Goal: Task Accomplishment & Management: Complete application form

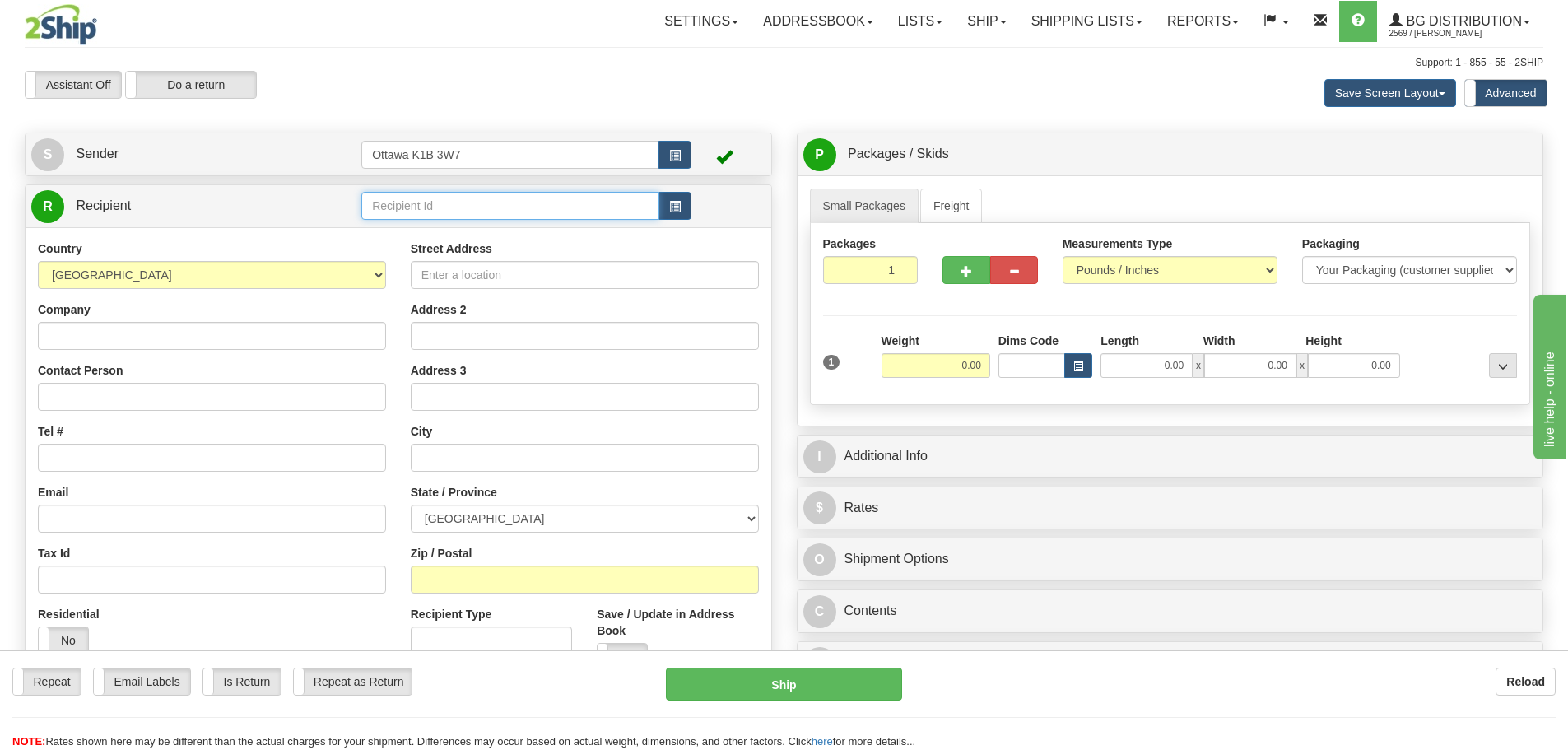
click at [557, 214] on input "text" at bounding box center [510, 206] width 298 height 28
type input "910796"
click at [765, 111] on div "Assistant On Assistant Off Do a return Do a return Previous Next Save Screen La…" at bounding box center [784, 93] width 1543 height 44
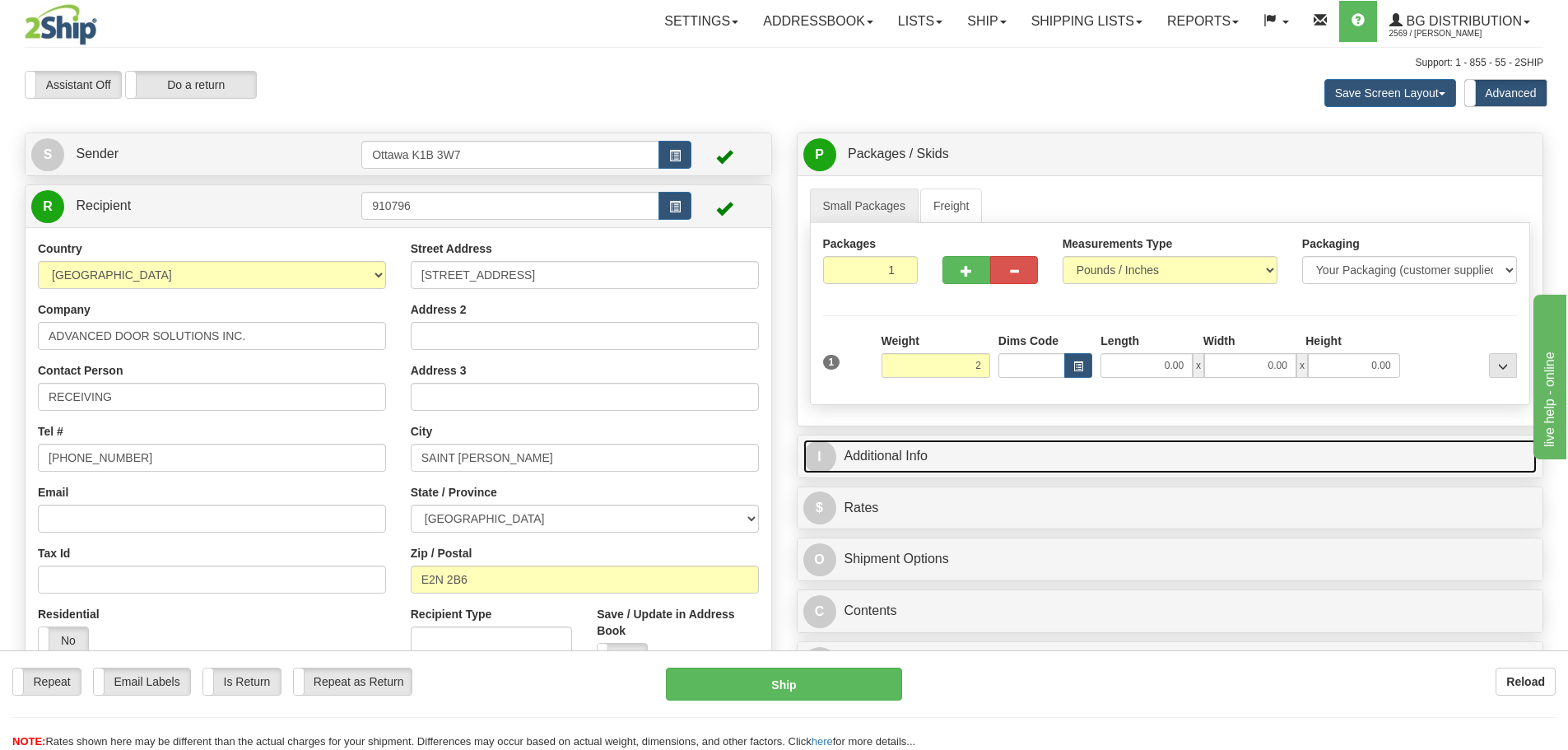
type input "2.00"
click at [1062, 459] on link "I Additional Info" at bounding box center [1170, 456] width 735 height 34
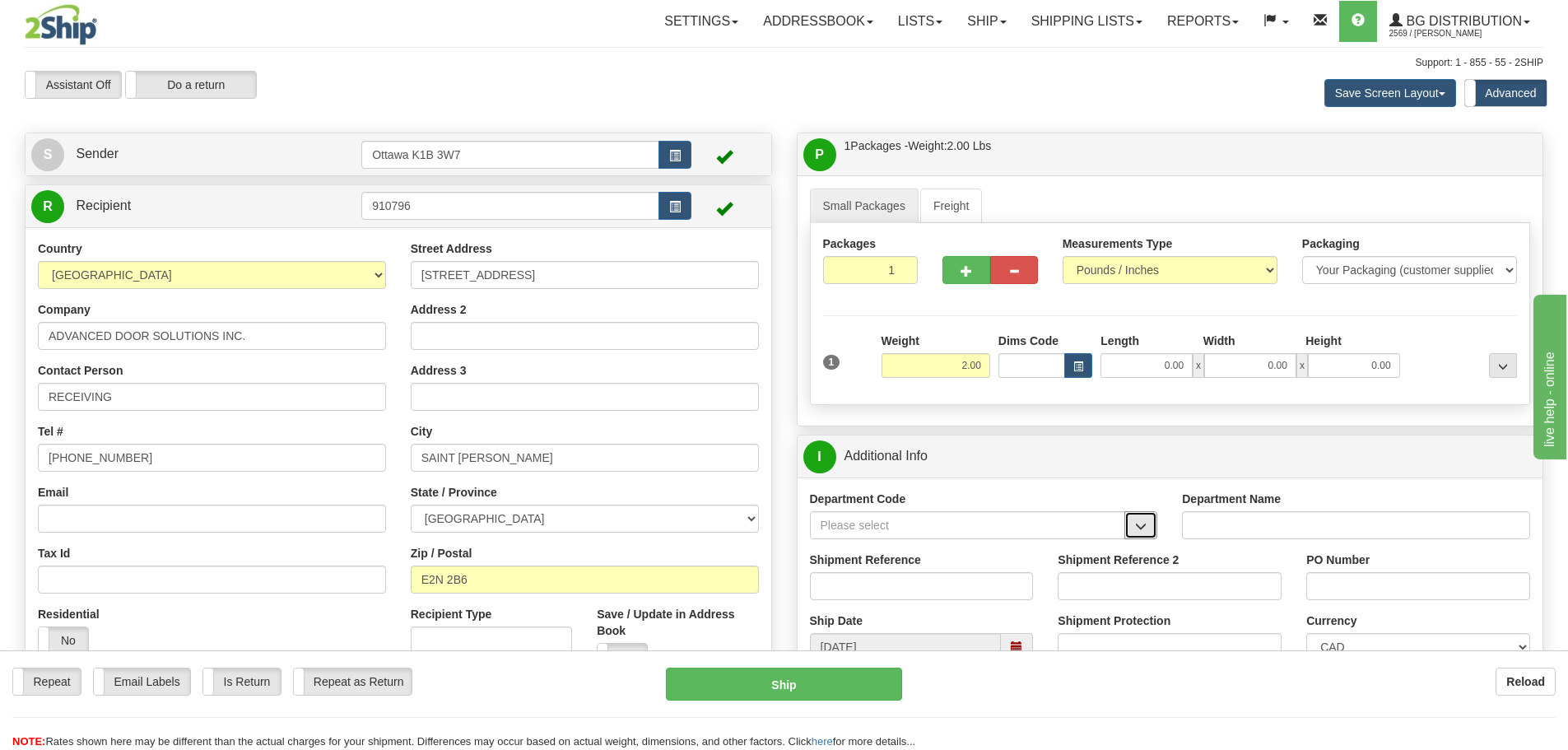
click at [1145, 529] on span "button" at bounding box center [1141, 527] width 11 height 11
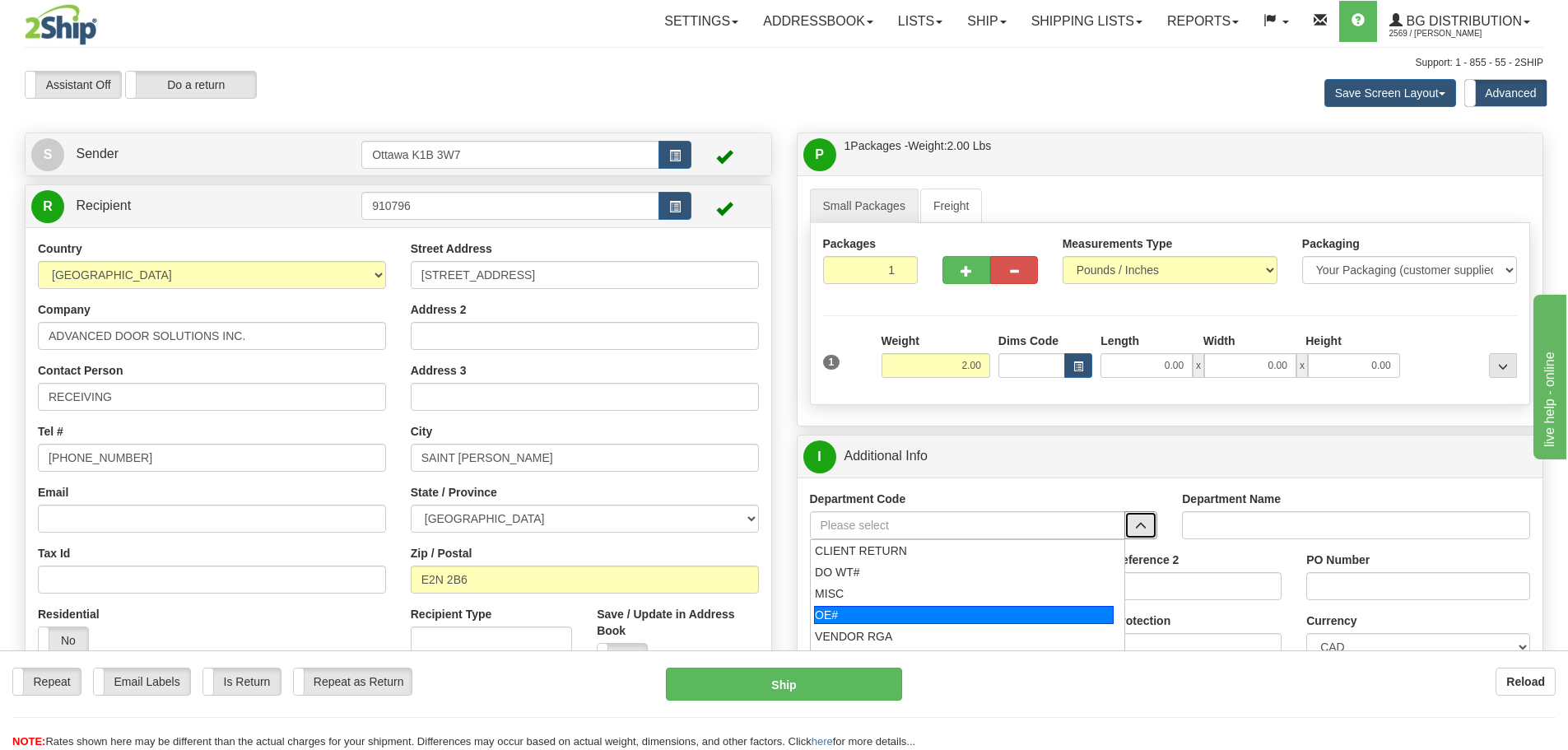
click at [916, 613] on div "OE#" at bounding box center [964, 614] width 300 height 18
type input "OE#"
type input "ORDERS"
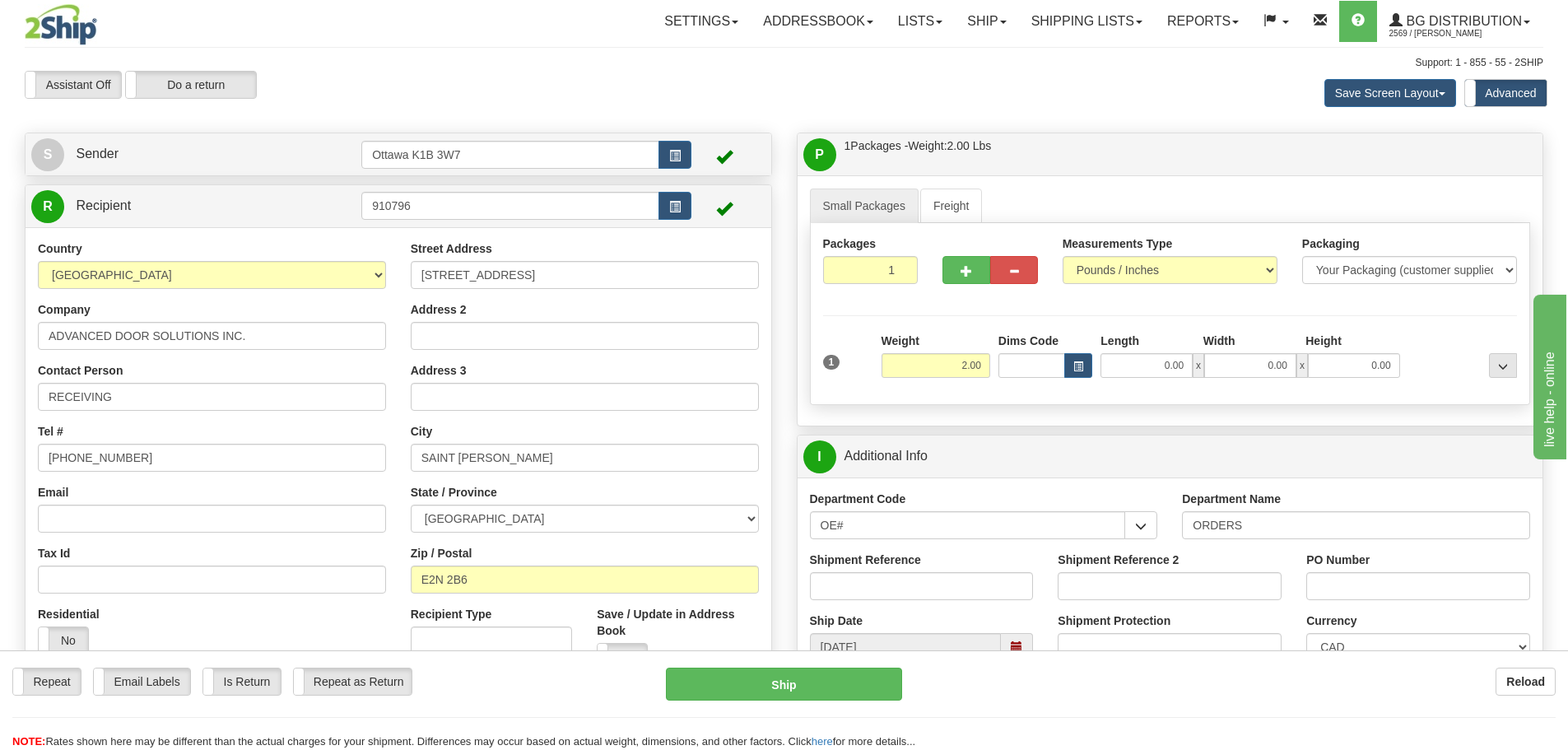
click at [892, 556] on label "Shipment Reference" at bounding box center [866, 560] width 111 height 17
click at [892, 572] on input "Shipment Reference" at bounding box center [922, 586] width 224 height 28
click at [894, 566] on label "Shipment Reference" at bounding box center [866, 560] width 111 height 17
click at [894, 572] on input "Shipment Reference" at bounding box center [922, 586] width 224 height 28
type input "10205078-00"
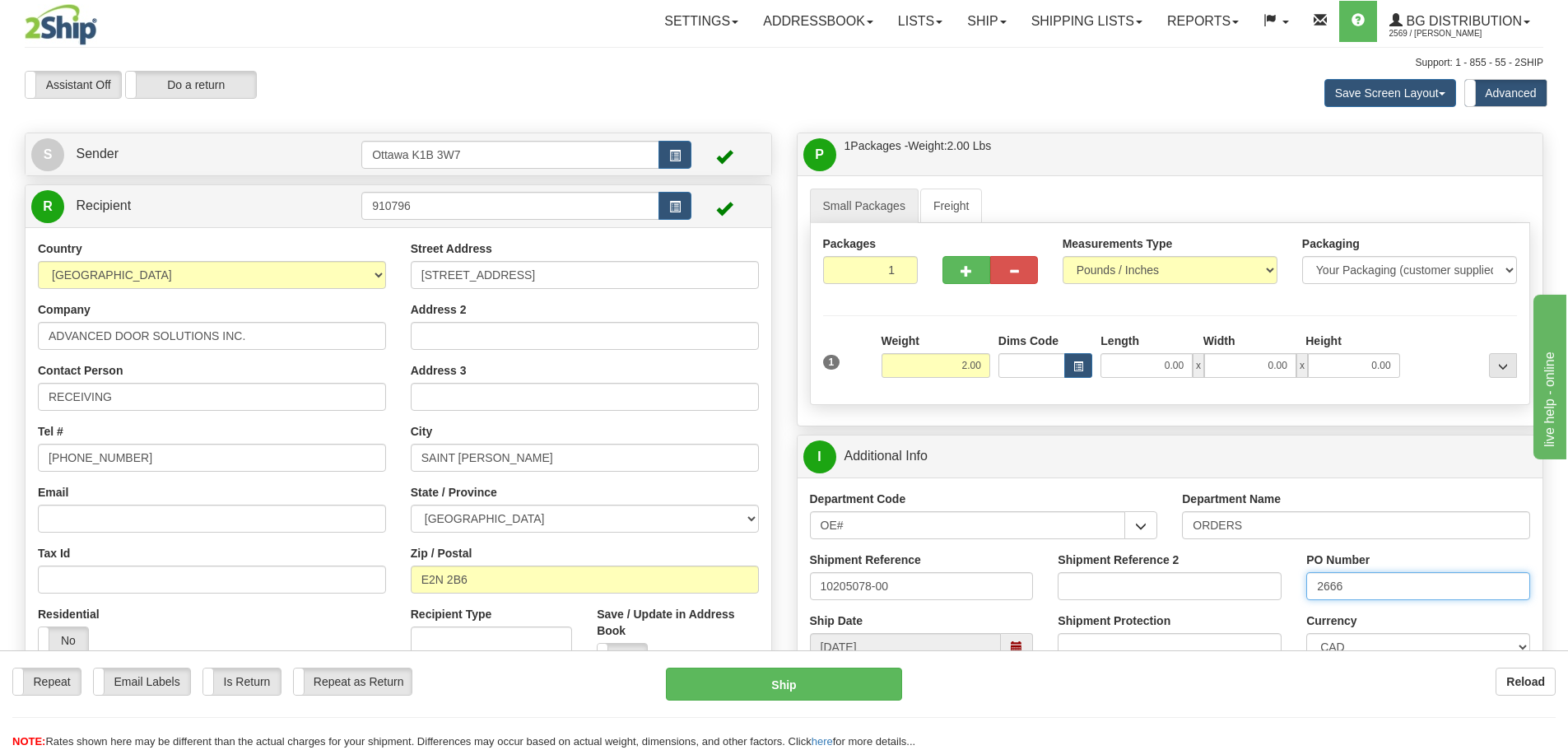
type input "2666"
click at [1168, 368] on input "0.00" at bounding box center [1146, 365] width 92 height 25
type input "0.00"
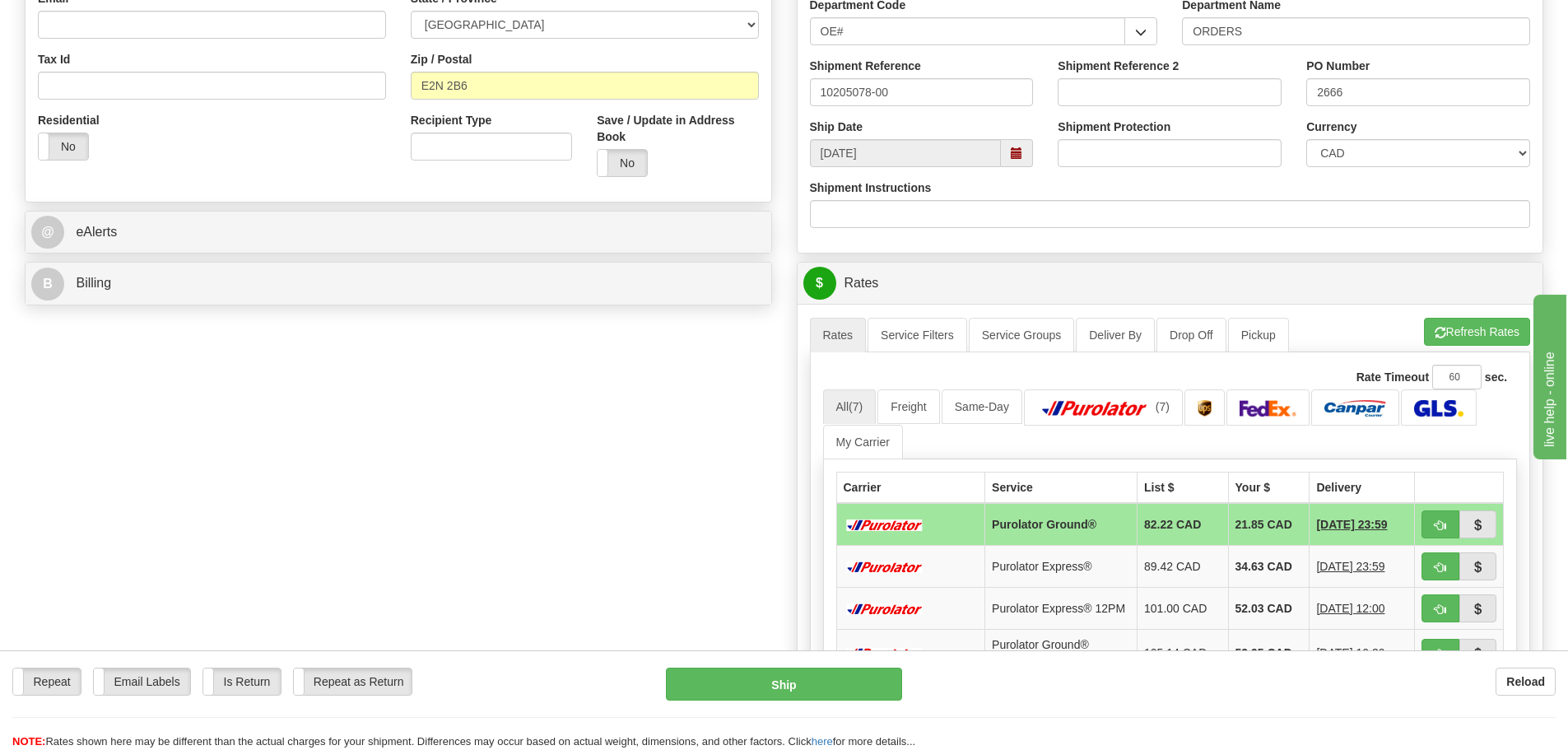
scroll to position [659, 0]
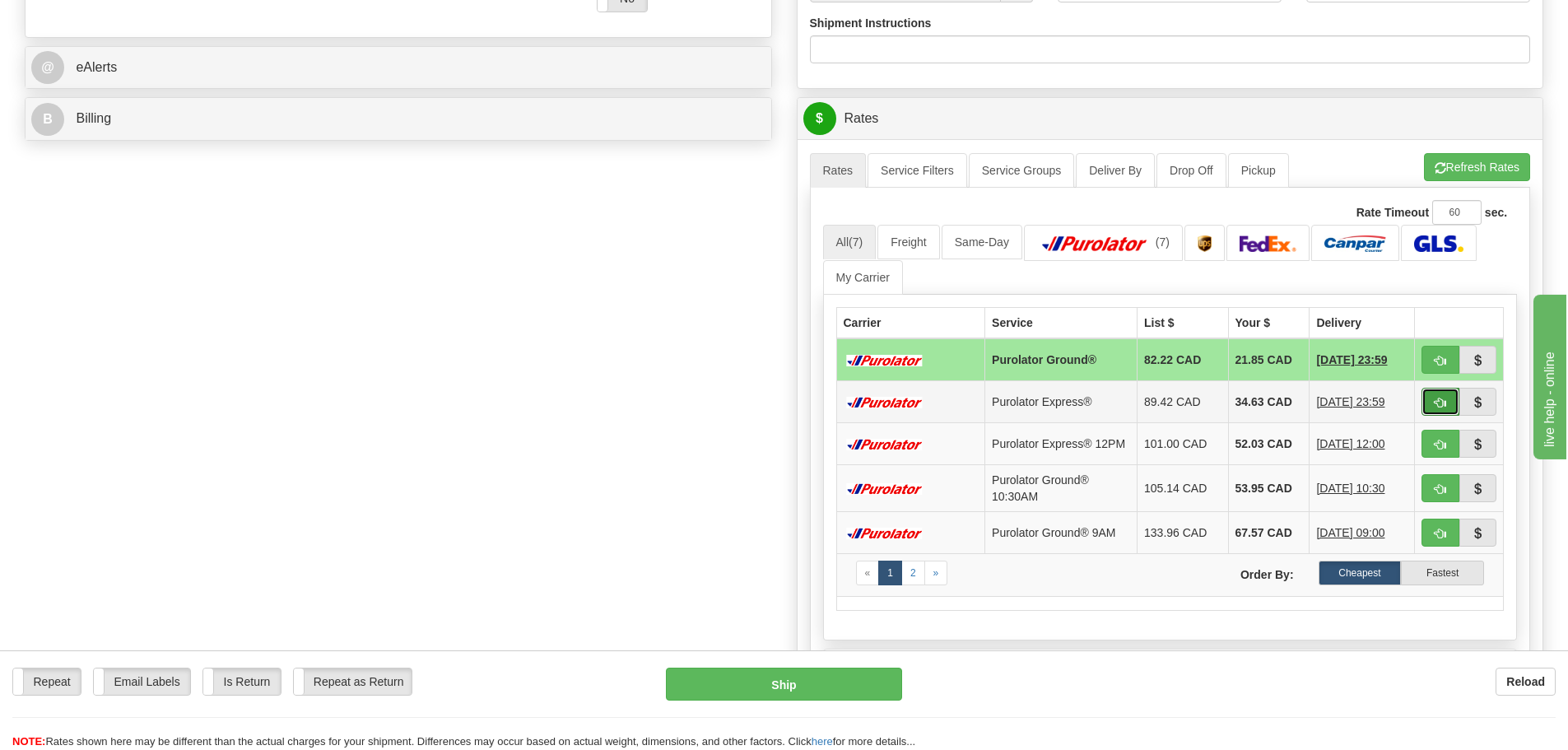
click at [1436, 409] on button "button" at bounding box center [1440, 401] width 38 height 28
type input "202"
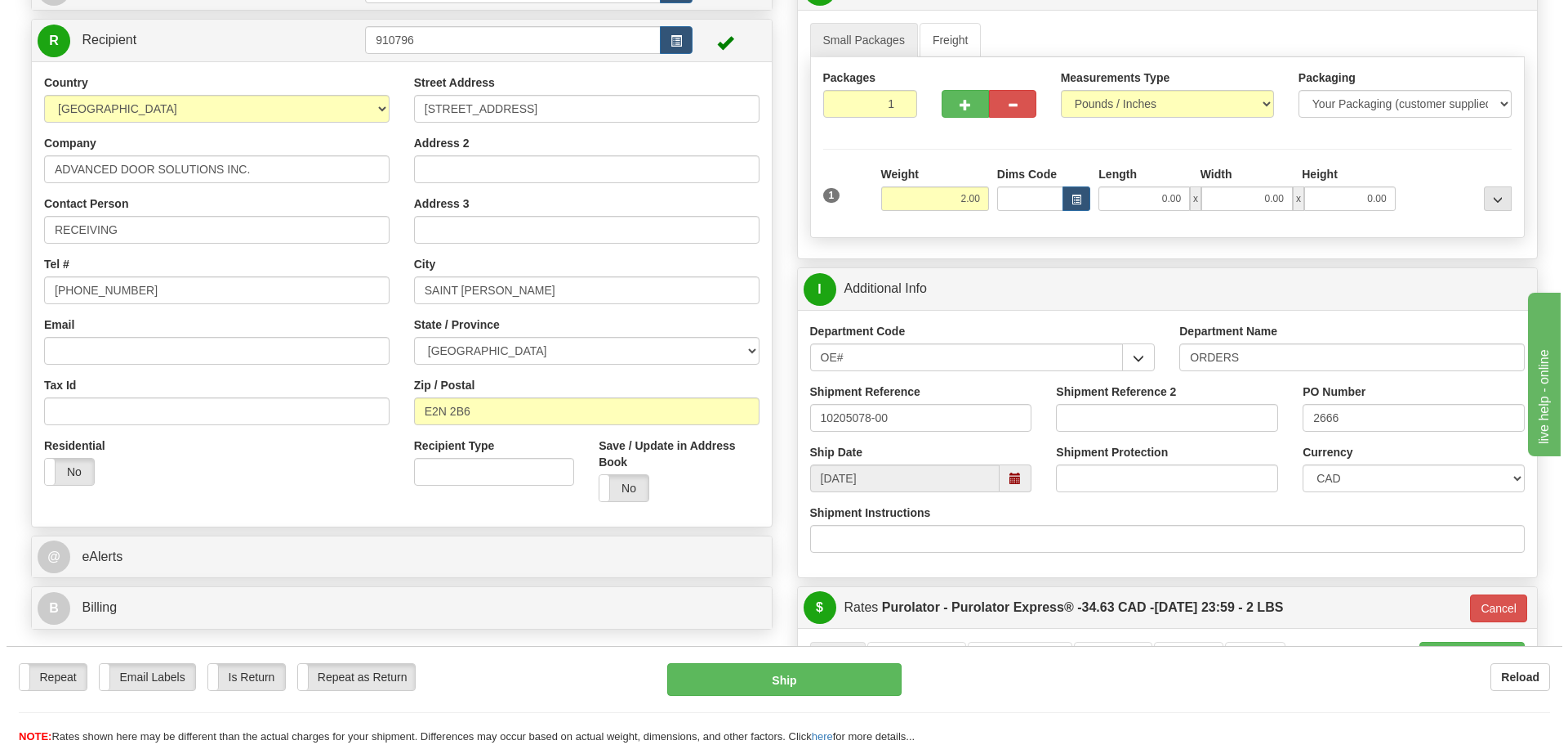
scroll to position [163, 0]
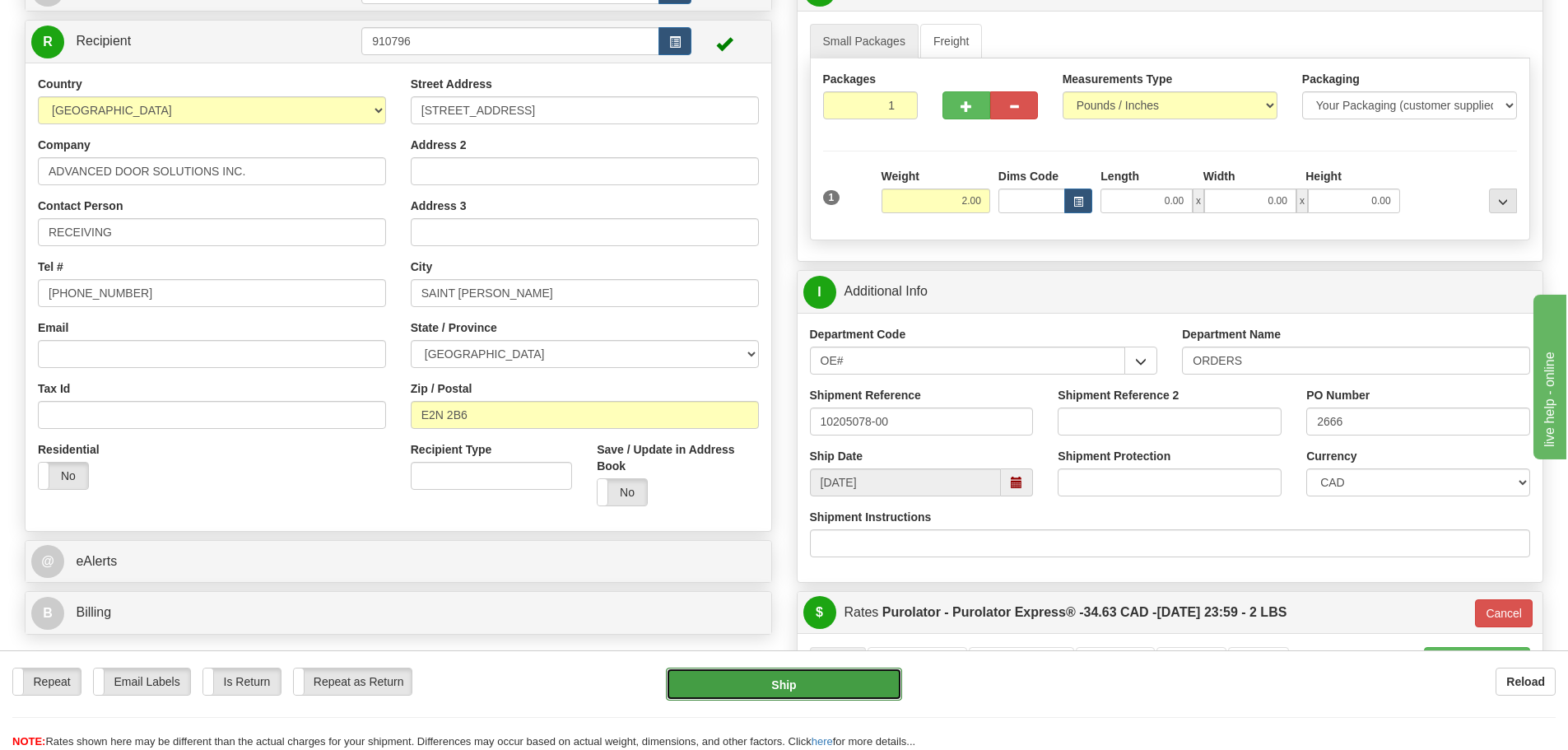
click at [858, 689] on button "Ship" at bounding box center [784, 684] width 236 height 33
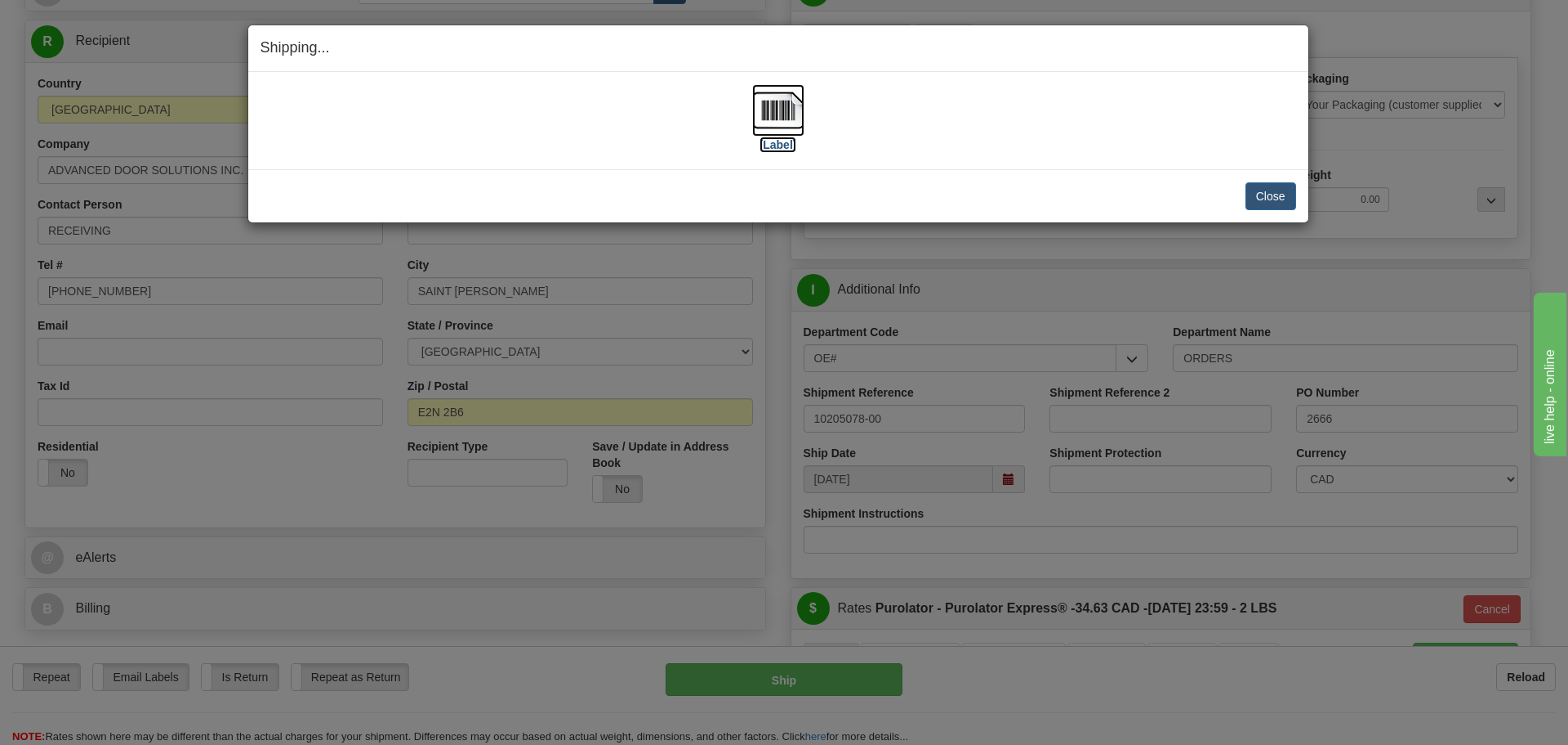
click at [786, 146] on label "[Label]" at bounding box center [778, 145] width 38 height 16
click at [1271, 192] on button "Close" at bounding box center [1270, 196] width 50 height 27
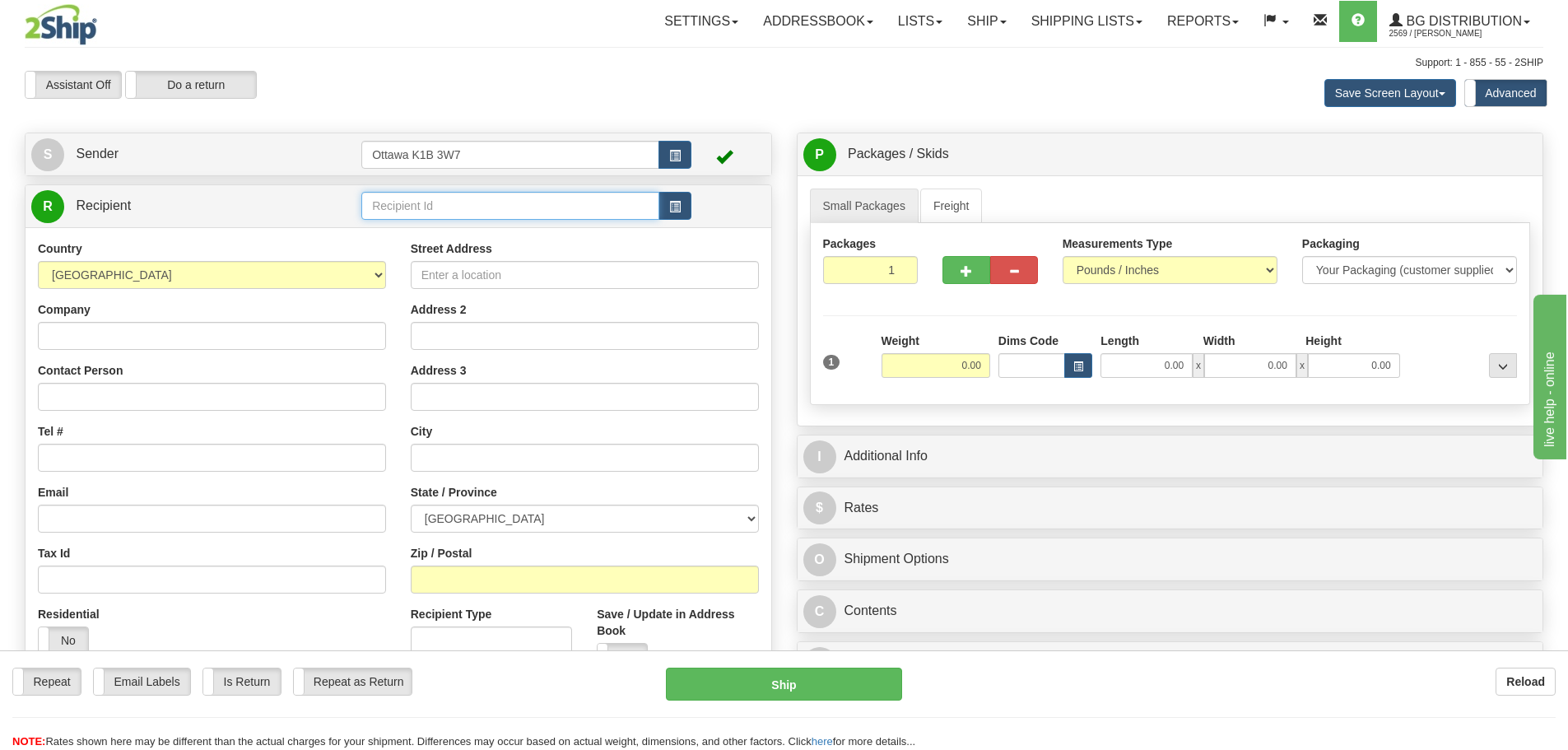
click at [513, 220] on input "text" at bounding box center [510, 206] width 298 height 28
type input "910486"
click at [539, 70] on div at bounding box center [784, 70] width 1519 height 1
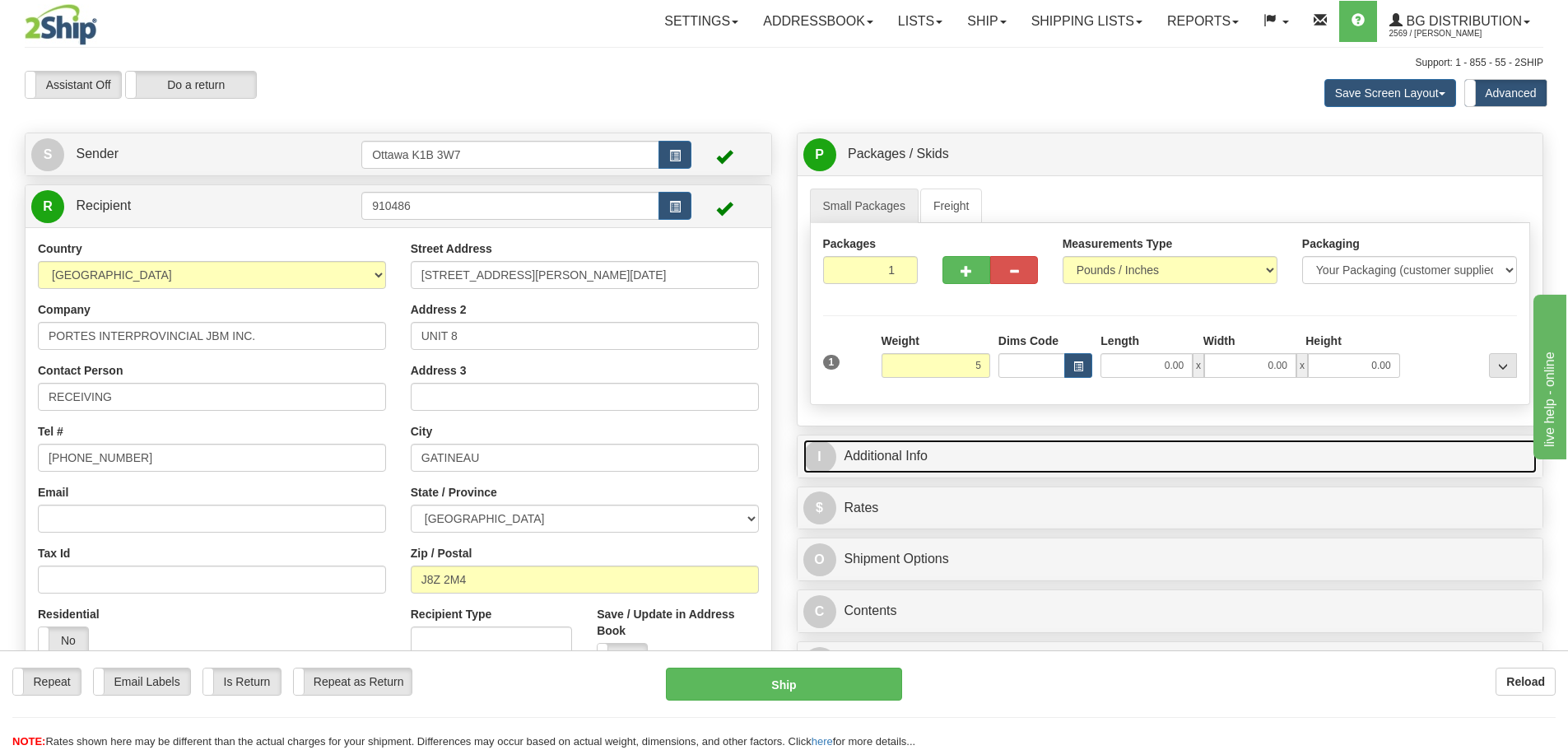
type input "5.00"
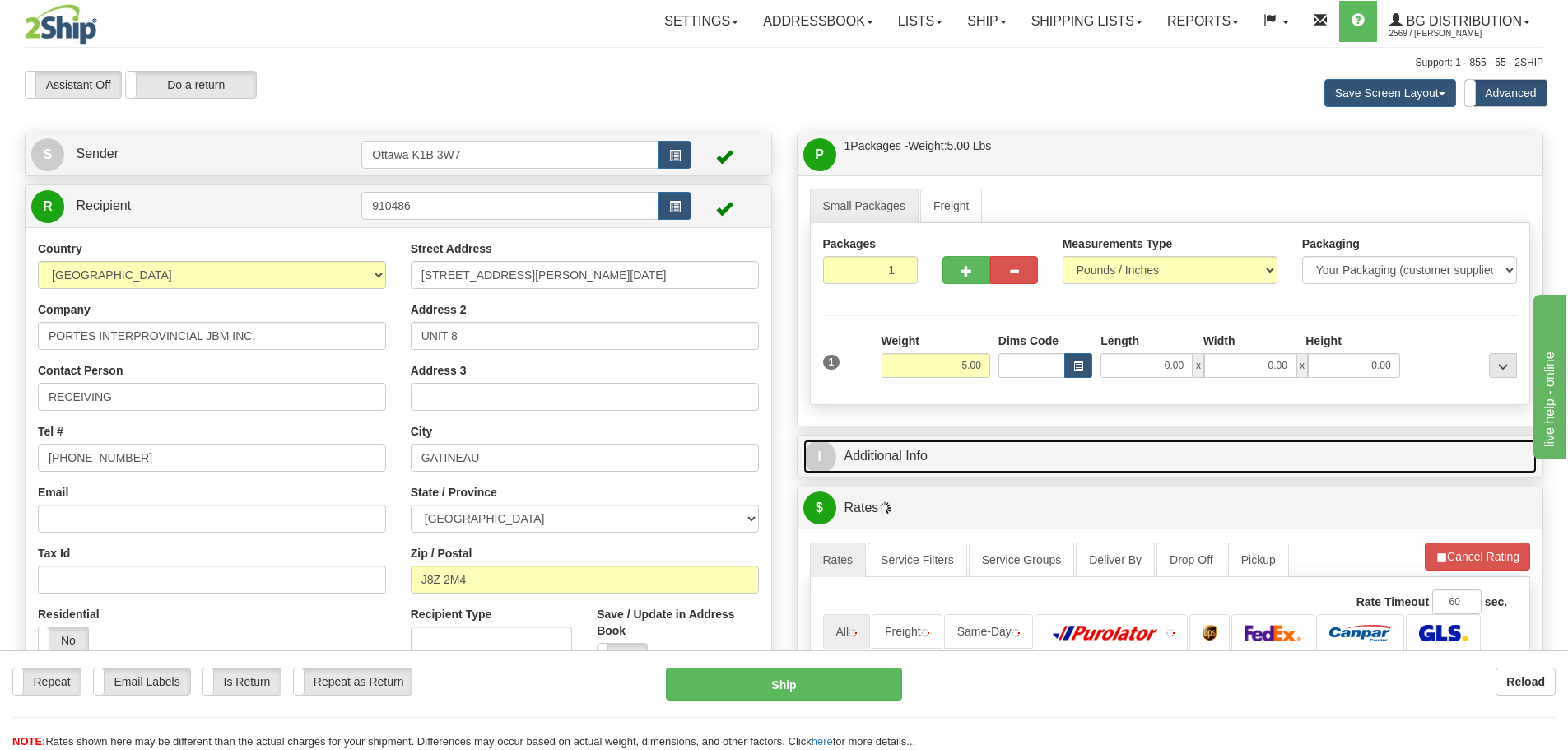
click at [1157, 441] on link "I Additional Info" at bounding box center [1170, 456] width 735 height 34
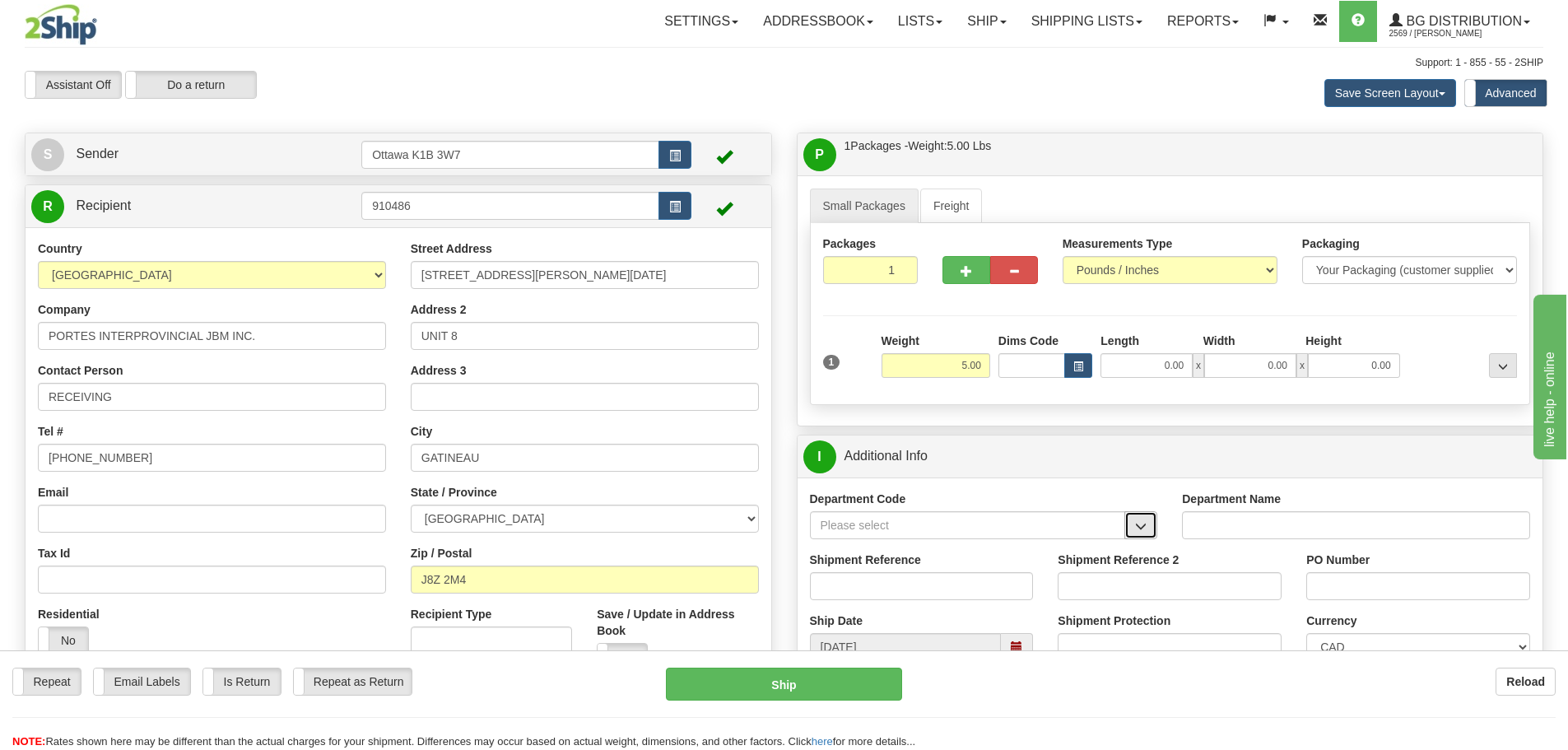
click at [1154, 528] on button "button" at bounding box center [1141, 525] width 33 height 28
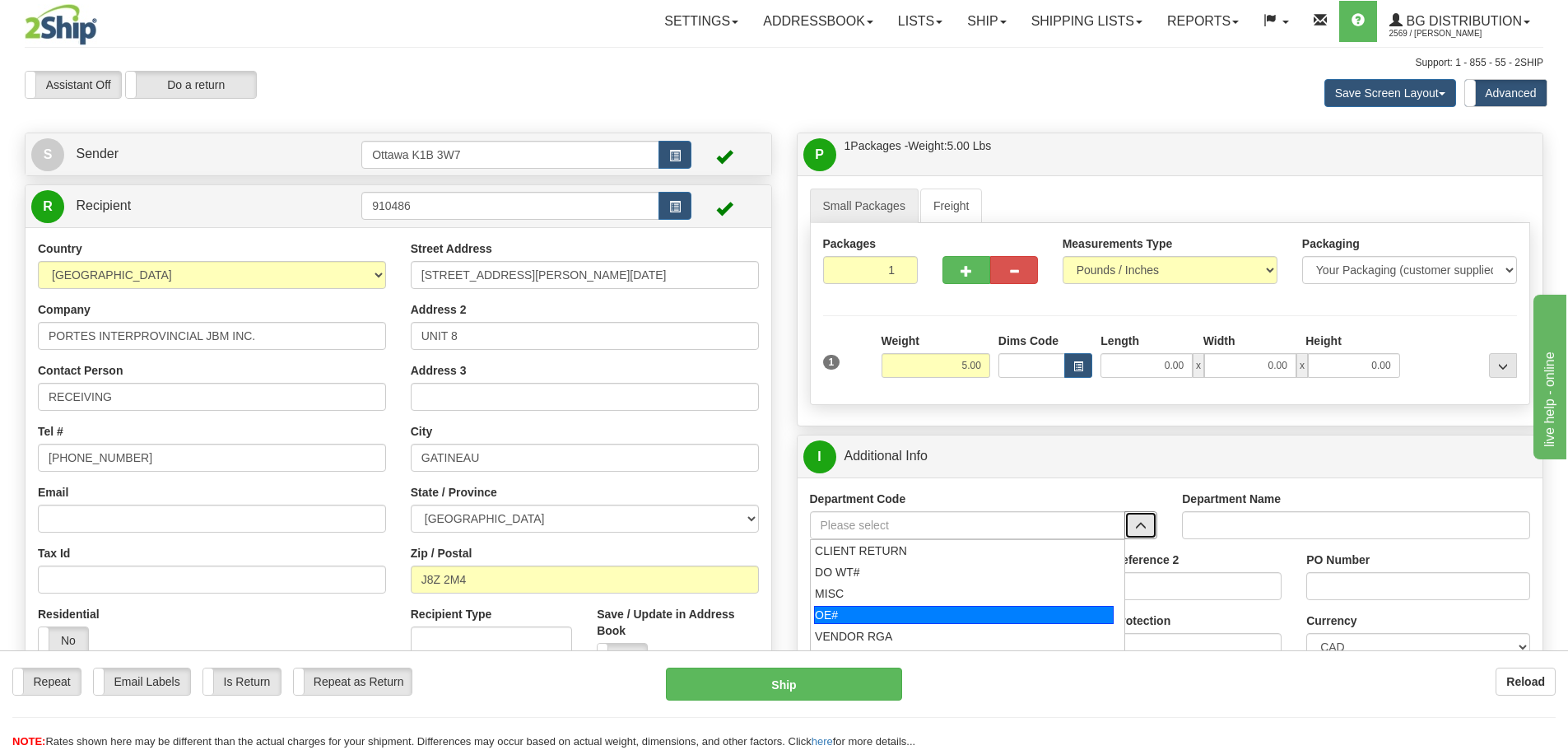
click at [975, 610] on div "OE#" at bounding box center [964, 614] width 300 height 18
type input "OE#"
type input "ORDERS"
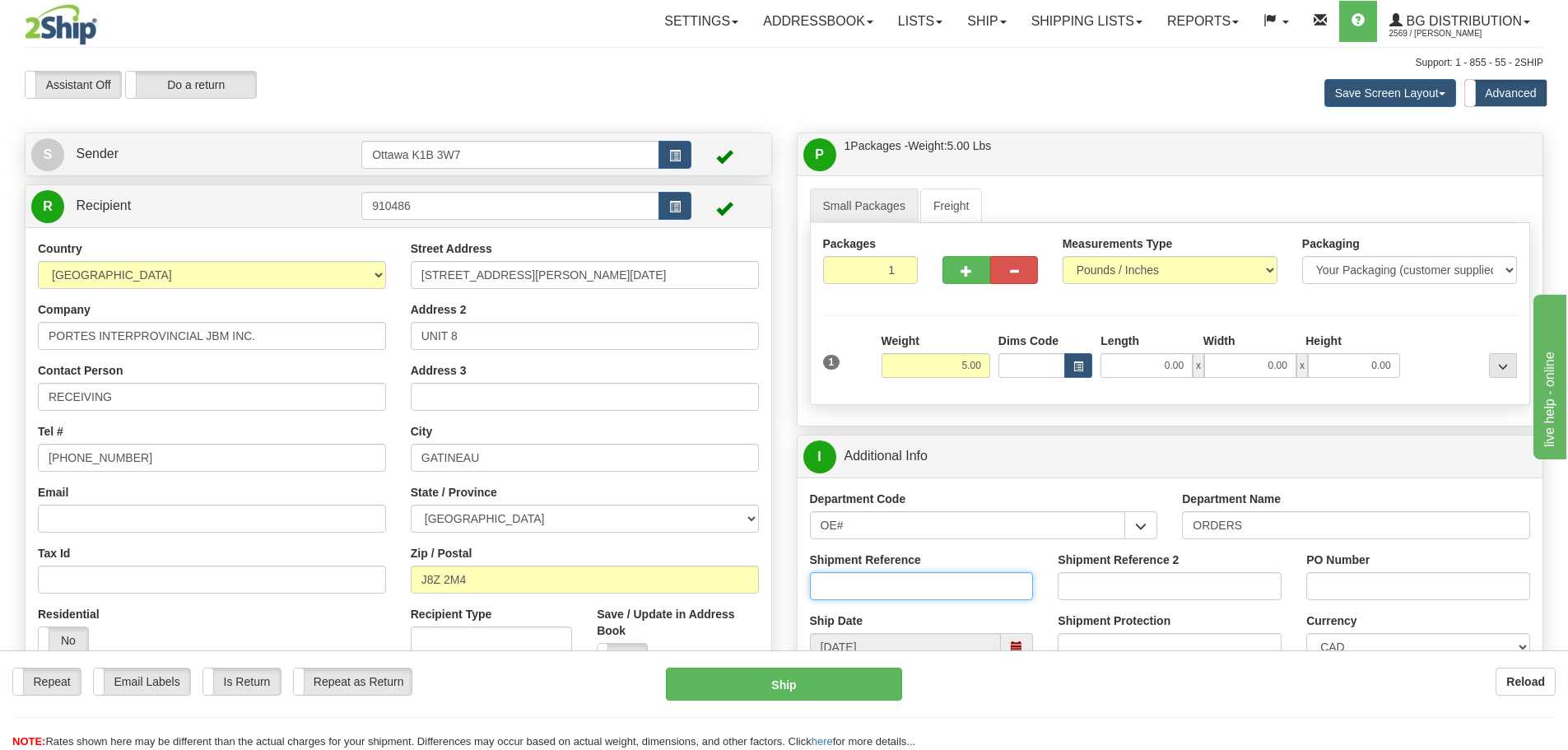
click at [939, 578] on input "Shipment Reference" at bounding box center [922, 586] width 224 height 28
type input "10204966-00"
click at [1344, 584] on input "PO Number" at bounding box center [1418, 586] width 224 height 28
click at [1336, 587] on input "2551" at bounding box center [1418, 586] width 224 height 28
type input "25551"
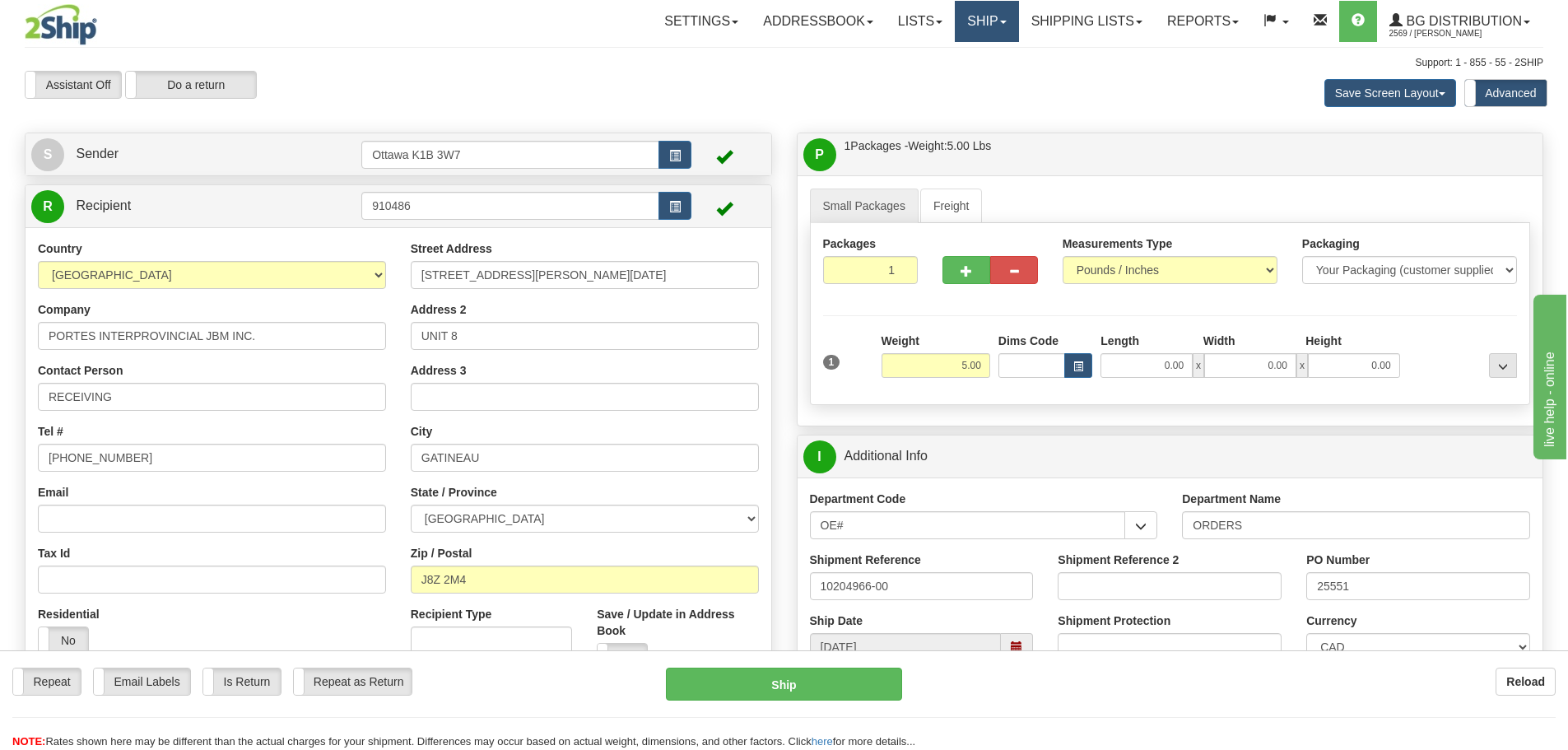
click at [994, 16] on link "Ship" at bounding box center [987, 21] width 64 height 42
click at [976, 65] on link "Ship Screen" at bounding box center [952, 57] width 130 height 21
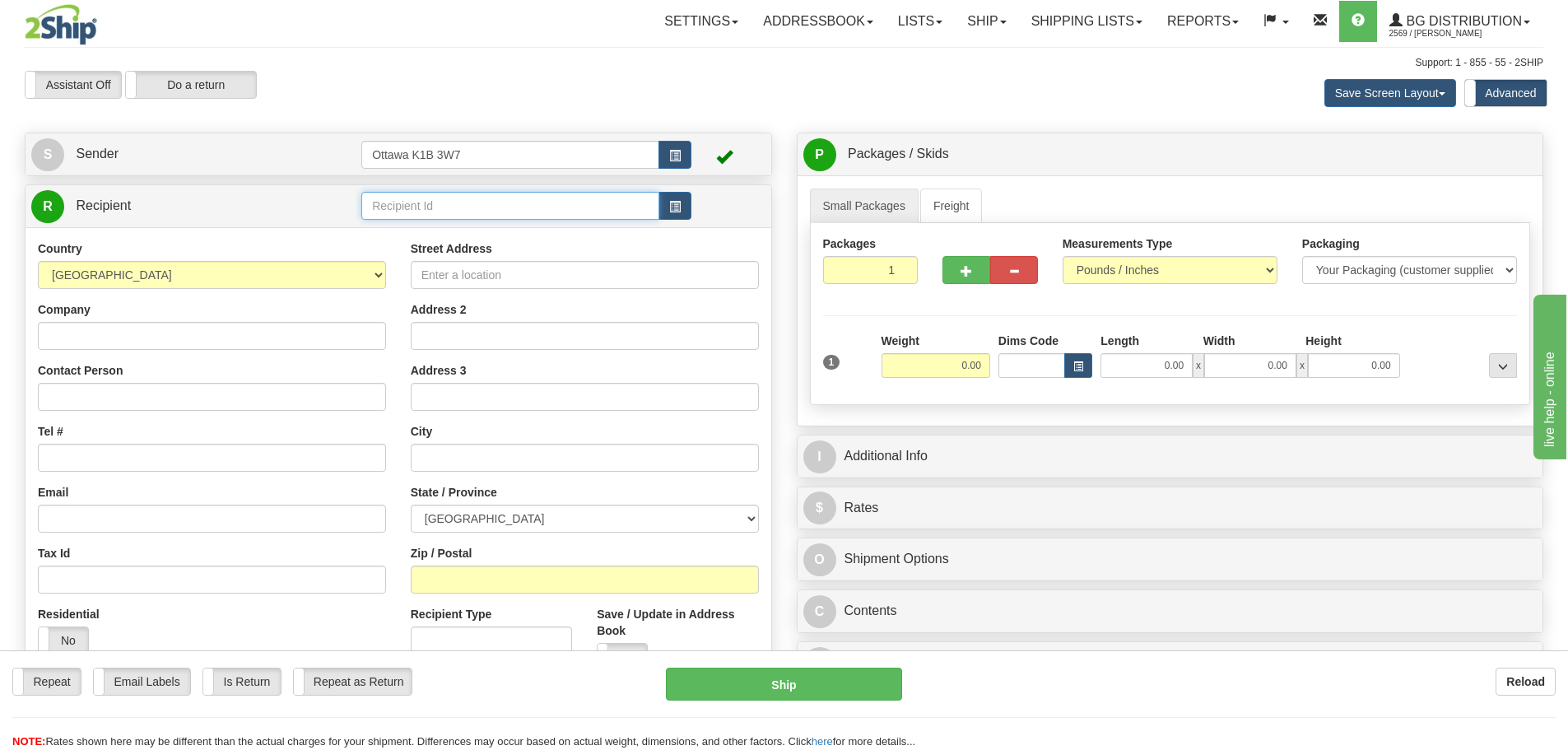
click at [501, 213] on input "text" at bounding box center [510, 206] width 298 height 28
type input "910781"
click at [628, 74] on div "Assistant On Assistant Off Do a return Do a return" at bounding box center [333, 85] width 643 height 28
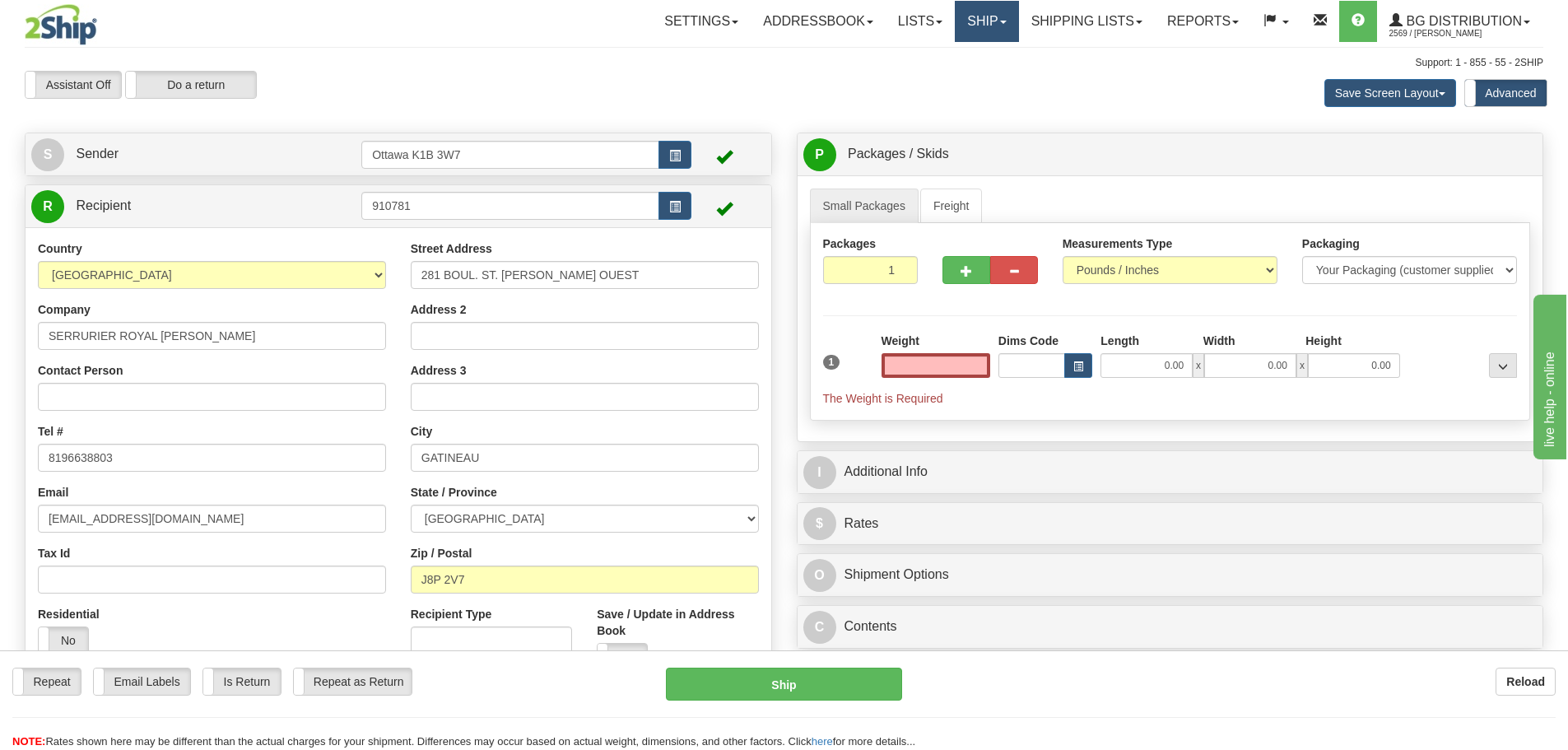
type input "0.00"
drag, startPoint x: 532, startPoint y: 216, endPoint x: 224, endPoint y: 232, distance: 308.4
click at [232, 230] on div "R Recipient 910781" at bounding box center [399, 440] width 748 height 512
type input "9"
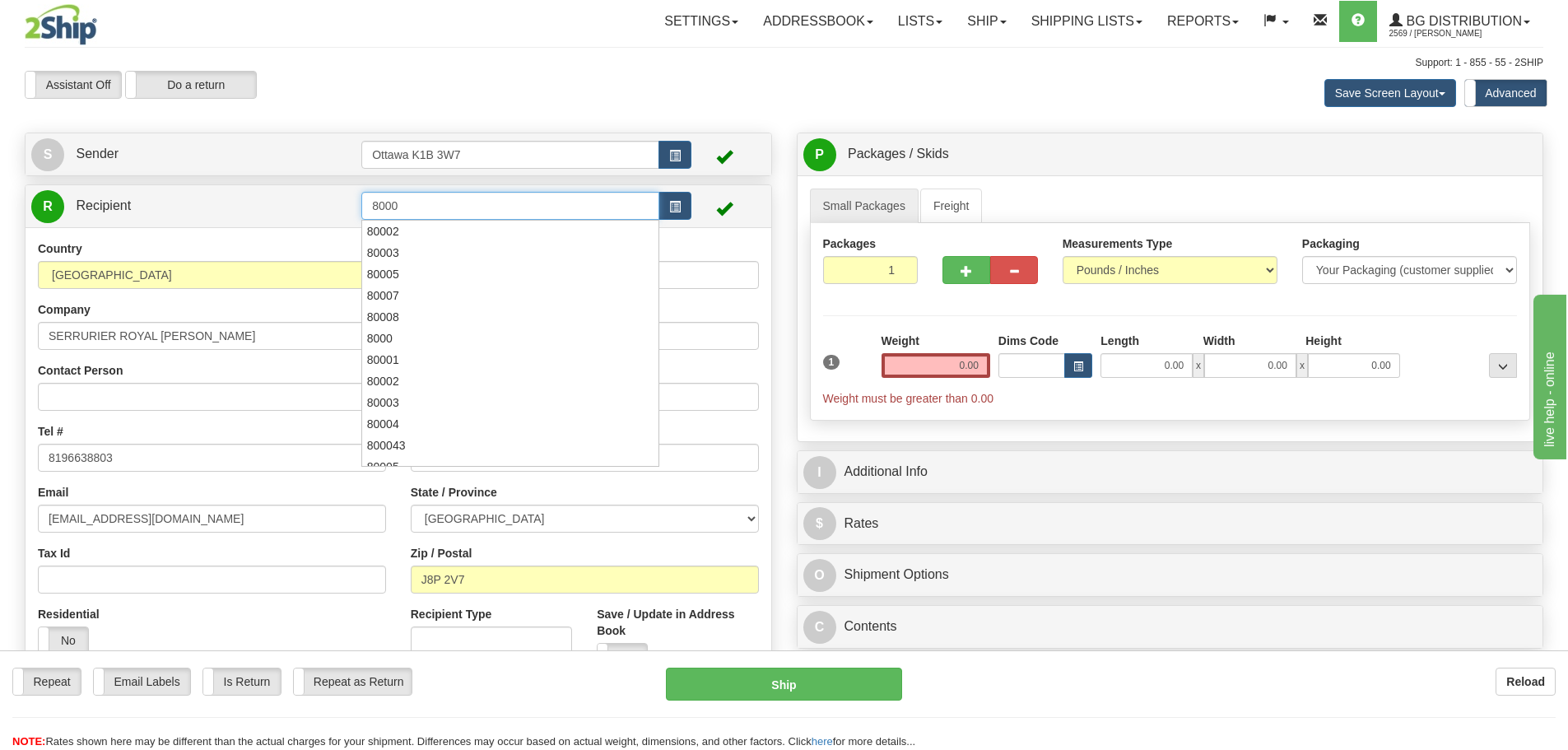
type input "8000"
click at [407, 163] on input "Ottawa K1B 3W7" at bounding box center [510, 155] width 298 height 28
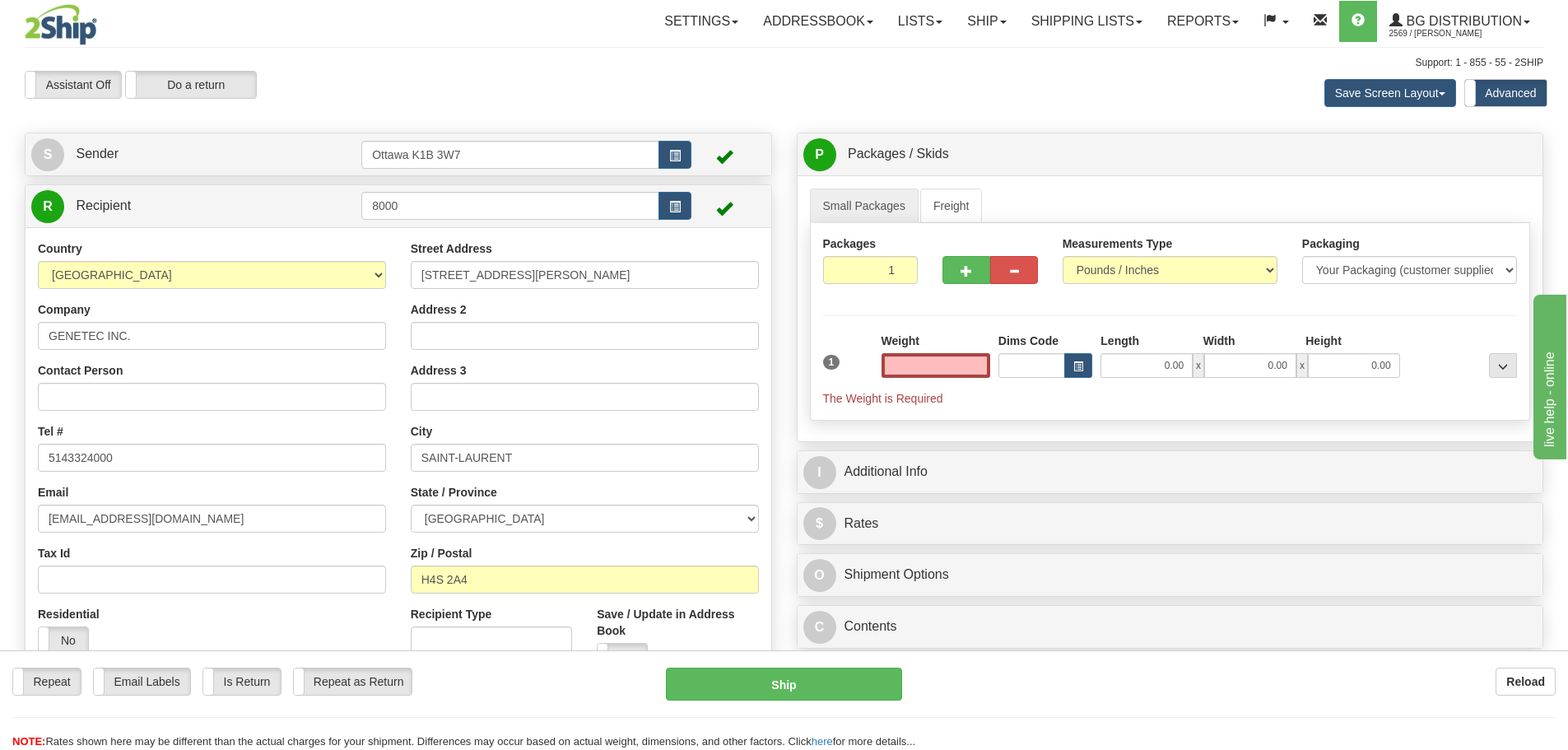
type input "0.00"
click at [491, 102] on div "Assistant On Assistant Off Do a return Do a return Previous Next Save Screen La…" at bounding box center [784, 93] width 1543 height 44
click at [955, 22] on link "Ship" at bounding box center [987, 21] width 64 height 42
click at [958, 63] on span "Ship Screen" at bounding box center [936, 57] width 63 height 13
click at [222, 138] on link "S Sender" at bounding box center [197, 154] width 330 height 34
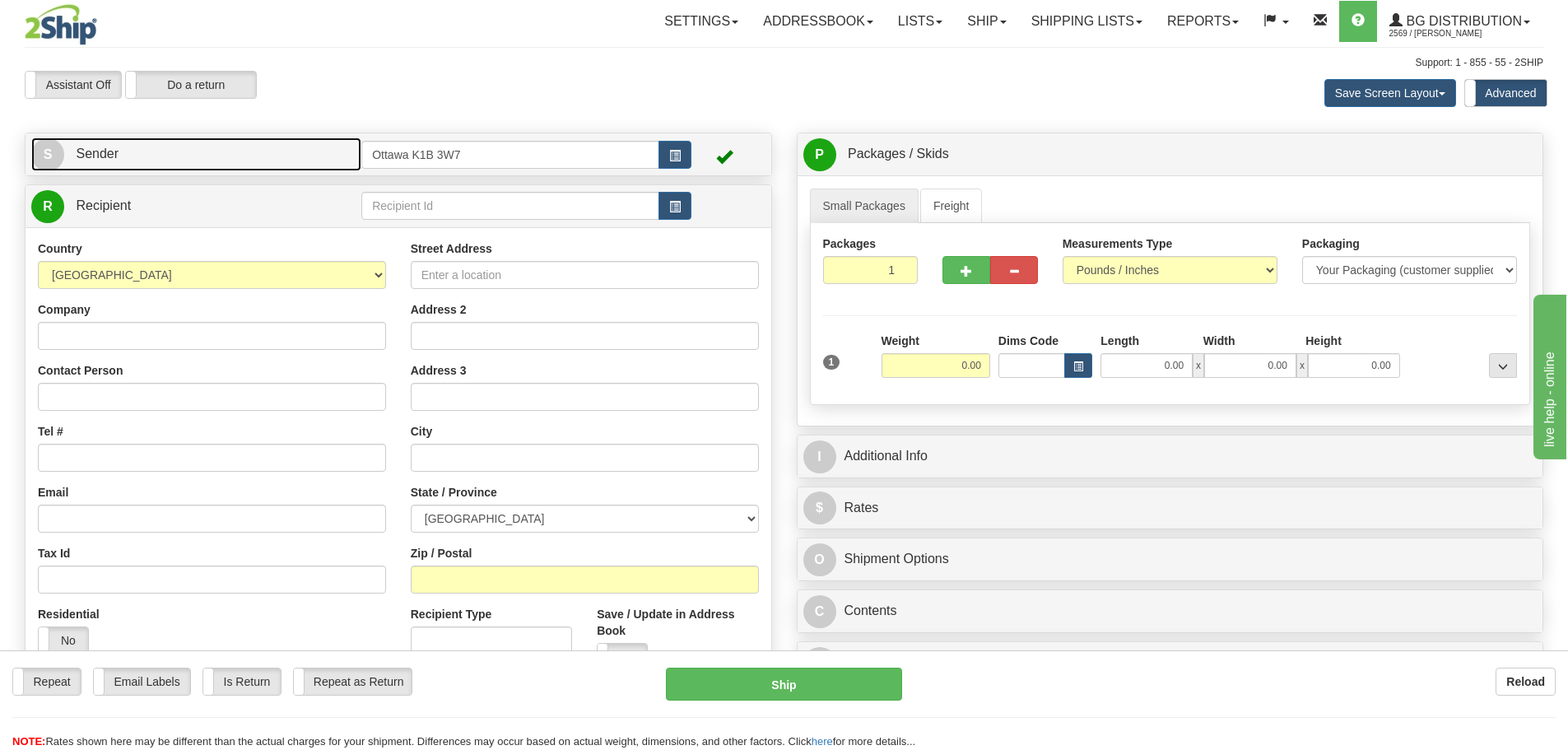
click at [232, 149] on link "S Sender" at bounding box center [197, 154] width 330 height 34
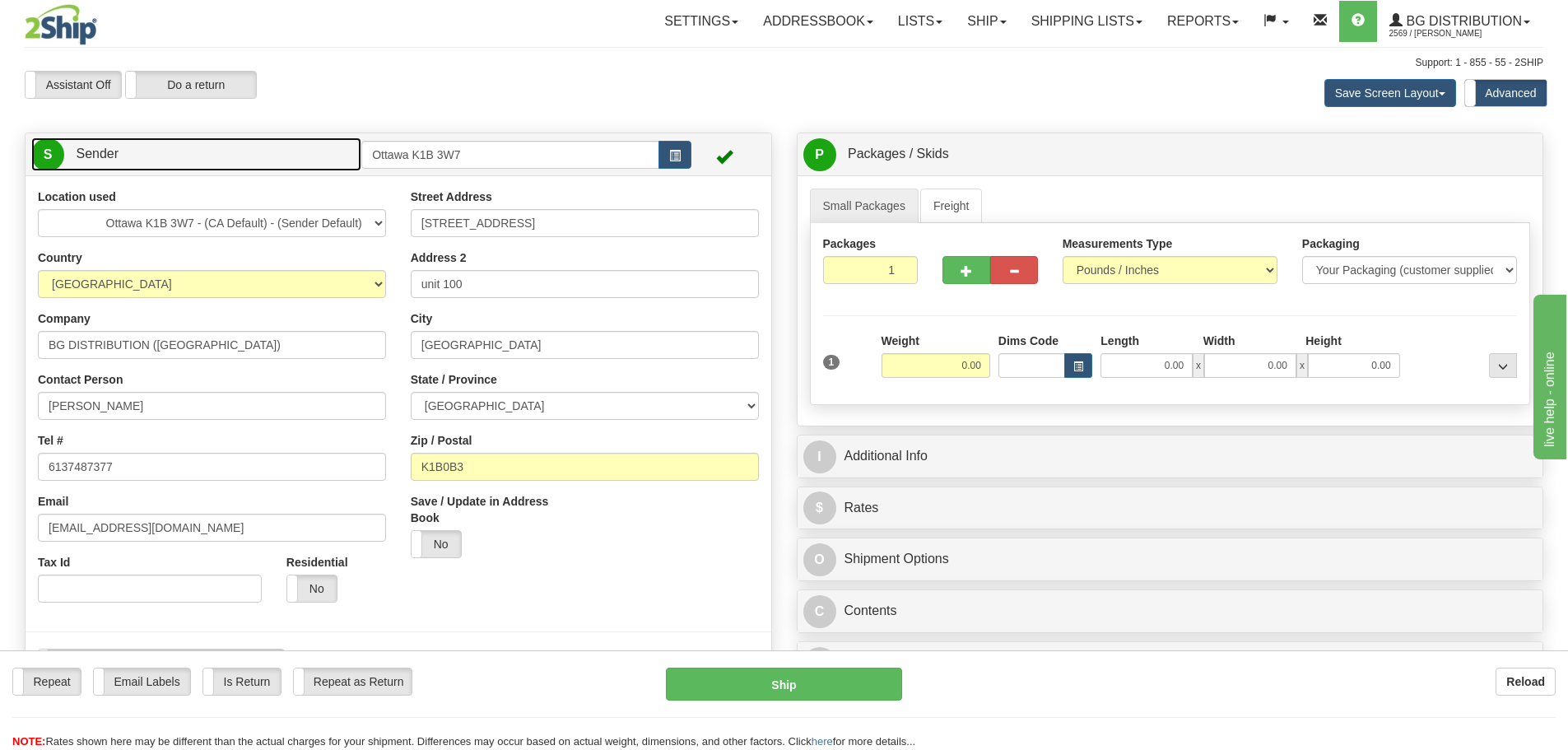
click at [232, 149] on link "S Sender" at bounding box center [197, 154] width 330 height 34
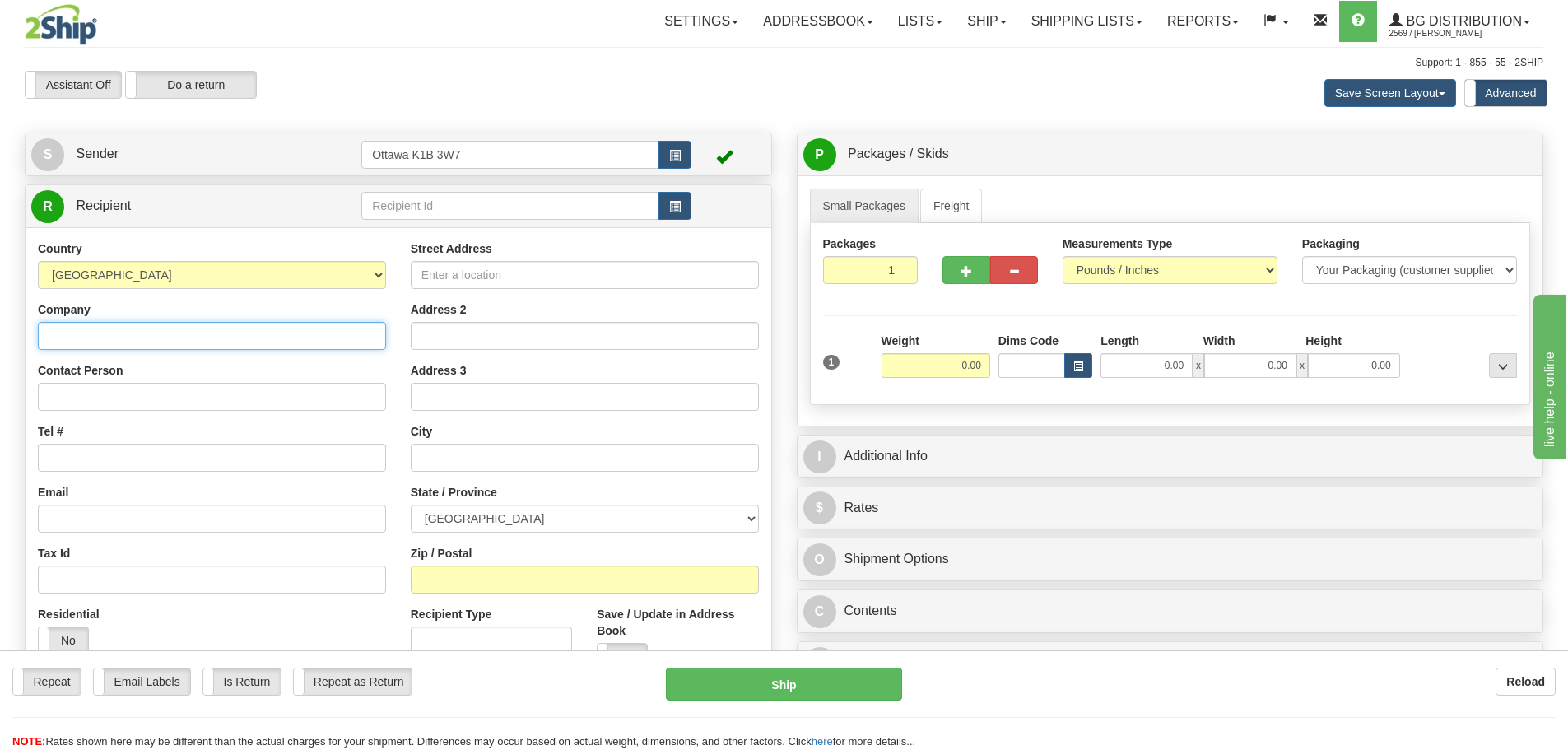
click at [172, 324] on input "Company" at bounding box center [211, 336] width 348 height 28
type input "INFYNIA.COM INC"
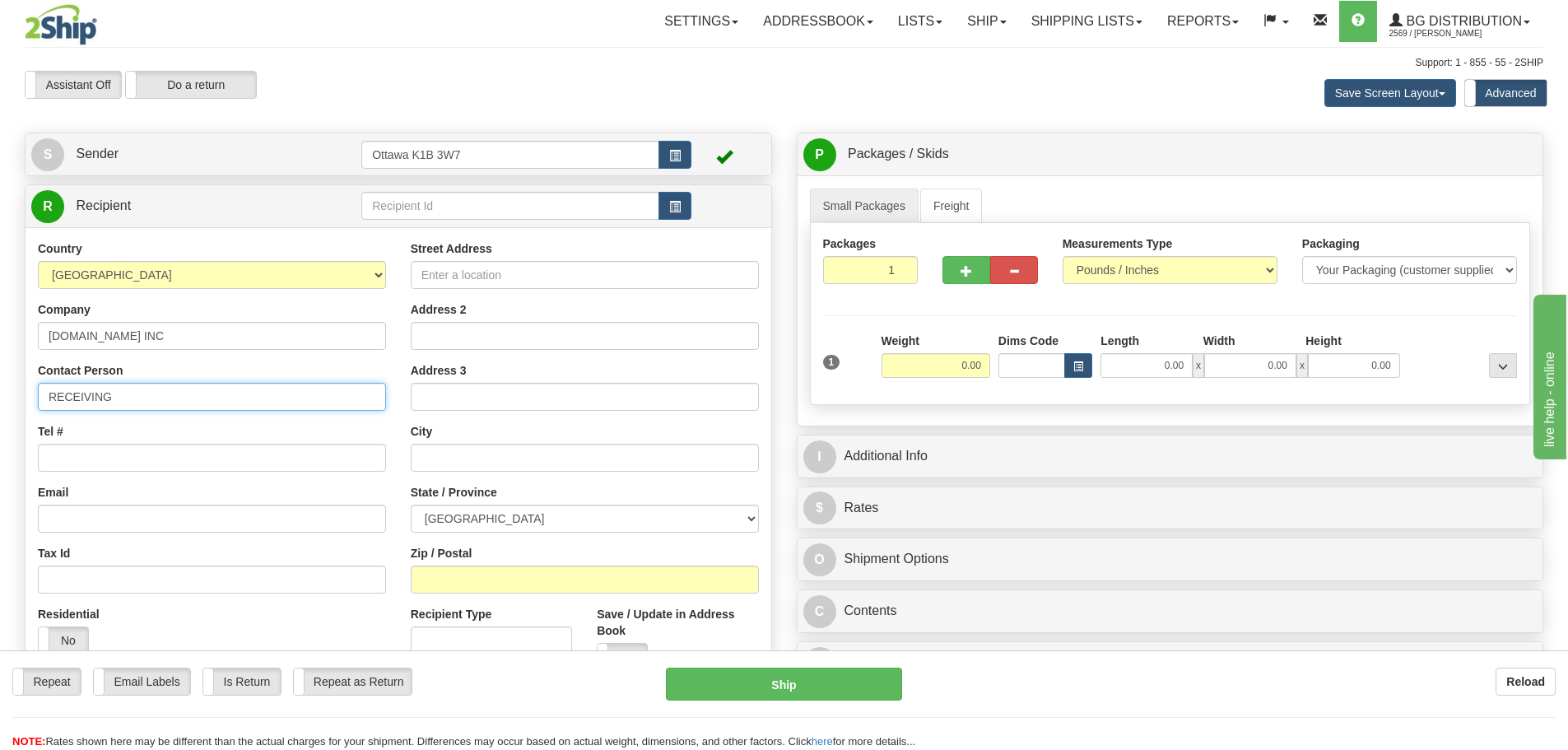
type input "RECEIVING"
type input "613-748-7377"
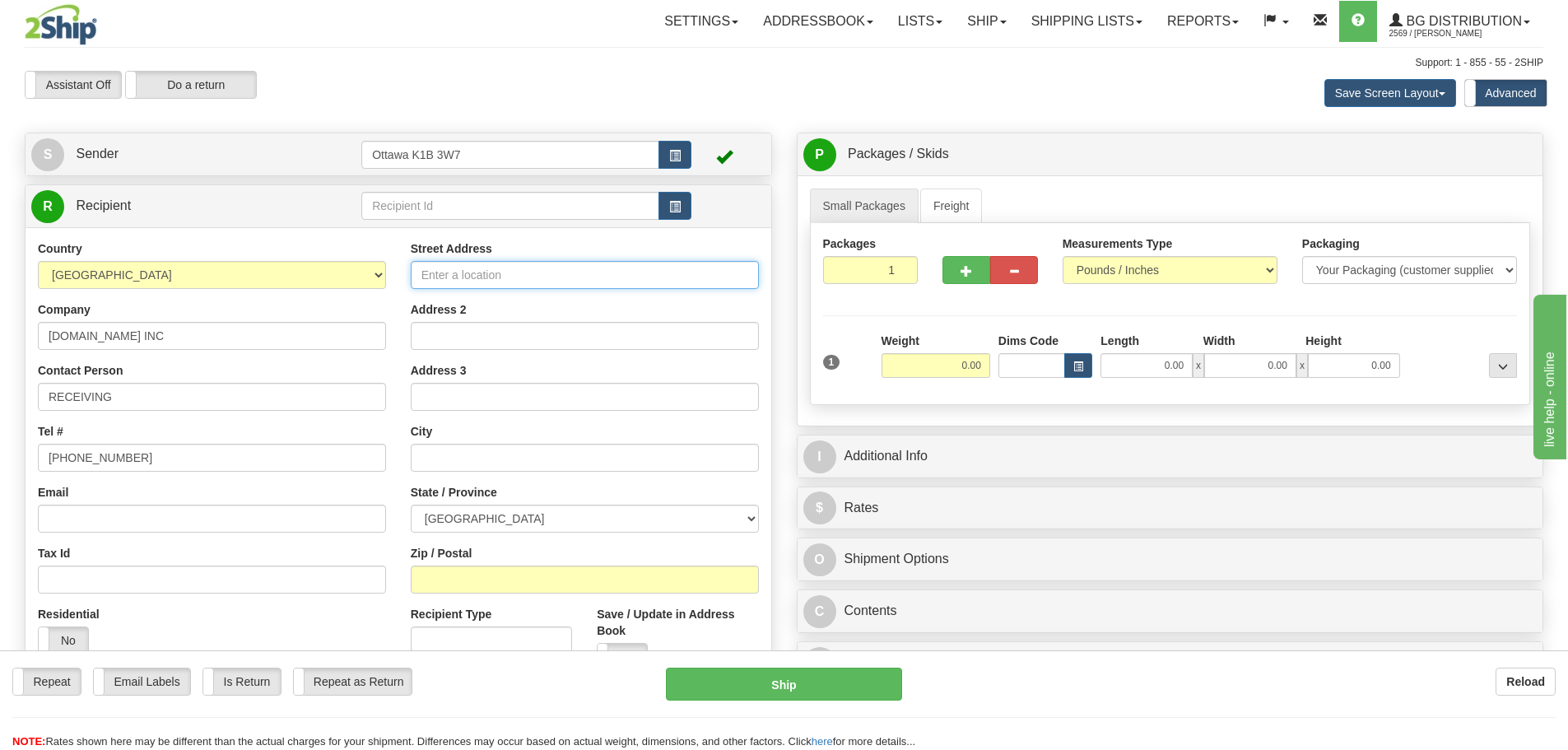
click at [548, 268] on input "Street Address" at bounding box center [584, 275] width 348 height 28
type input "170 MONTEE DE LIESSE"
type input "SAINT-LAURENT"
click at [559, 508] on select "ALBERTA BRITISH COLUMBIA MANITOBA NEW BRUNSWICK NEWFOUNDLAND NOVA SCOTIA NUNAVU…" at bounding box center [584, 518] width 348 height 28
select select "QC"
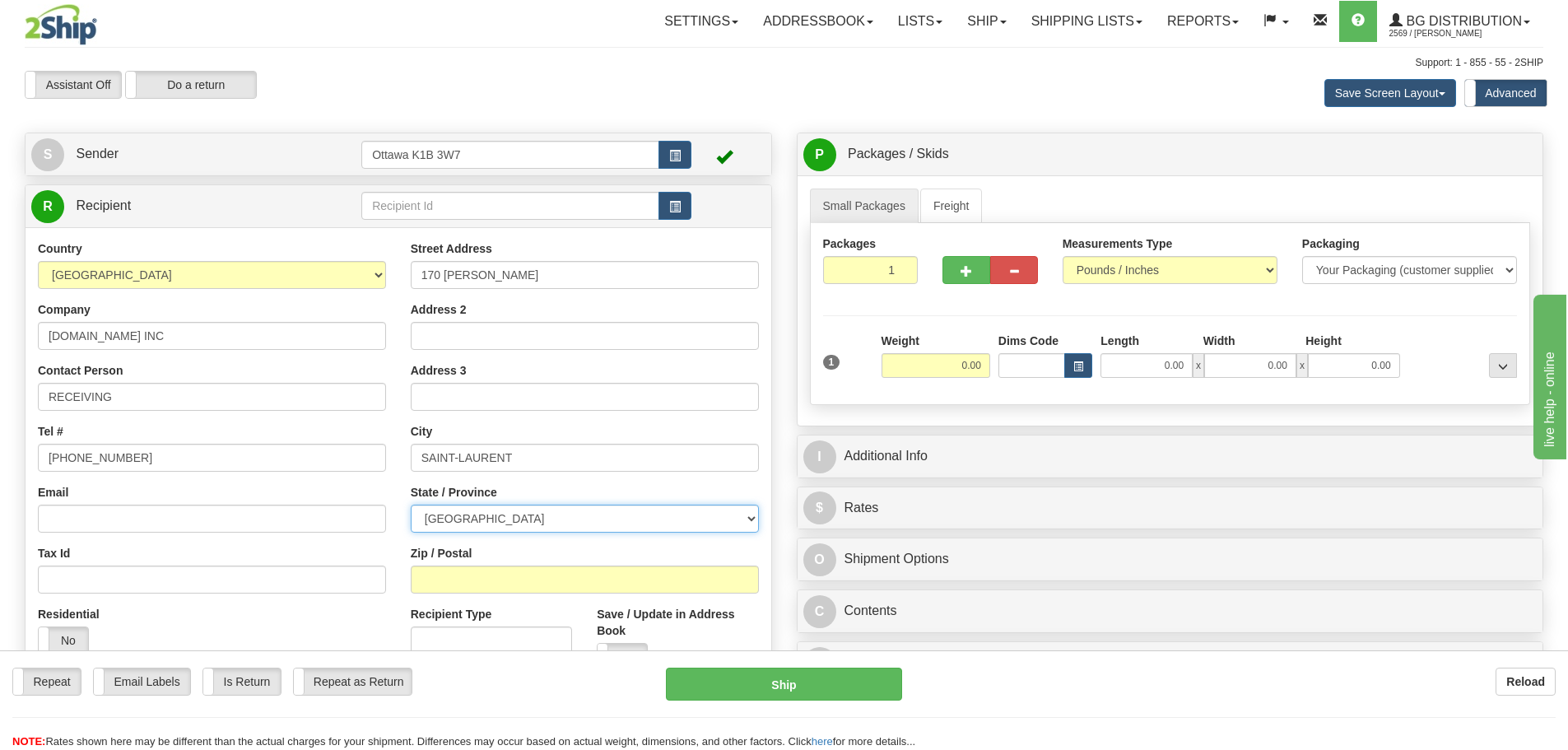
click at [411, 505] on select "ALBERTA BRITISH COLUMBIA MANITOBA NEW BRUNSWICK NEWFOUNDLAND NOVA SCOTIA NUNAVU…" at bounding box center [584, 518] width 348 height 28
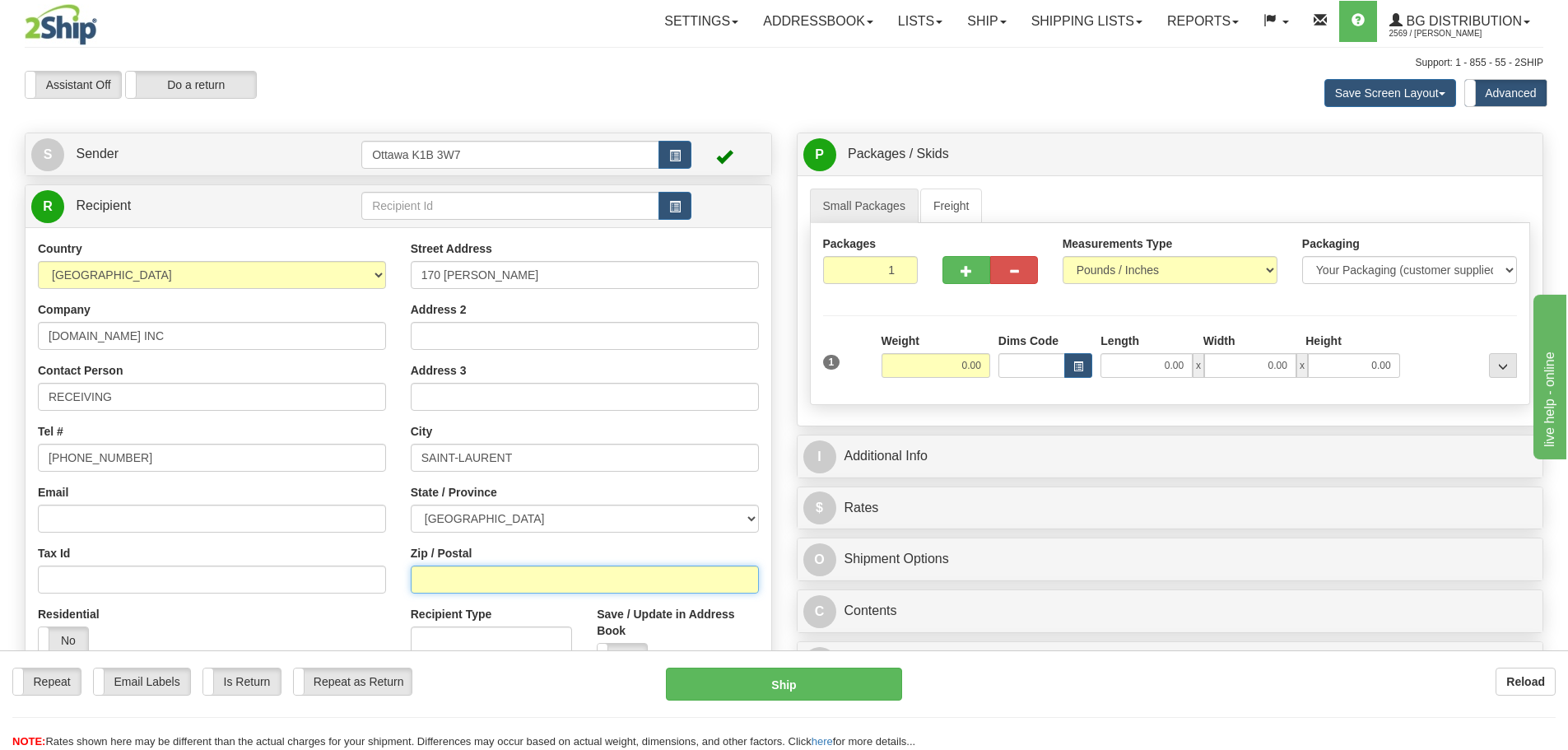
click at [549, 575] on input "Zip / Postal" at bounding box center [584, 579] width 348 height 28
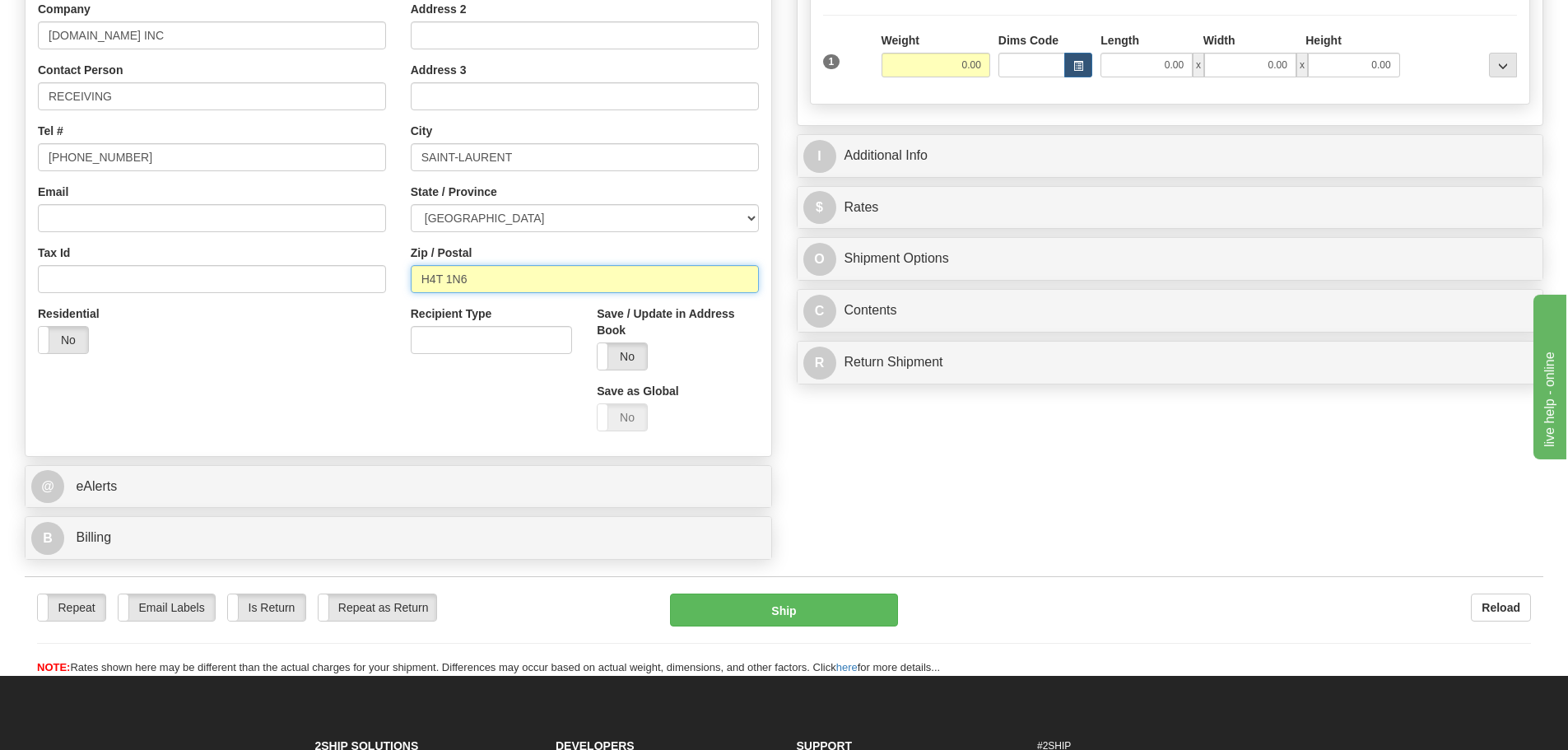
scroll to position [329, 0]
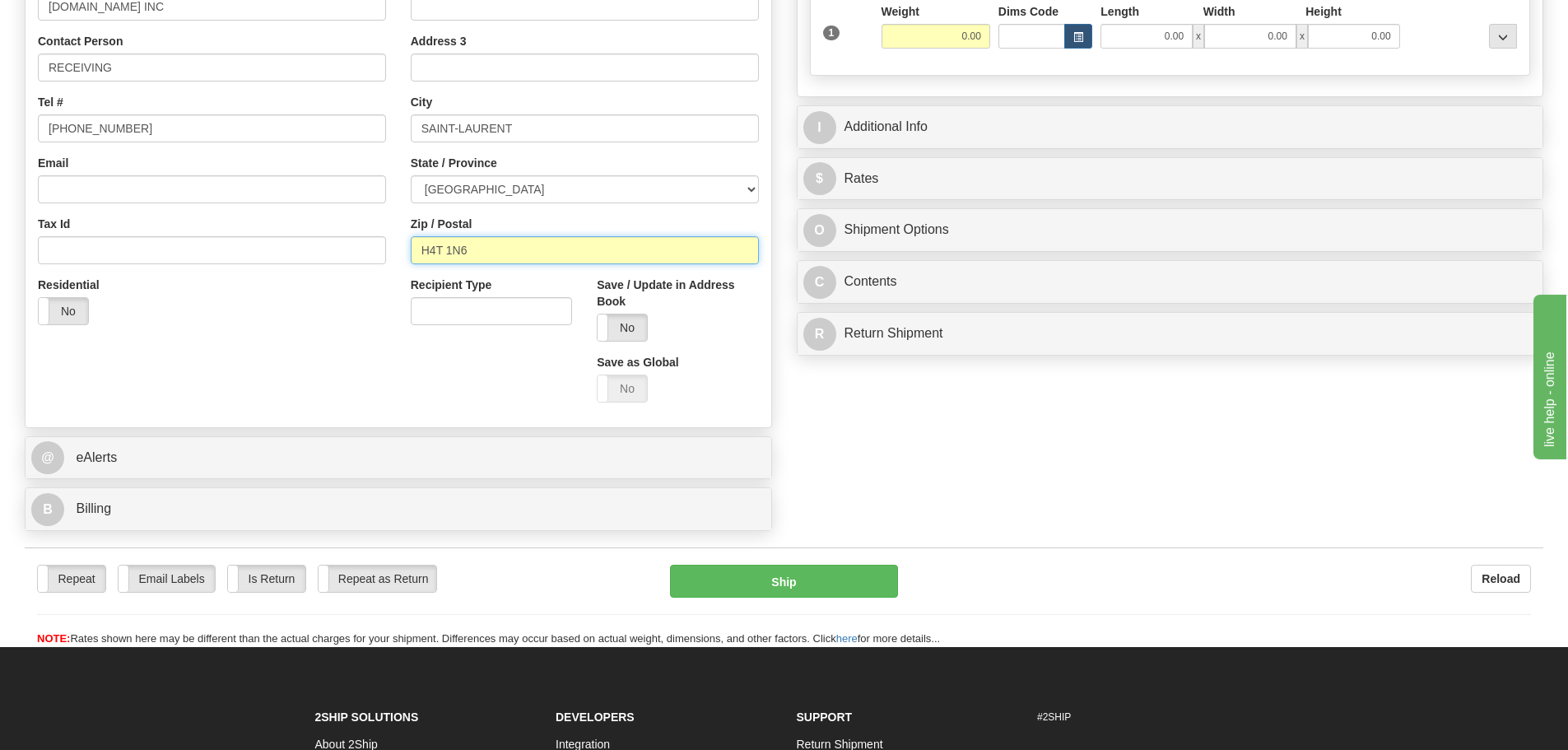
type input "H4T 1N6"
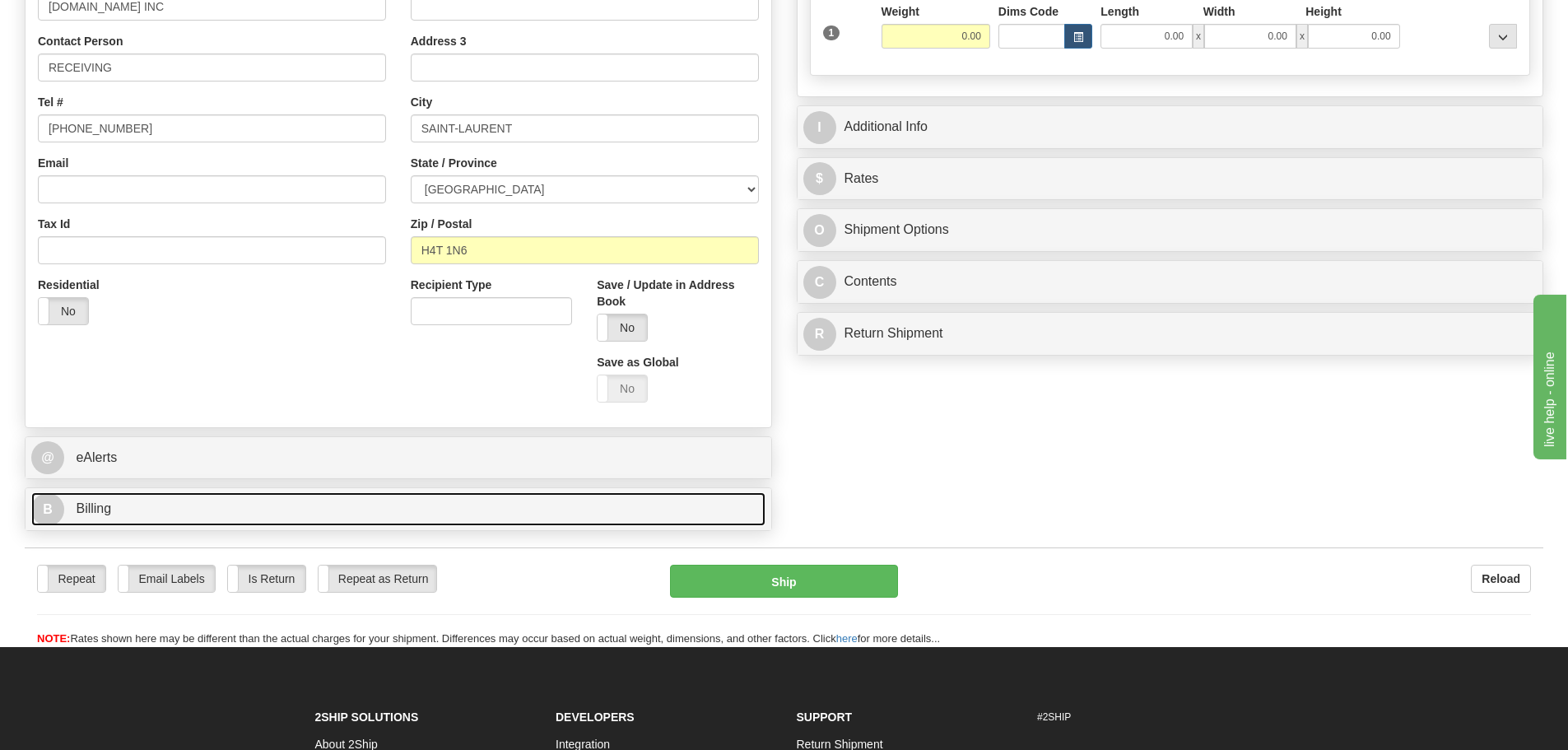
click at [221, 515] on link "B Billing" at bounding box center [399, 508] width 735 height 34
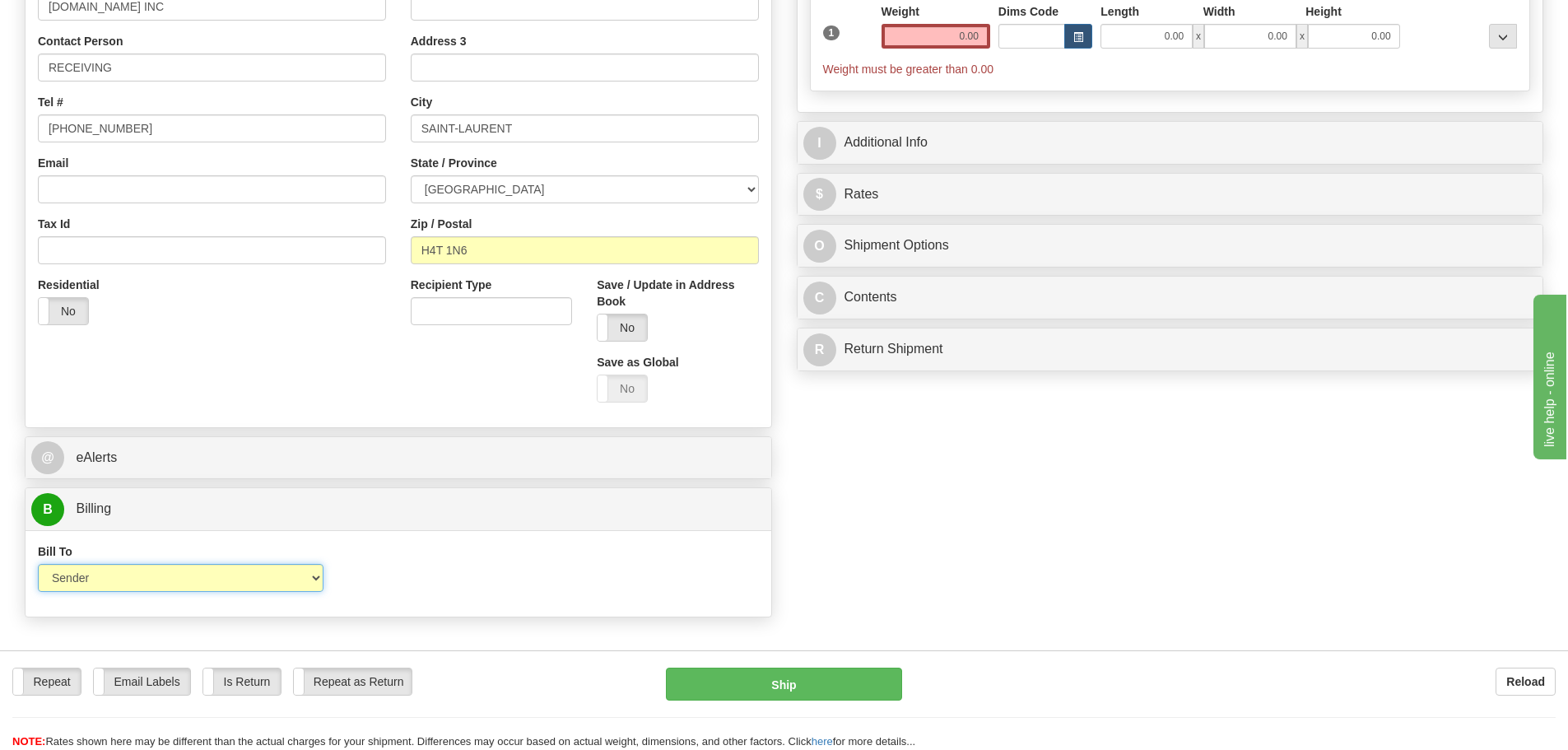
click at [283, 575] on select "Sender Recipient Third Party Collect" at bounding box center [180, 577] width 285 height 28
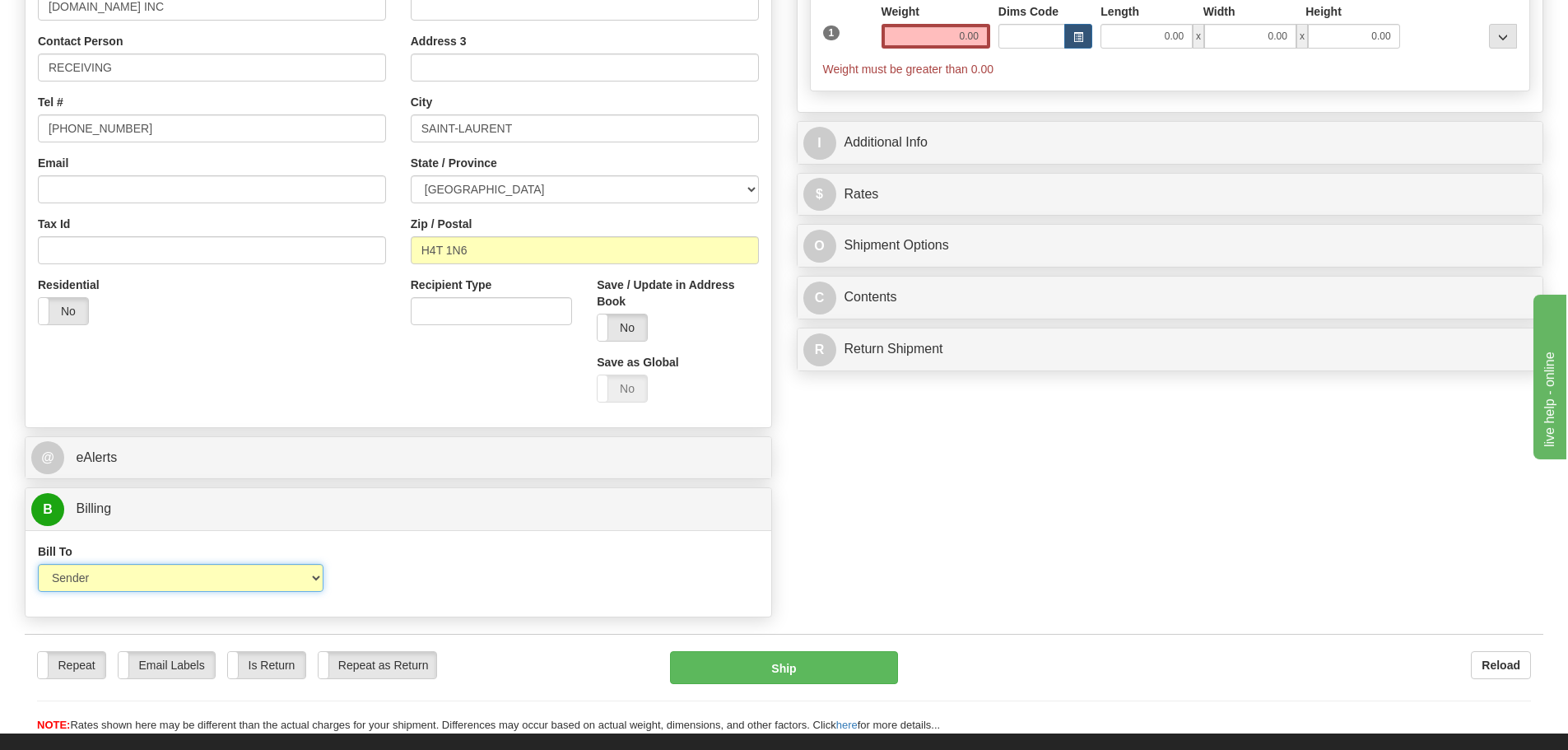
select select "2"
click at [38, 564] on select "Sender Recipient Third Party Collect" at bounding box center [180, 577] width 285 height 28
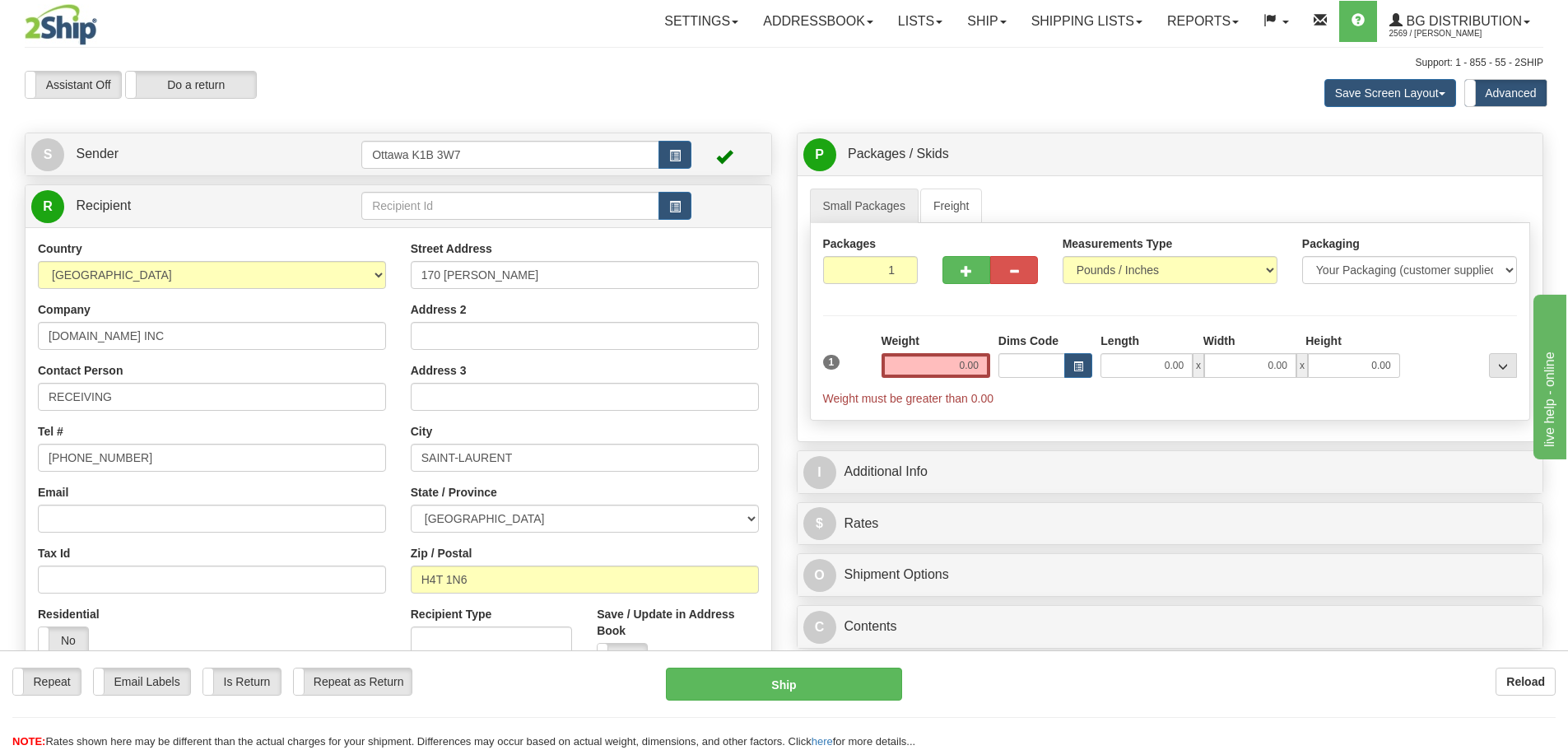
scroll to position [494, 0]
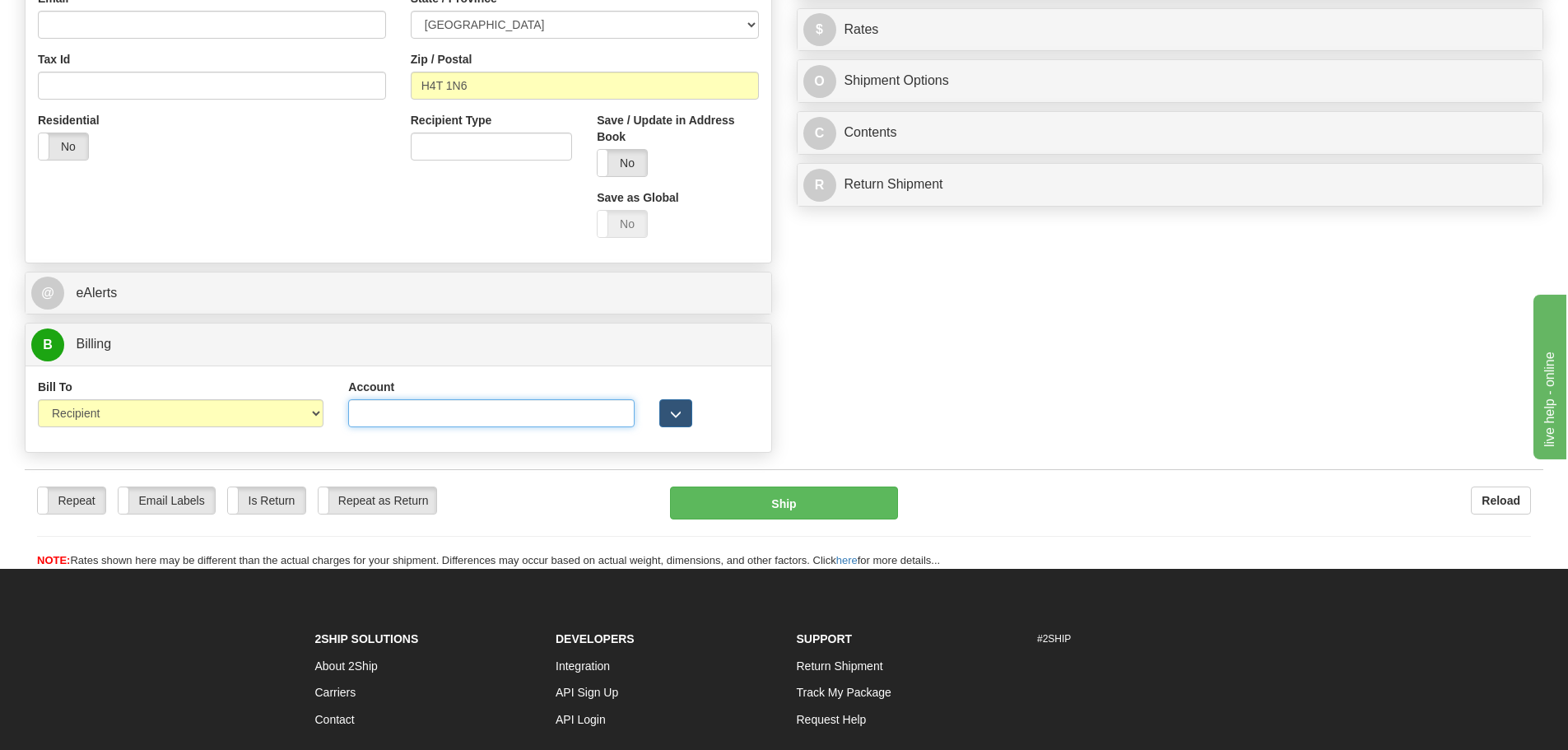
click at [490, 409] on input "Account" at bounding box center [490, 413] width 285 height 28
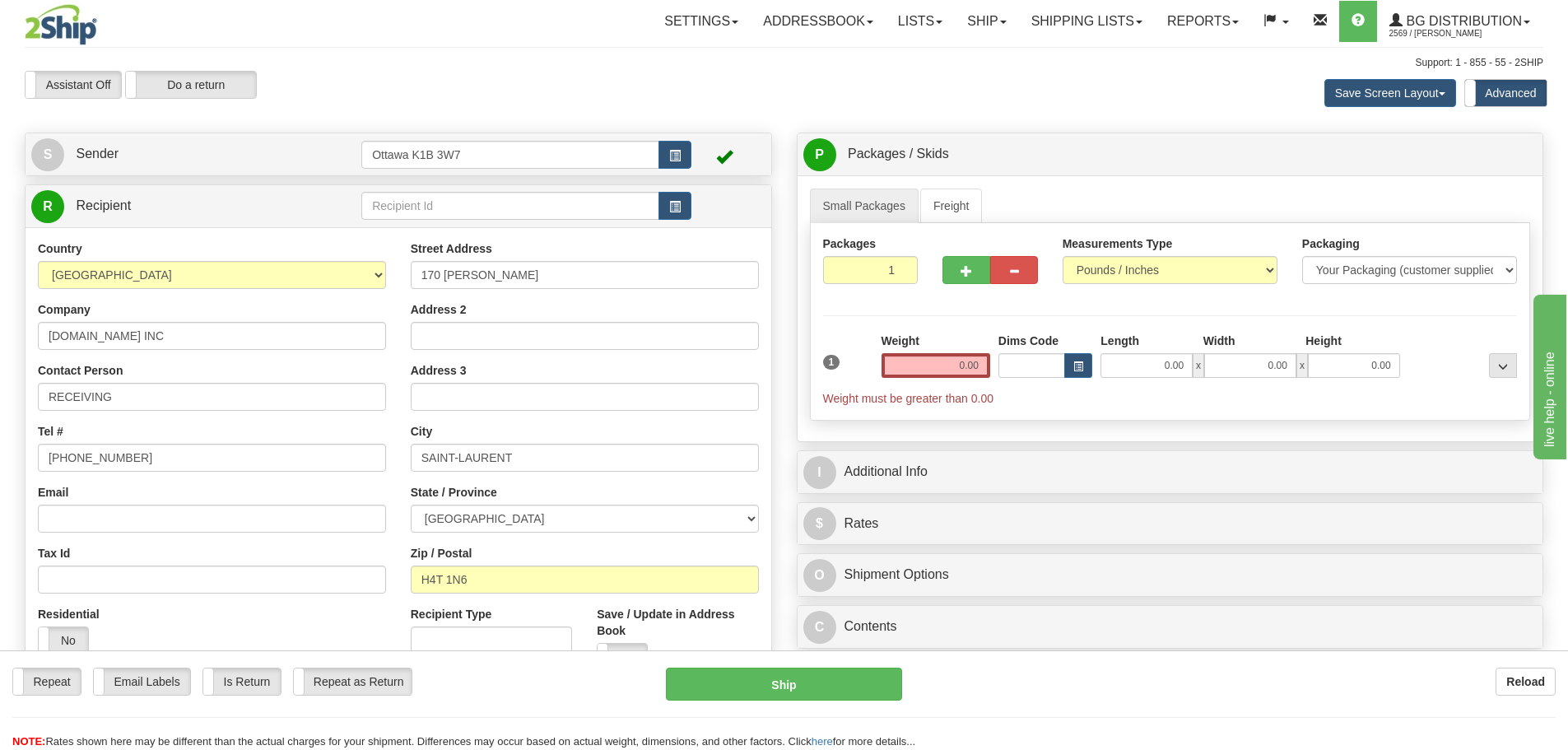
type input "239527256"
click at [958, 374] on input "0.00" at bounding box center [936, 365] width 109 height 25
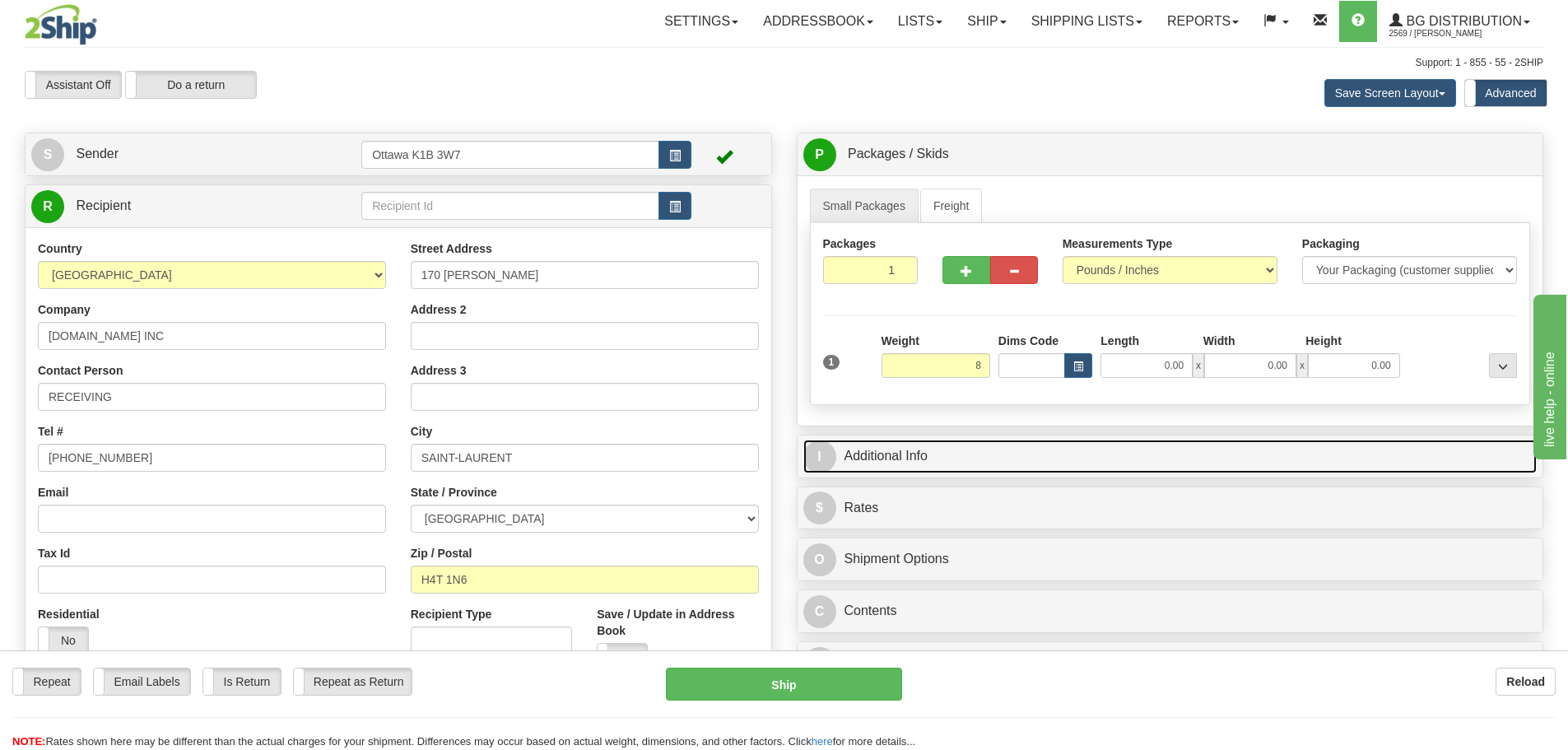
type input "8.00"
click at [1168, 446] on link "I Additional Info" at bounding box center [1170, 456] width 735 height 34
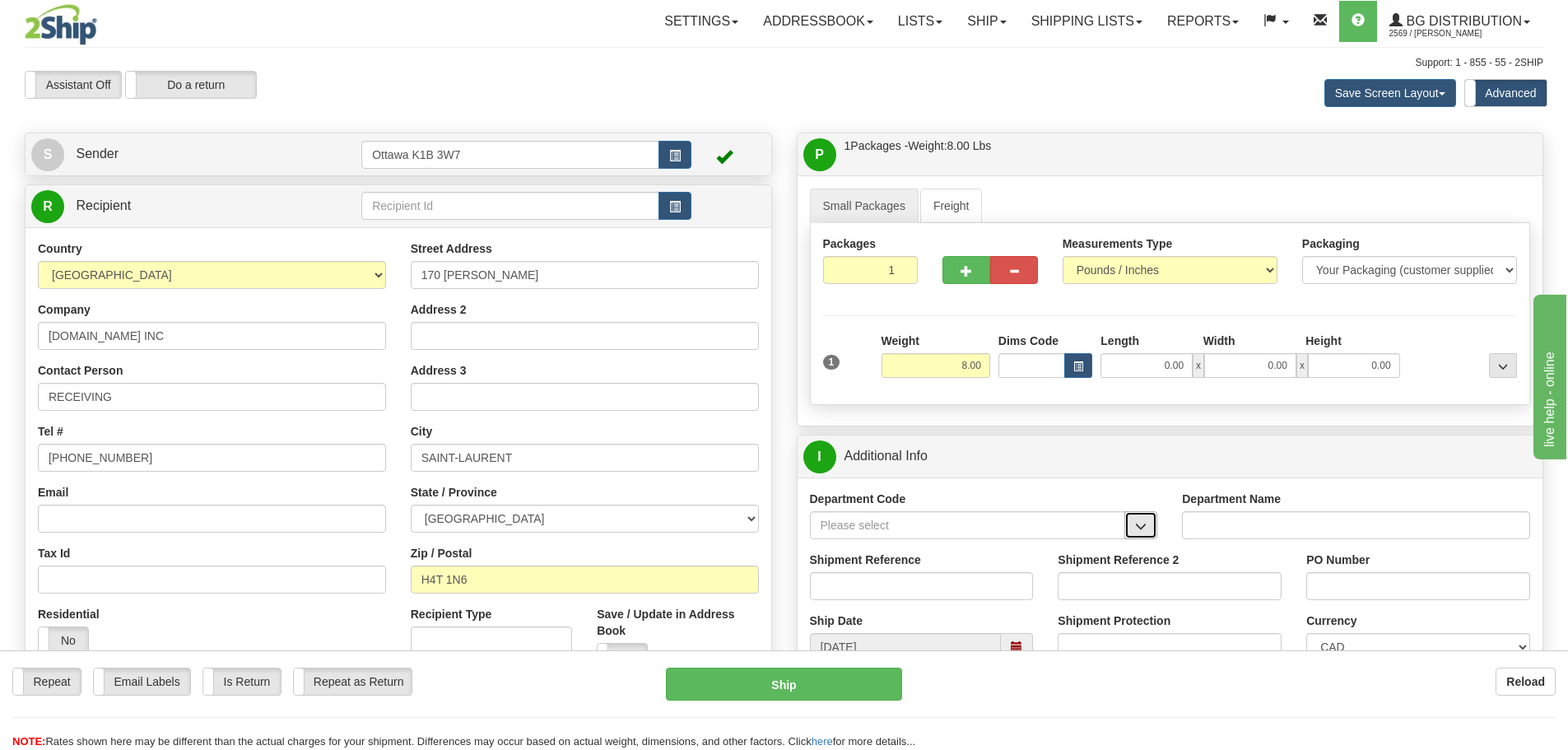
click at [1142, 524] on span "button" at bounding box center [1141, 527] width 11 height 11
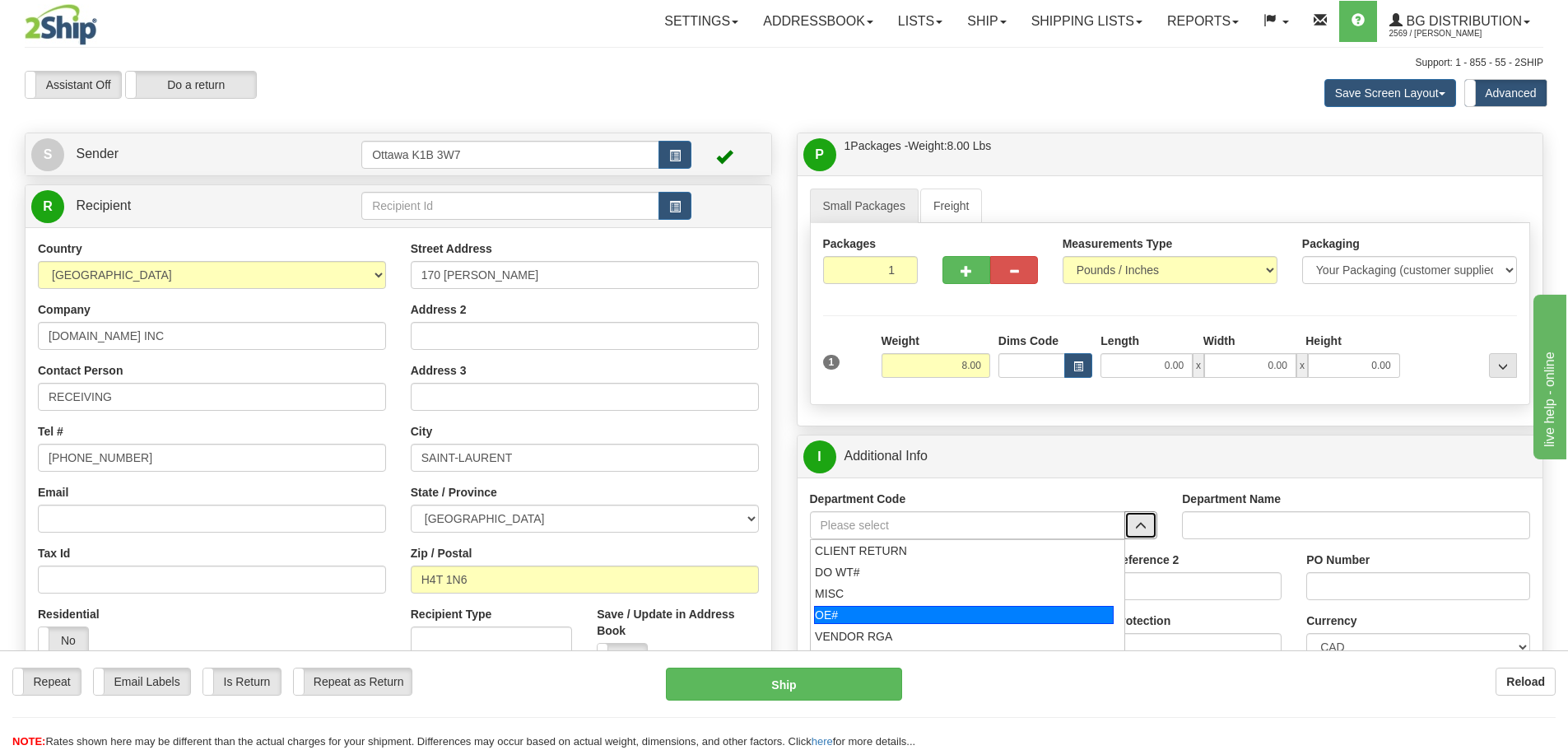
click at [936, 614] on div "OE#" at bounding box center [964, 614] width 300 height 18
type input "OE#"
type input "ORDERS"
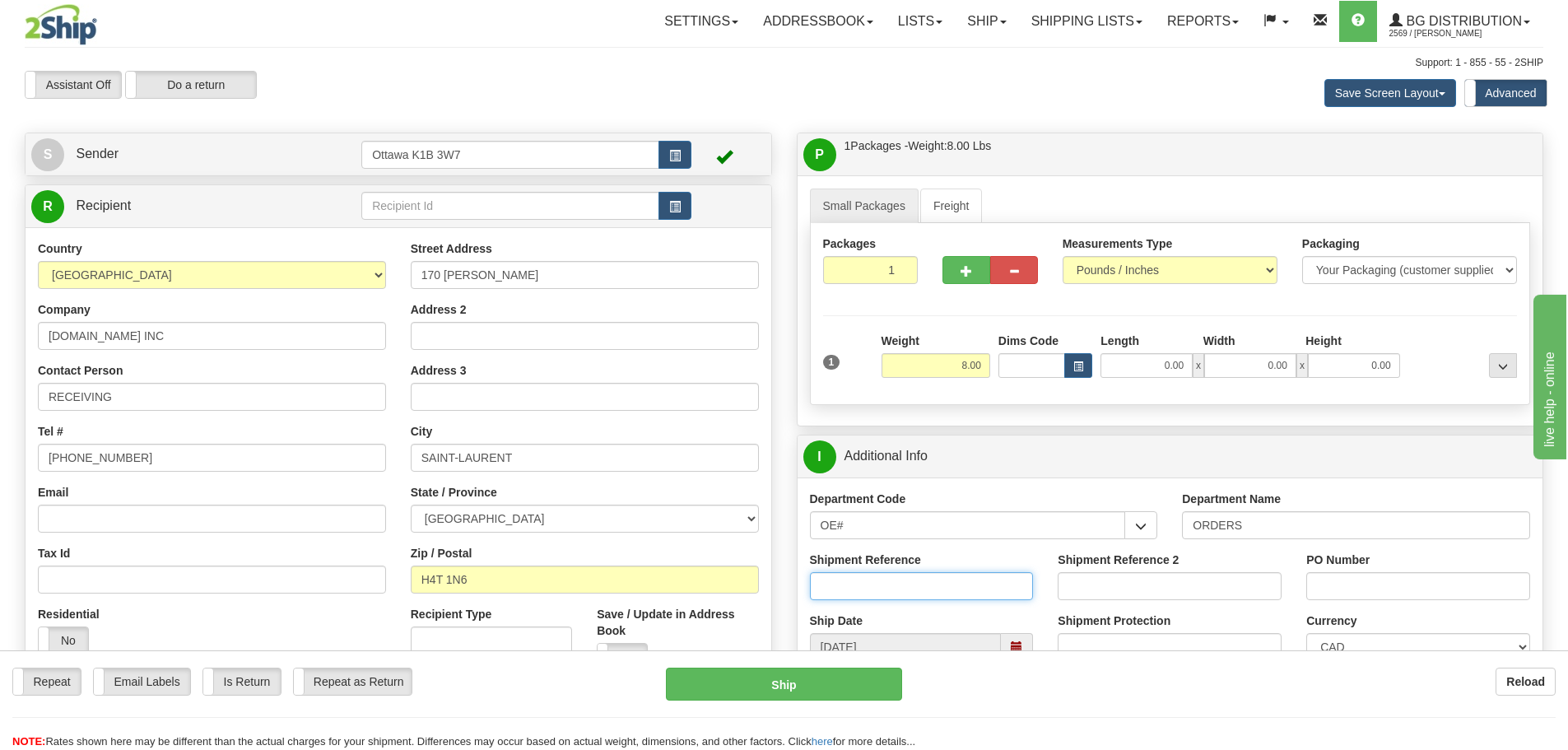
click at [926, 583] on input "Shipment Reference" at bounding box center [922, 586] width 224 height 28
type input "10203266-00"
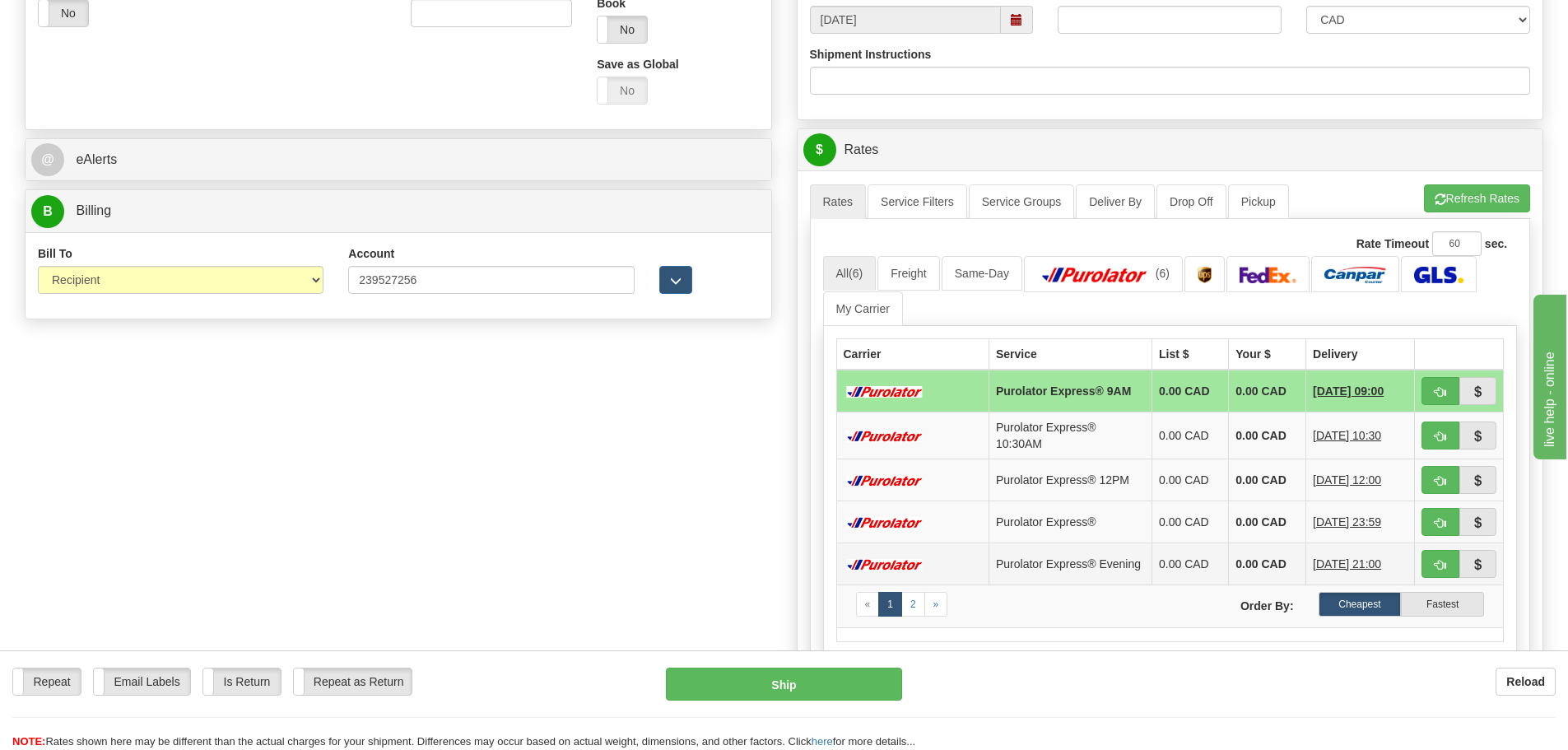
scroll to position [659, 0]
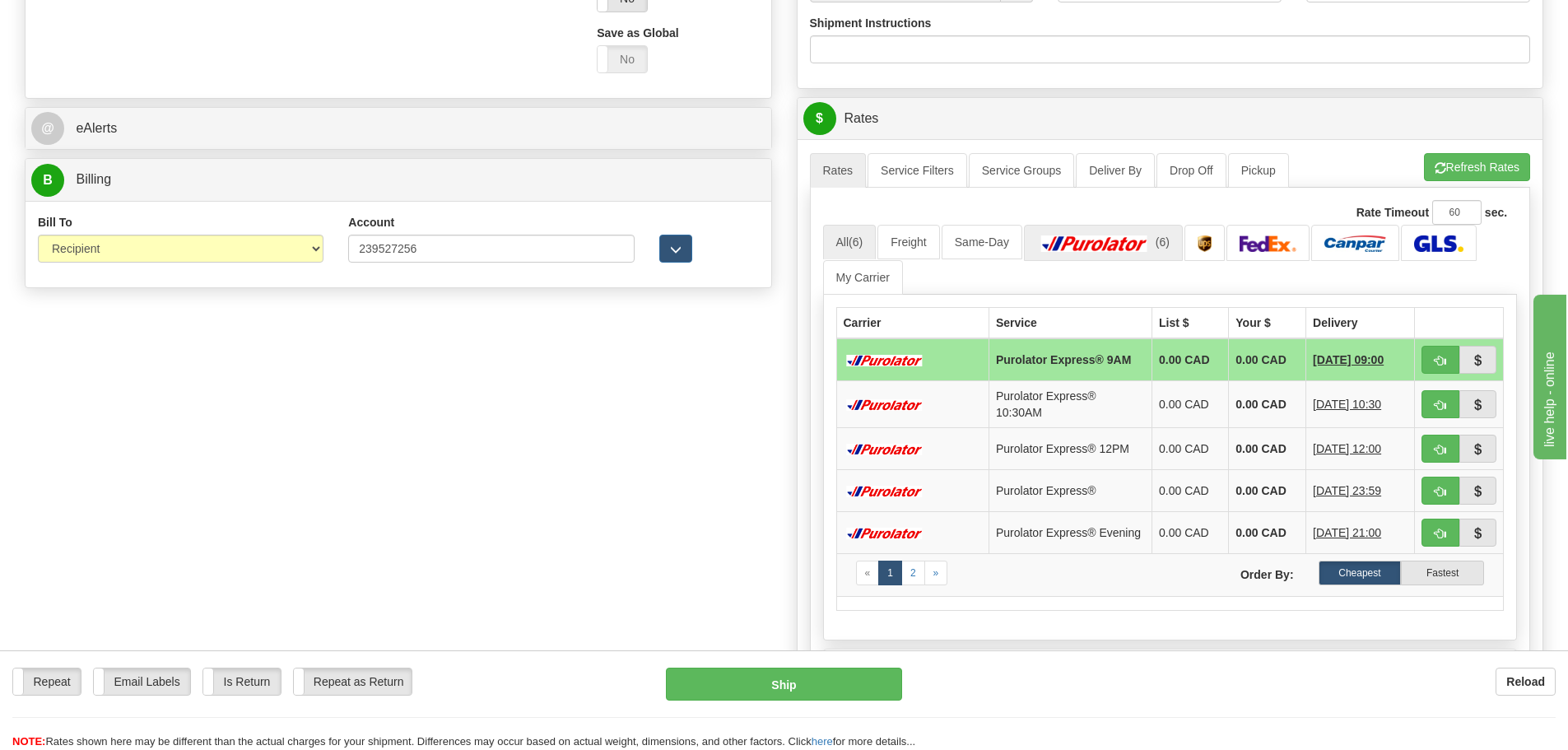
type input "GEN-PO066899-2"
click at [1085, 251] on img at bounding box center [1095, 244] width 115 height 17
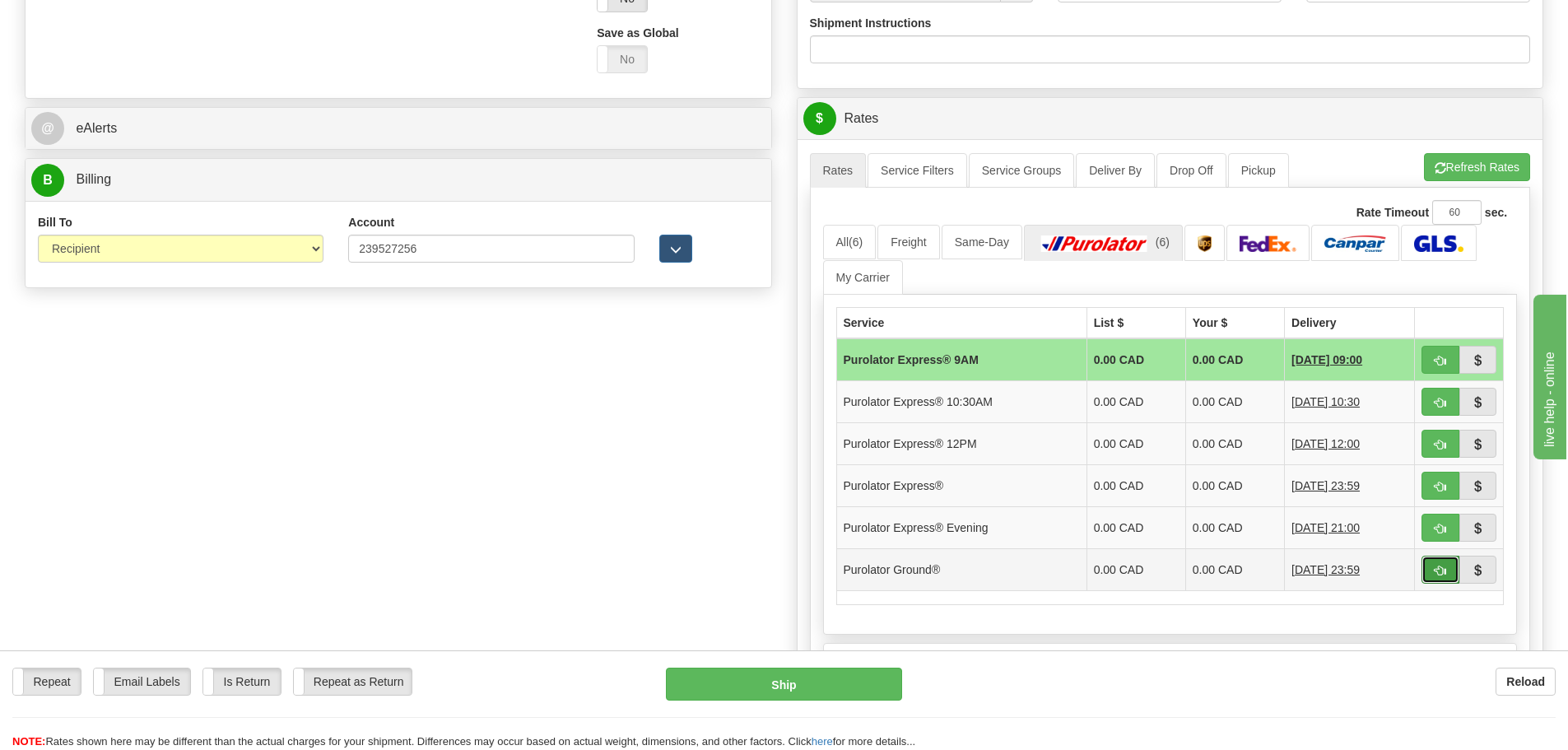
click at [1422, 574] on button "button" at bounding box center [1440, 569] width 38 height 28
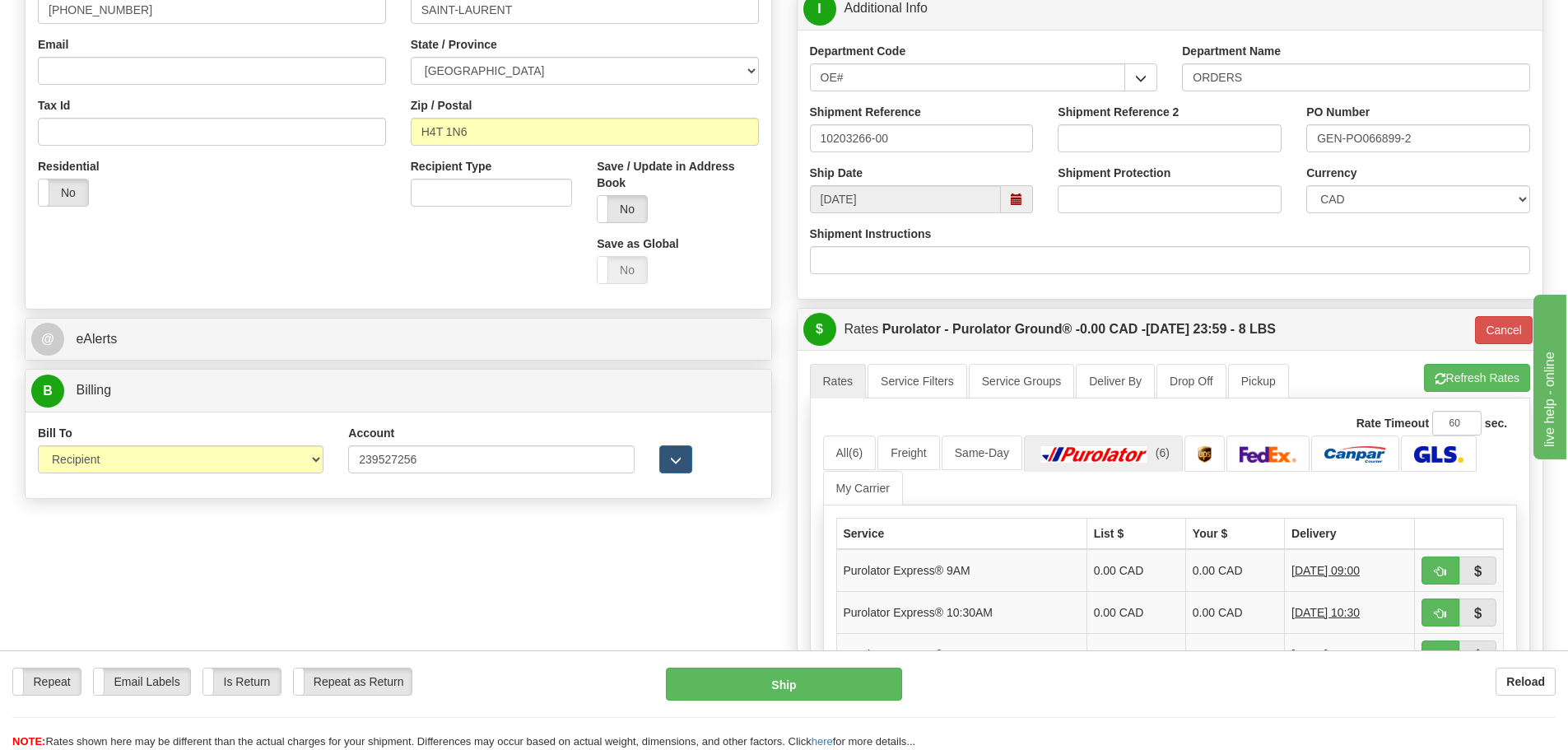
scroll to position [494, 0]
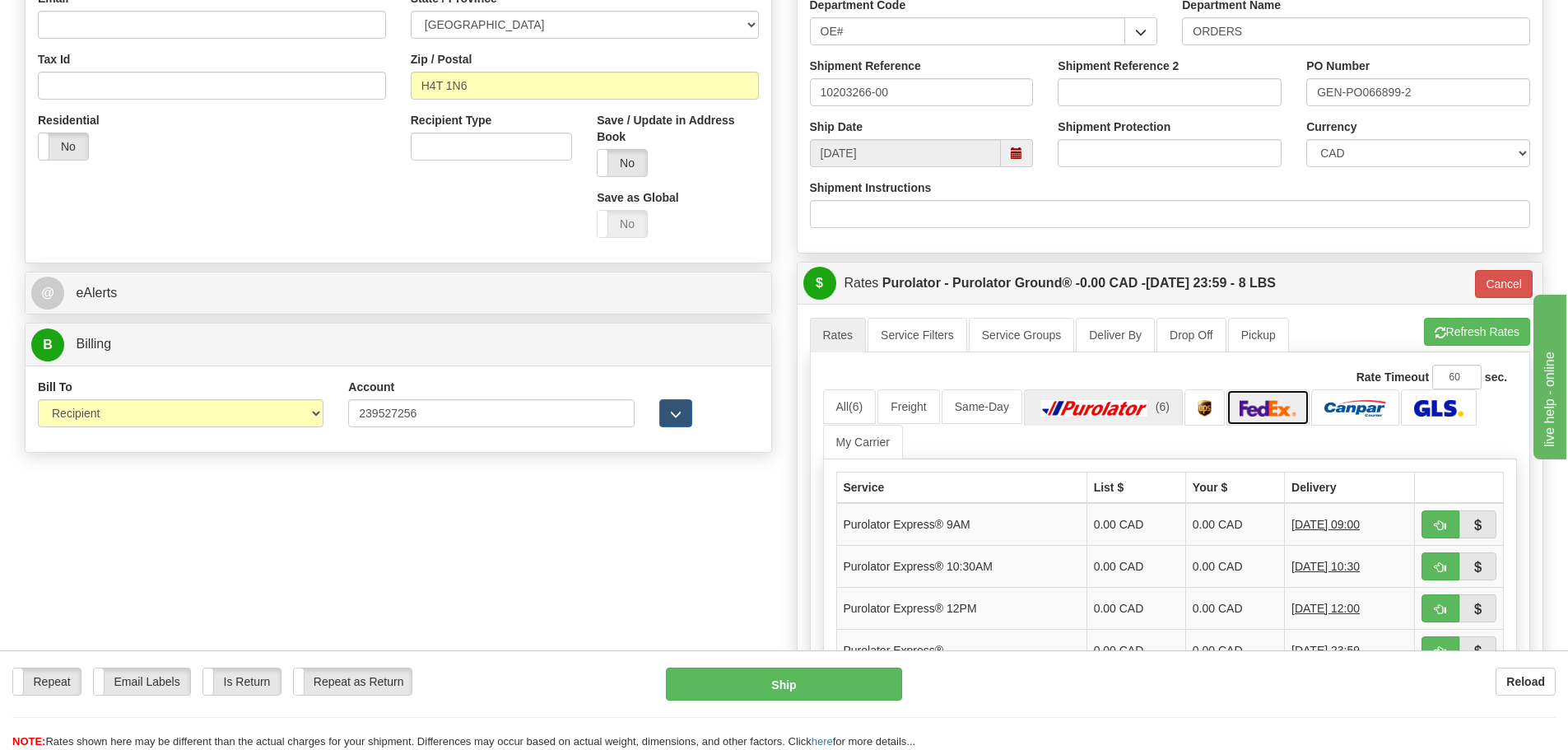
click at [1270, 399] on link at bounding box center [1268, 407] width 84 height 35
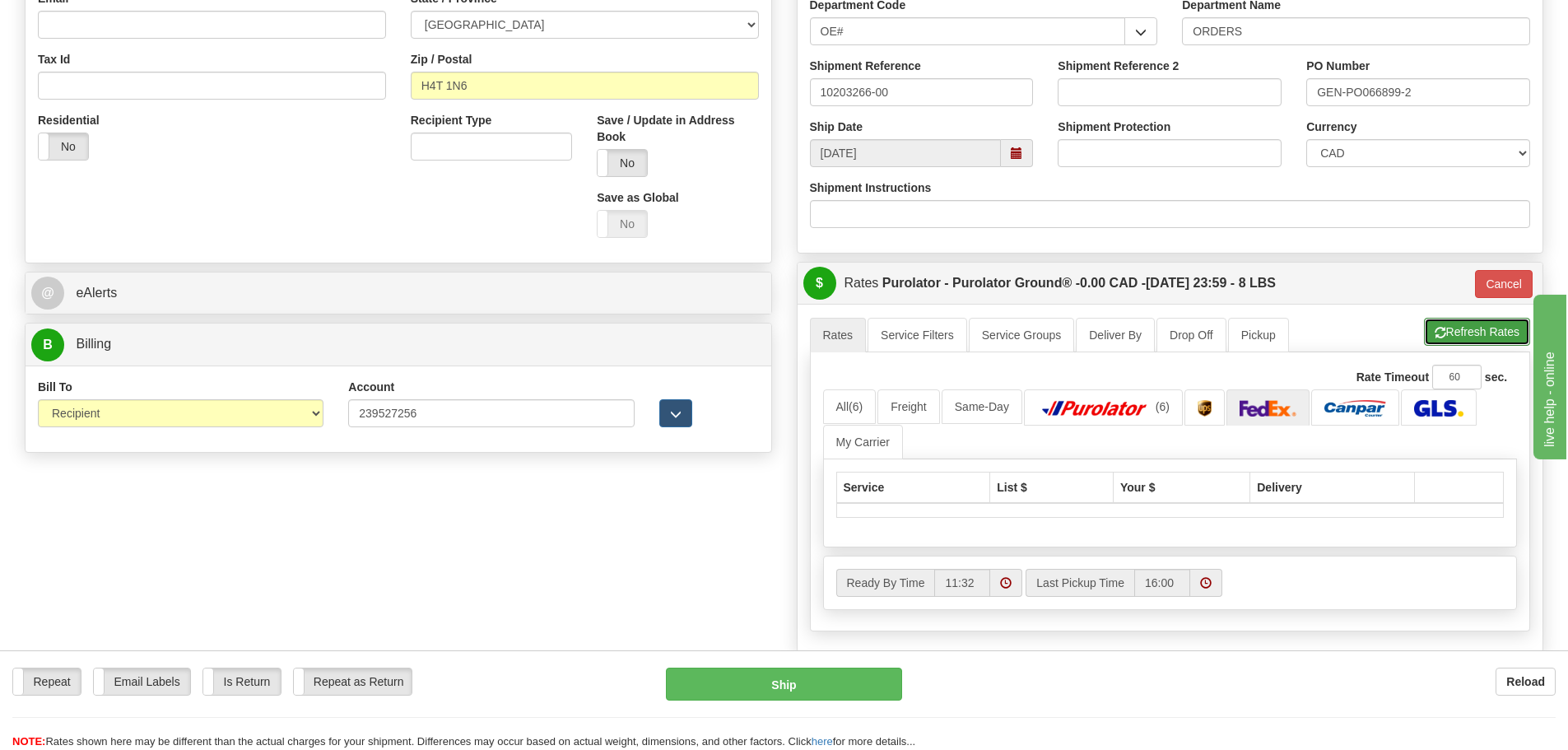
click at [1445, 321] on button "Refresh Rates" at bounding box center [1477, 331] width 106 height 28
type input "260"
click at [1526, 276] on button "Cancel" at bounding box center [1503, 284] width 57 height 28
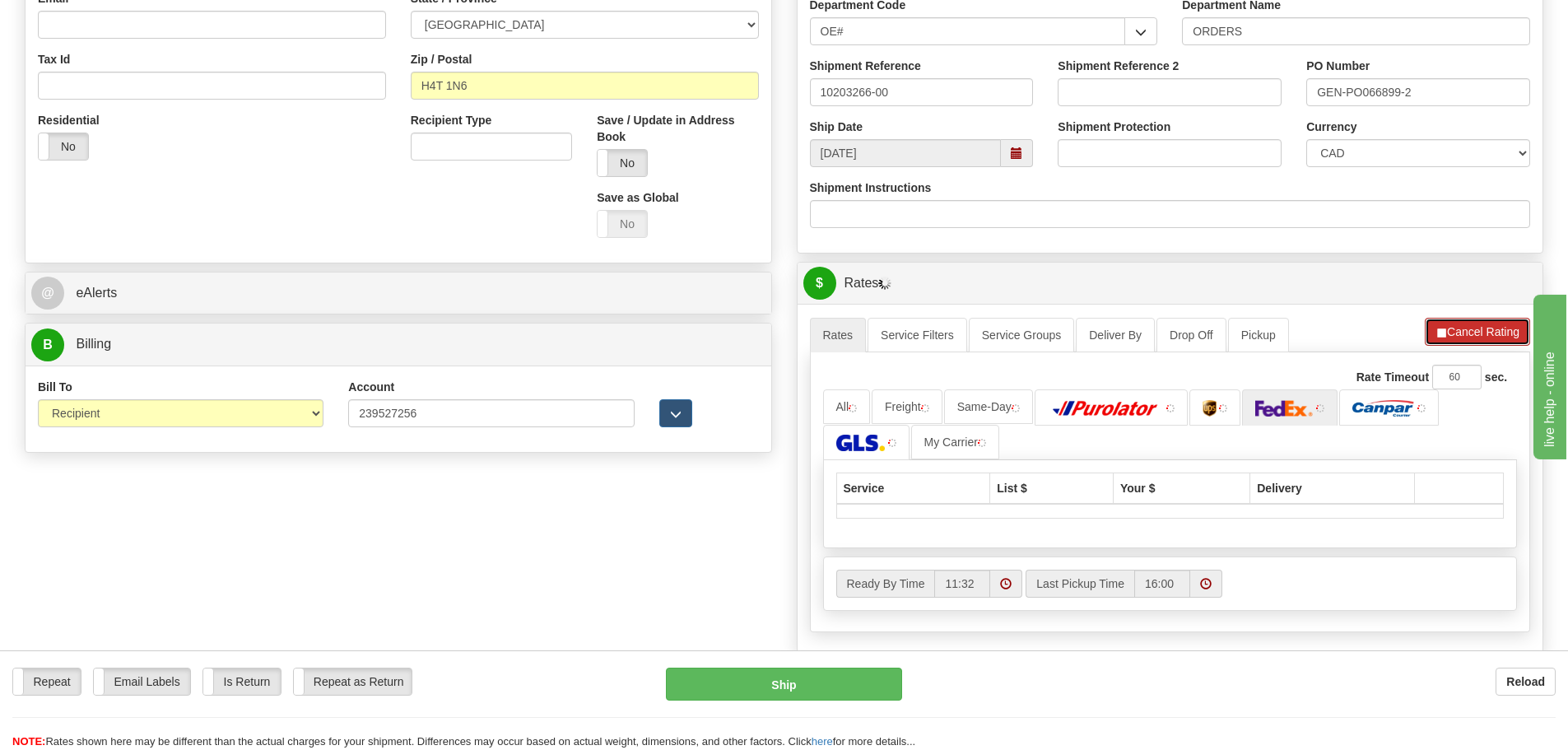
click at [1488, 323] on button "Cancel Rating" at bounding box center [1478, 331] width 105 height 28
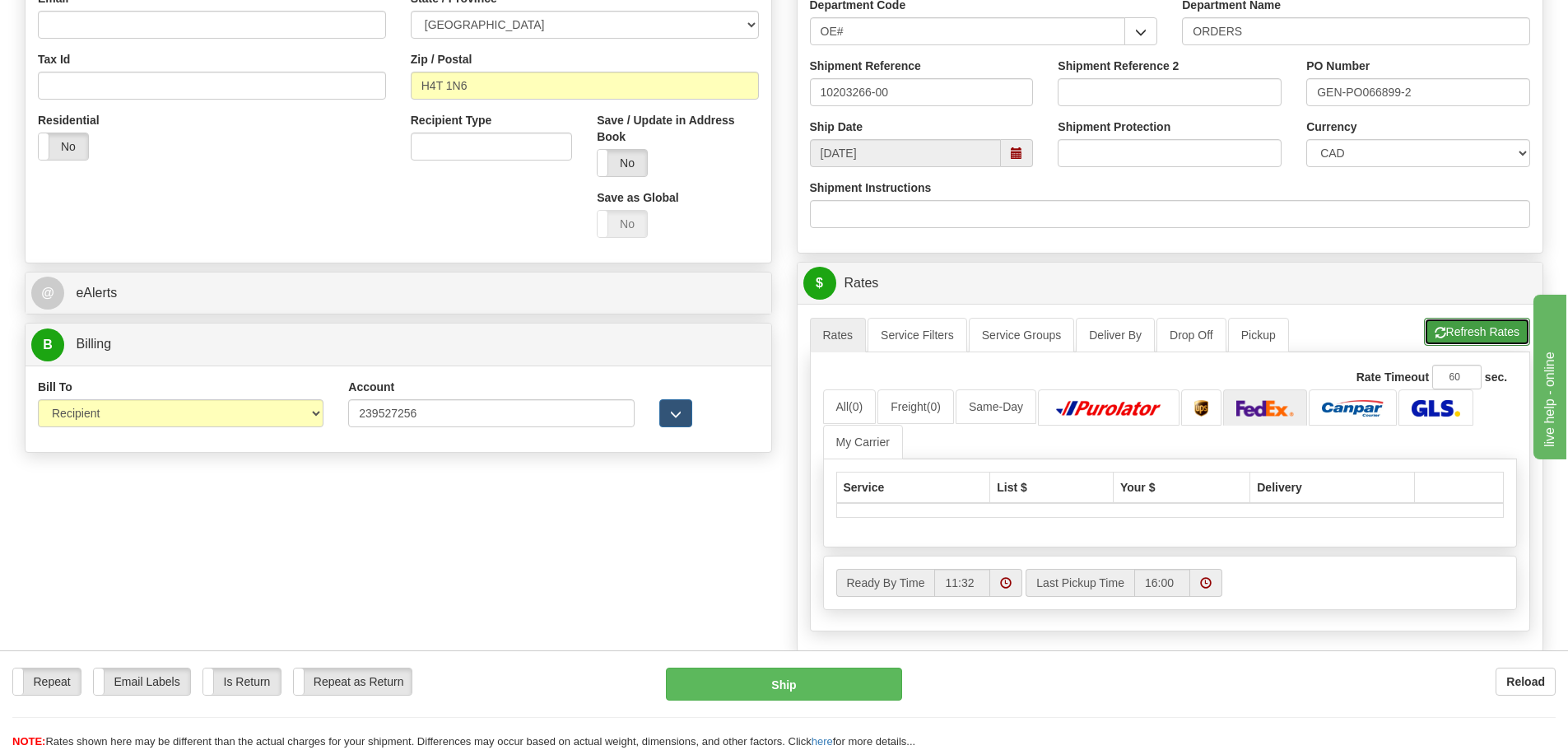
click at [1490, 324] on button "Refresh Rates" at bounding box center [1477, 331] width 106 height 28
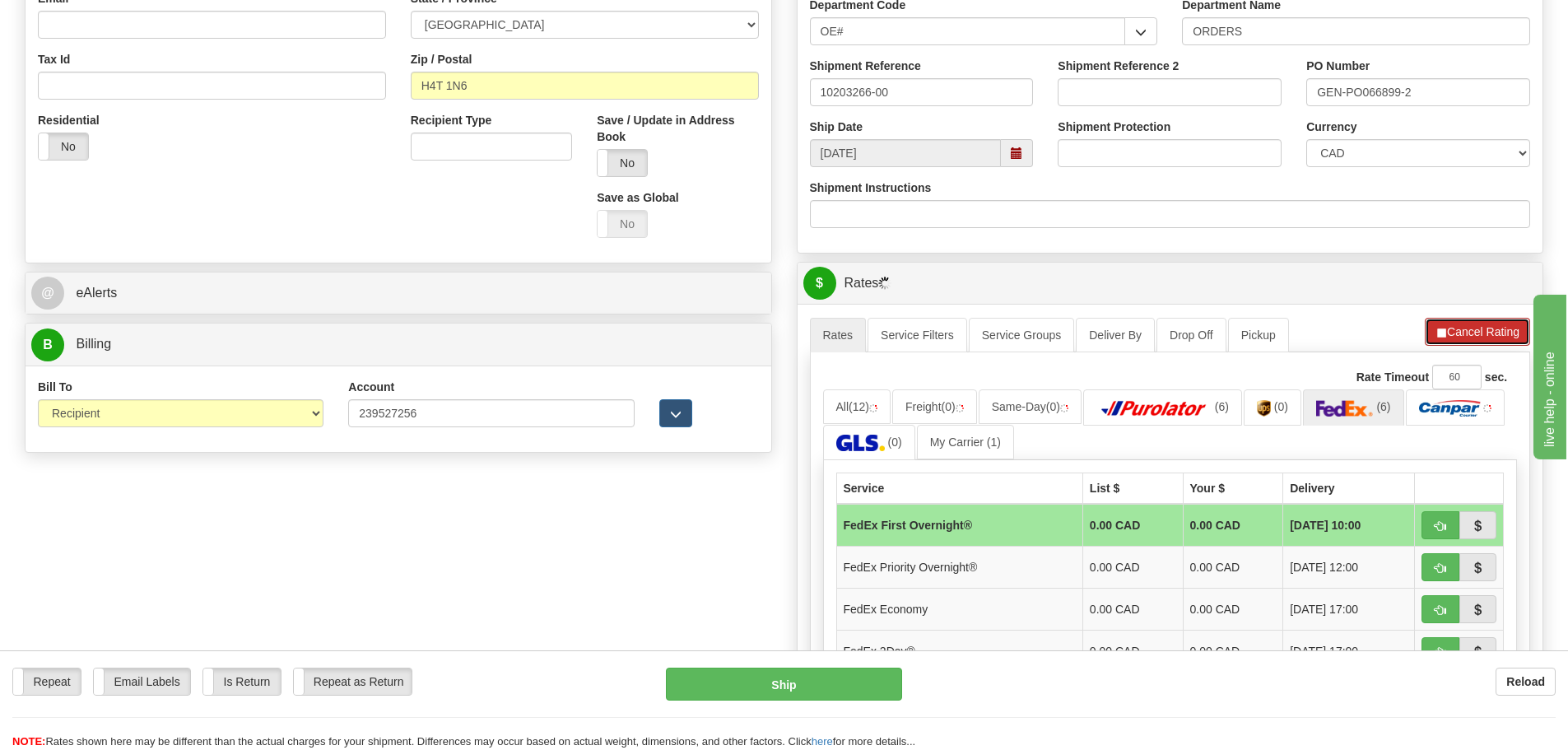
click at [1492, 339] on button "Cancel Rating" at bounding box center [1478, 331] width 105 height 28
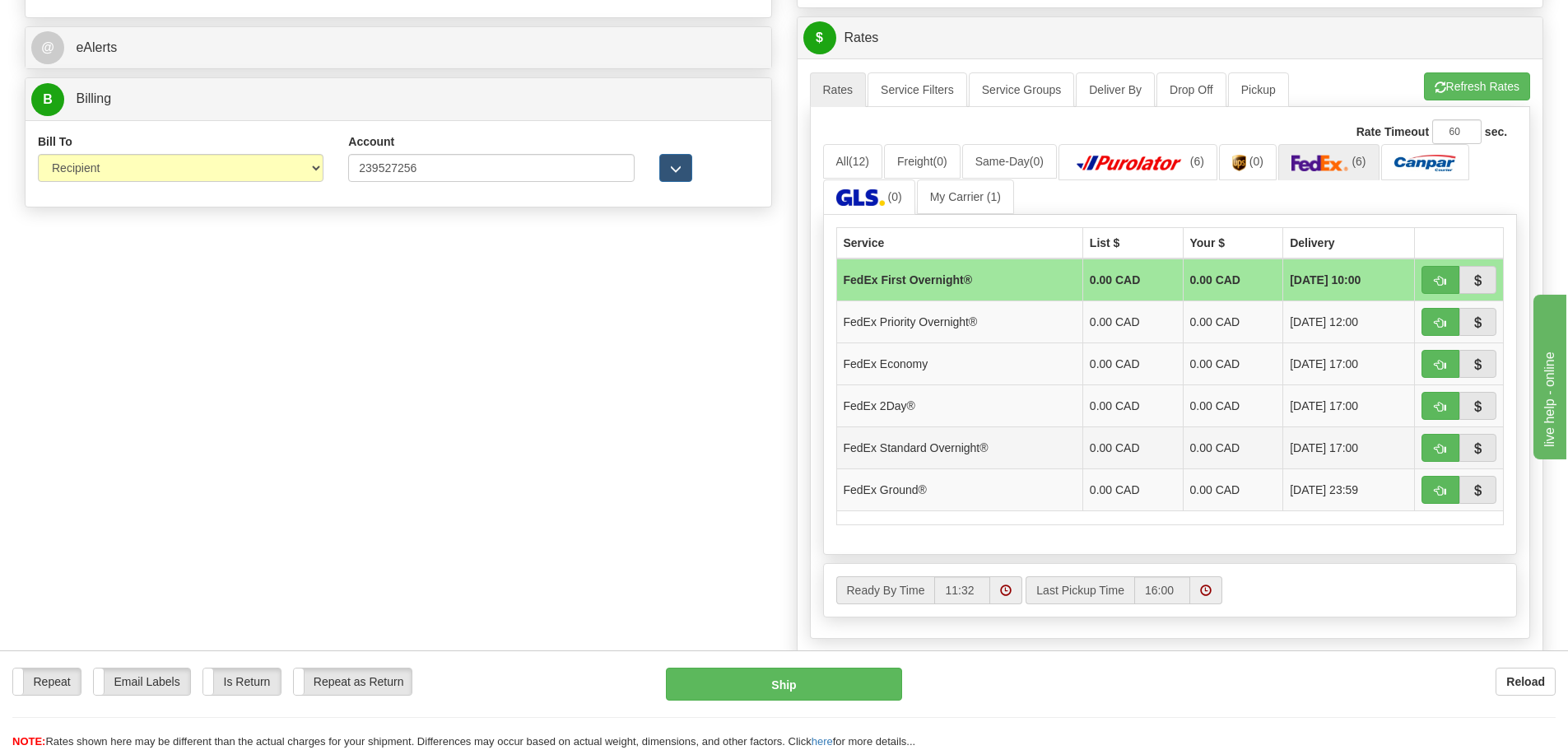
scroll to position [741, 0]
click at [1445, 482] on button "button" at bounding box center [1440, 488] width 38 height 28
type input "92"
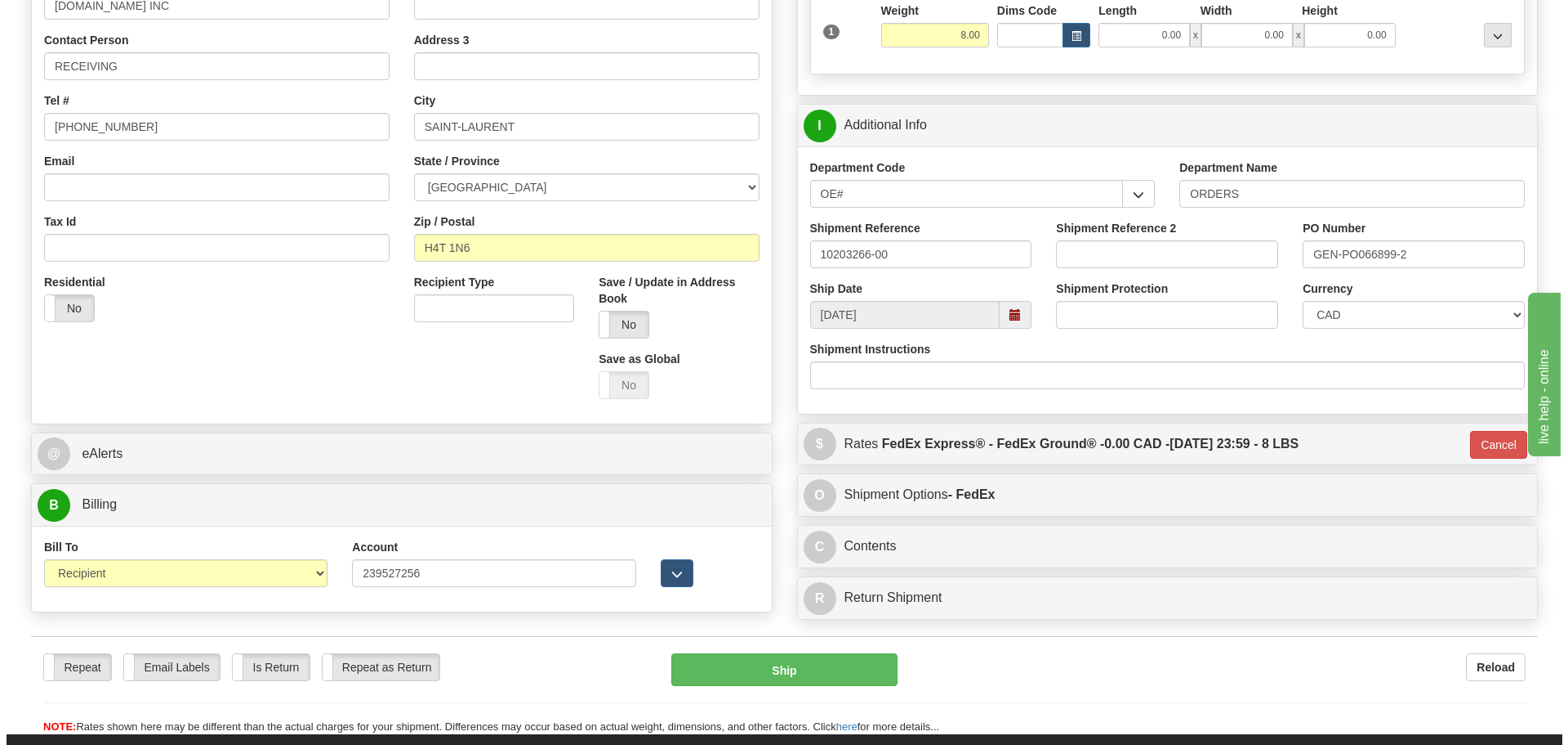
scroll to position [329, 0]
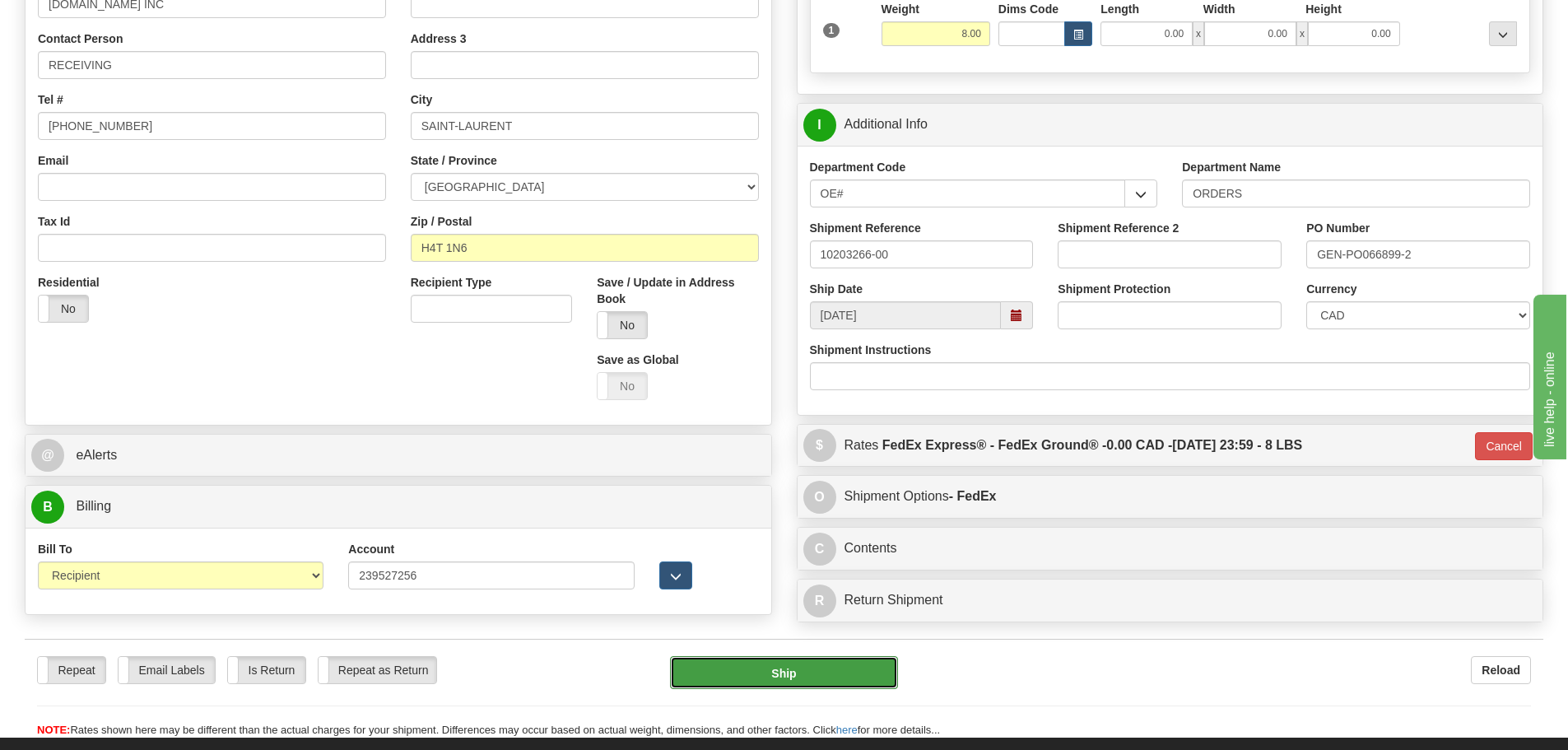
click at [788, 665] on button "Ship" at bounding box center [784, 673] width 228 height 33
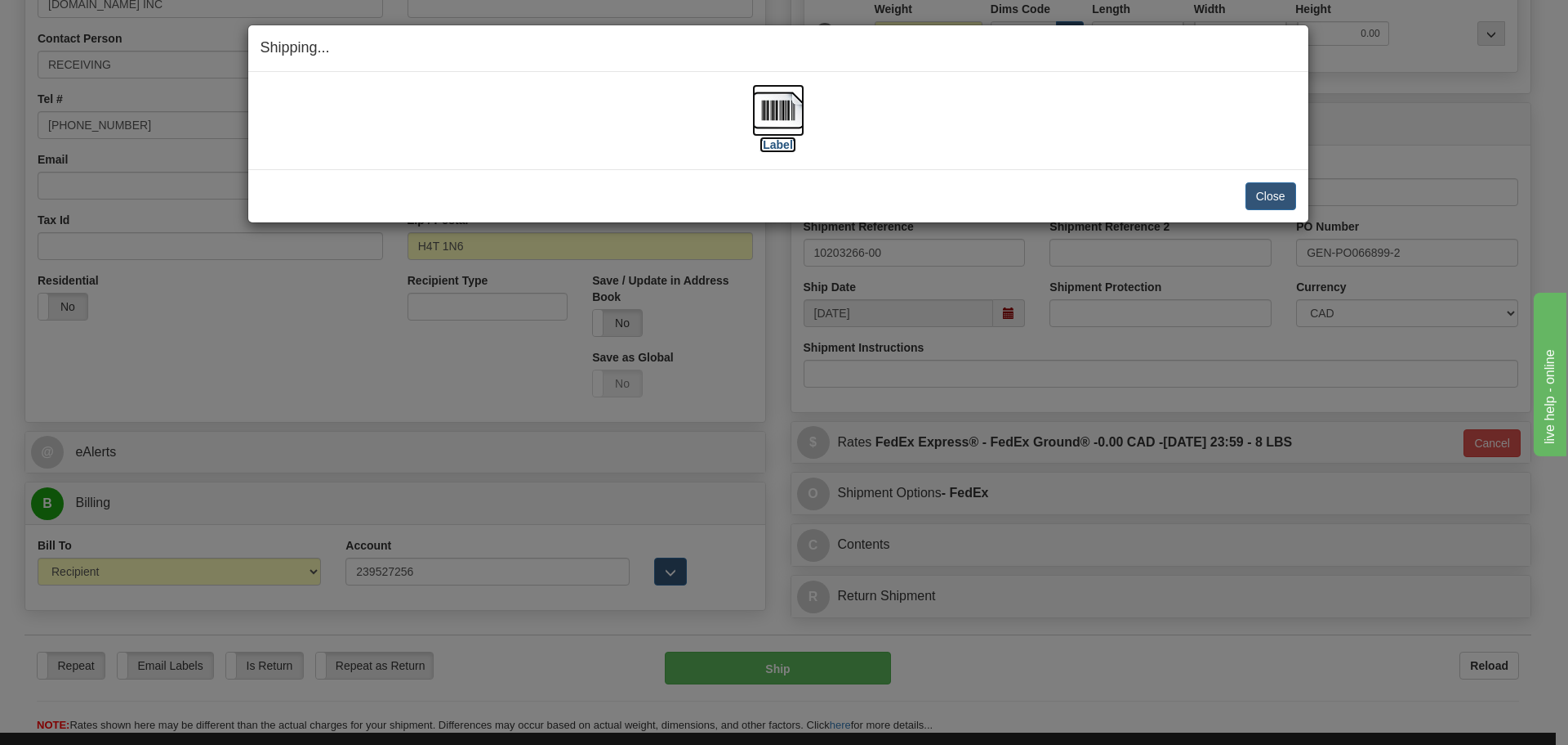
click at [789, 137] on label "[Label]" at bounding box center [778, 145] width 38 height 16
click at [1254, 192] on button "Close" at bounding box center [1270, 196] width 50 height 27
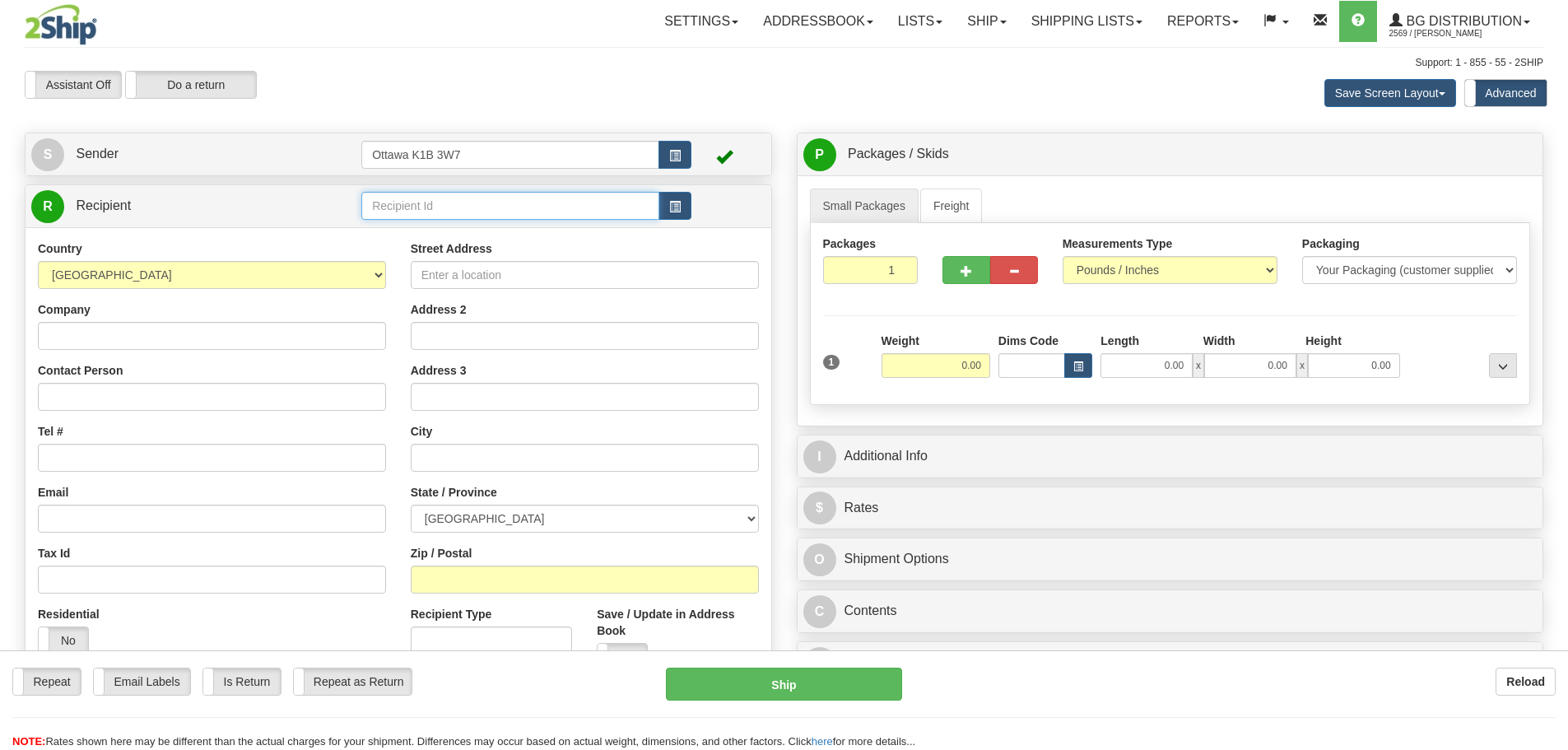
click at [456, 209] on input "text" at bounding box center [510, 206] width 298 height 28
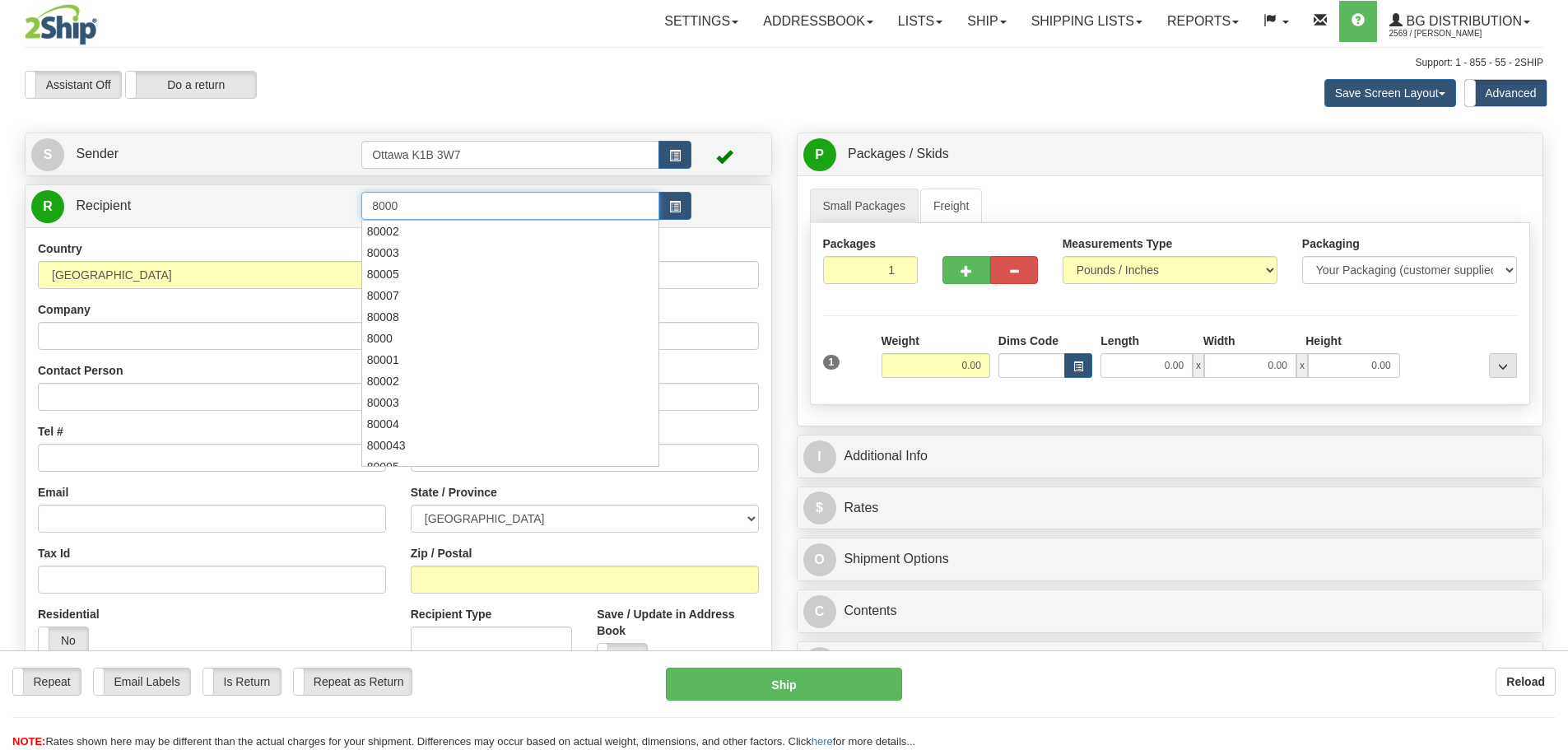
type input "8000"
click at [844, 70] on div at bounding box center [784, 70] width 1519 height 1
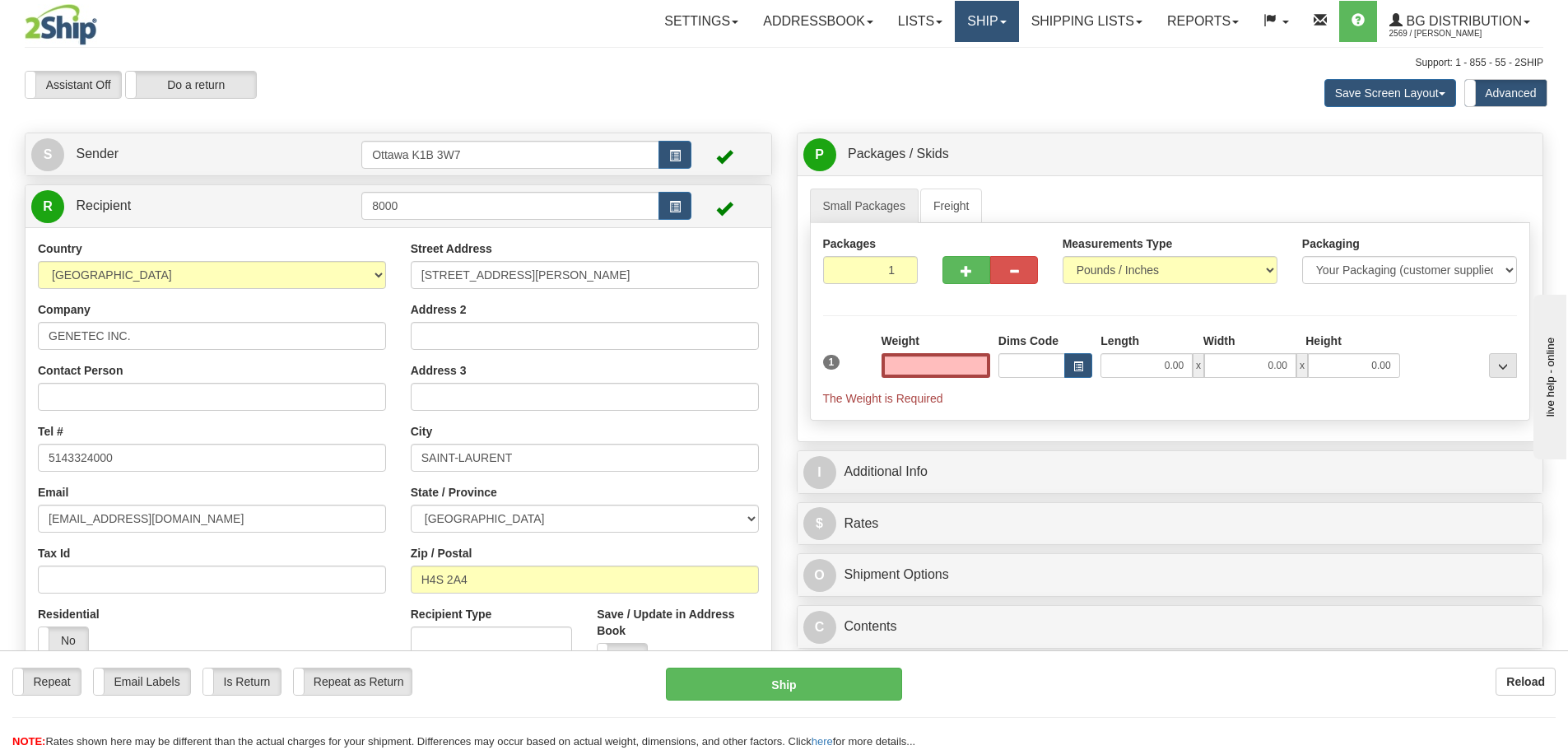
type input "0.00"
click at [964, 26] on link "Ship" at bounding box center [987, 21] width 64 height 42
click at [964, 49] on link "Ship Screen" at bounding box center [952, 57] width 130 height 21
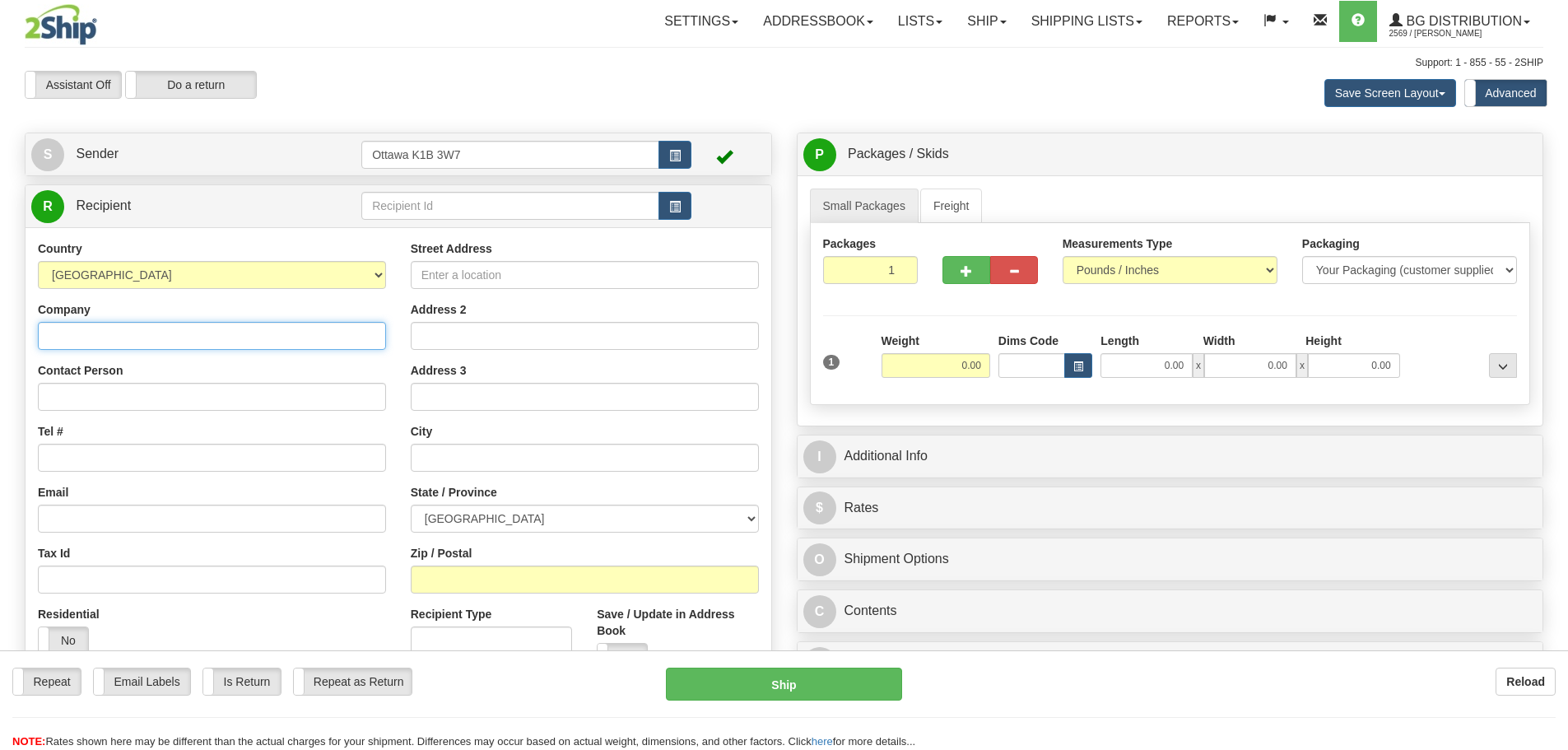
click at [214, 340] on input "Company" at bounding box center [211, 336] width 348 height 28
type input "GA INNOVATION LTD"
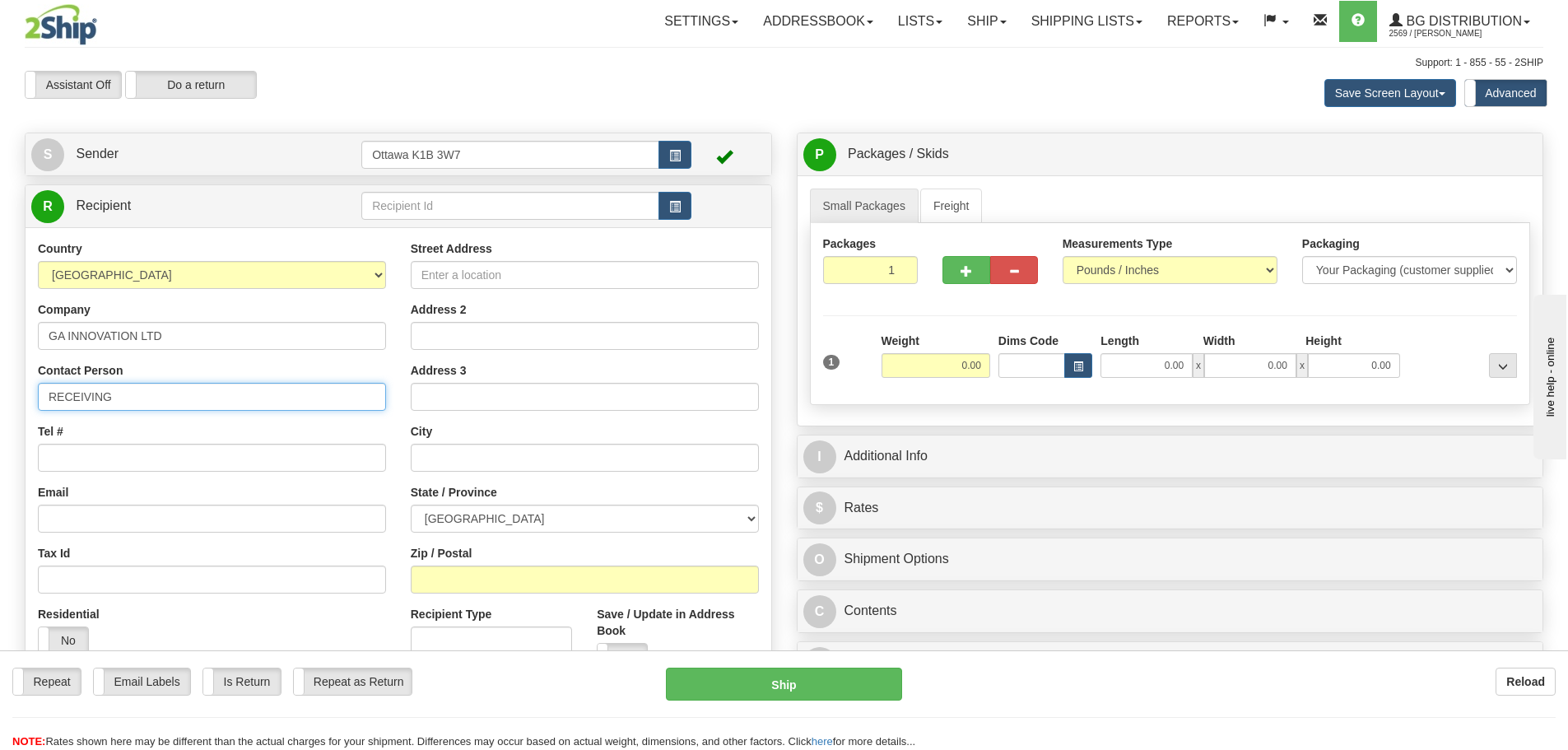
type input "RECEIVING"
type input "[PHONE_NUMBER]"
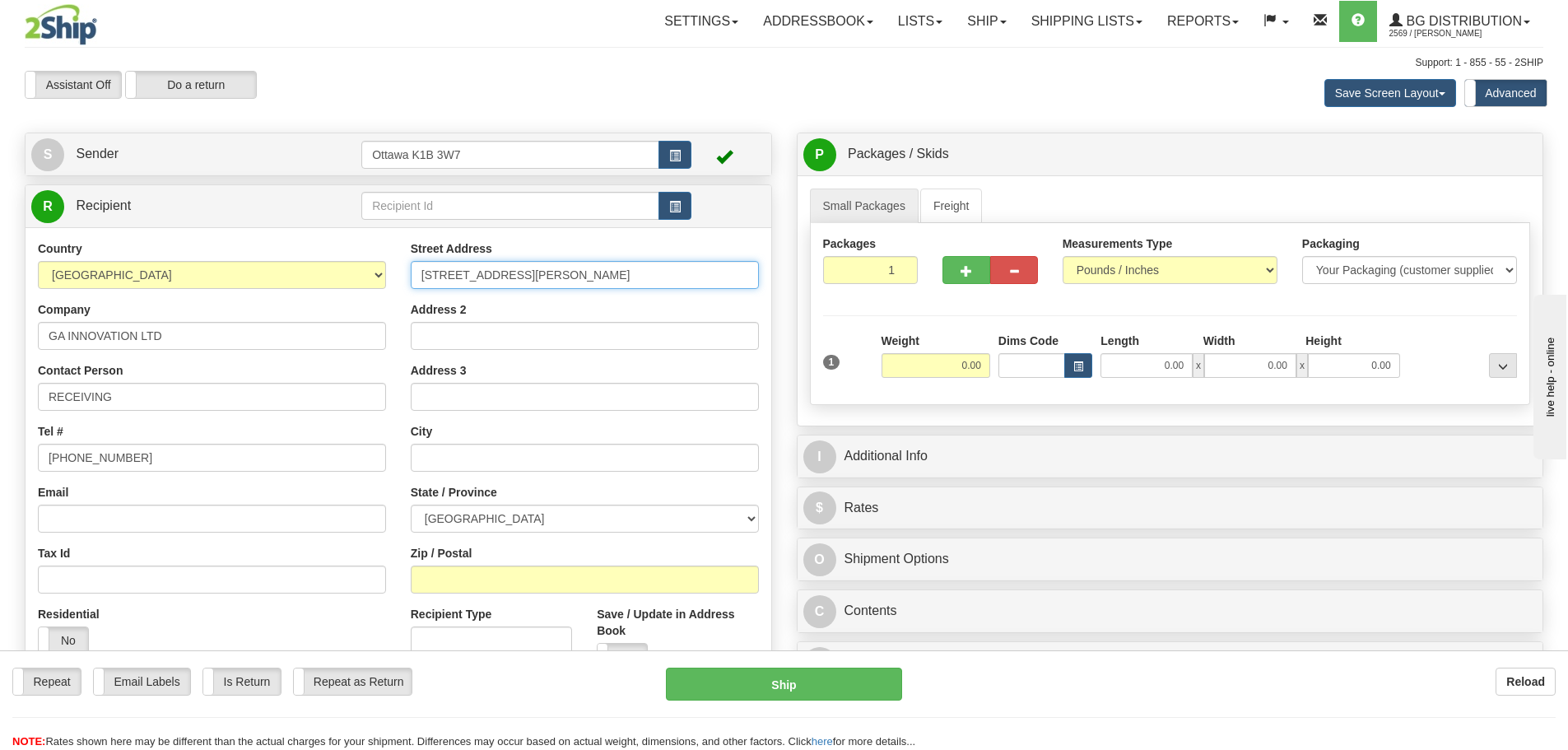
type input "846 MARION STREET"
type input "WINNIPEG"
click at [569, 521] on select "ALBERTA BRITISH COLUMBIA MANITOBA NEW BRUNSWICK NEWFOUNDLAND NOVA SCOTIA NUNAVU…" at bounding box center [584, 518] width 348 height 28
select select "MB"
click at [411, 505] on select "ALBERTA BRITISH COLUMBIA MANITOBA NEW BRUNSWICK NEWFOUNDLAND NOVA SCOTIA NUNAVU…" at bounding box center [584, 518] width 348 height 28
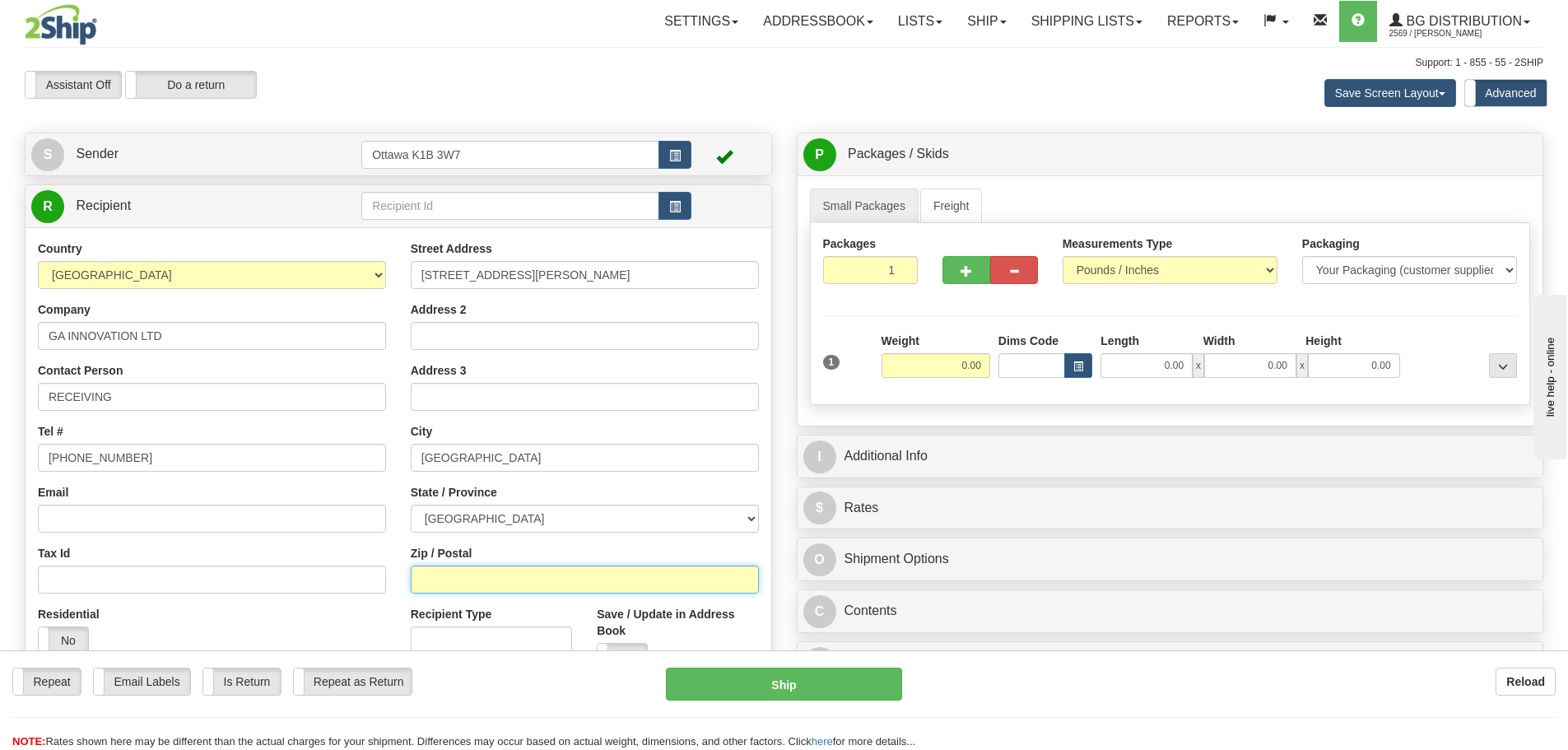
click at [545, 584] on input "Zip / Postal" at bounding box center [584, 579] width 348 height 28
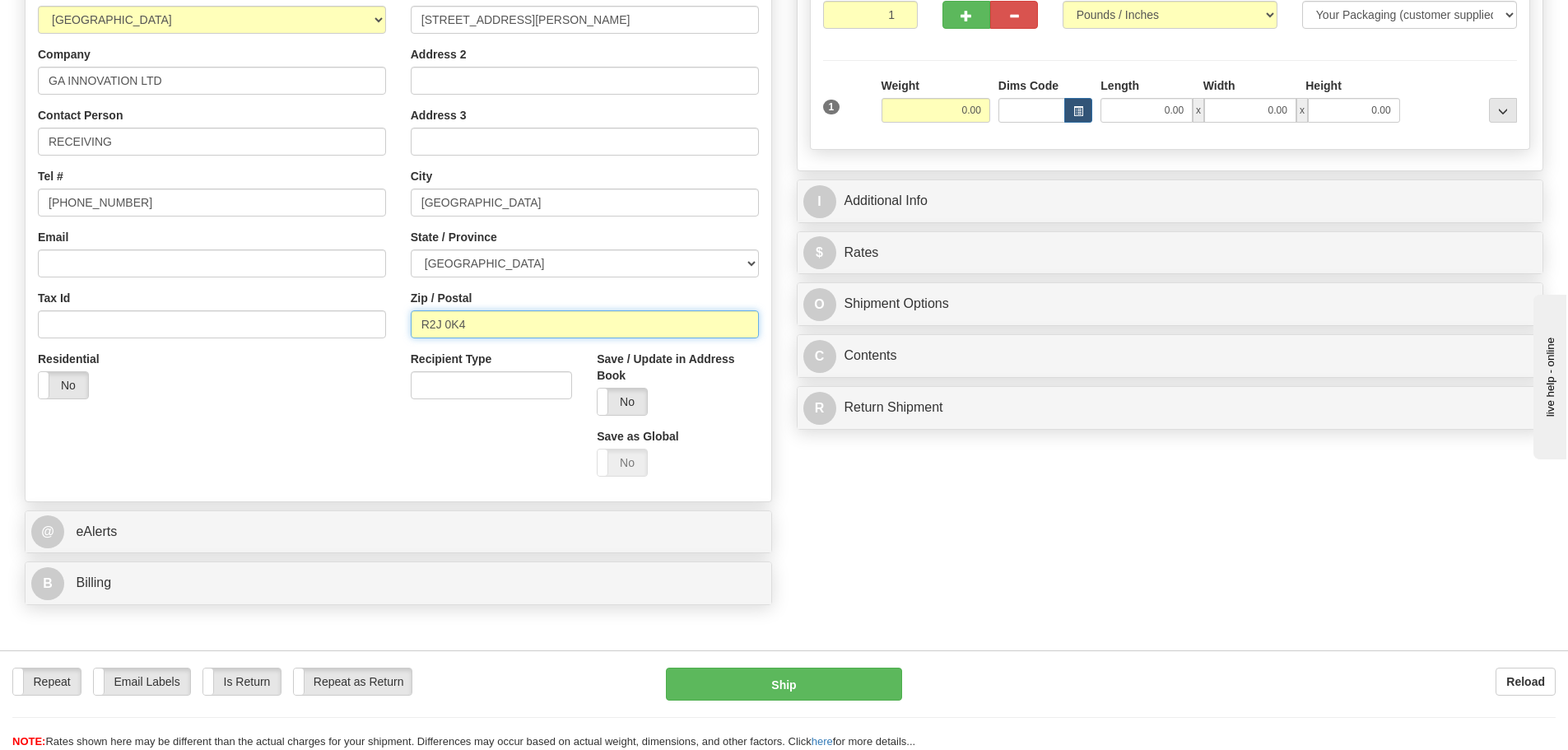
scroll to position [411, 0]
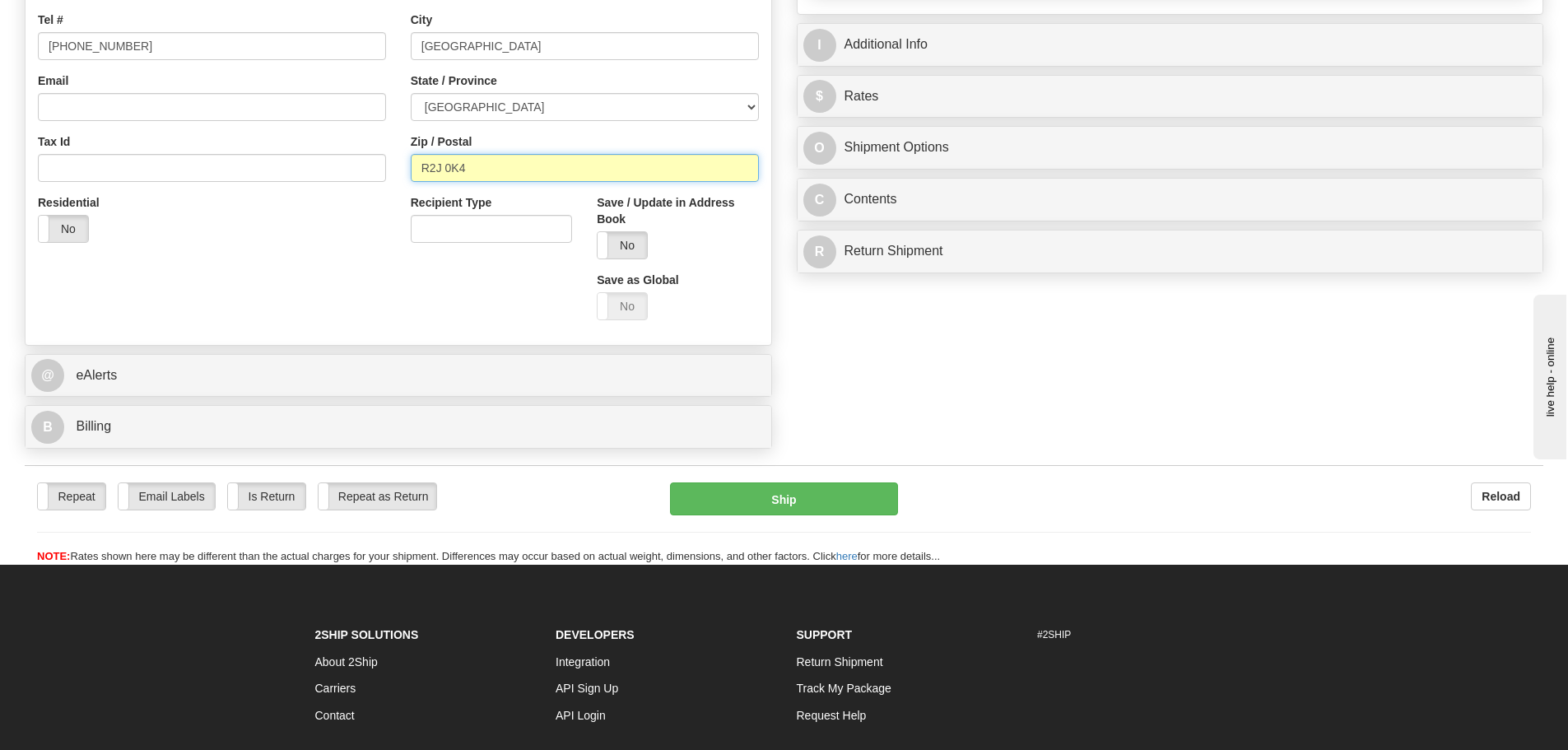
type input "R2J 0K4"
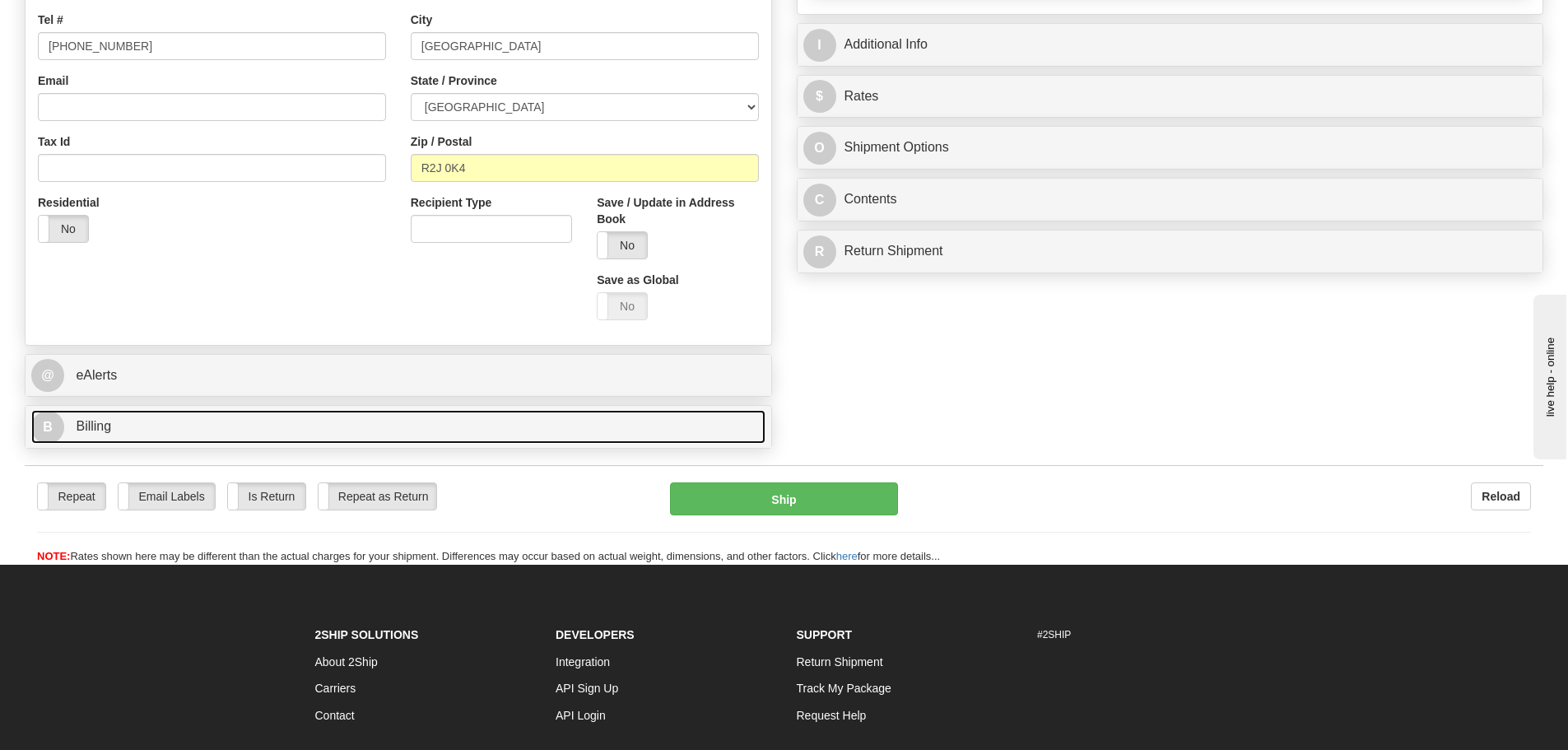
click at [178, 435] on link "B Billing" at bounding box center [399, 426] width 735 height 34
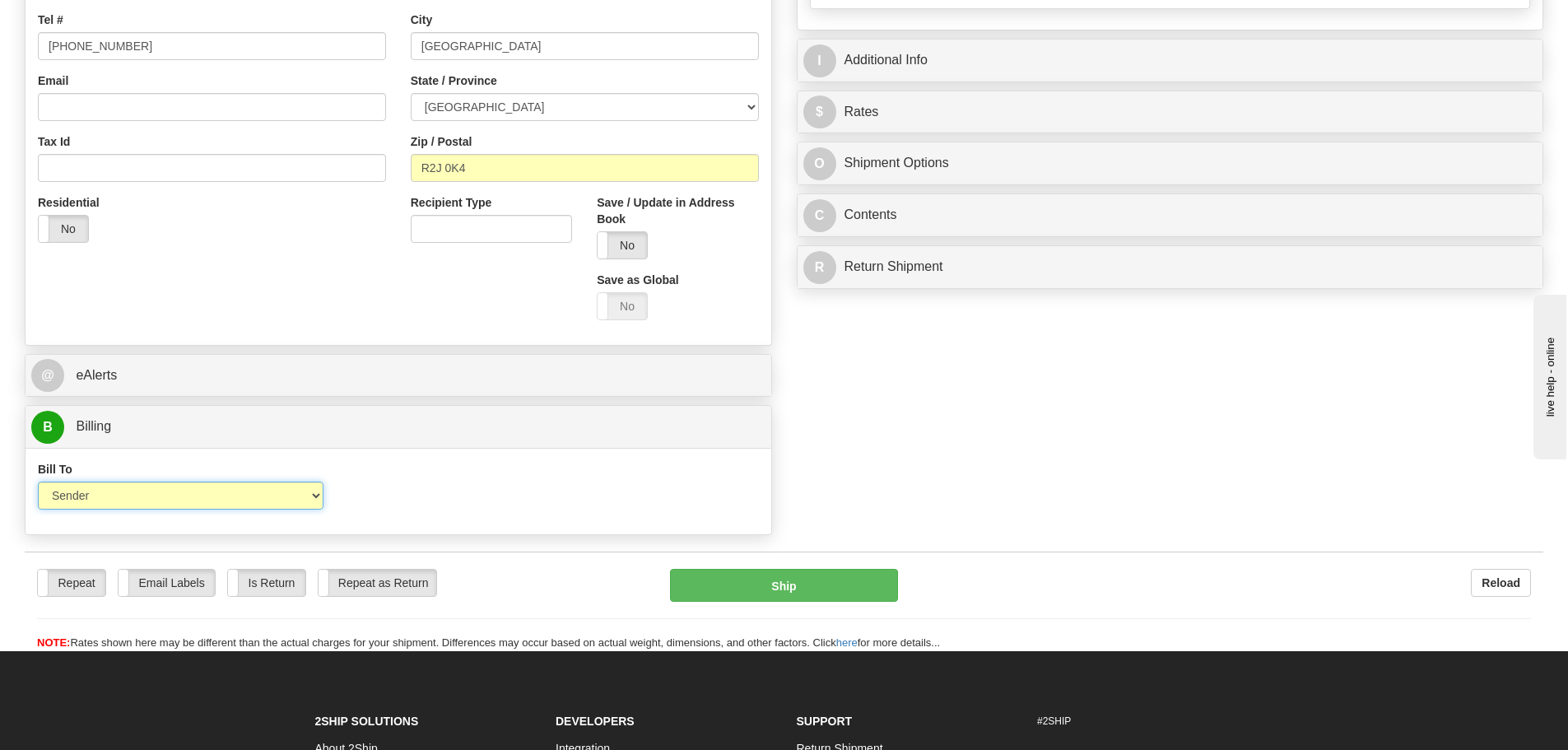
click at [214, 501] on select "Sender Recipient Third Party Collect" at bounding box center [180, 495] width 285 height 28
select select "2"
click at [38, 482] on select "Sender Recipient Third Party Collect" at bounding box center [180, 495] width 285 height 28
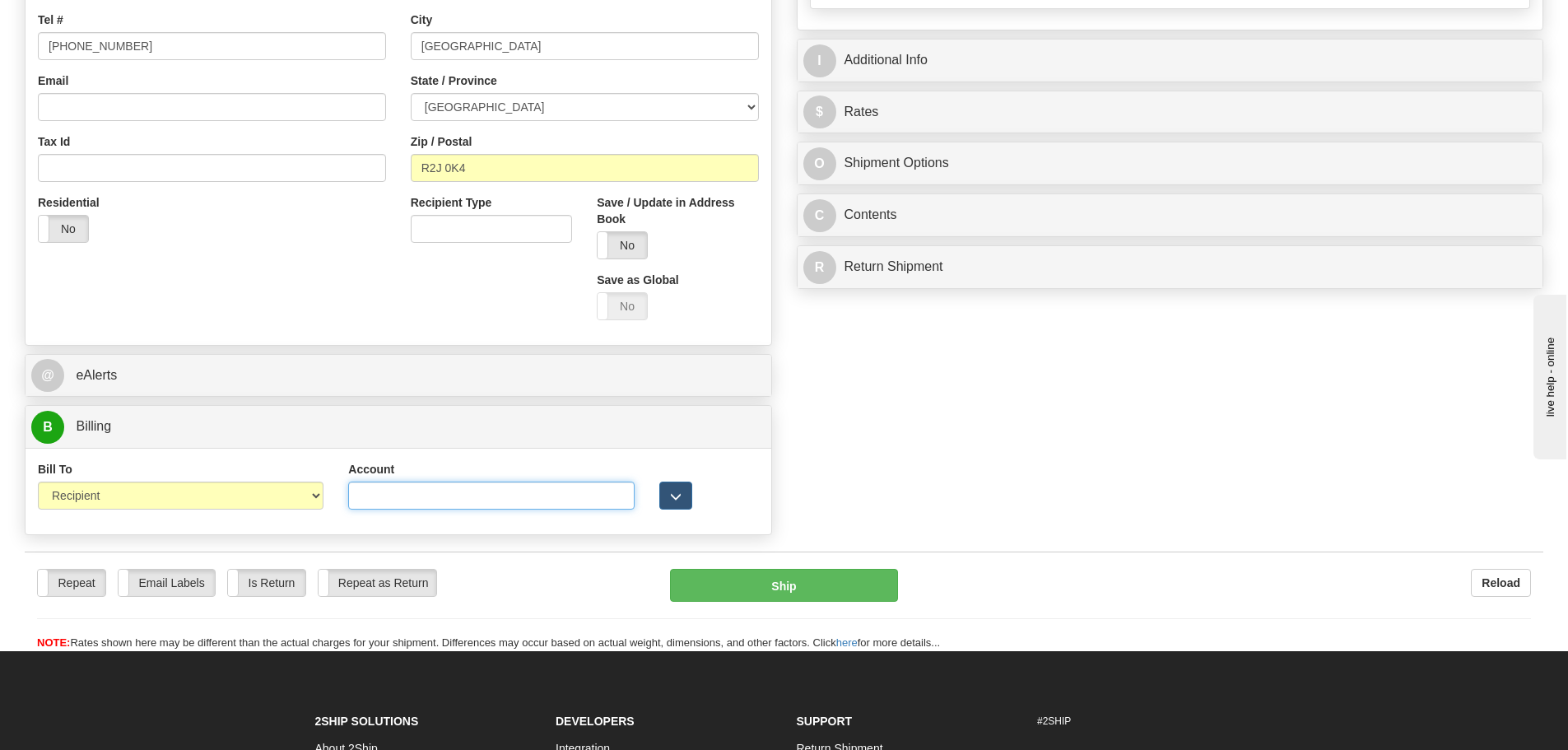
click at [489, 498] on input "Account" at bounding box center [490, 495] width 285 height 28
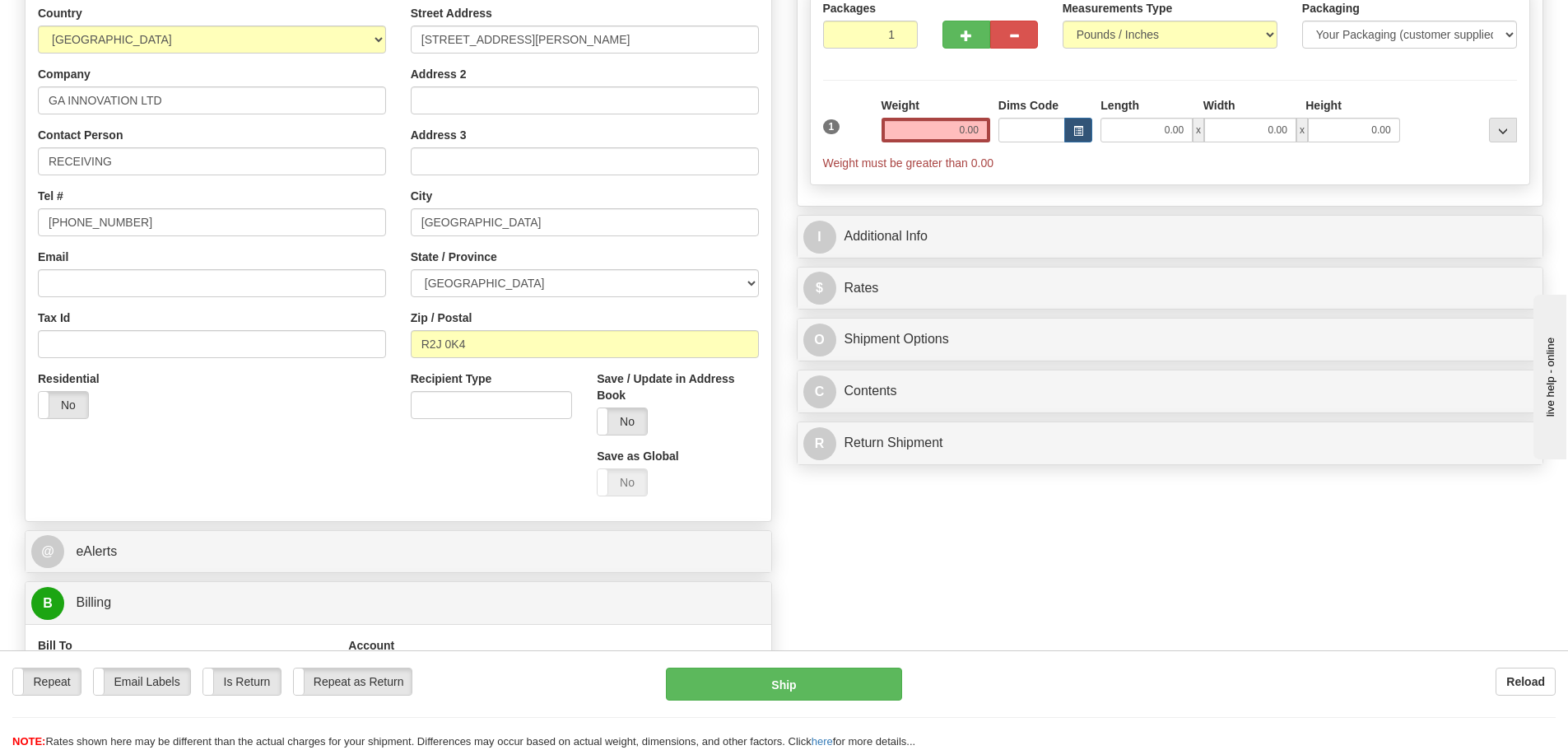
scroll to position [0, 0]
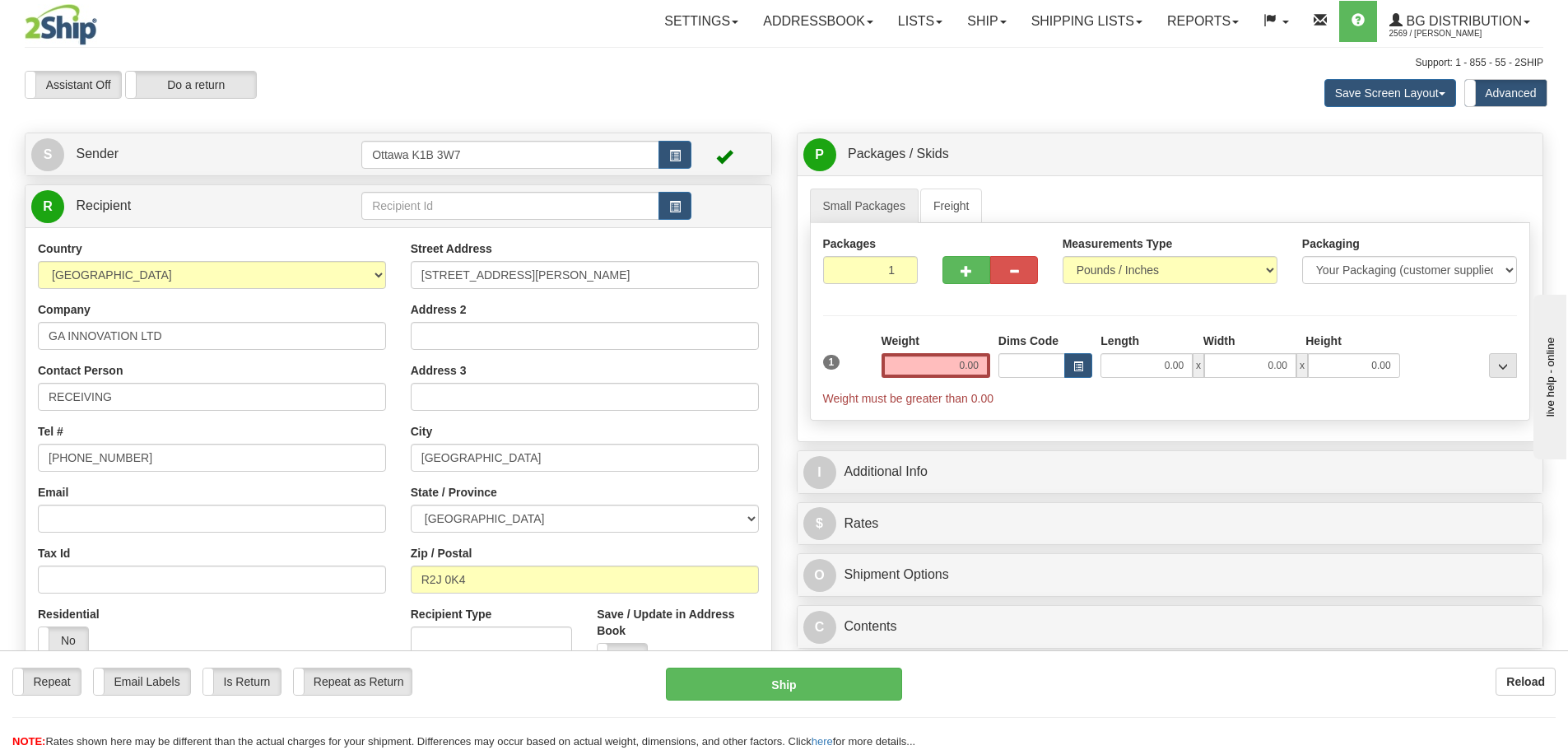
type input "239527256"
click at [952, 370] on input "0.00" at bounding box center [936, 365] width 109 height 25
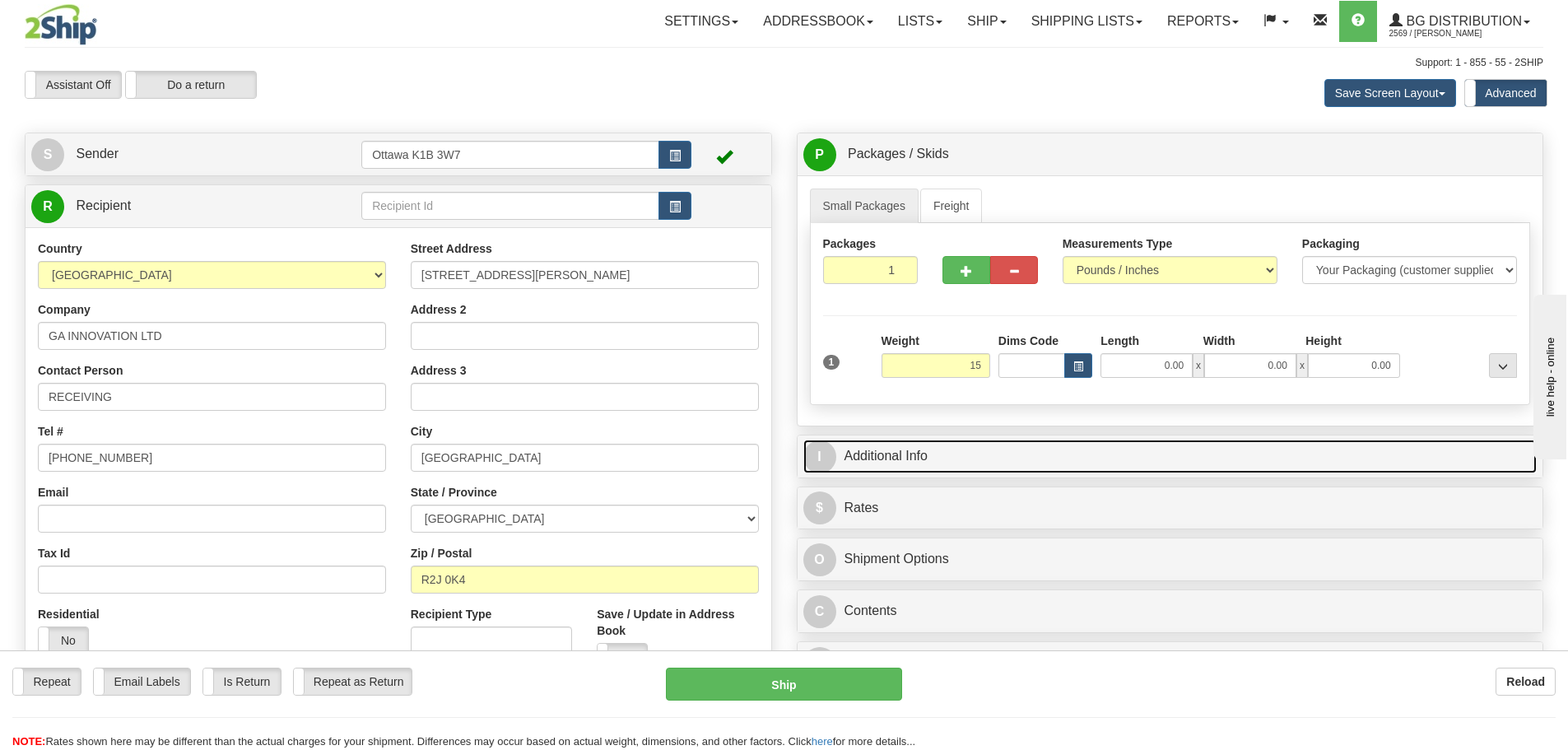
type input "15.00"
click at [978, 454] on link "I Additional Info" at bounding box center [1170, 456] width 735 height 34
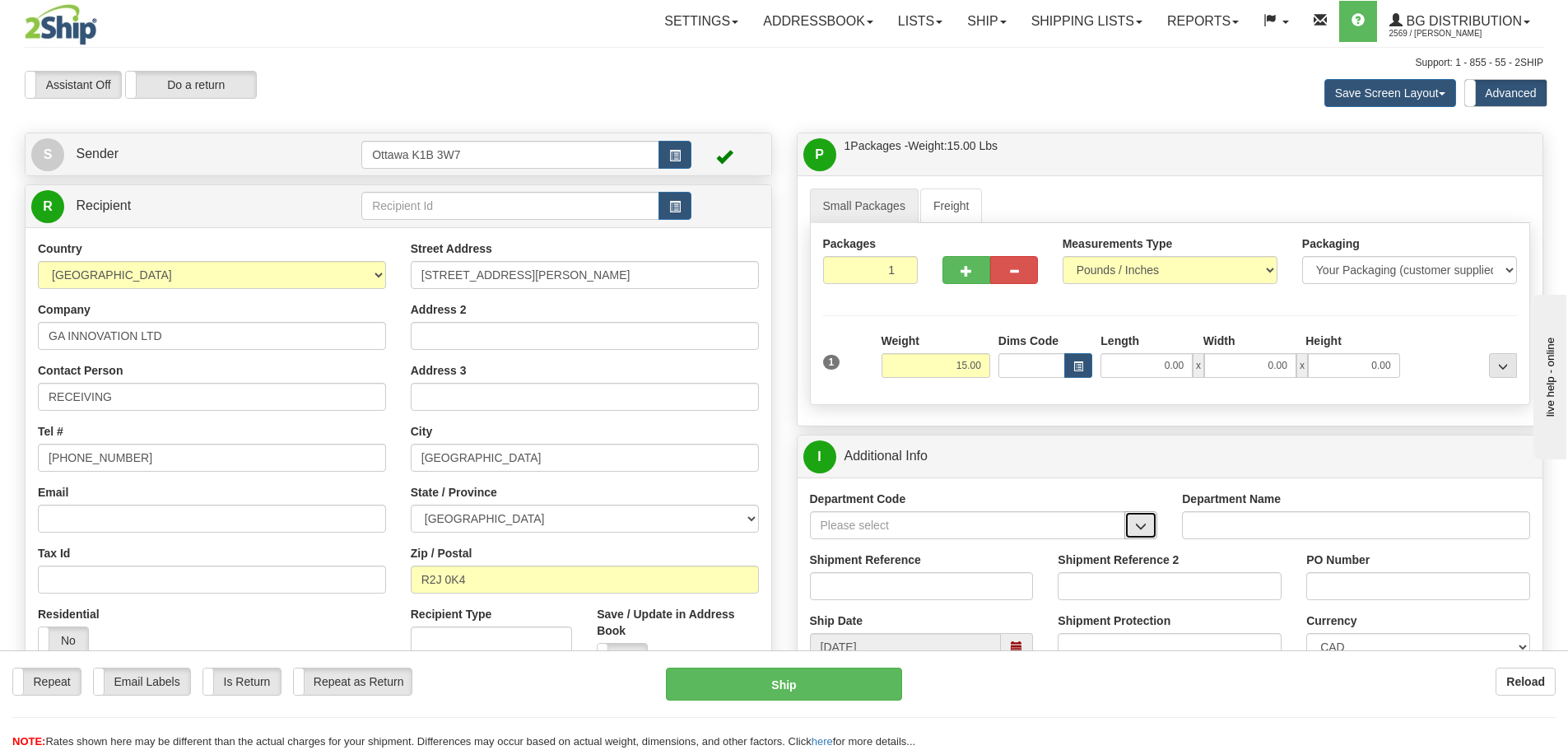
click at [1145, 524] on span "button" at bounding box center [1141, 527] width 11 height 11
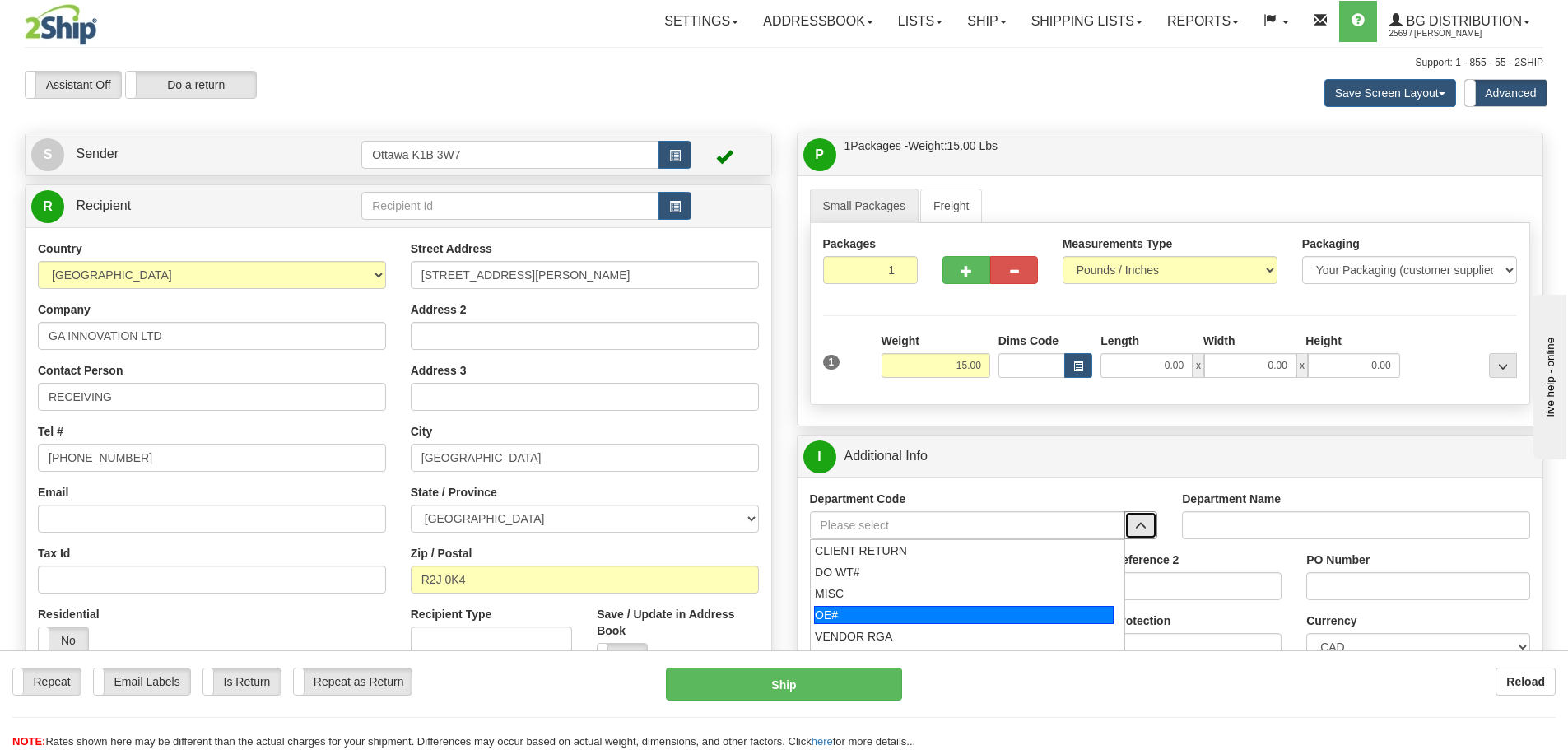
click at [915, 613] on div "OE#" at bounding box center [964, 614] width 300 height 18
type input "OE#"
type input "ORDERS"
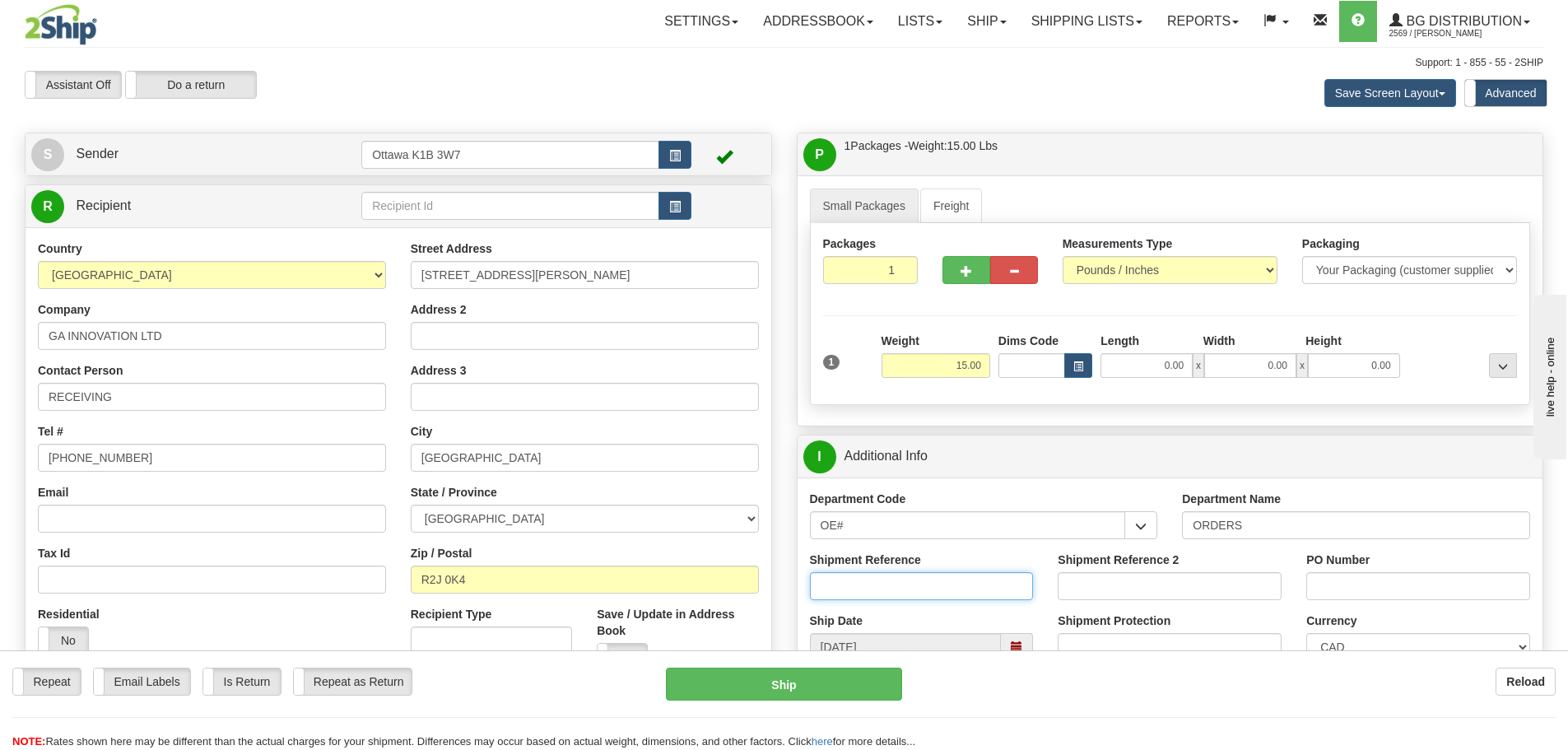
click at [899, 589] on input "Shipment Reference" at bounding box center [922, 586] width 224 height 28
type input "10202907-00"
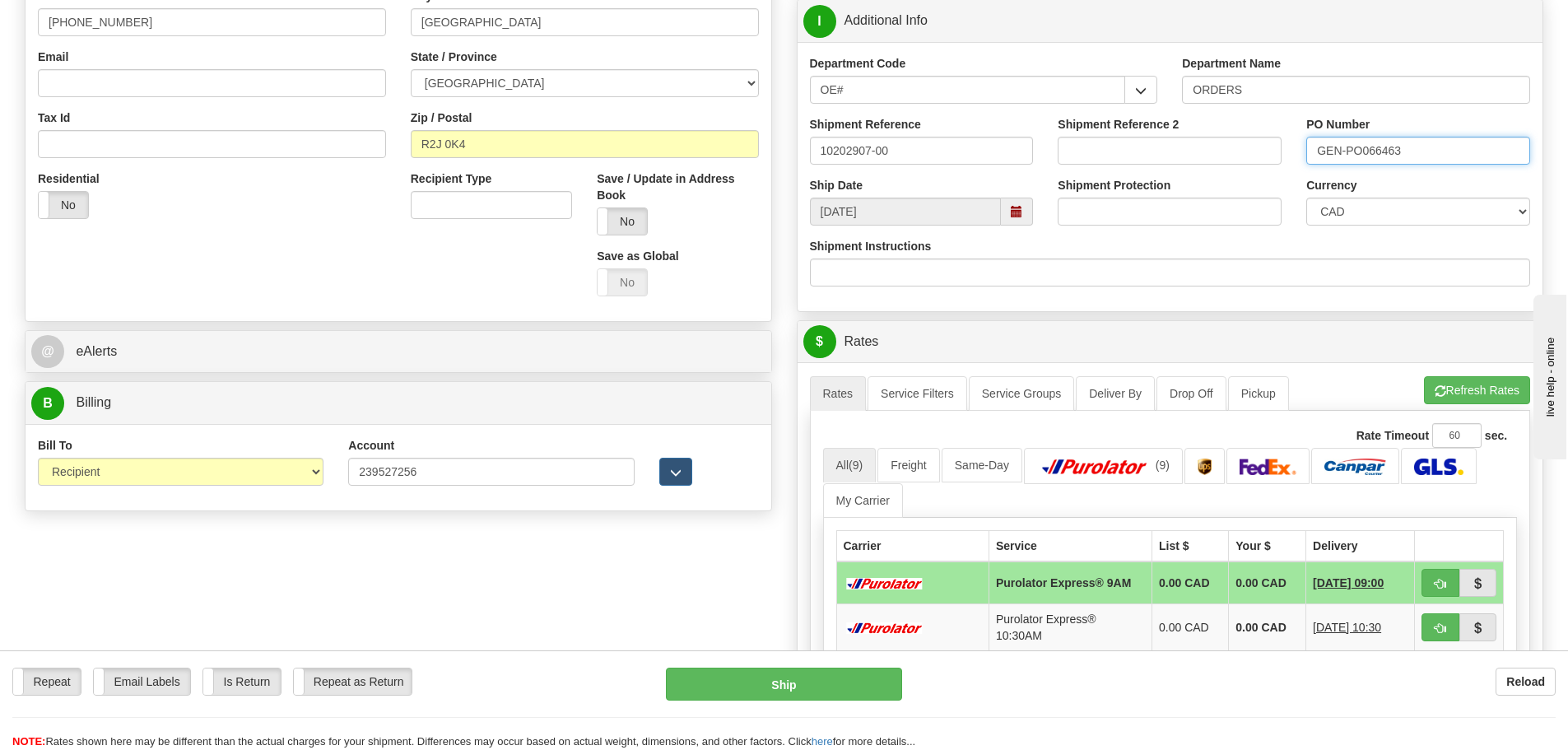
scroll to position [659, 0]
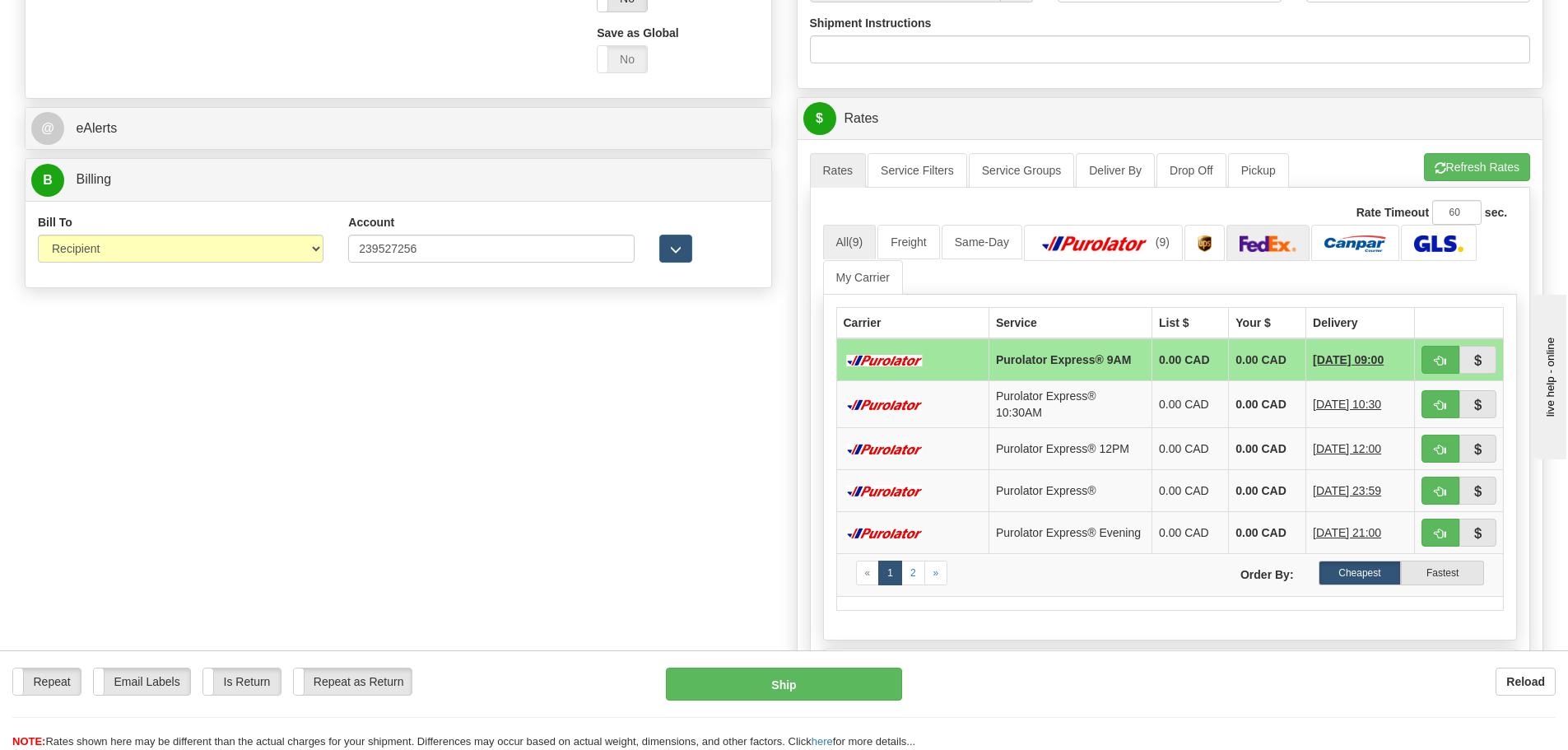
type input "GEN-PO066463"
click at [1283, 239] on img at bounding box center [1268, 244] width 57 height 17
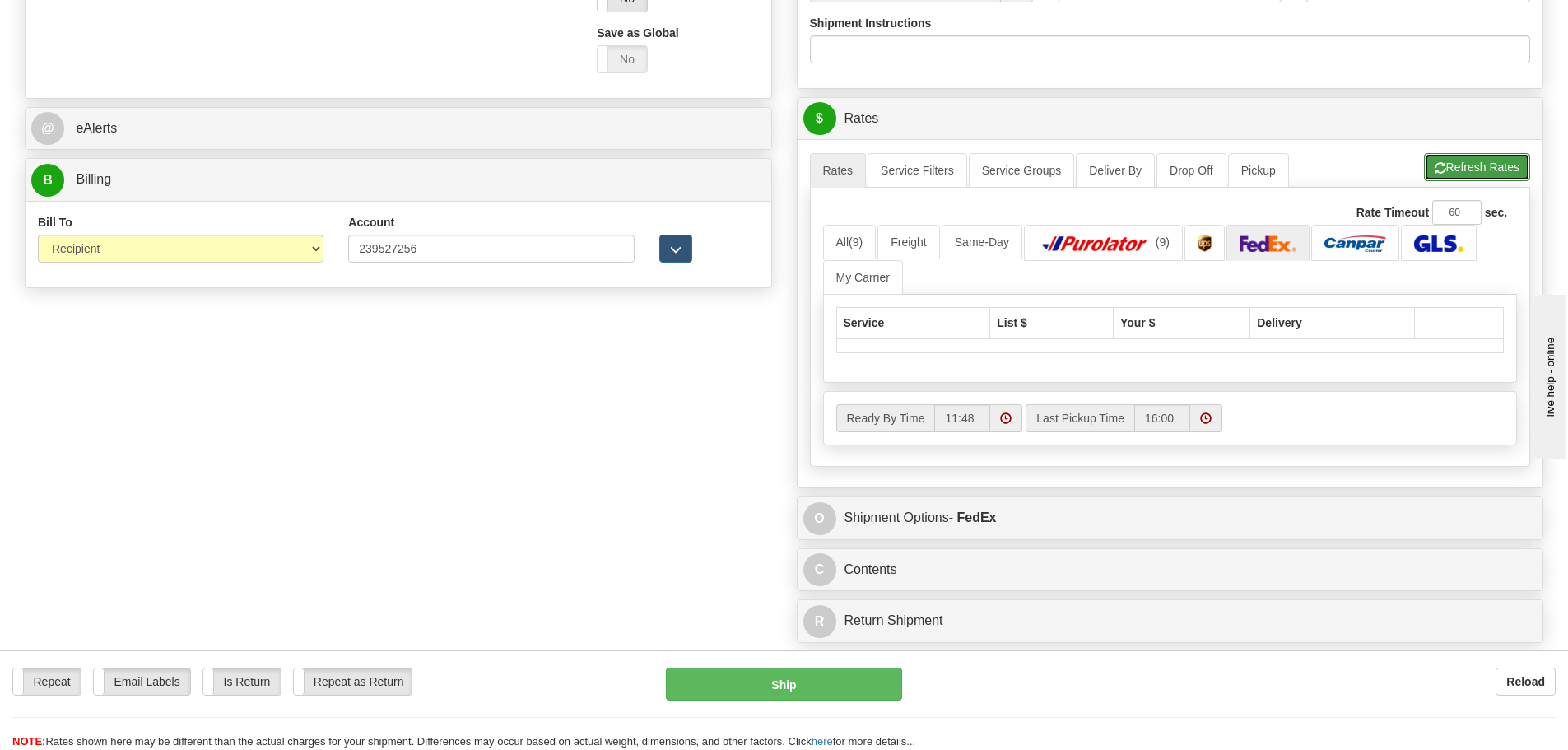
click at [1461, 166] on button "Refresh Rates" at bounding box center [1477, 167] width 106 height 28
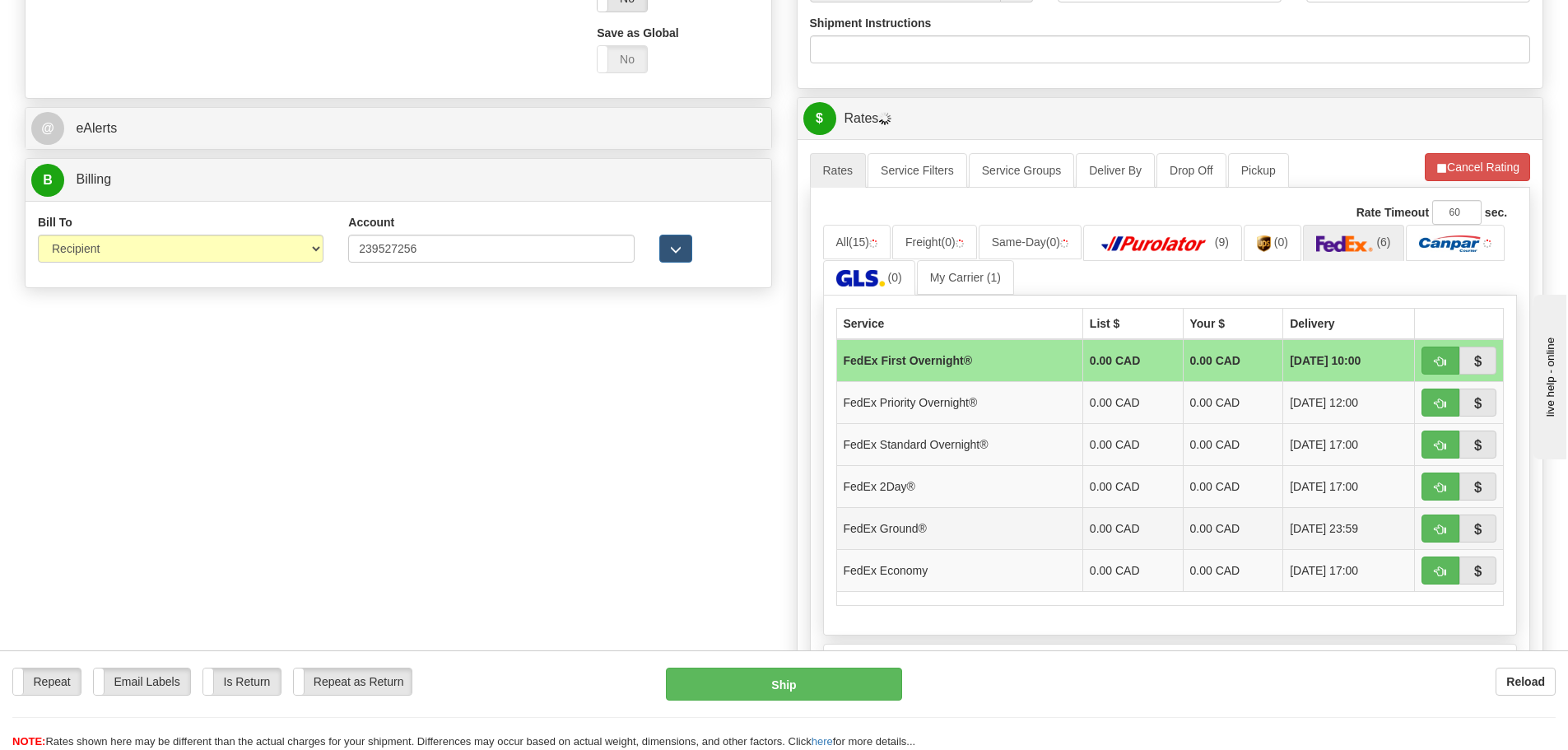
click at [1131, 530] on td "0.00 CAD" at bounding box center [1132, 528] width 101 height 42
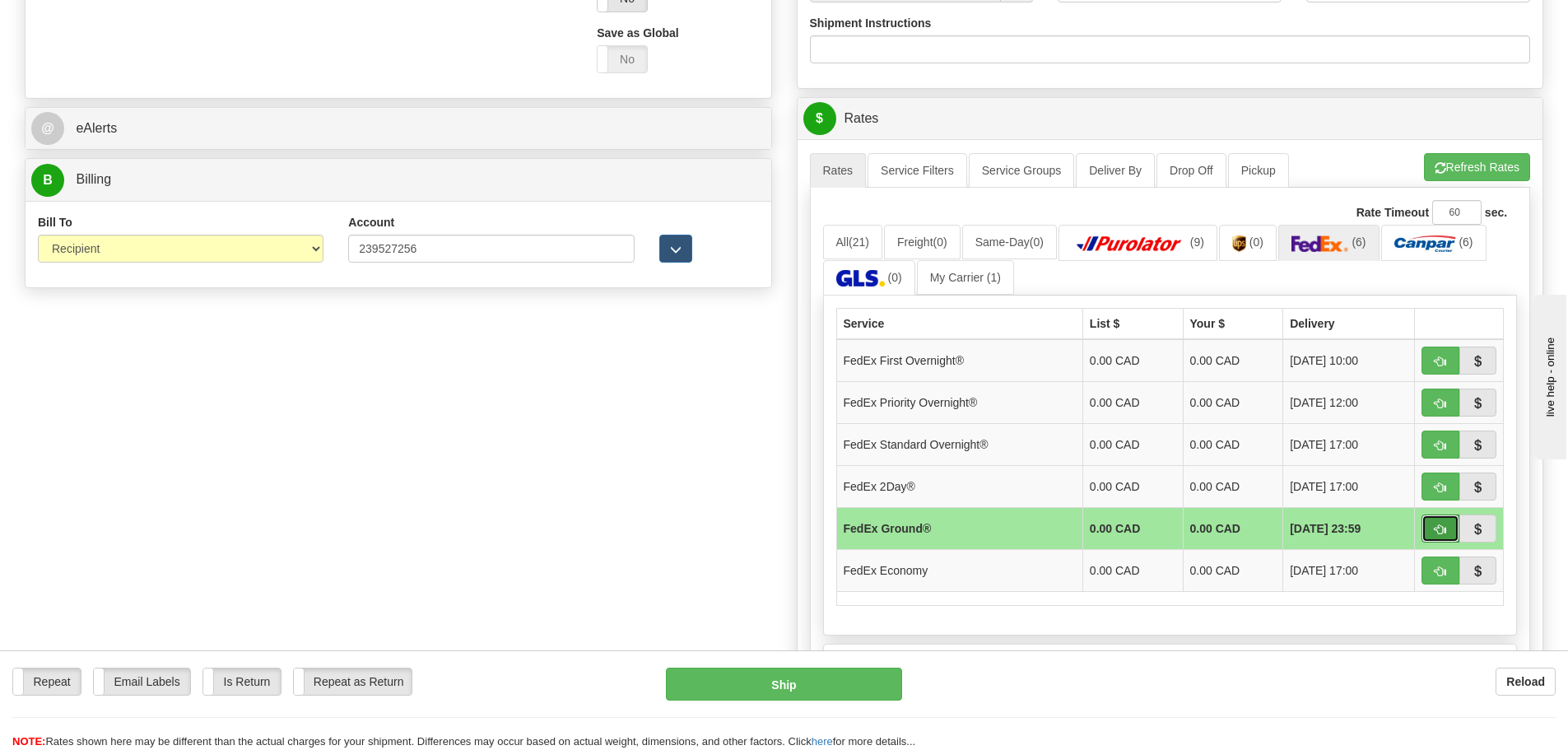
click at [1441, 524] on span "button" at bounding box center [1441, 530] width 11 height 11
type input "92"
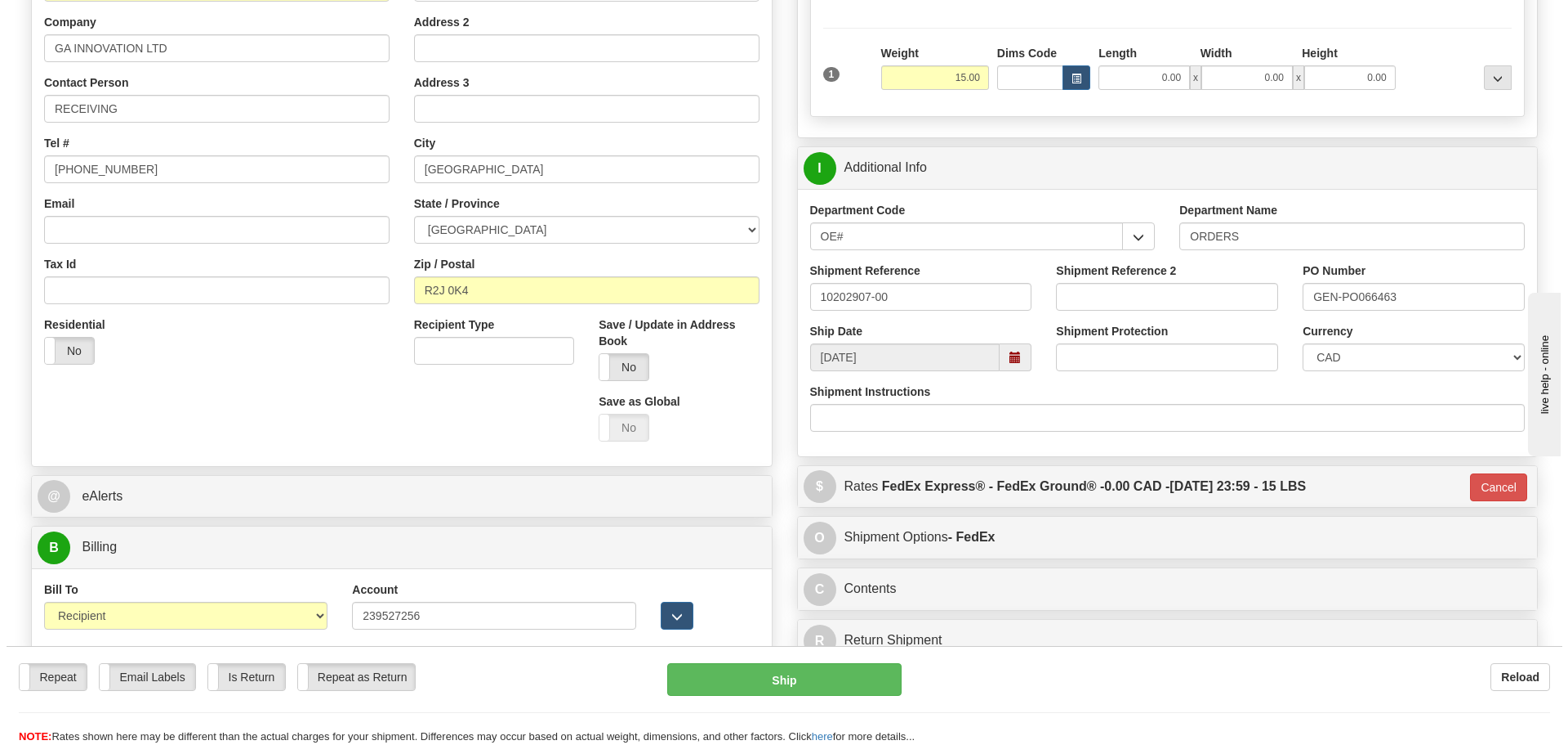
scroll to position [320, 0]
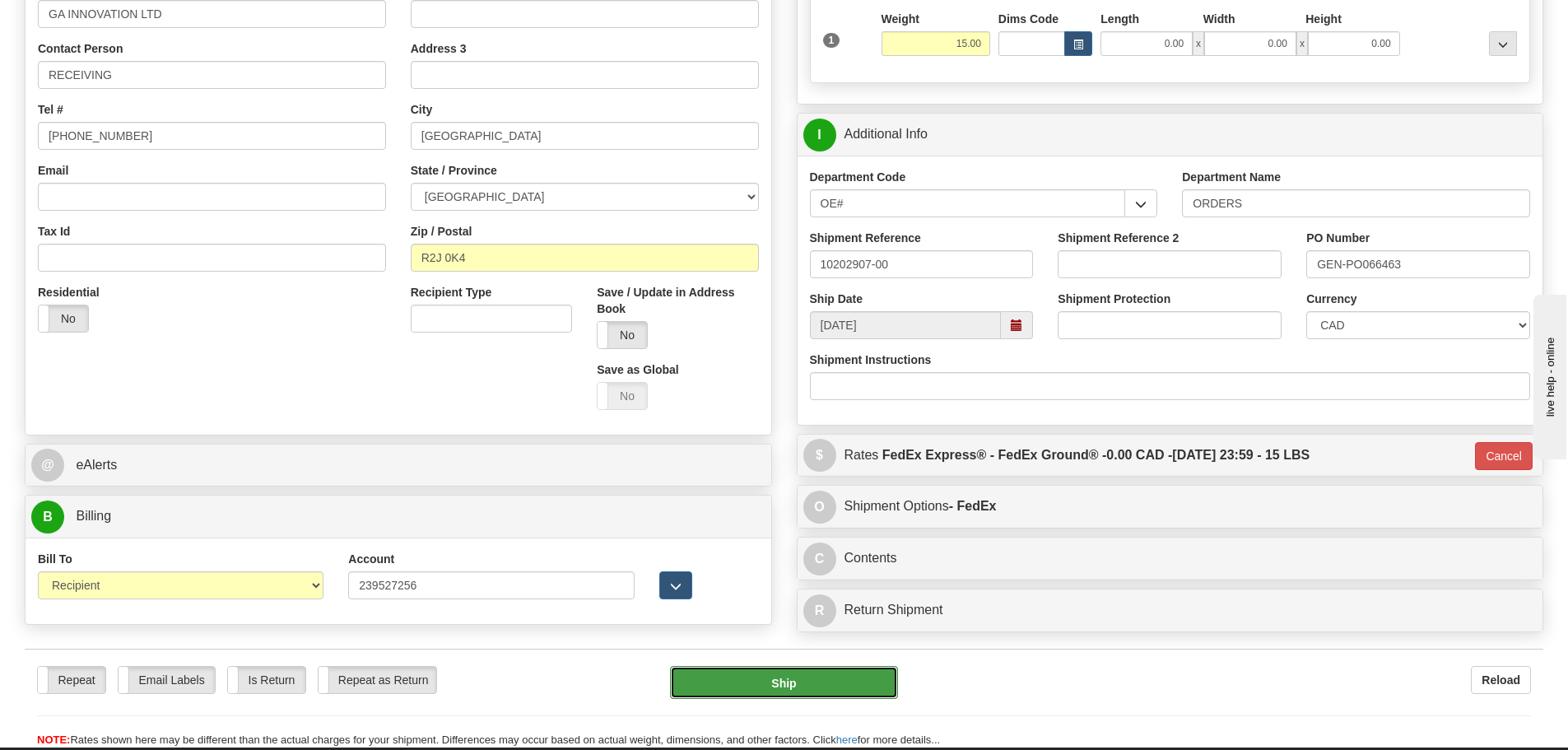
click at [876, 677] on button "Ship" at bounding box center [784, 683] width 228 height 33
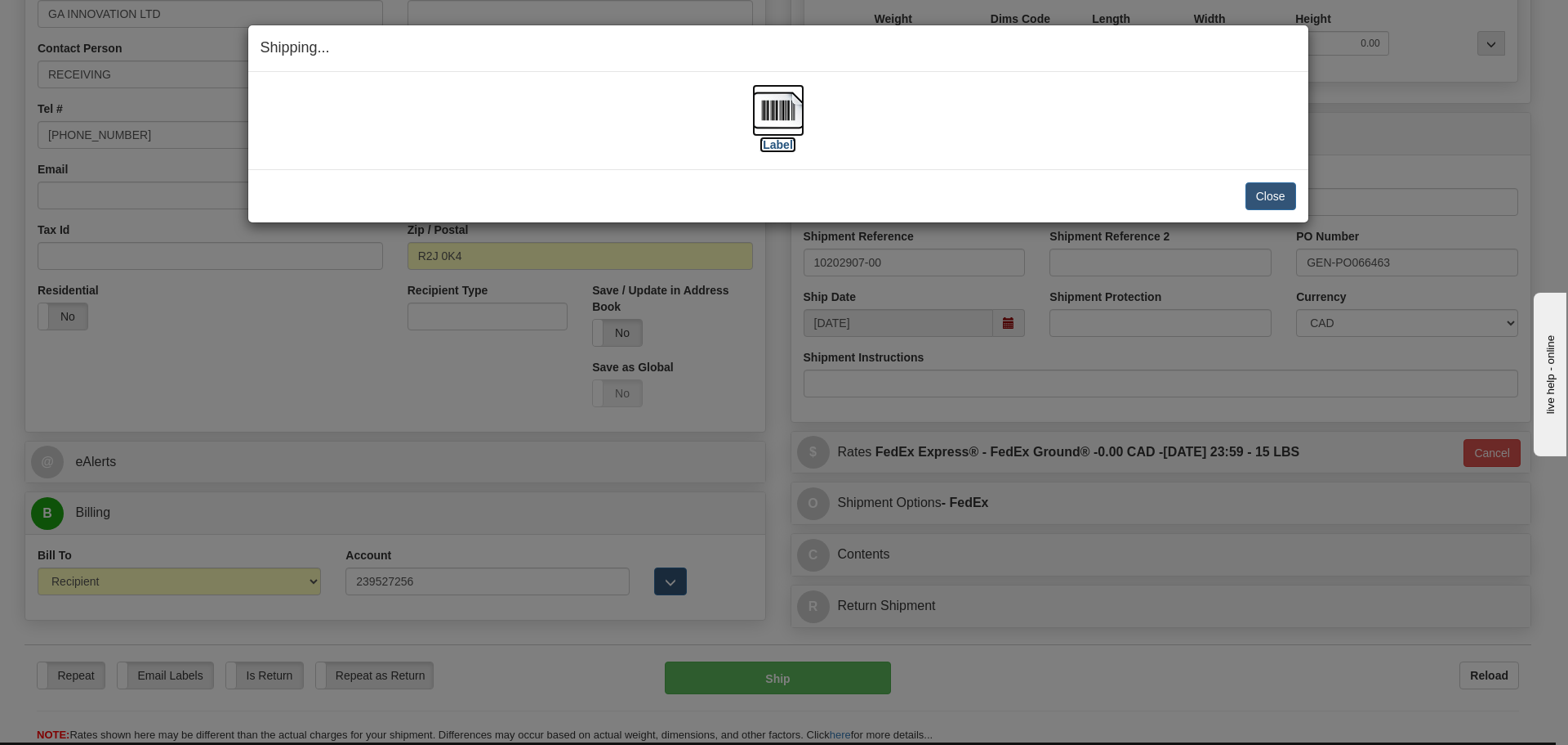
click at [779, 138] on label "[Label]" at bounding box center [778, 145] width 38 height 16
drag, startPoint x: 1258, startPoint y: 191, endPoint x: 1192, endPoint y: 155, distance: 75.2
click at [1258, 192] on button "Close" at bounding box center [1270, 196] width 50 height 27
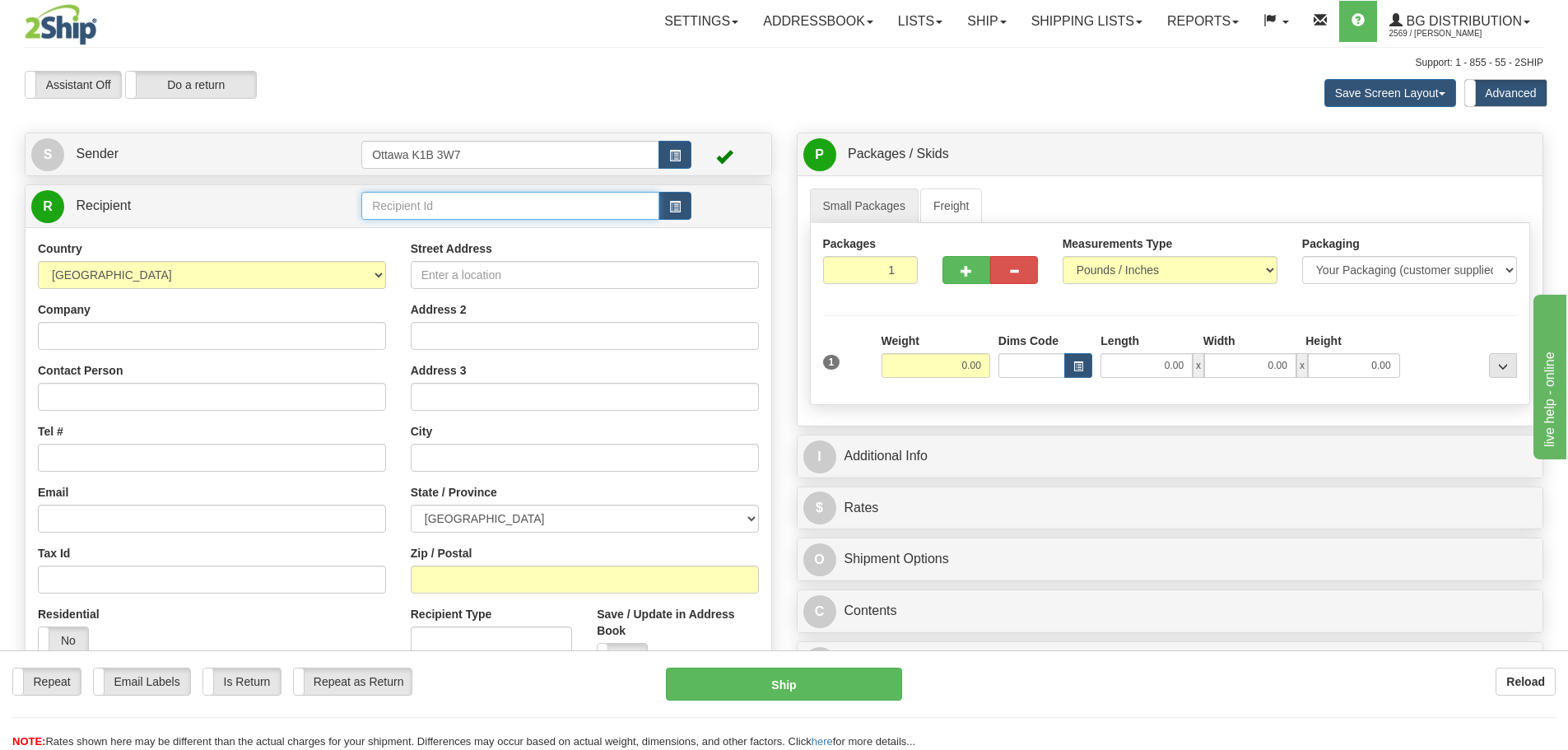
click at [480, 204] on input "text" at bounding box center [510, 206] width 298 height 28
type input "8000"
click at [544, 60] on div "Support: 1 - 855 - 55 - 2SHIP" at bounding box center [784, 63] width 1519 height 14
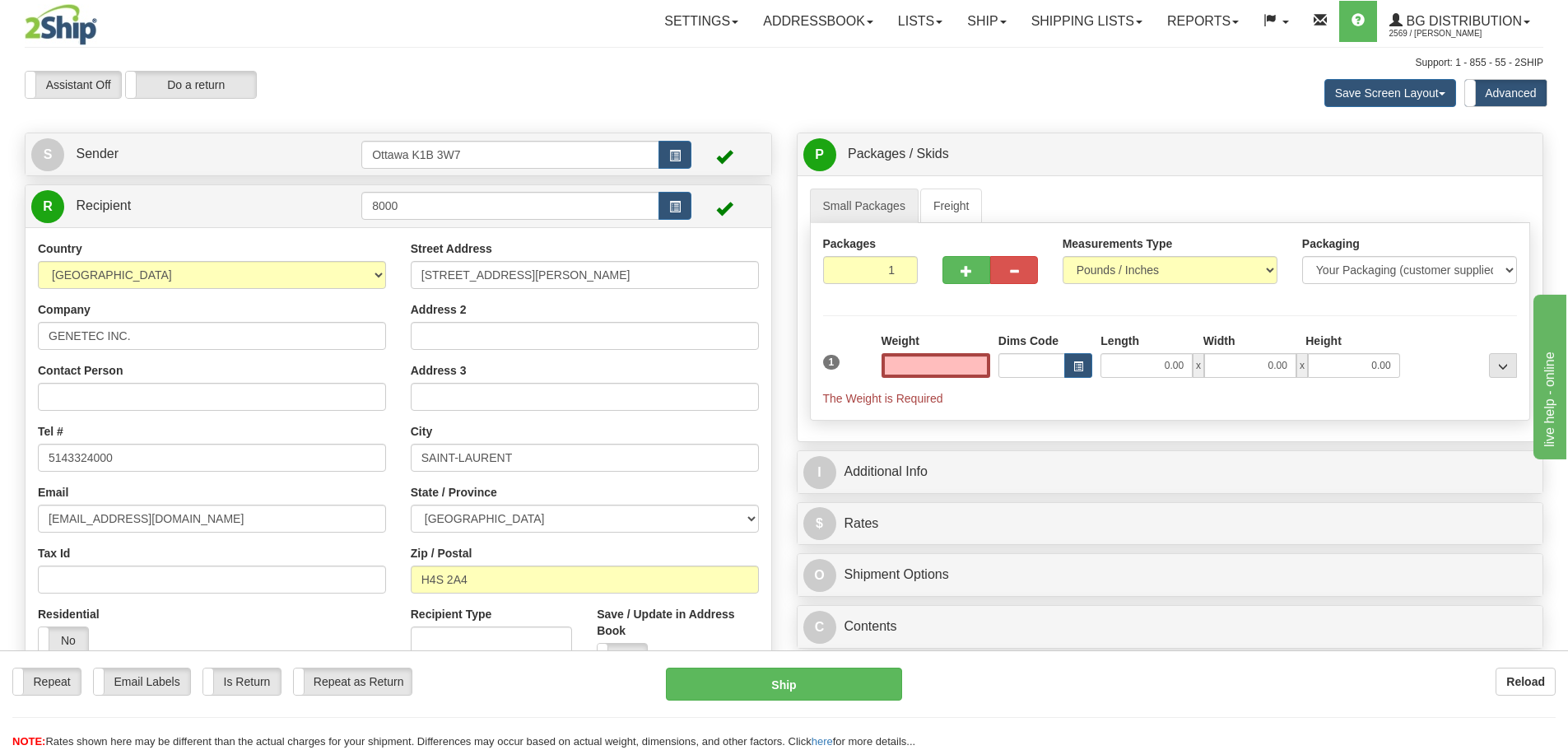
type input "0.00"
drag, startPoint x: 476, startPoint y: 208, endPoint x: 293, endPoint y: 231, distance: 184.4
click at [297, 226] on div "R Recipient 8000" at bounding box center [399, 440] width 748 height 512
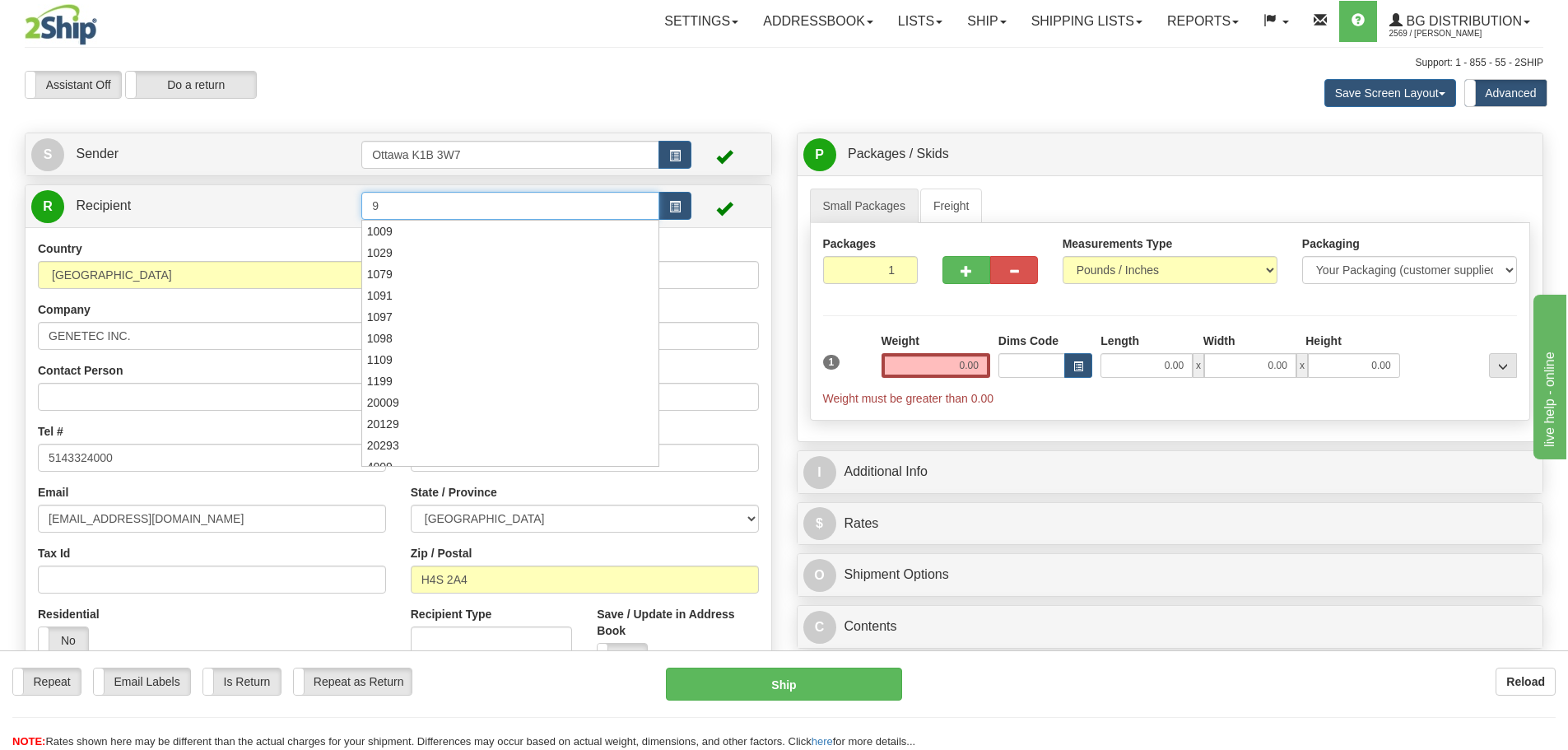
type input "9"
click at [1023, 102] on div "Save Screen Layout Save Layout Reset to Default Standard Advanced" at bounding box center [1234, 93] width 643 height 44
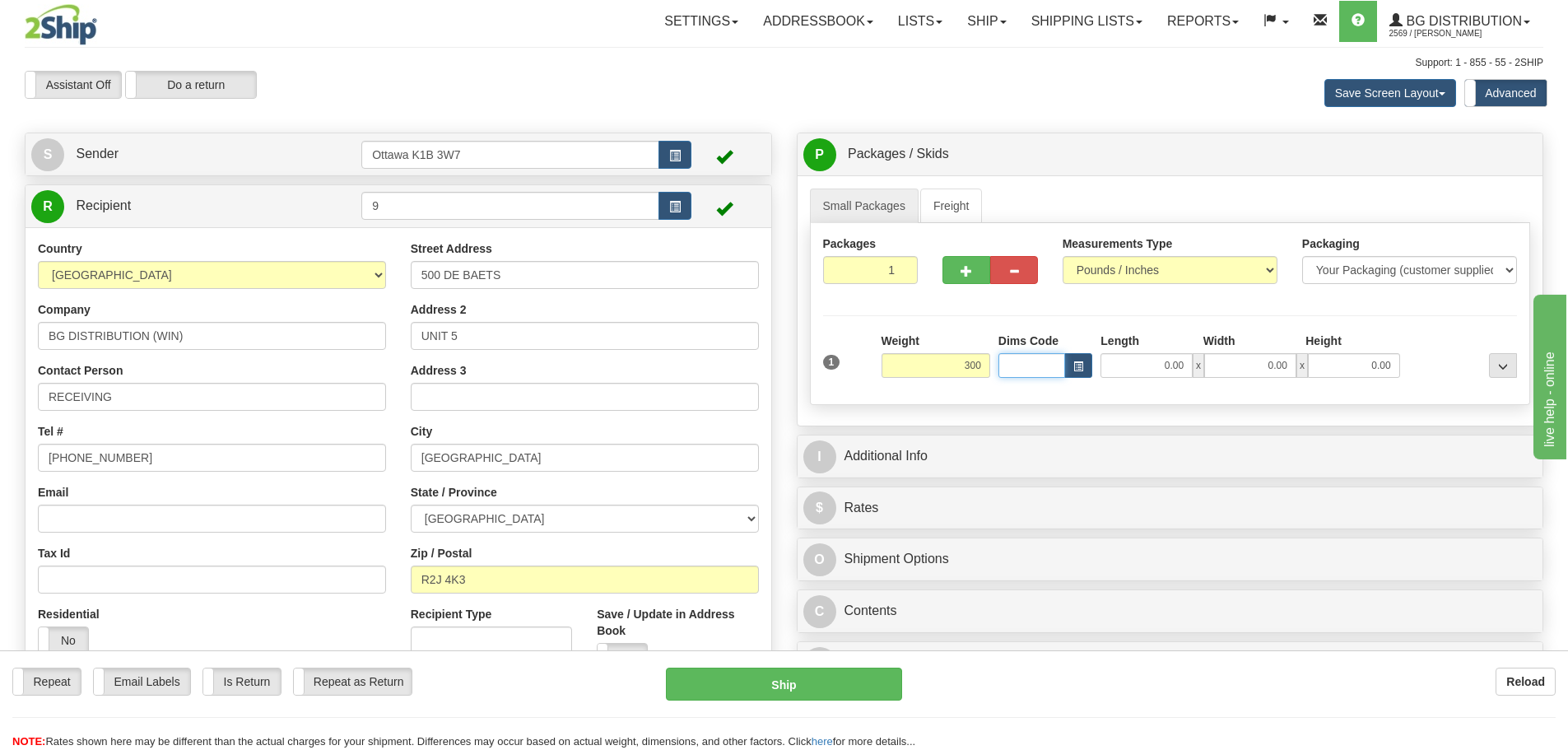
type input "300.00"
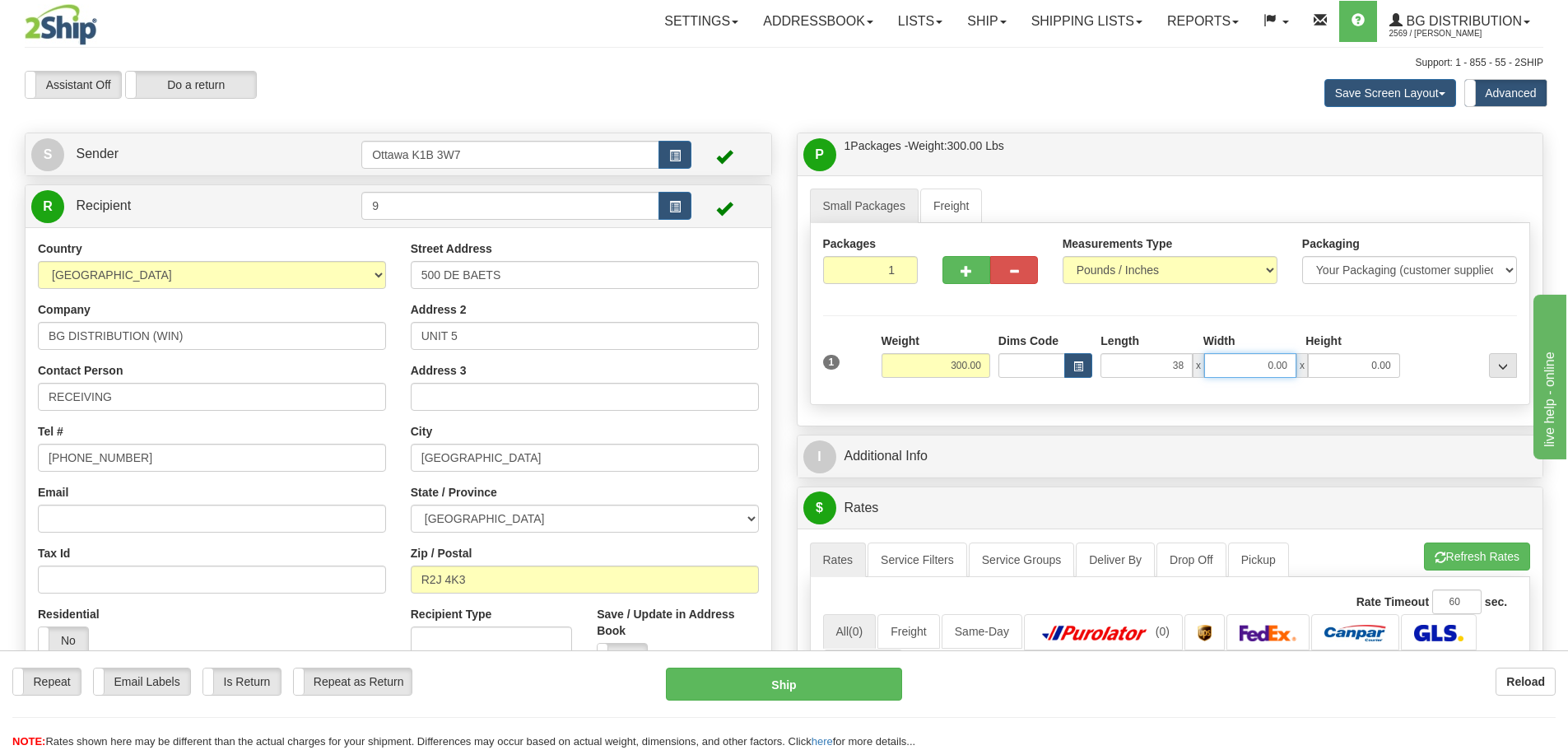
type input "38.00"
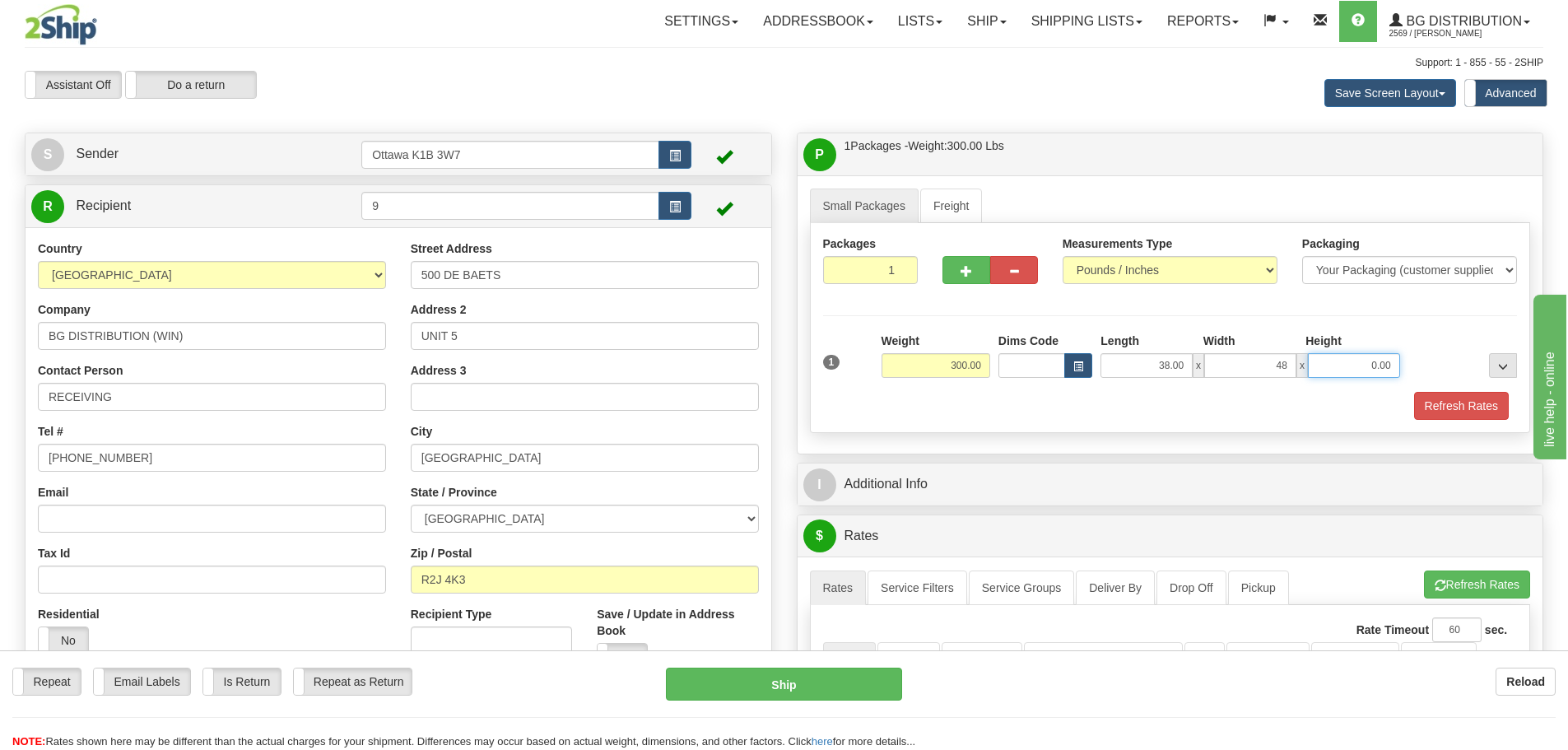
type input "48.00"
type input "15.00"
click at [1430, 406] on button "Refresh Rates" at bounding box center [1461, 406] width 95 height 28
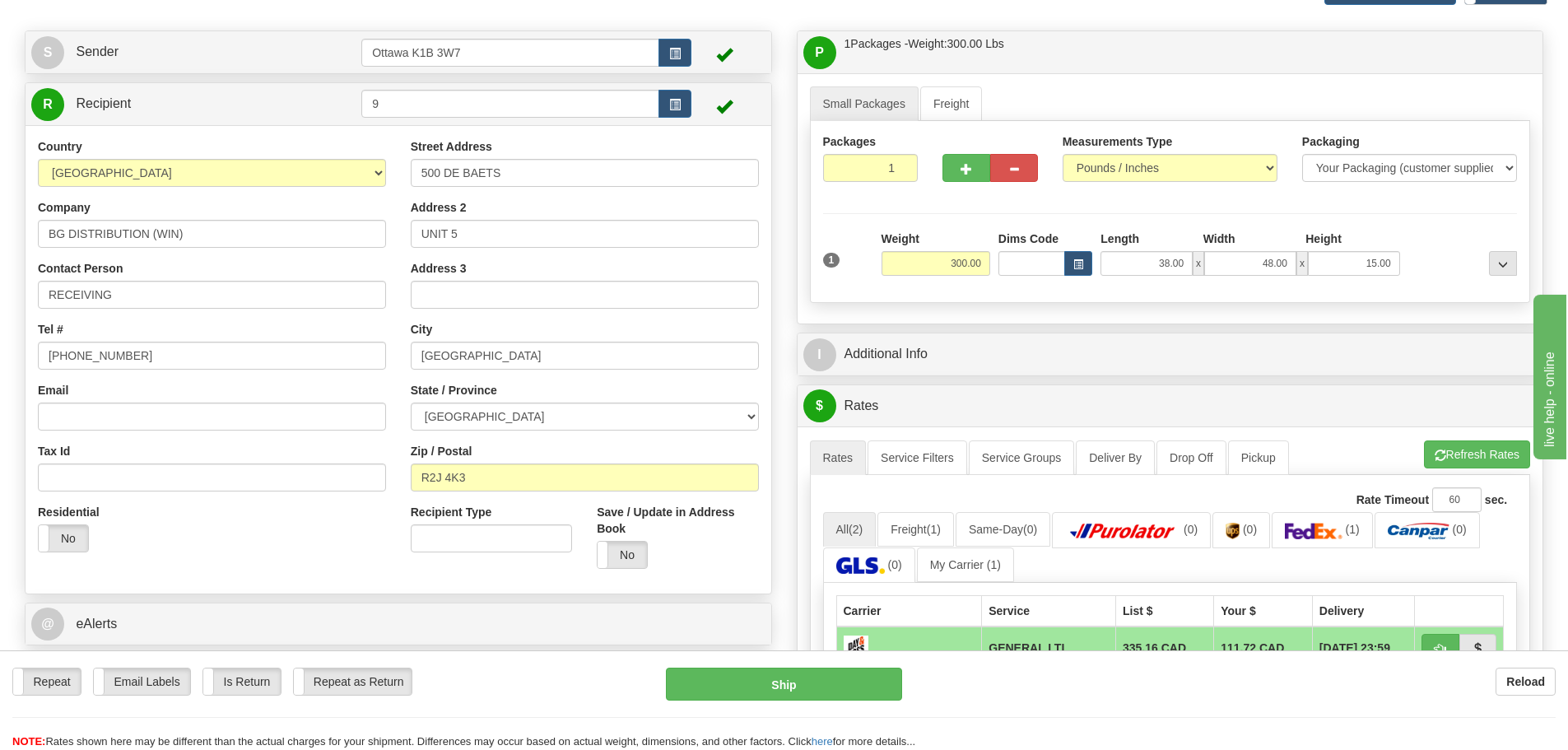
scroll to position [247, 0]
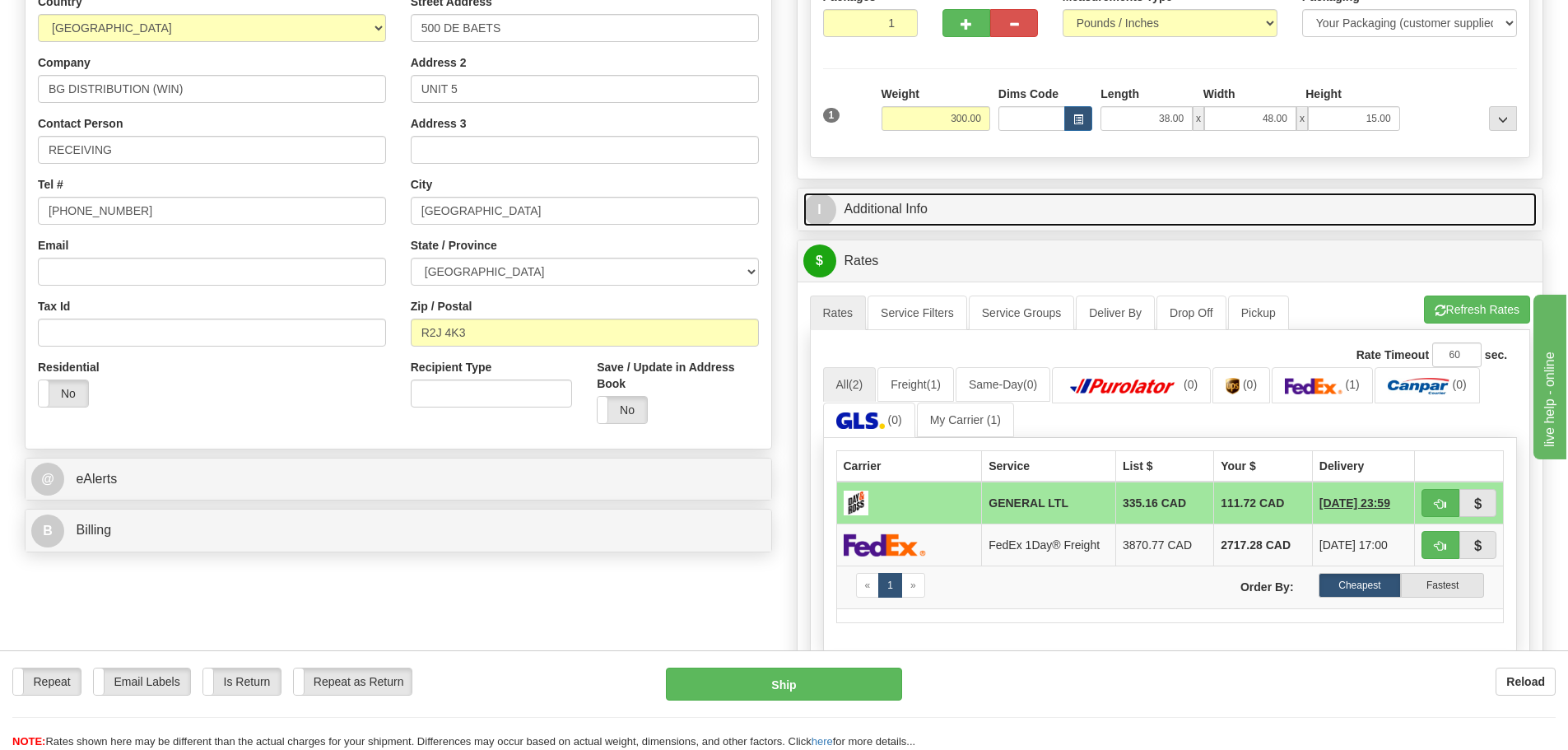
click at [1042, 204] on link "I Additional Info" at bounding box center [1170, 209] width 735 height 34
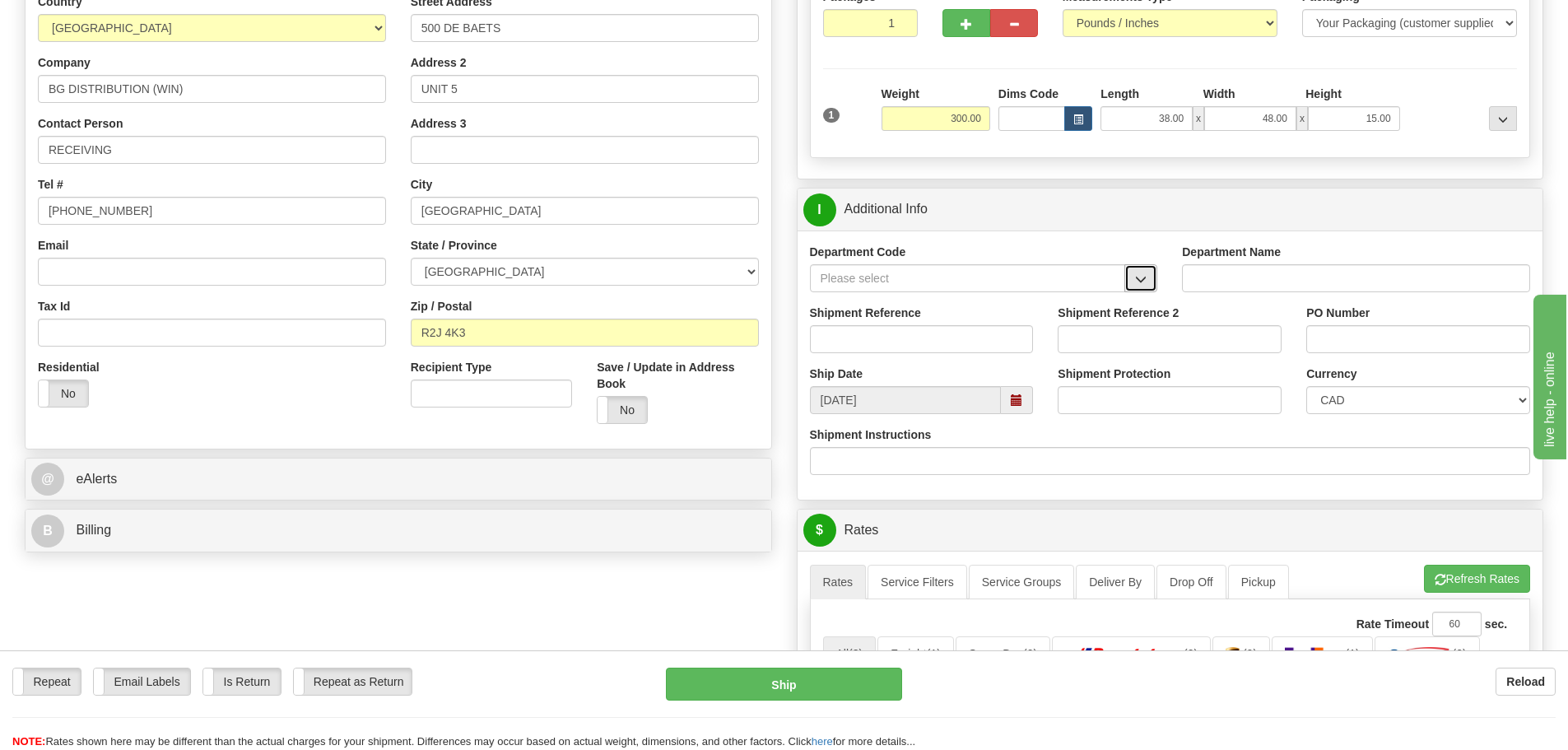
click at [1143, 282] on span "button" at bounding box center [1141, 280] width 11 height 11
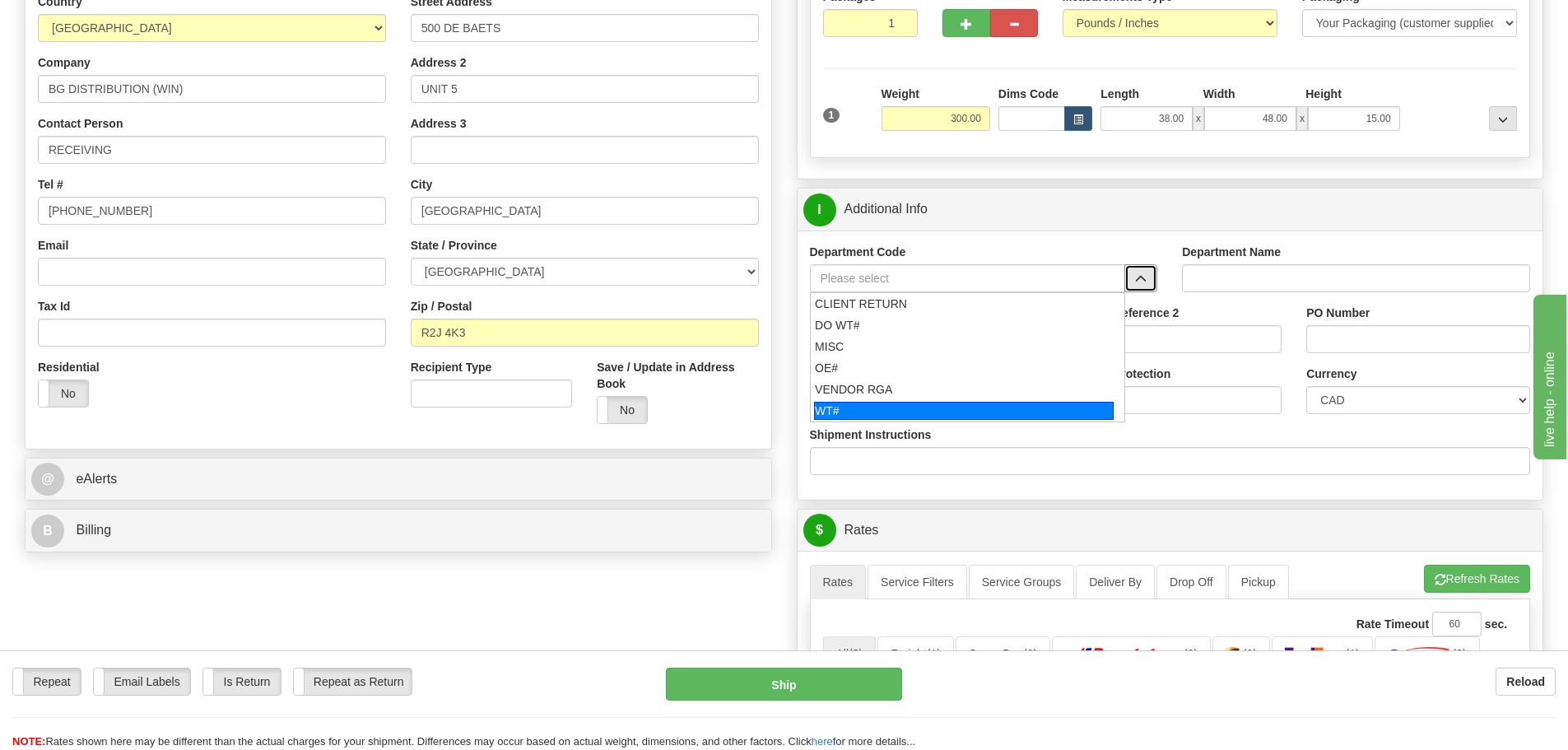
click at [970, 406] on div "WT#" at bounding box center [964, 411] width 300 height 18
type input "WT#"
type input "WAREHOUSE TRANSFERS"
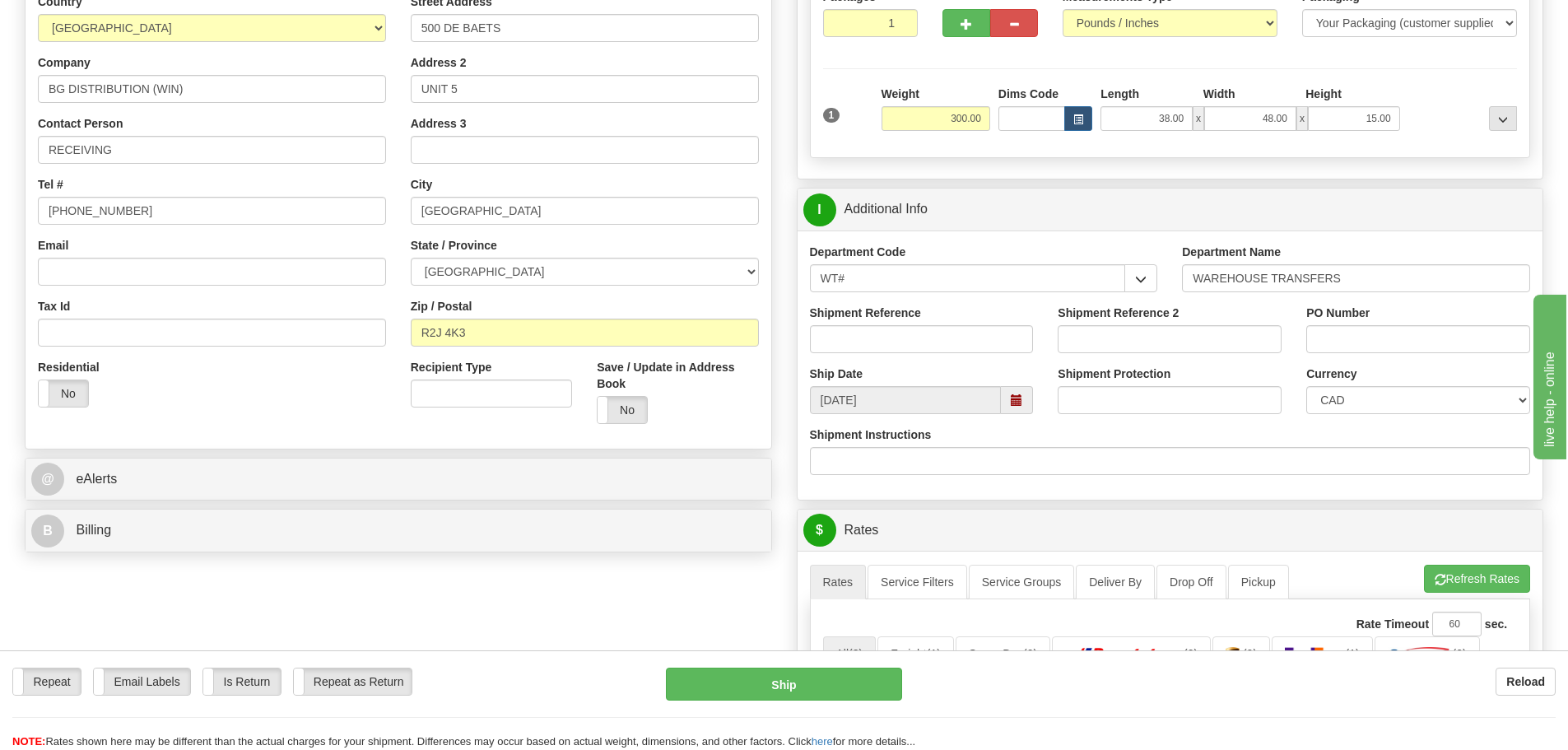
drag, startPoint x: 952, startPoint y: 358, endPoint x: 946, endPoint y: 341, distance: 18.0
click at [951, 354] on div "Shipment Reference" at bounding box center [921, 335] width 248 height 61
click at [946, 340] on input "Shipment Reference" at bounding box center [922, 339] width 224 height 28
type input "163919-02"
click at [1165, 341] on input "Shipment Reference 2" at bounding box center [1169, 339] width 224 height 28
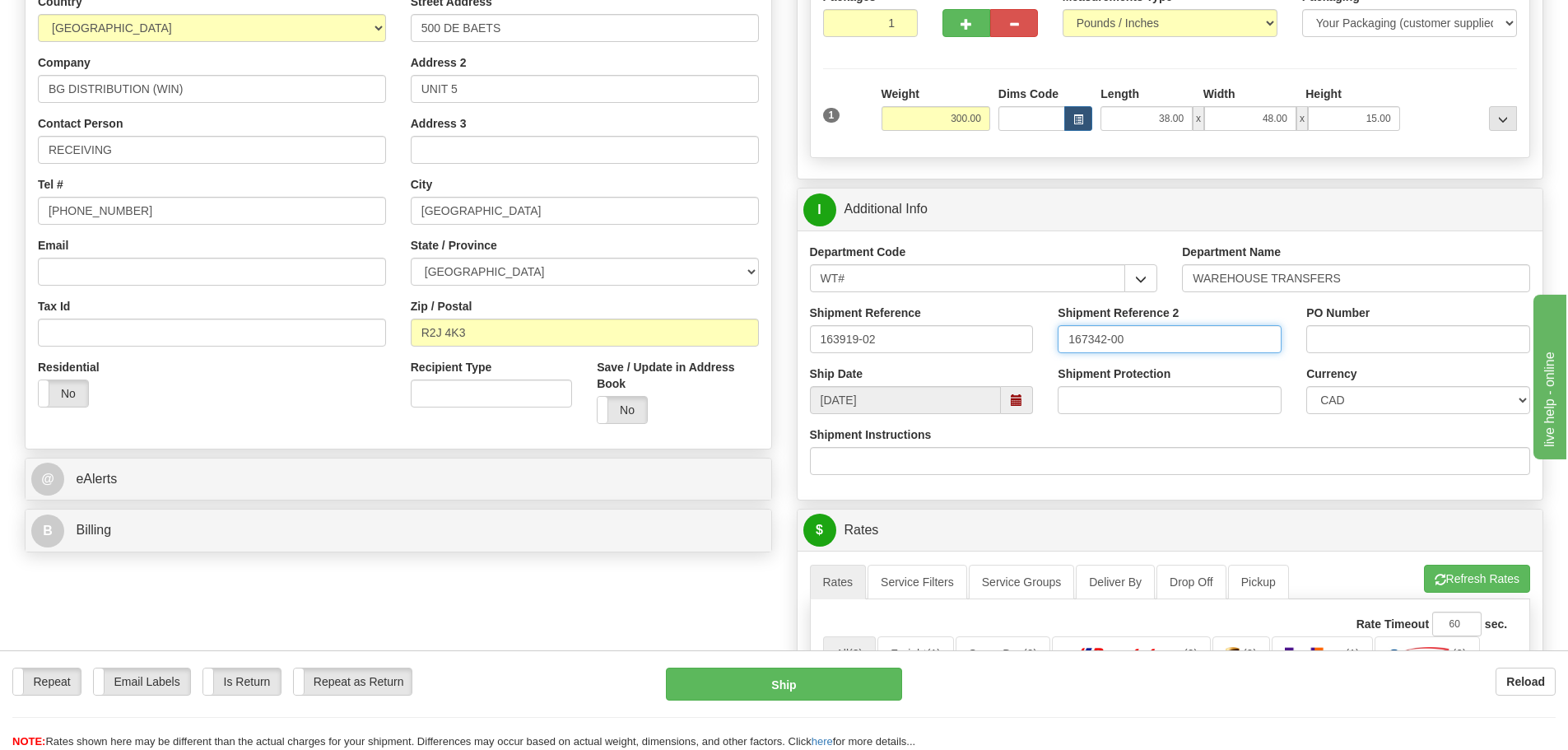
type input "167342-00"
click at [1437, 346] on input "PO Number" at bounding box center [1418, 339] width 224 height 28
type input "N/A"
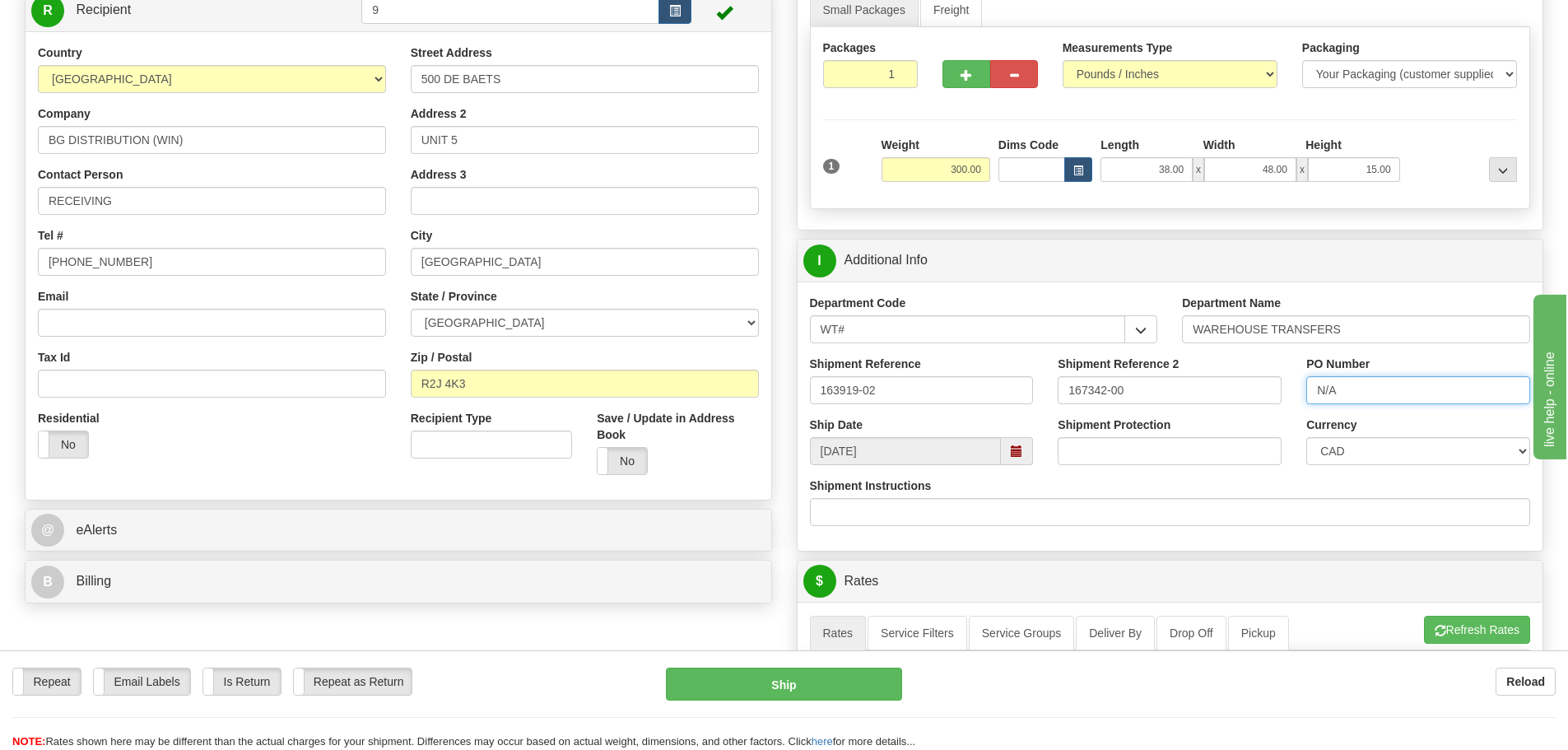
scroll to position [0, 0]
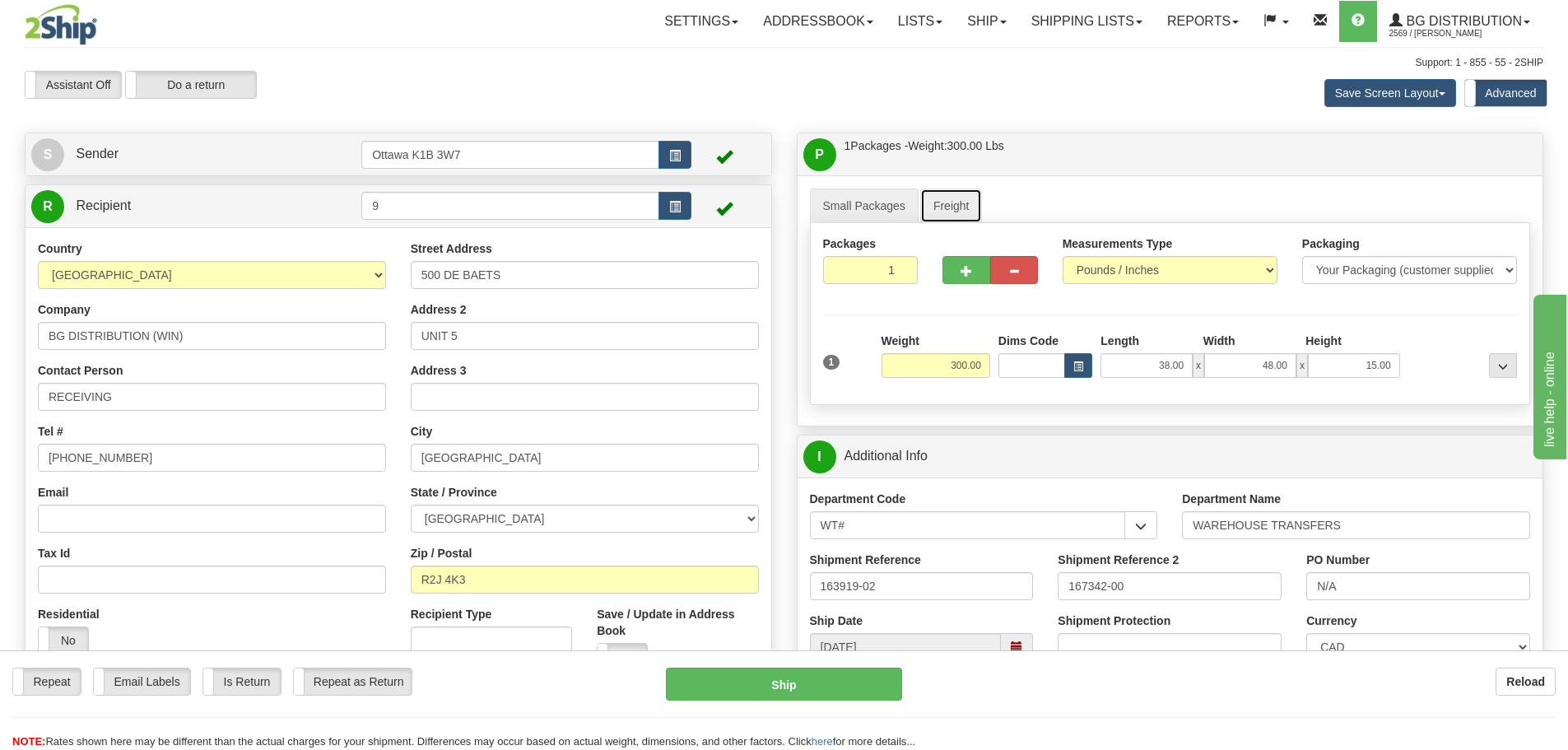
click at [966, 202] on link "Freight" at bounding box center [952, 205] width 63 height 34
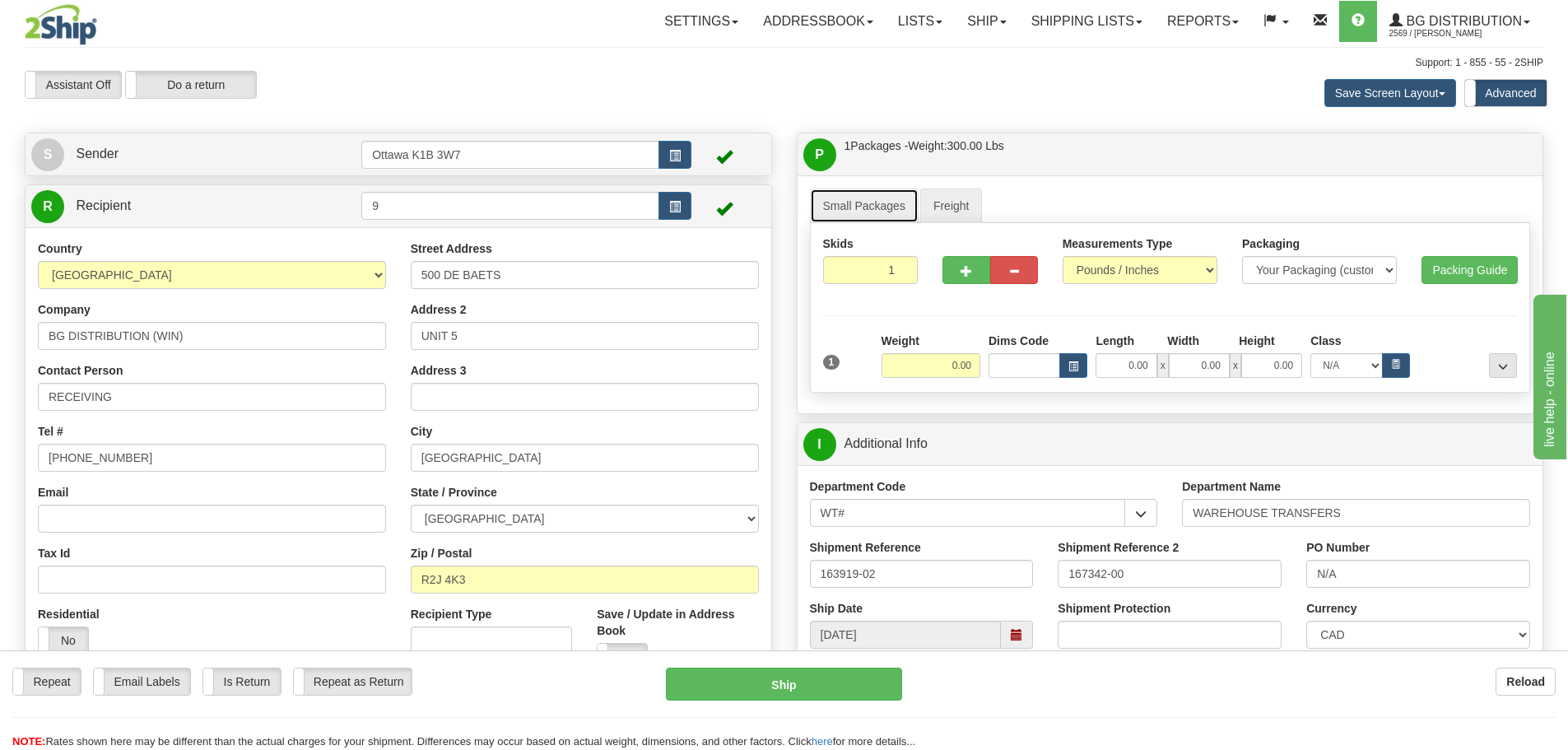
click at [867, 196] on link "Small Packages" at bounding box center [865, 205] width 109 height 34
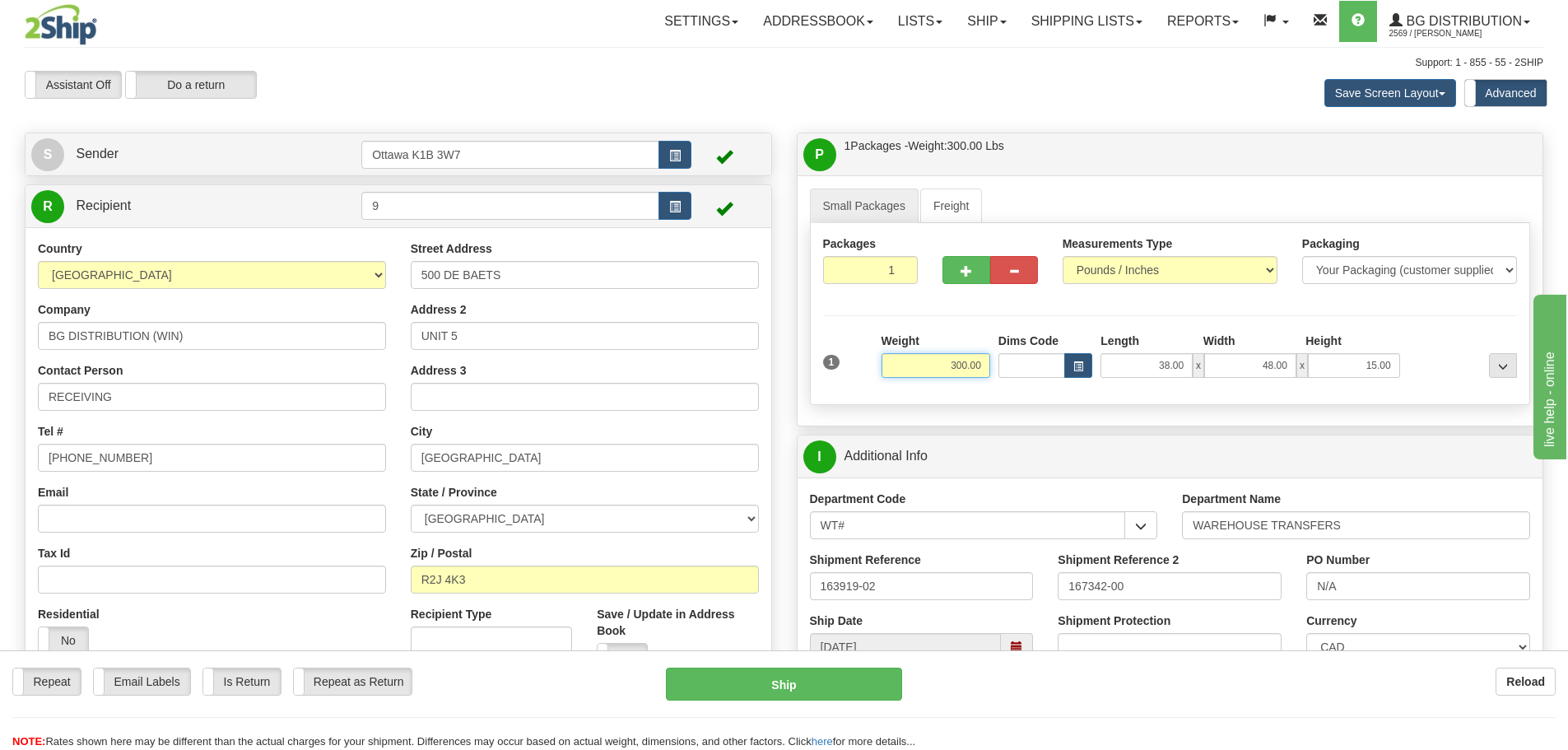
drag, startPoint x: 933, startPoint y: 364, endPoint x: 1145, endPoint y: 411, distance: 217.1
click at [1140, 411] on div "Small Packages Freight Packages 1 1 Measurements Type" at bounding box center [1170, 300] width 746 height 250
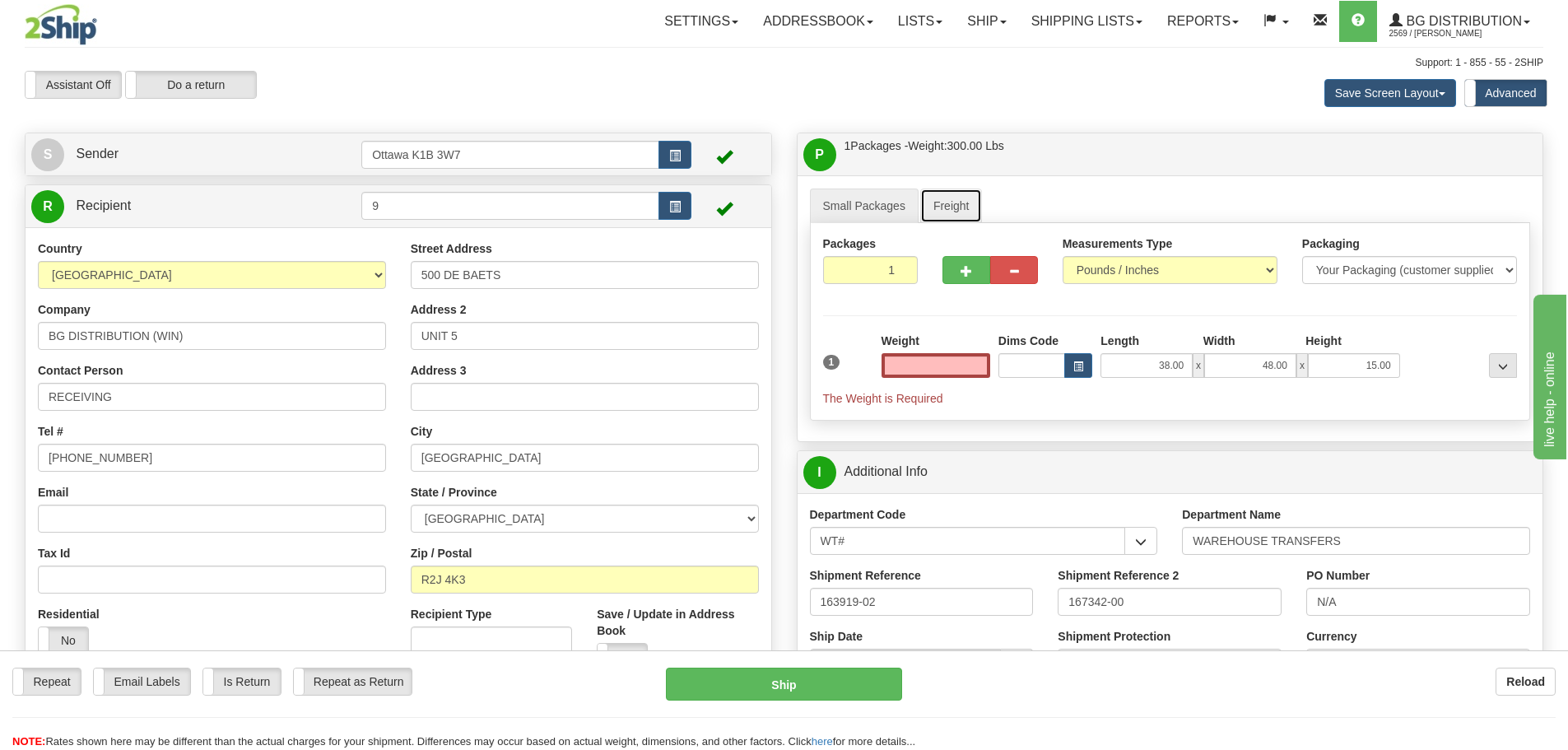
type input "0.00"
click at [950, 196] on link "Freight" at bounding box center [952, 205] width 63 height 34
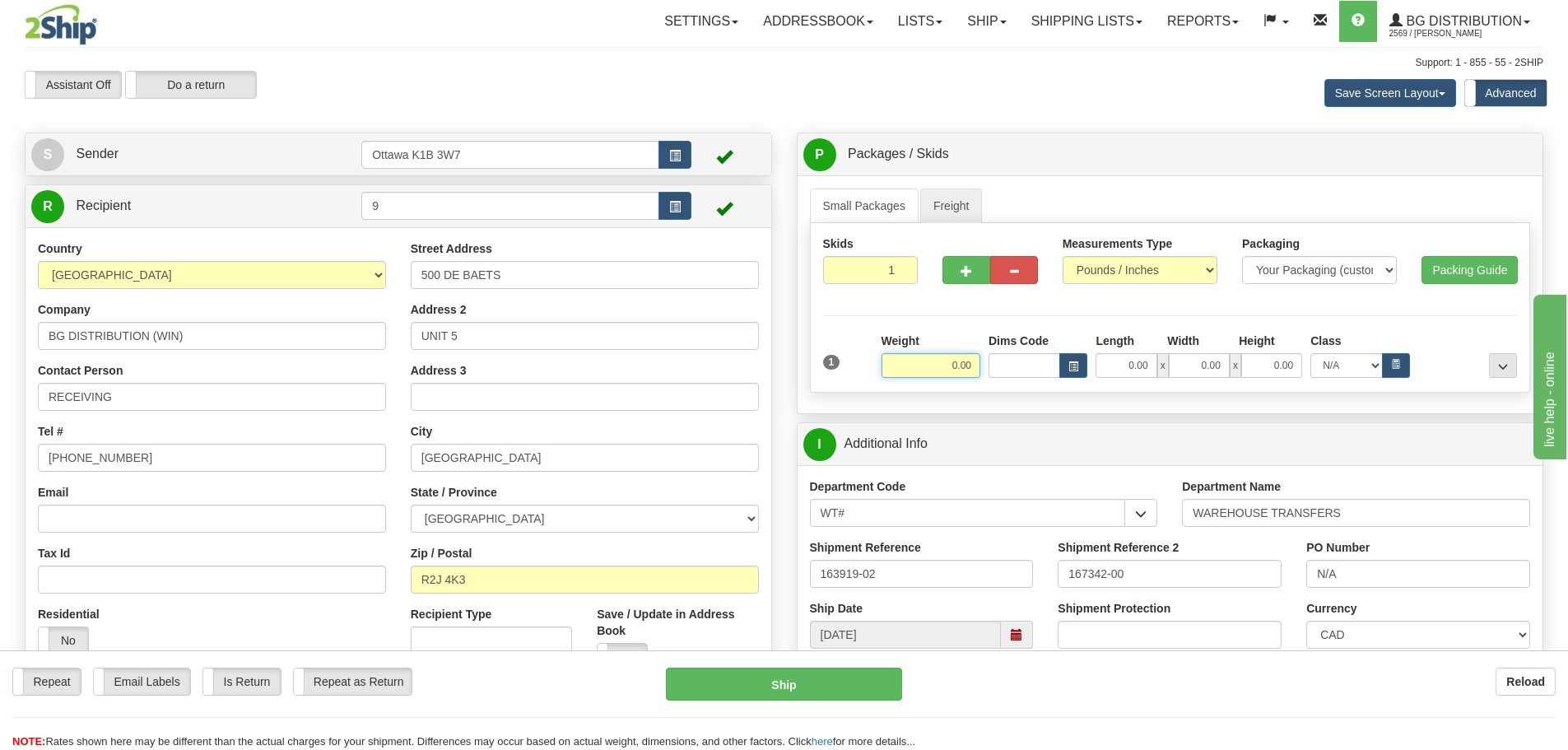
click at [948, 375] on input "0.00" at bounding box center [930, 365] width 99 height 25
paste input "300.00"
type input "300.00"
click at [820, 202] on link "Small Packages" at bounding box center [865, 205] width 109 height 34
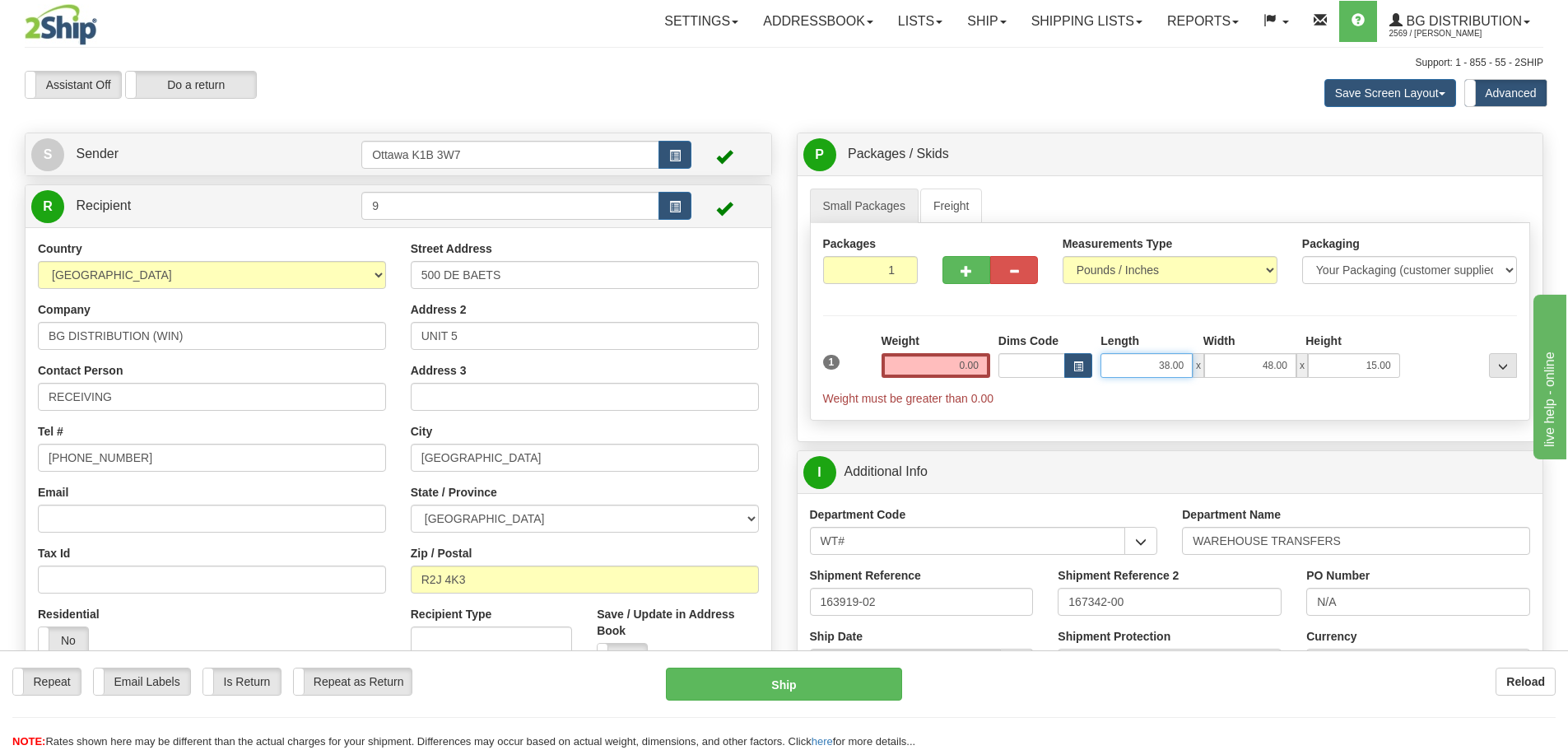
drag, startPoint x: 1119, startPoint y: 355, endPoint x: 1398, endPoint y: 423, distance: 287.2
click at [1398, 423] on div "Small Packages Freight Packages 1 1 Measurements Type" at bounding box center [1170, 308] width 746 height 266
type input "0.00"
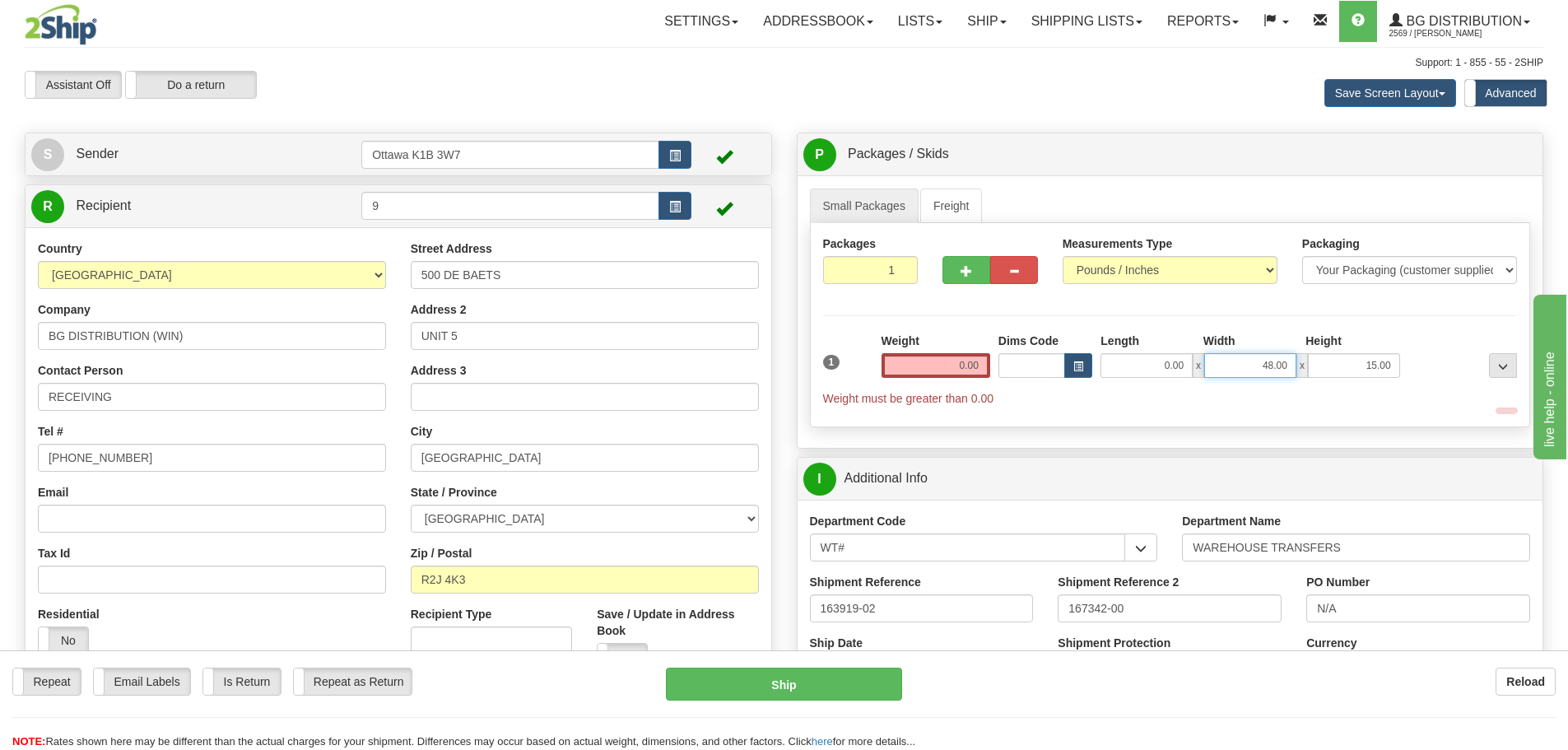
drag, startPoint x: 1239, startPoint y: 369, endPoint x: 1393, endPoint y: 376, distance: 154.2
click at [1382, 376] on div "0.00 x 48.00 x 15.00" at bounding box center [1250, 365] width 299 height 25
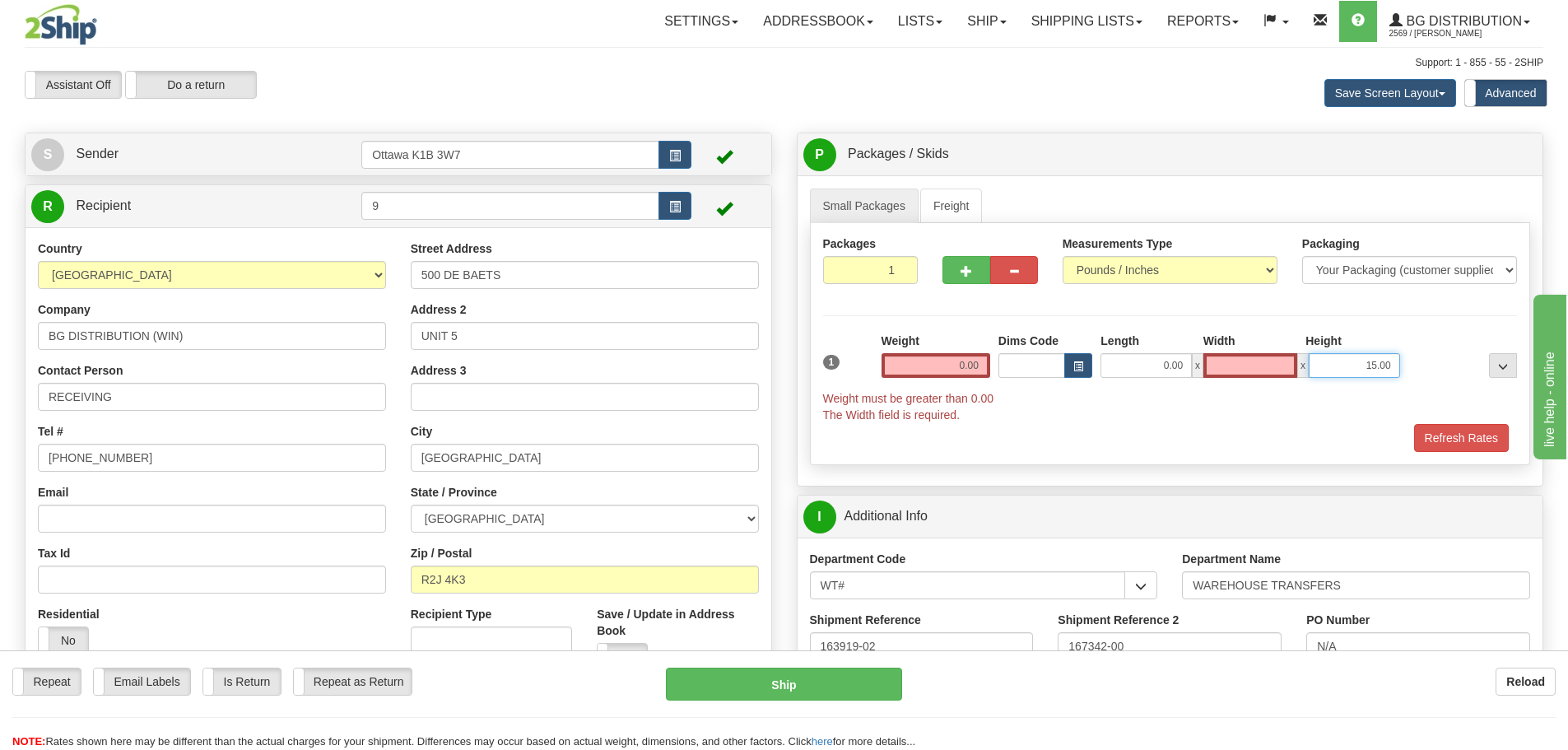
type input "0.00"
drag, startPoint x: 1354, startPoint y: 368, endPoint x: 1571, endPoint y: 385, distance: 217.7
click at [1507, 380] on div "1 Weight 0.00 Dims Code 0.00" at bounding box center [1170, 377] width 703 height 90
type input "0.00"
click at [948, 204] on link "Freight" at bounding box center [952, 205] width 63 height 34
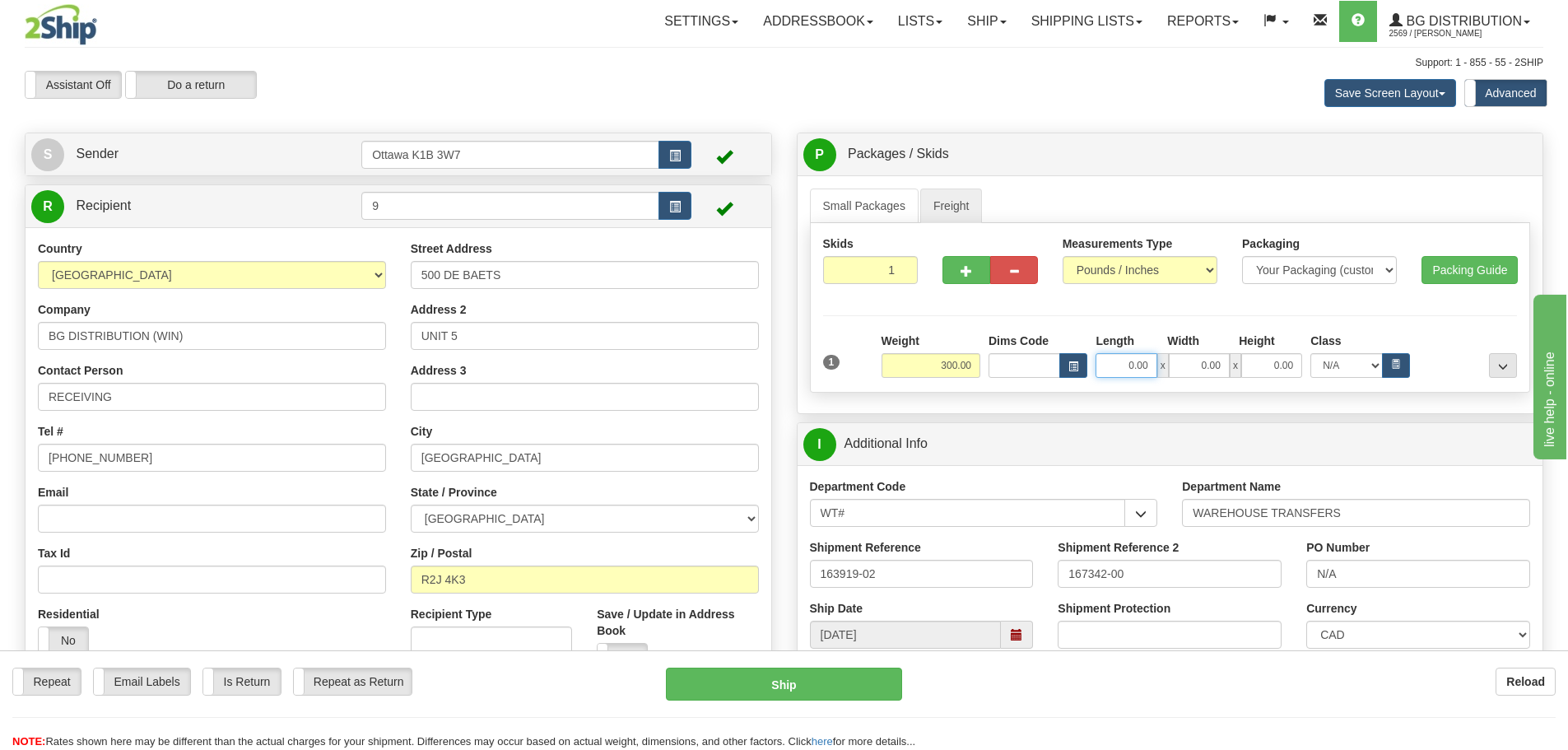
drag, startPoint x: 1137, startPoint y: 364, endPoint x: 1132, endPoint y: 375, distance: 12.1
click at [1132, 373] on input "0.00" at bounding box center [1126, 365] width 61 height 25
type input "38.00"
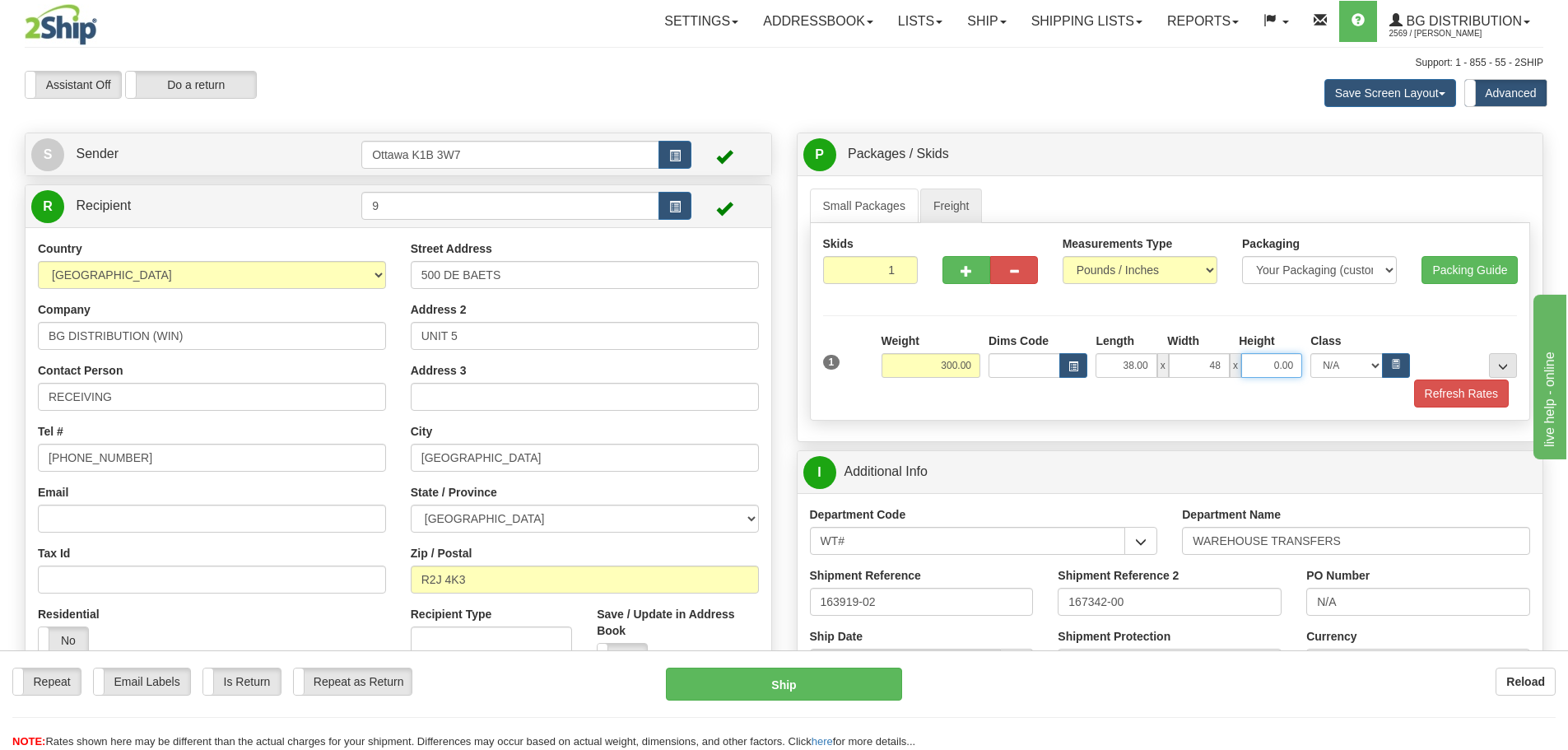
type input "48.00"
type input "15.00"
click at [1470, 405] on button "Refresh Rates" at bounding box center [1461, 393] width 95 height 28
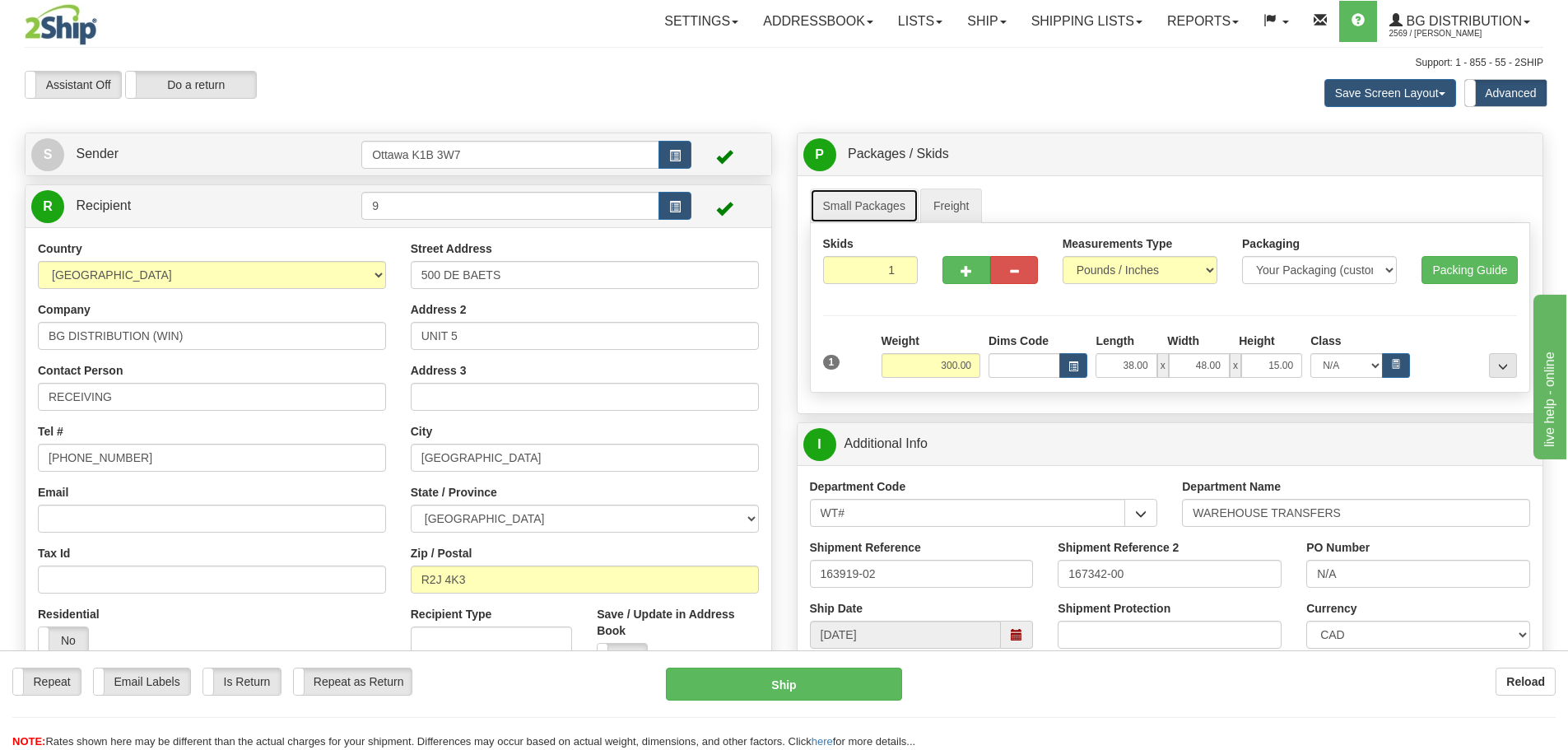
click at [874, 196] on link "Small Packages" at bounding box center [865, 205] width 109 height 34
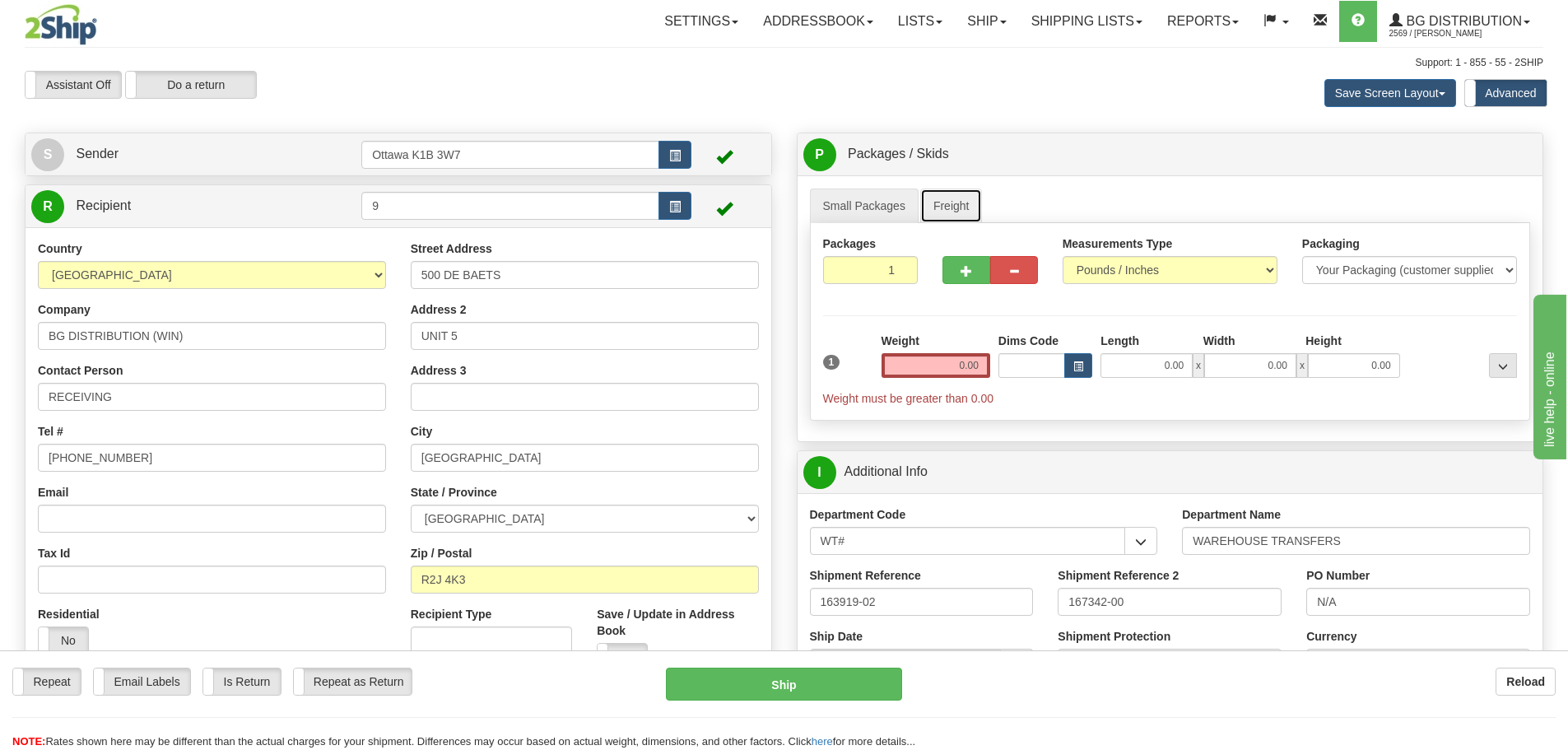
click at [955, 208] on link "Freight" at bounding box center [952, 205] width 63 height 34
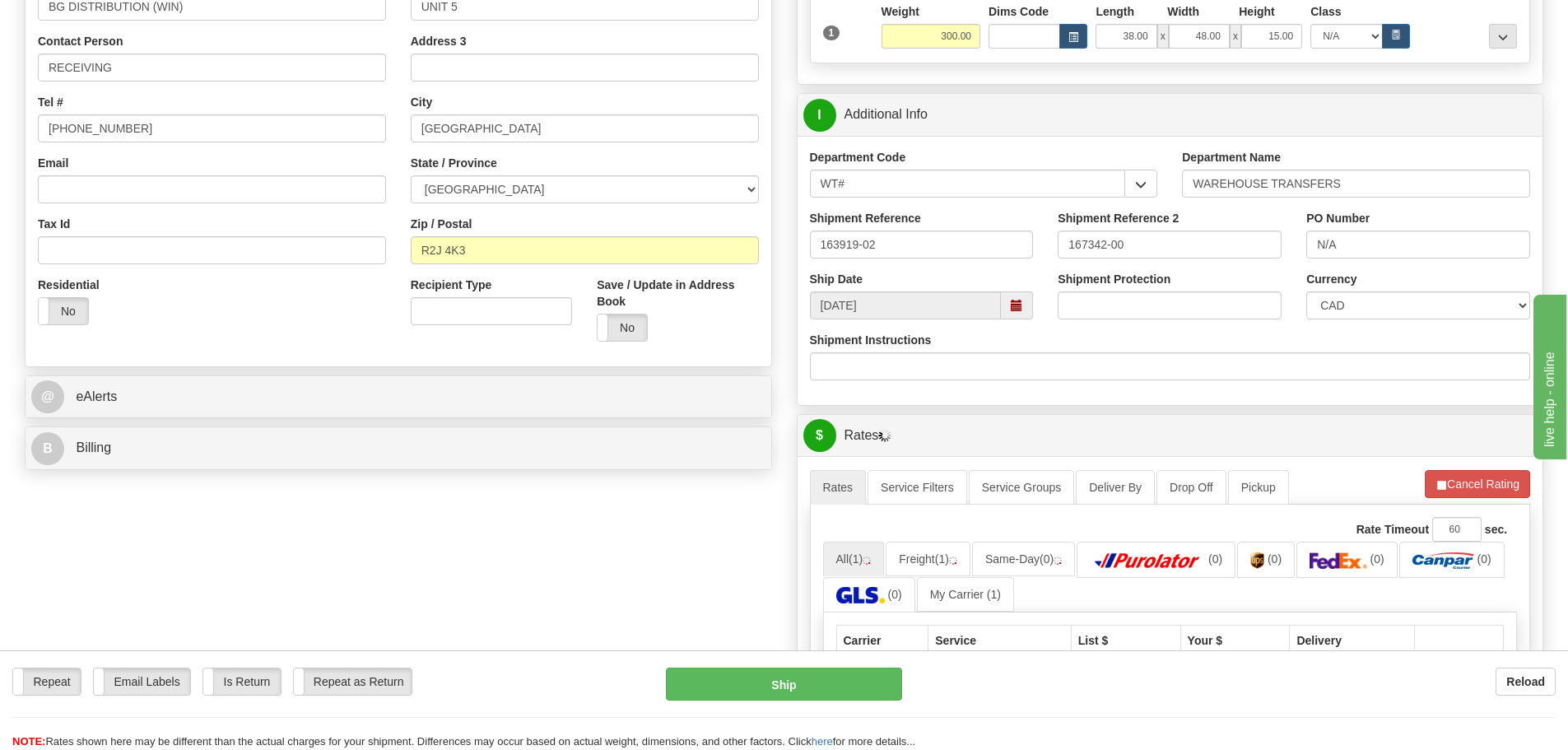
scroll to position [741, 0]
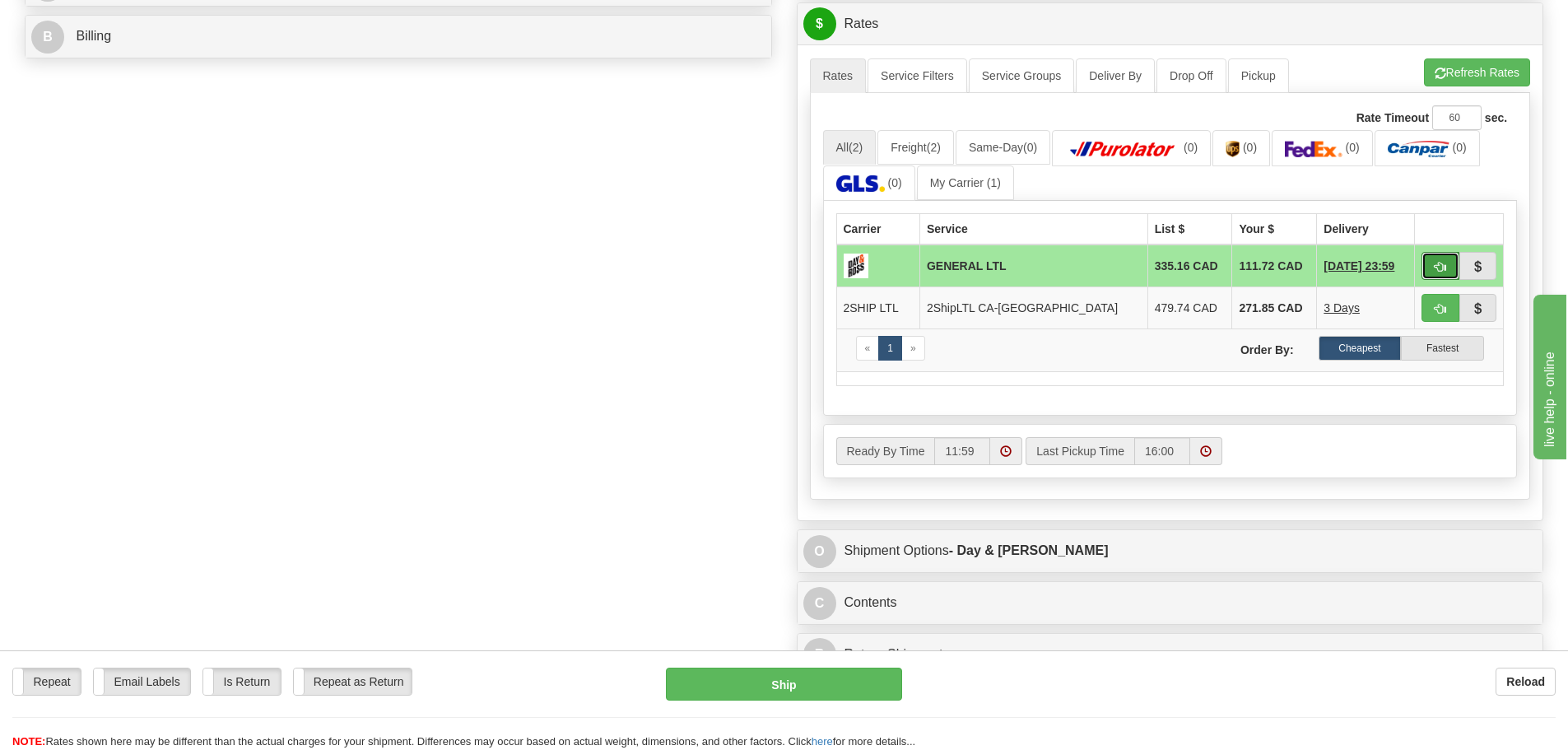
click at [1445, 266] on span "button" at bounding box center [1441, 268] width 11 height 11
type input "GL"
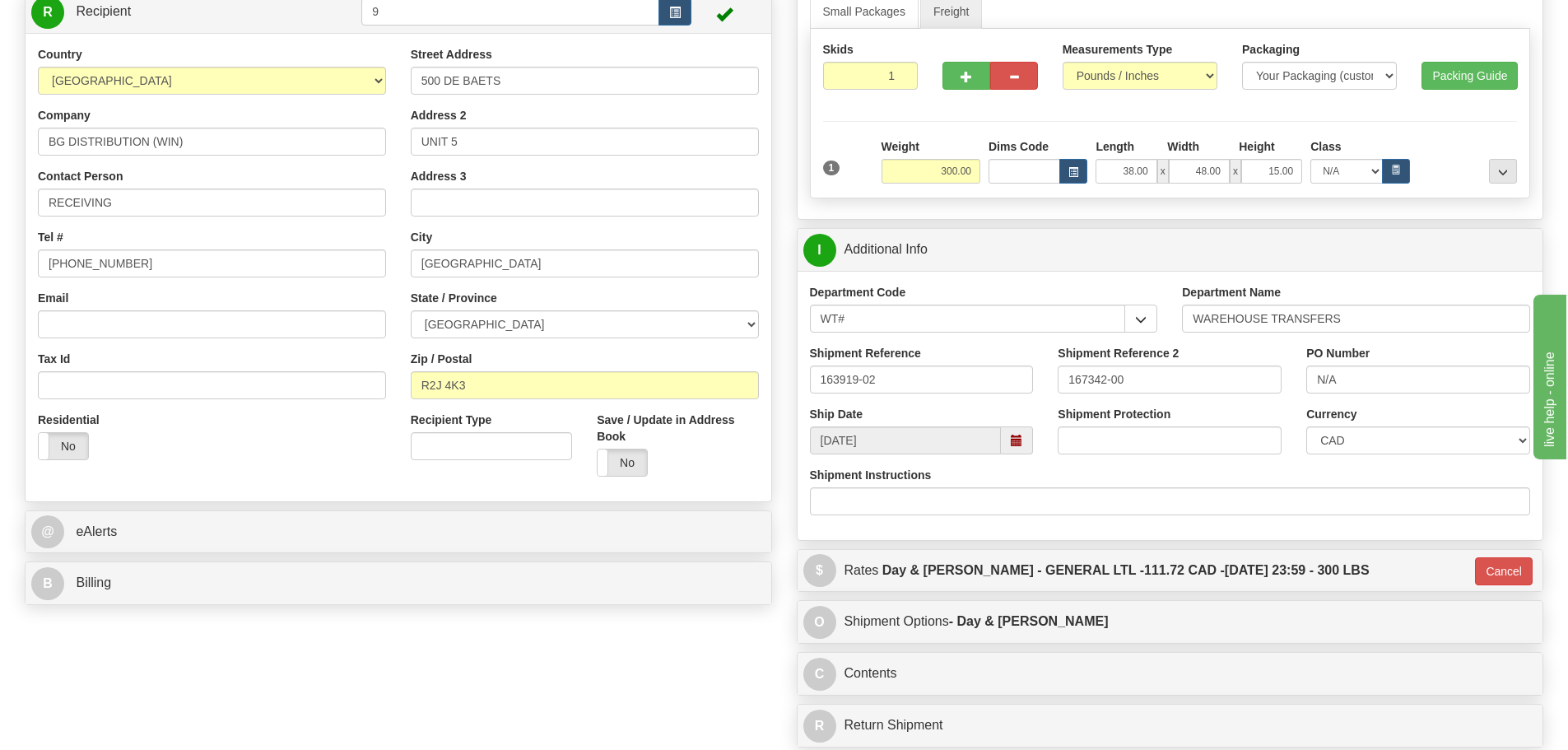
scroll to position [194, 0]
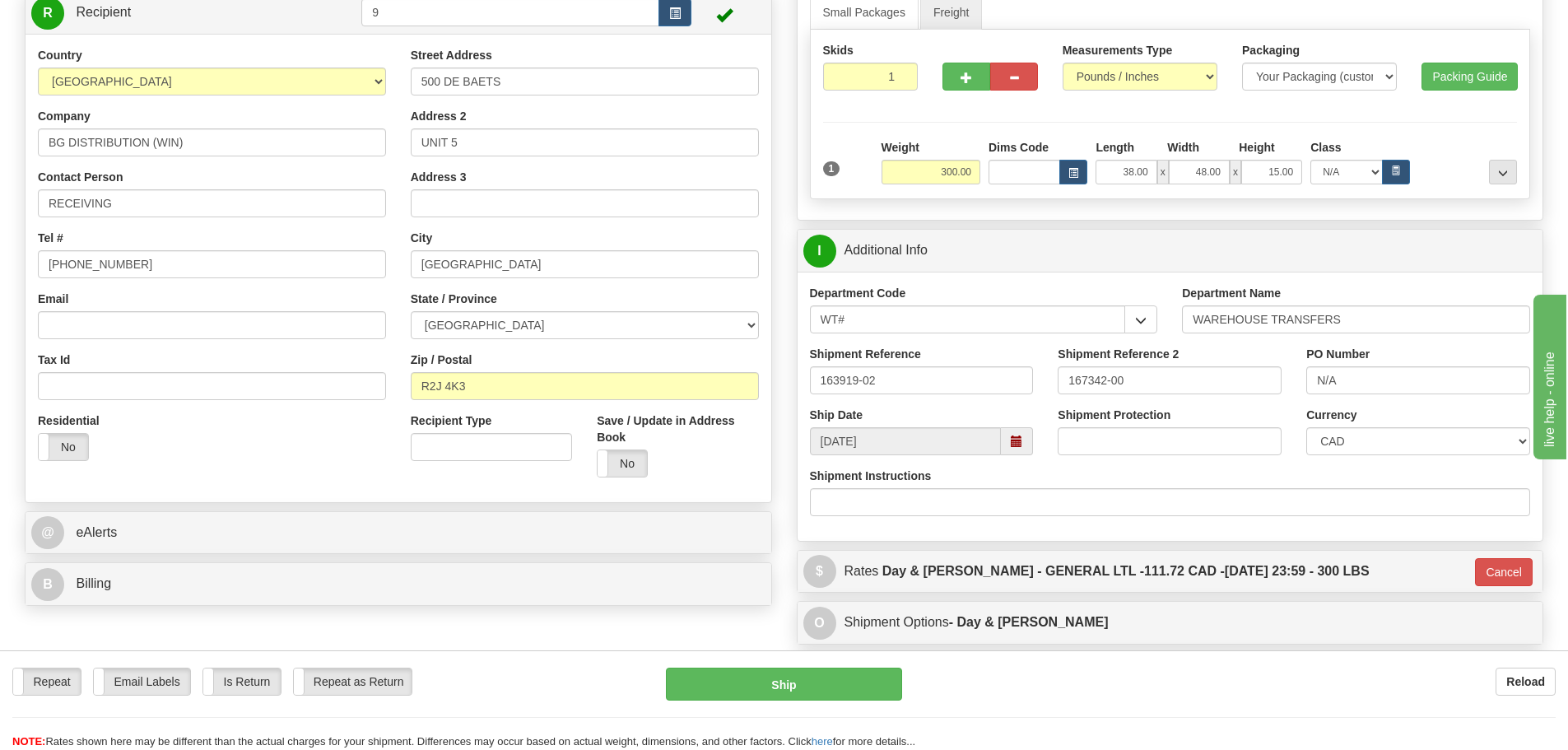
click at [1488, 179] on div at bounding box center [1467, 161] width 107 height 45
click at [1501, 176] on button "..." at bounding box center [1502, 172] width 28 height 25
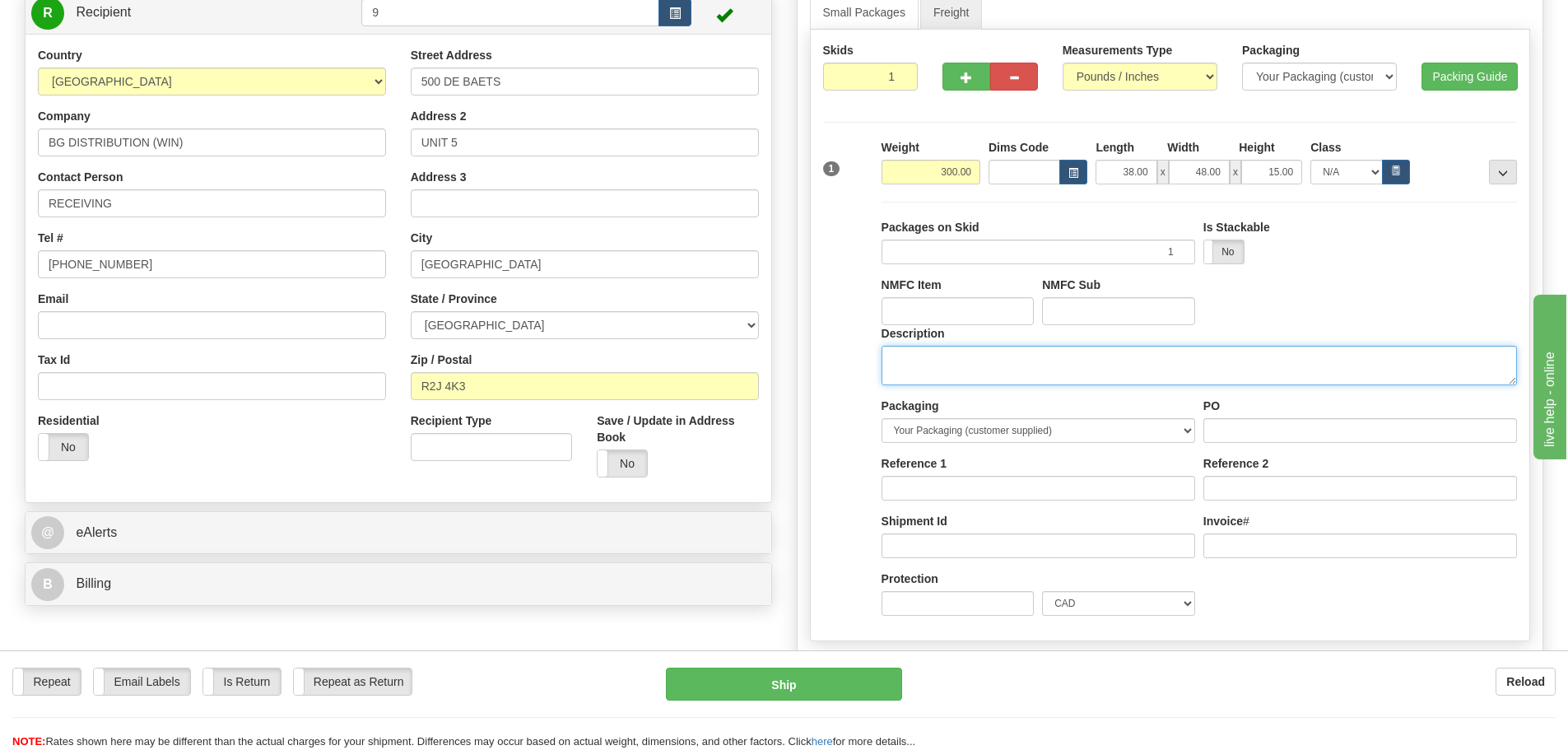
click at [1111, 375] on textarea "Description" at bounding box center [1199, 365] width 636 height 40
type textarea "DOOR HARDWARE"
click at [1506, 176] on span "..." at bounding box center [1502, 173] width 10 height 9
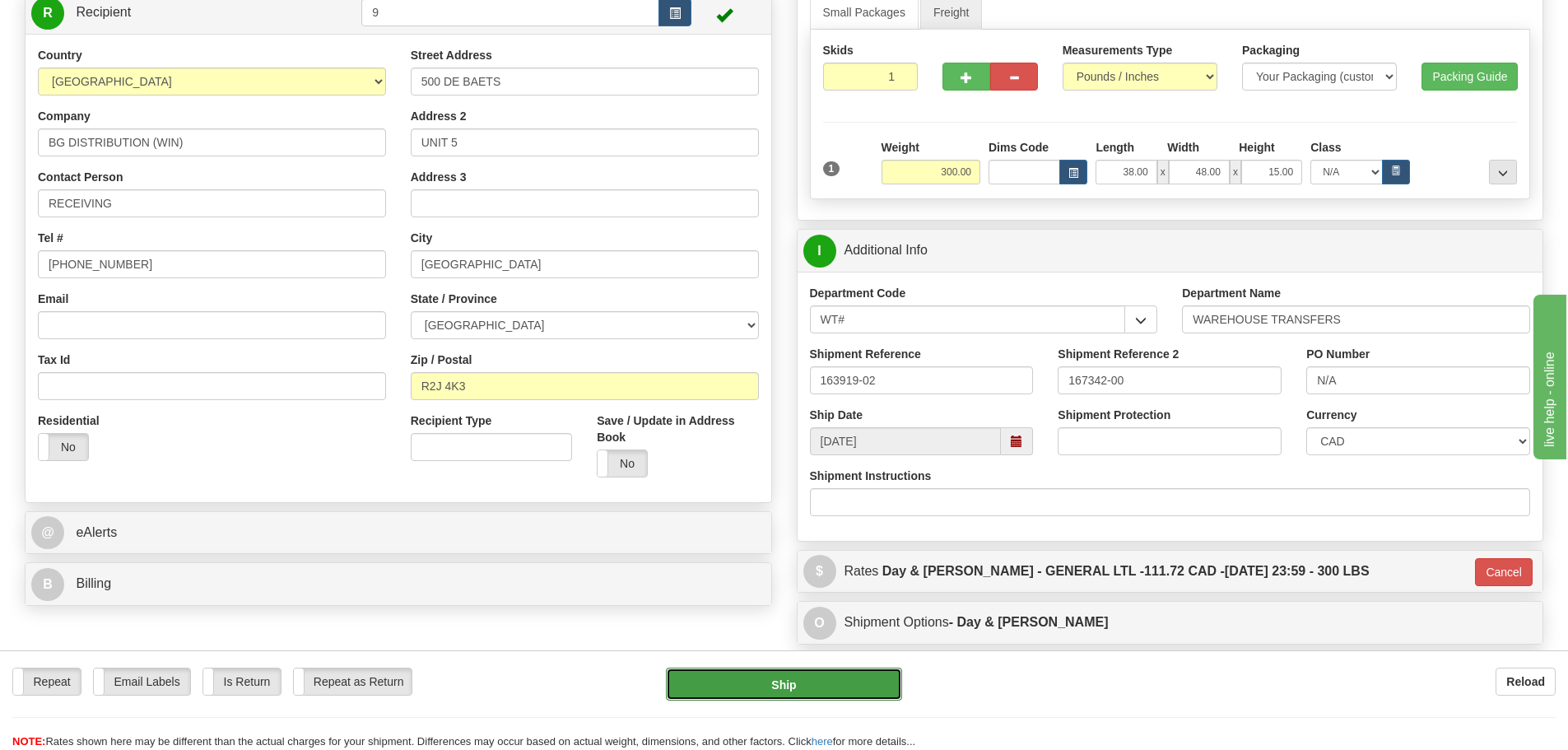
click at [756, 688] on button "Ship" at bounding box center [784, 684] width 236 height 33
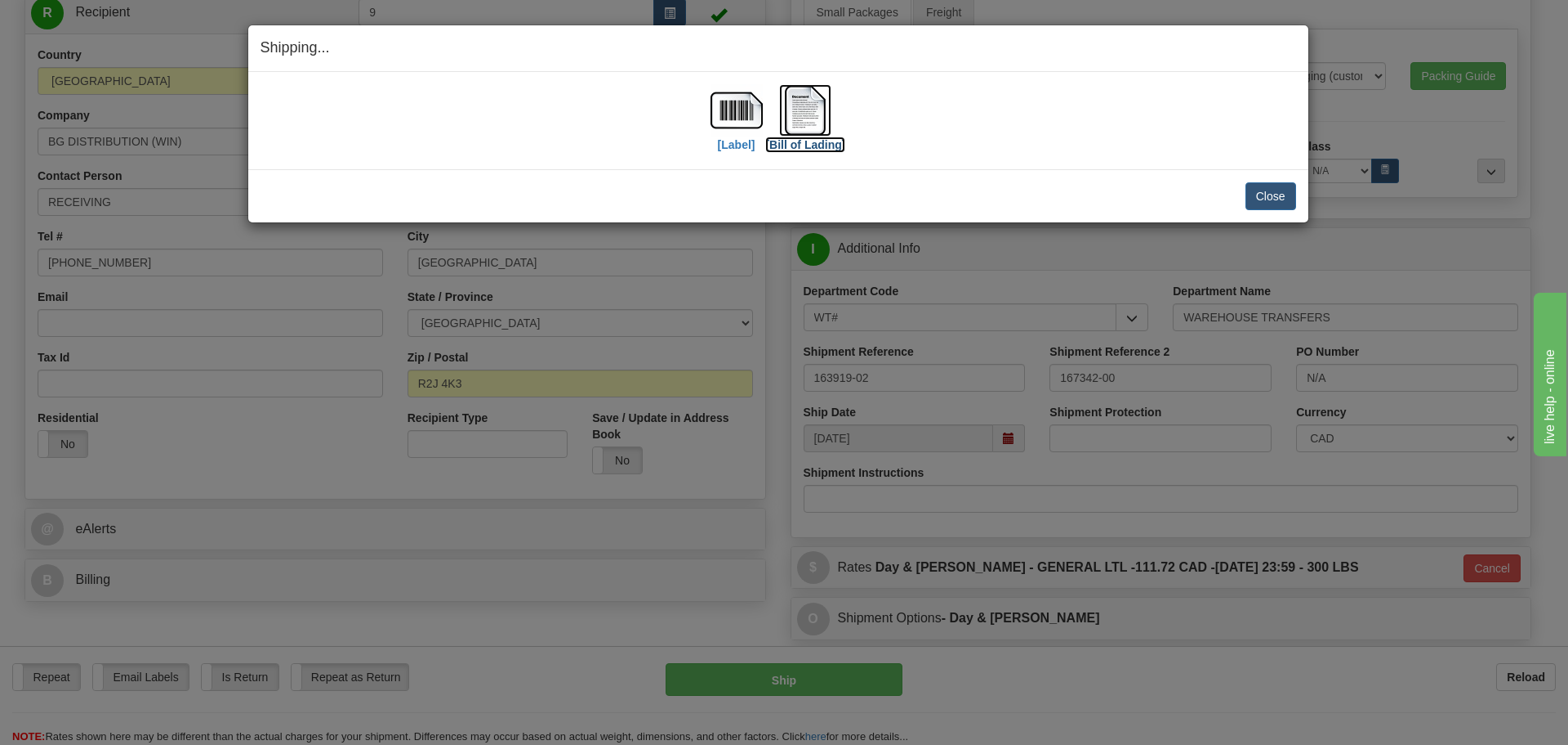
click at [781, 147] on label "[Bill of Lading]" at bounding box center [805, 145] width 80 height 16
click at [729, 145] on label "[Label]" at bounding box center [736, 145] width 38 height 16
click at [1259, 196] on button "Close" at bounding box center [1270, 196] width 50 height 27
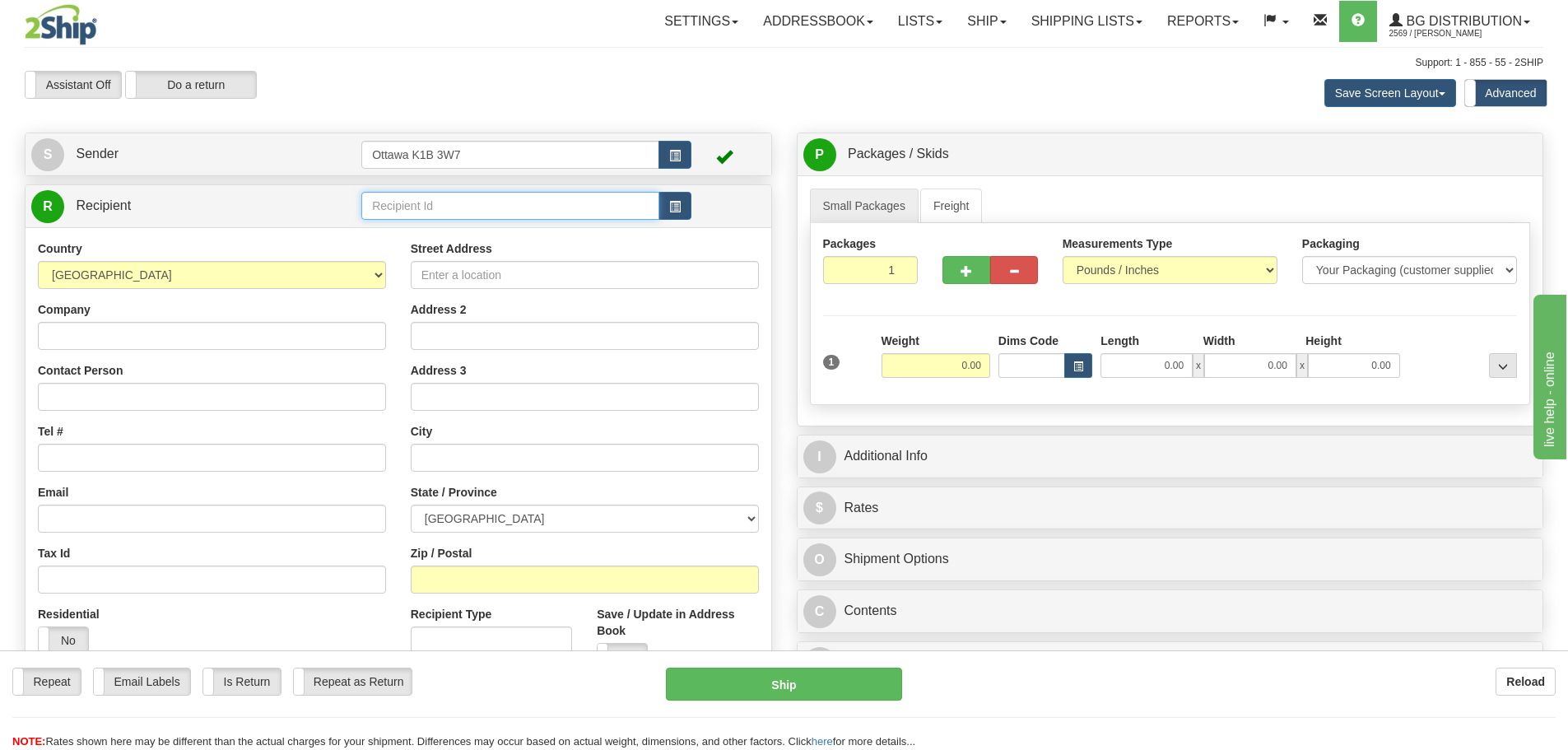
click at [409, 201] on input "text" at bounding box center [510, 206] width 298 height 28
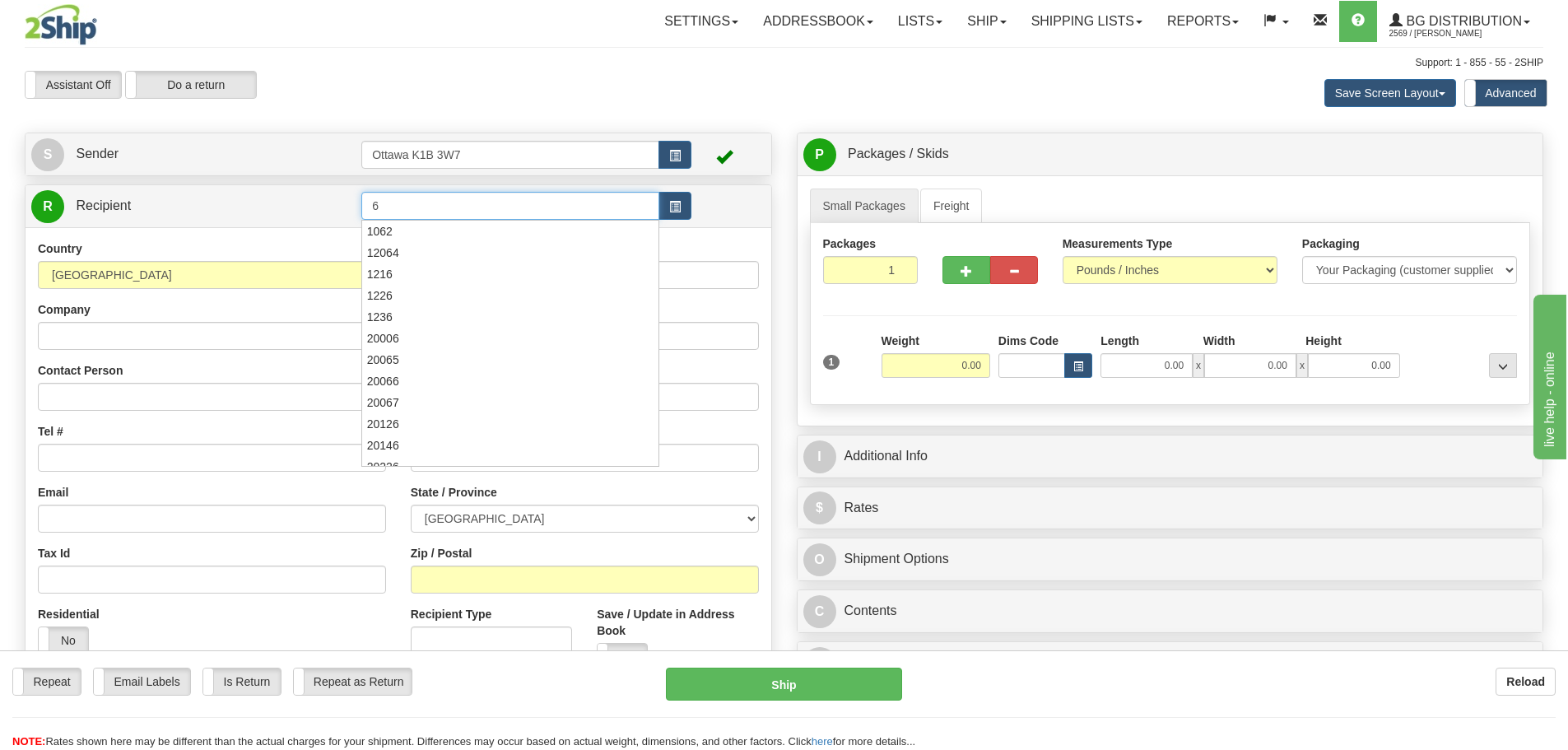
type input "6"
click at [533, 114] on div "Assistant On Assistant Off Do a return Do a return Previous Next Save Screen La…" at bounding box center [784, 93] width 1543 height 44
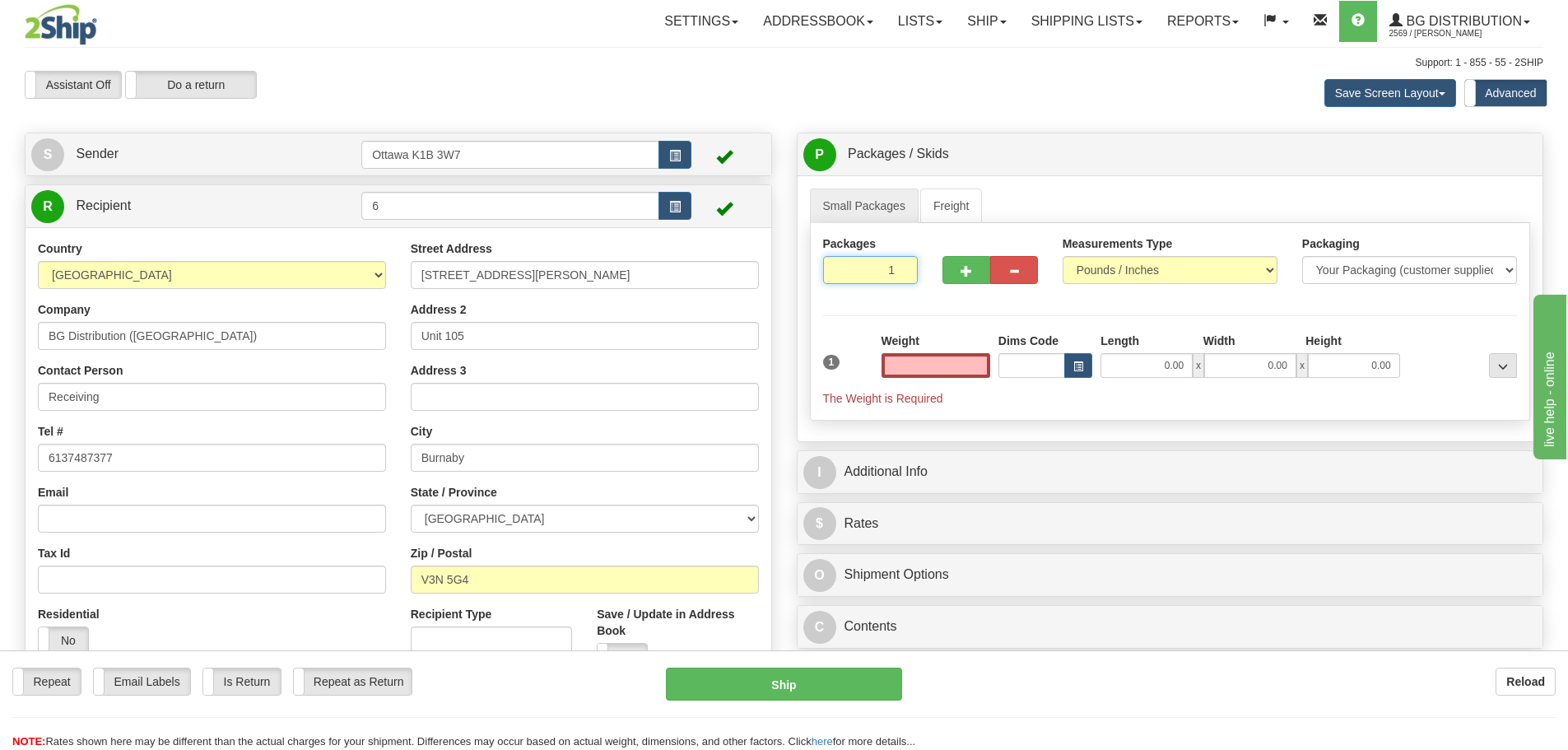
type input "0.00"
drag, startPoint x: 865, startPoint y: 267, endPoint x: 1263, endPoint y: 514, distance: 468.4
click at [991, 331] on div "Packages 1 1 Measurements Type" at bounding box center [1170, 322] width 721 height 197
type input "5"
click at [993, 387] on div "Packages 5 1 Measurements Type" at bounding box center [1170, 322] width 721 height 197
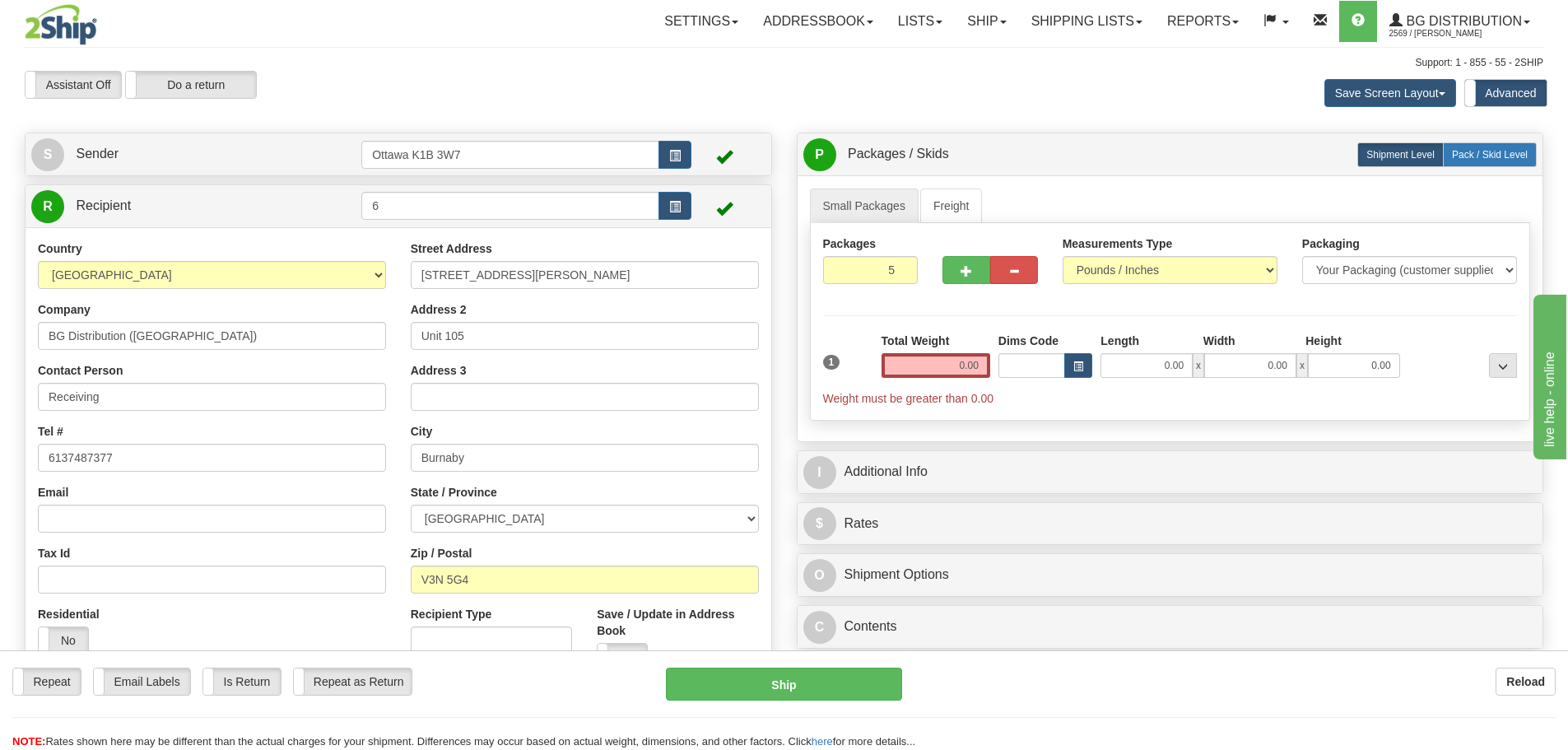
click at [1523, 163] on label "Pack / Skid Level Pack.." at bounding box center [1490, 154] width 94 height 25
radio input "true"
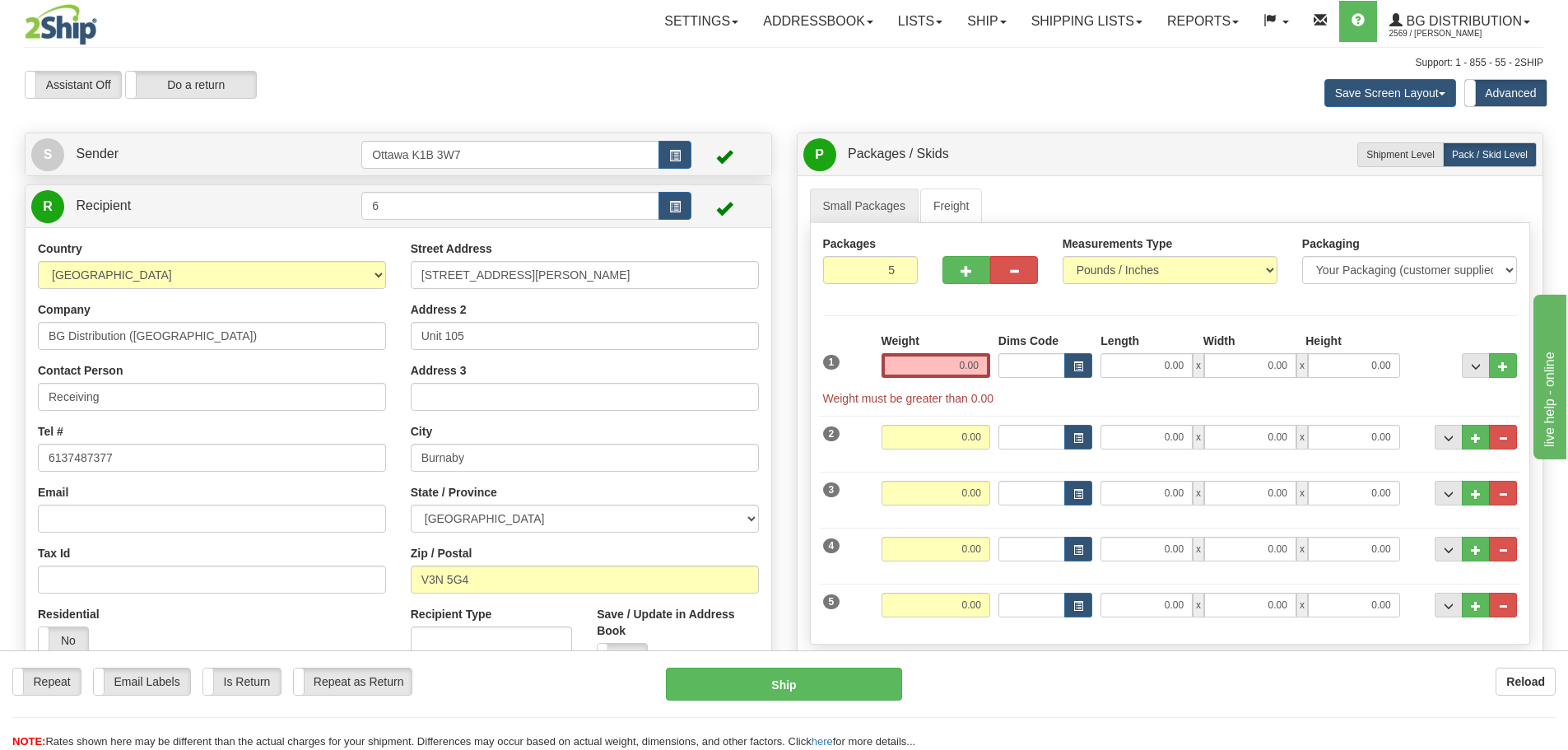
click at [1487, 93] on label "Advanced" at bounding box center [1506, 93] width 81 height 27
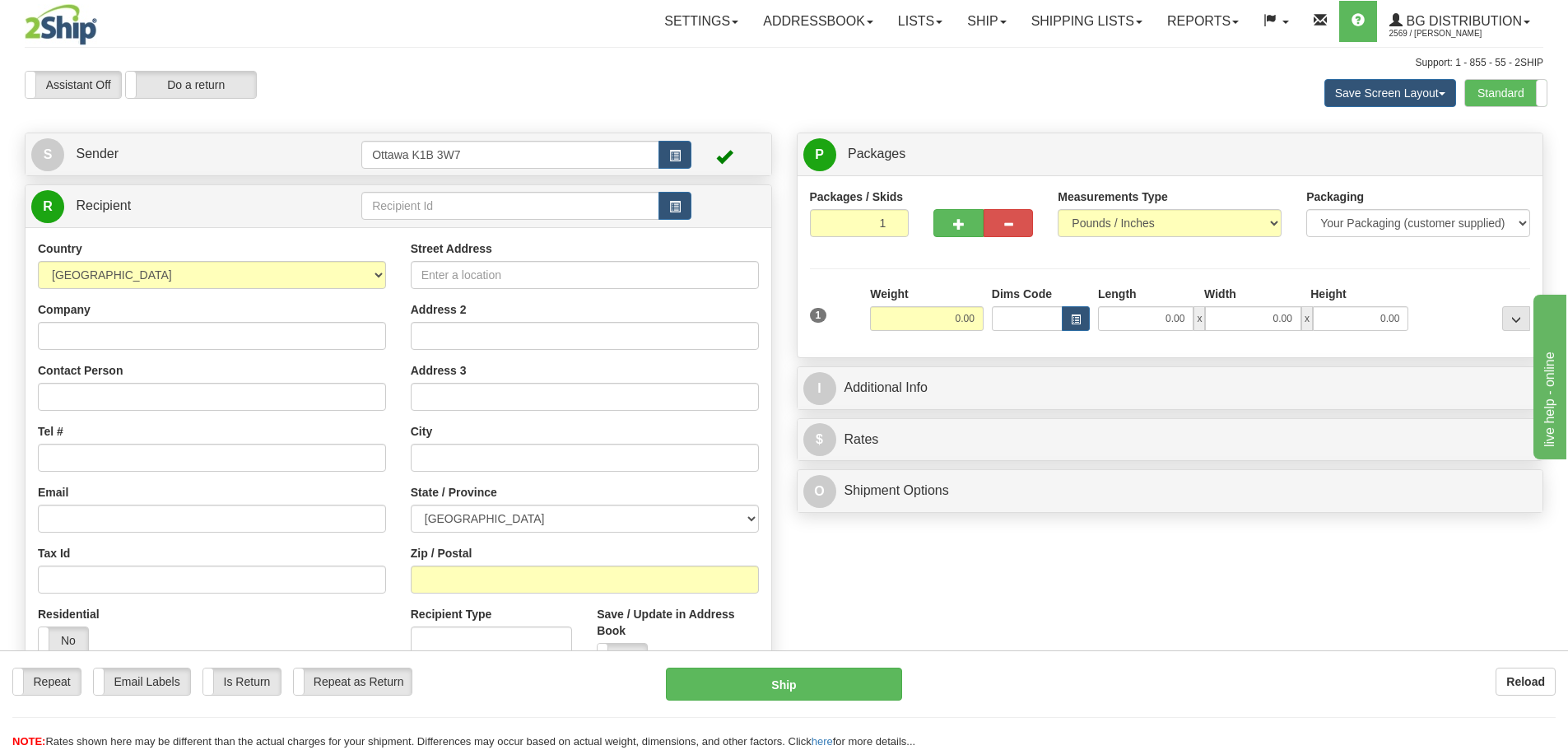
click at [1487, 95] on label "Standard" at bounding box center [1506, 93] width 81 height 27
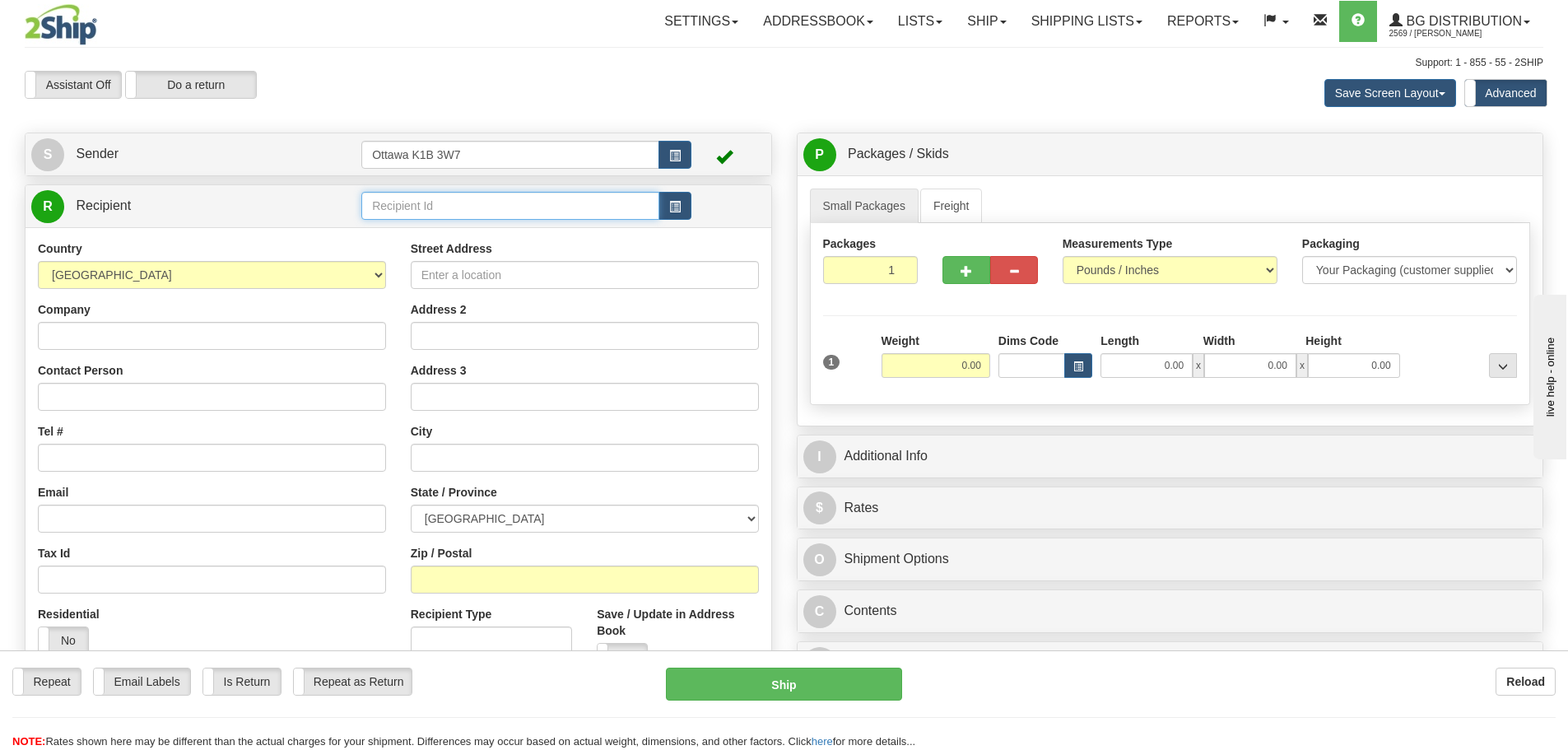
click at [494, 212] on input "text" at bounding box center [510, 206] width 298 height 28
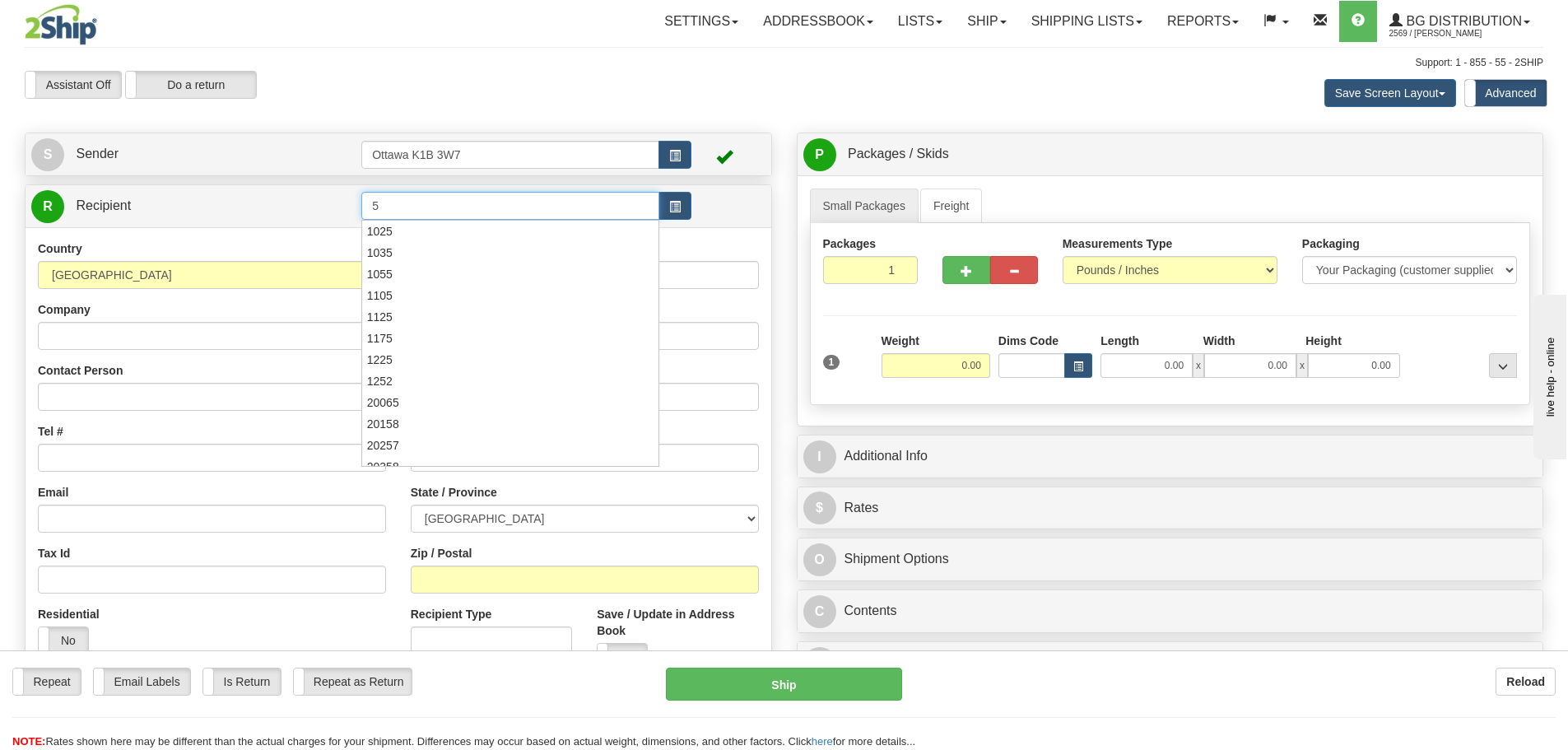
type input "5"
click at [775, 90] on div "Assistant On Assistant Off Do a return Do a return Previous Next Save Screen La…" at bounding box center [784, 93] width 1543 height 44
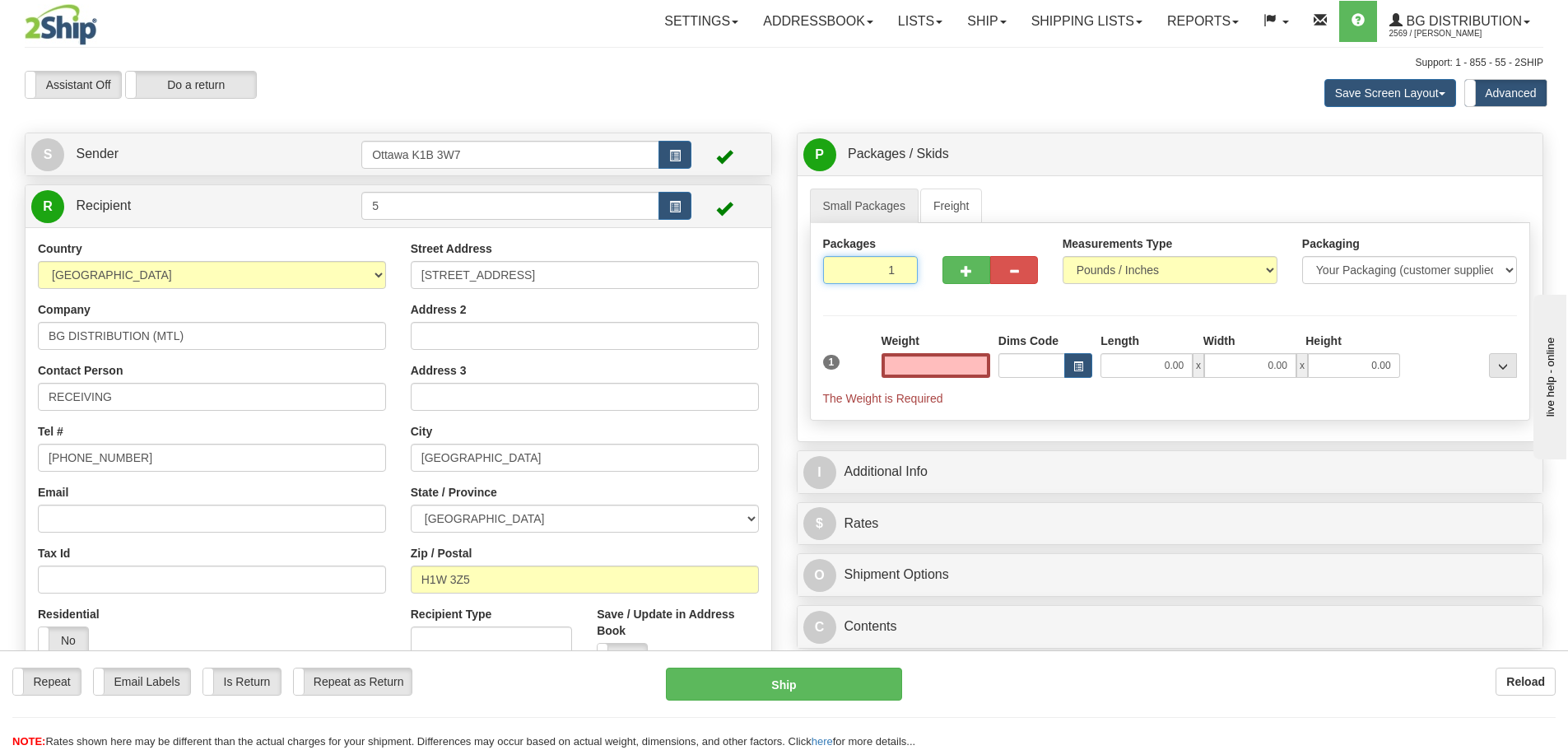
type input "0.00"
drag, startPoint x: 877, startPoint y: 261, endPoint x: 1003, endPoint y: 302, distance: 132.5
click at [1013, 289] on div "Packages 1 1" at bounding box center [1171, 267] width 720 height 64
type input "5"
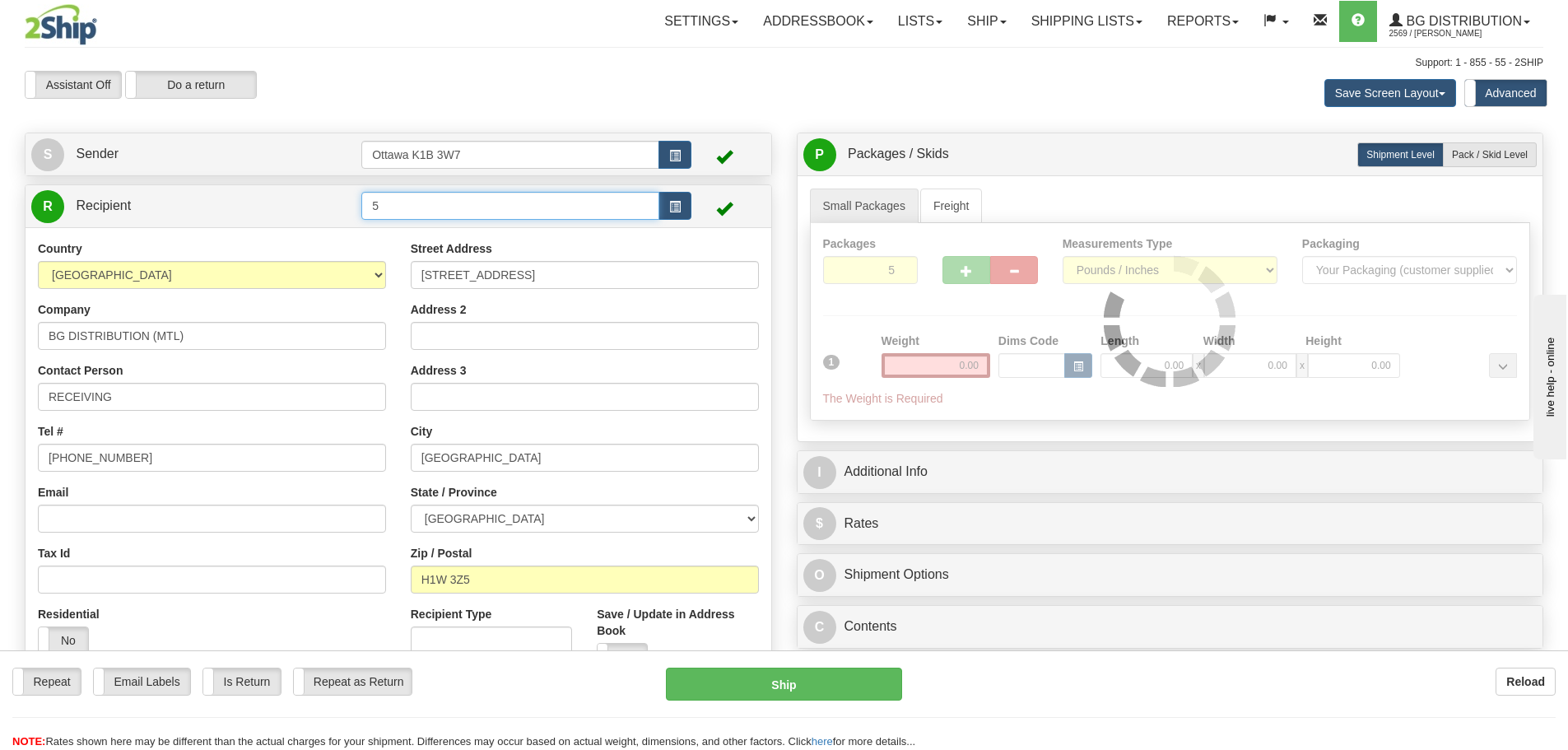
drag, startPoint x: 449, startPoint y: 204, endPoint x: 11, endPoint y: 256, distance: 441.1
click at [0, 236] on div "Toggle navigation Settings Shipping Preferences Fields Preferences New" at bounding box center [784, 446] width 1568 height 891
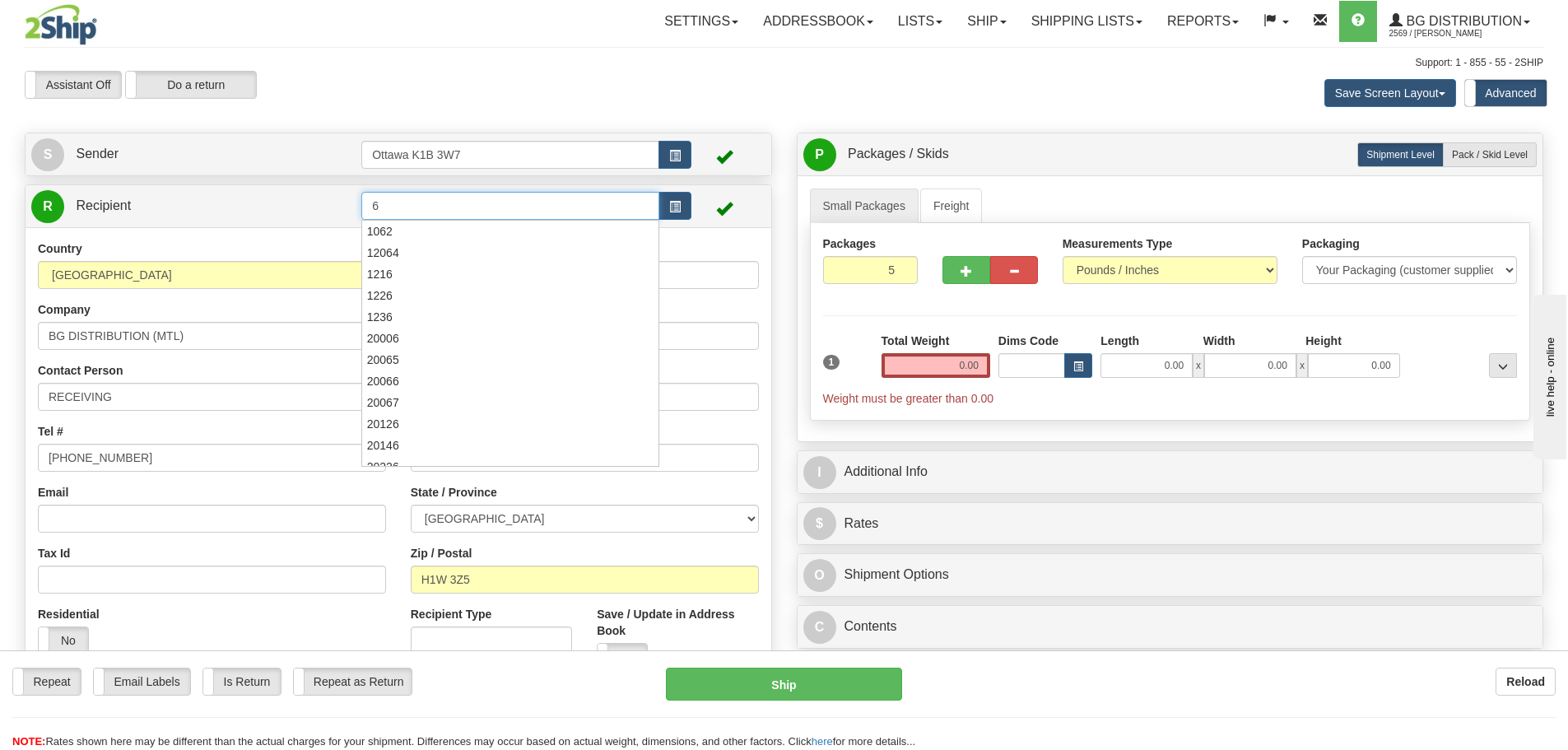
type input "6"
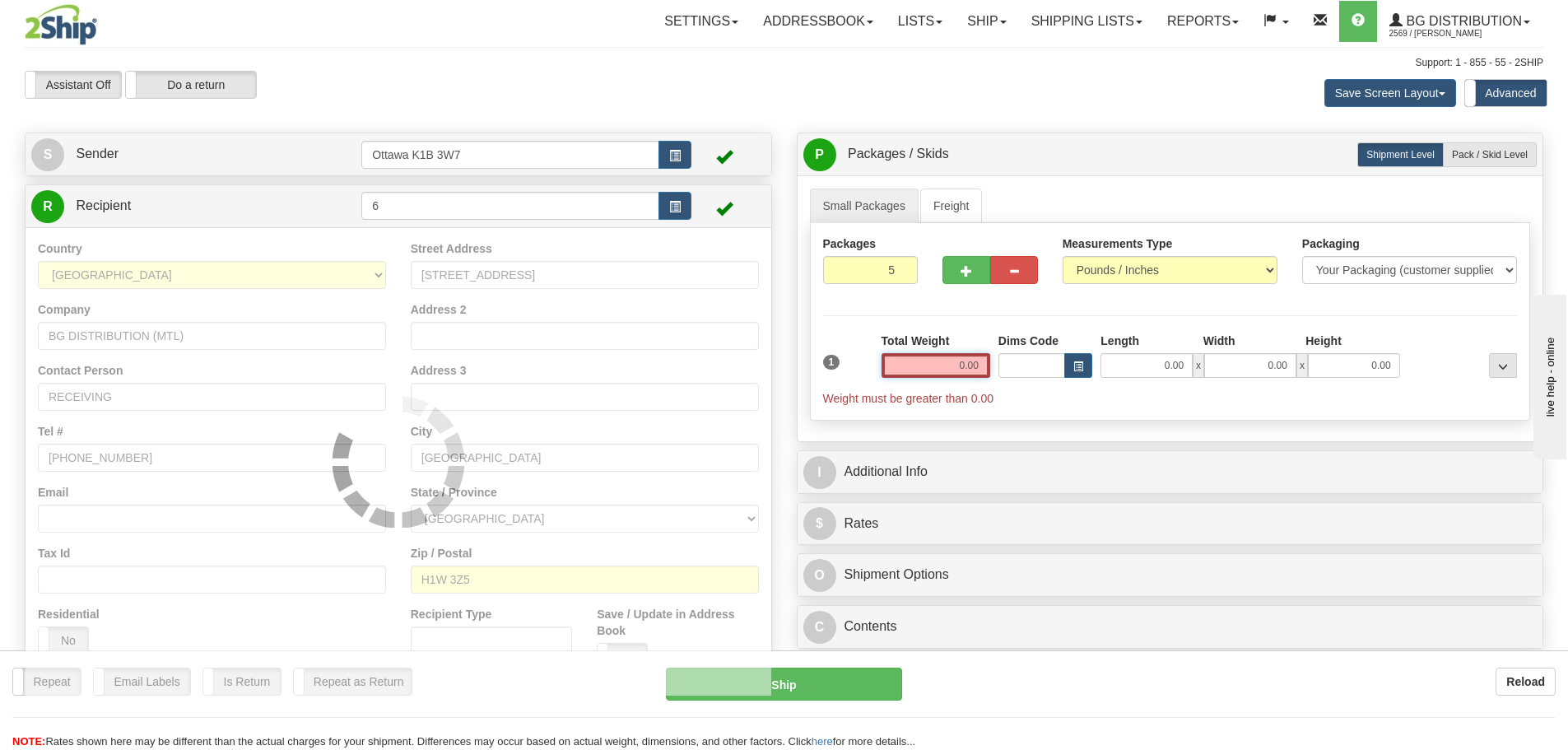
click at [685, 72] on div "Previous Next" at bounding box center [784, 71] width 257 height 1
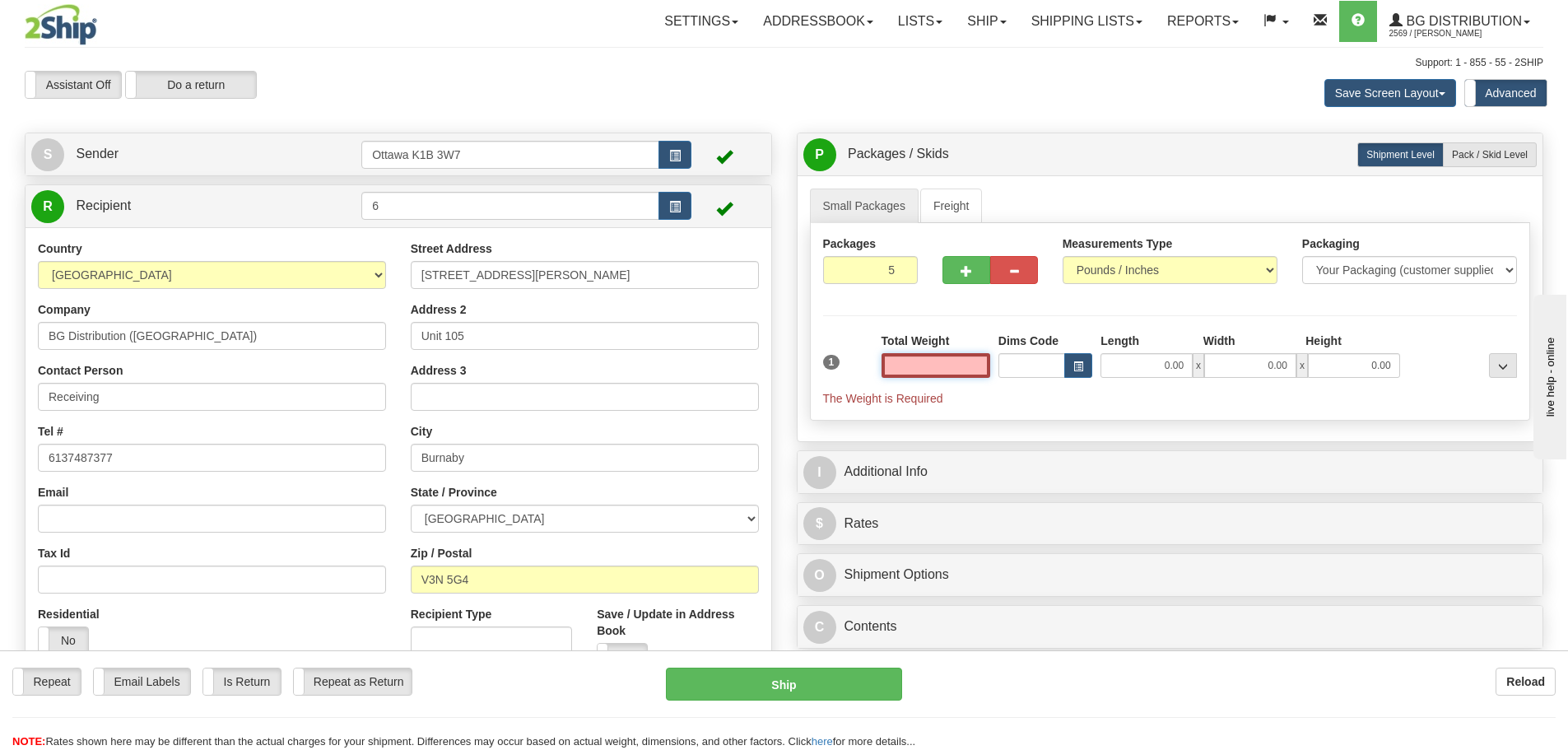
click at [948, 368] on input "text" at bounding box center [936, 365] width 109 height 25
type input "18"
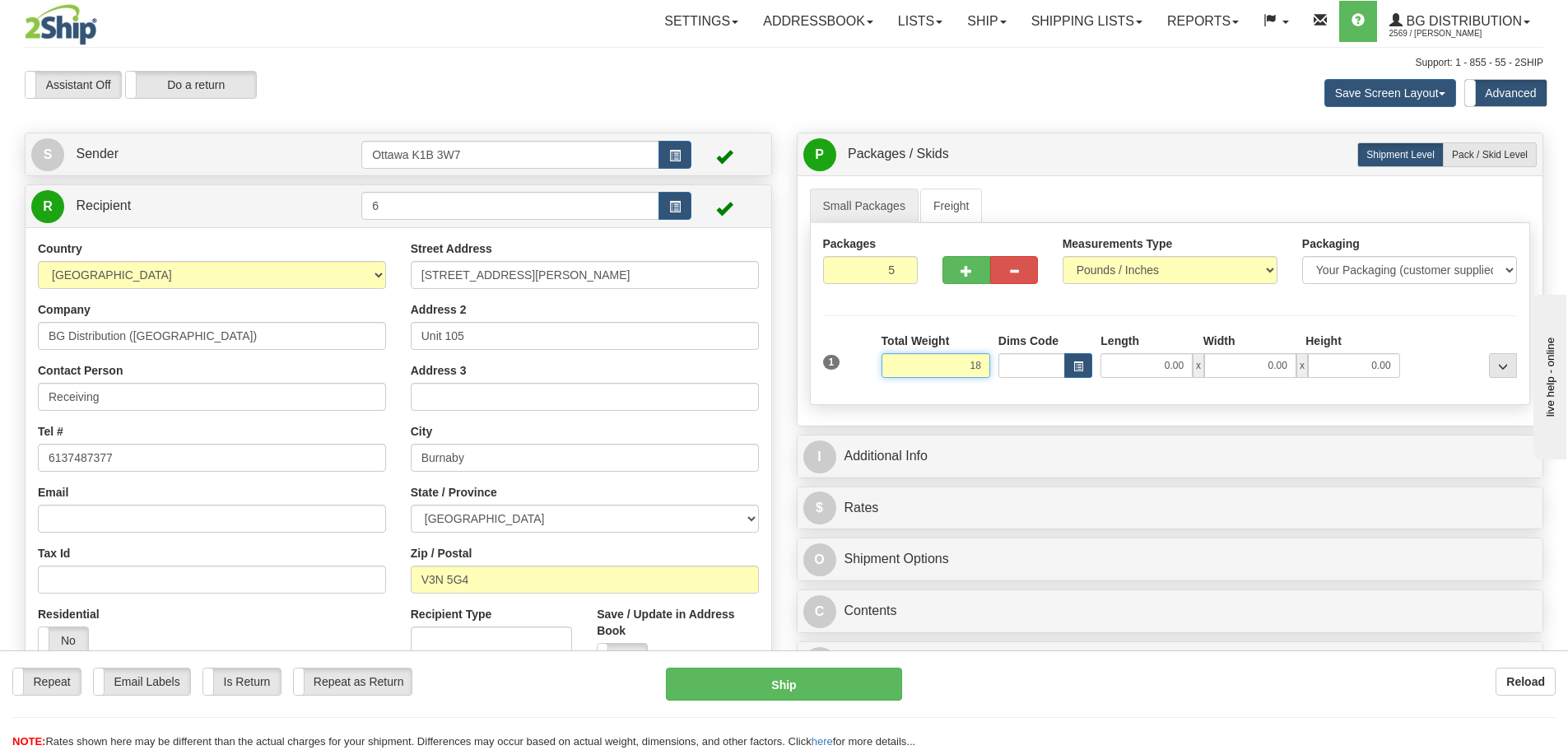
drag, startPoint x: 948, startPoint y: 360, endPoint x: 1143, endPoint y: 411, distance: 201.6
click at [1143, 411] on div "Small Packages Freight Packages 5 1 Measurements Type" at bounding box center [1170, 300] width 746 height 250
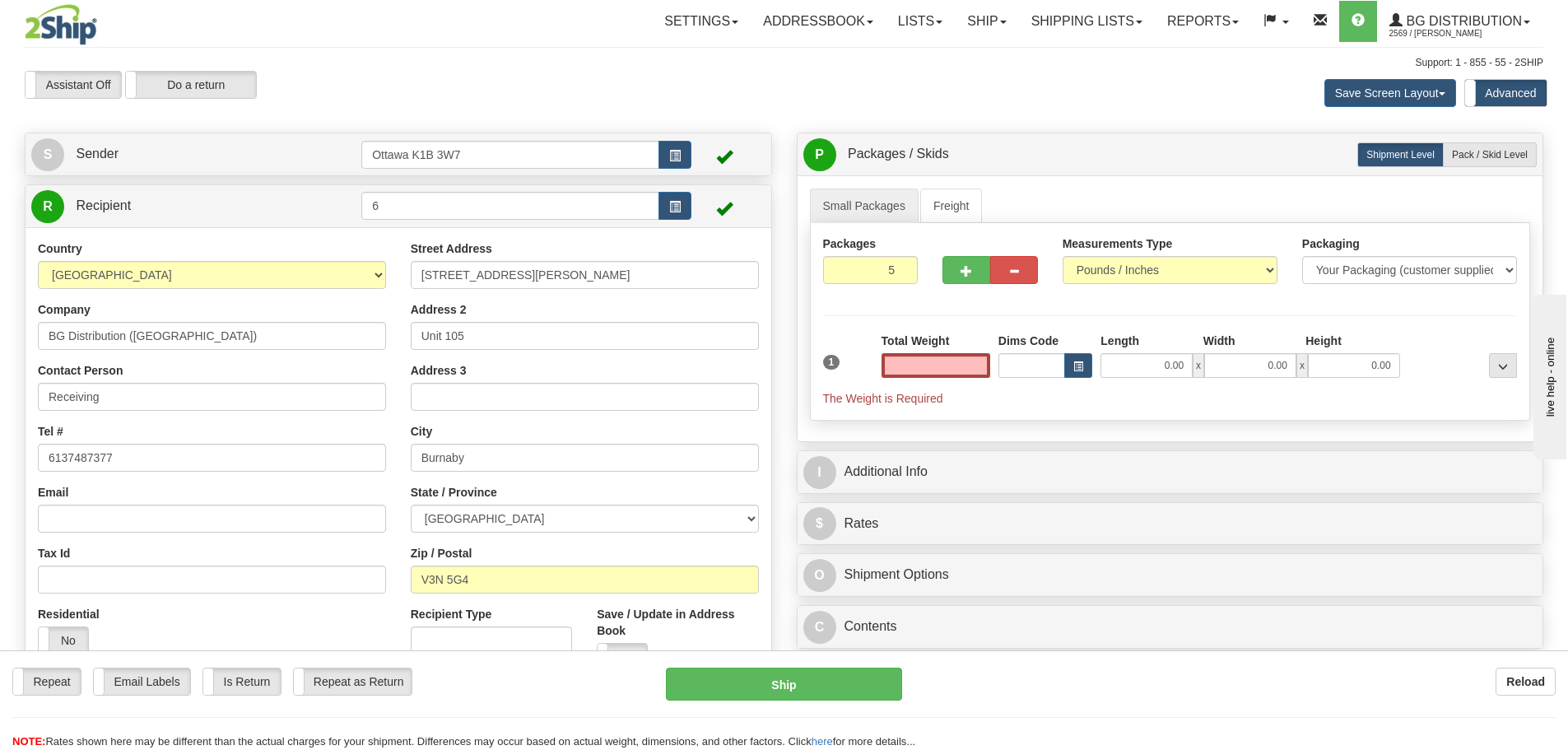
type input "0.00"
click at [1264, 306] on div "Packages 5 1 Measurements Type" at bounding box center [1170, 322] width 721 height 197
click at [1503, 156] on span "Pack / Skid Level" at bounding box center [1490, 154] width 76 height 11
radio input "true"
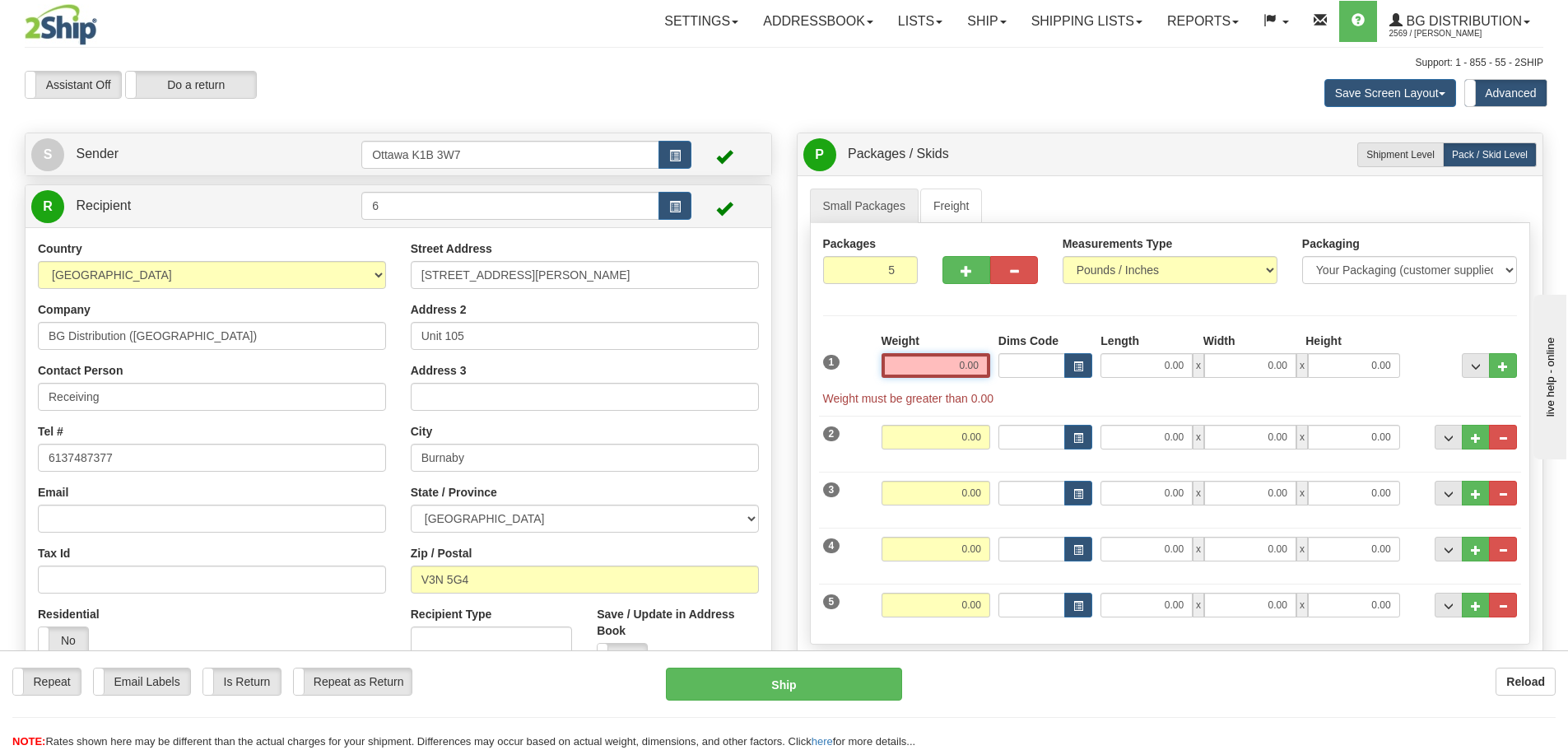
click at [947, 369] on input "0.00" at bounding box center [936, 365] width 109 height 25
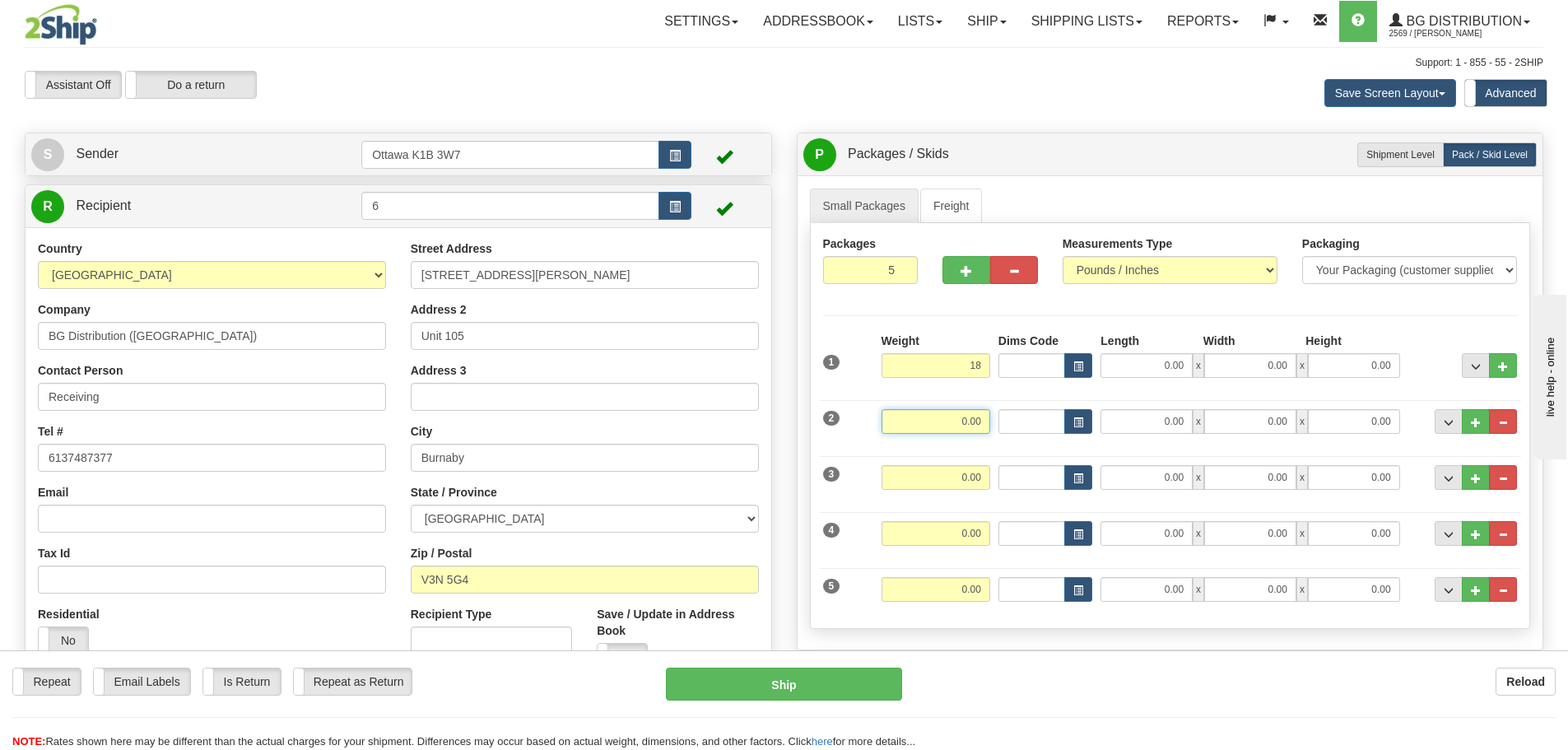
type input "18.00"
click at [976, 430] on input "0.00" at bounding box center [936, 421] width 109 height 25
type input "13.00"
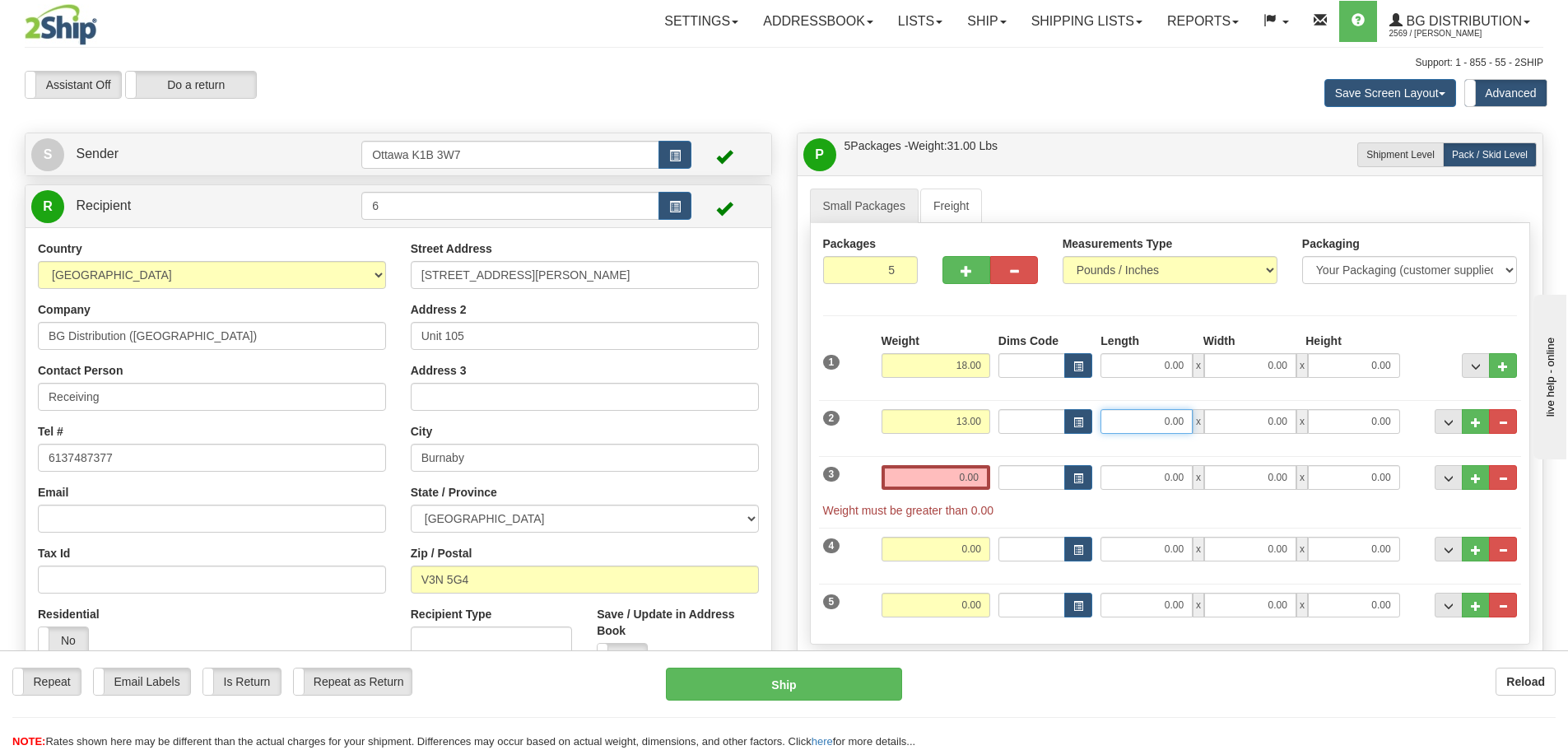
click at [1138, 426] on input "0.00" at bounding box center [1146, 421] width 92 height 25
type input "53.00"
click at [954, 468] on input "0.00" at bounding box center [936, 477] width 109 height 25
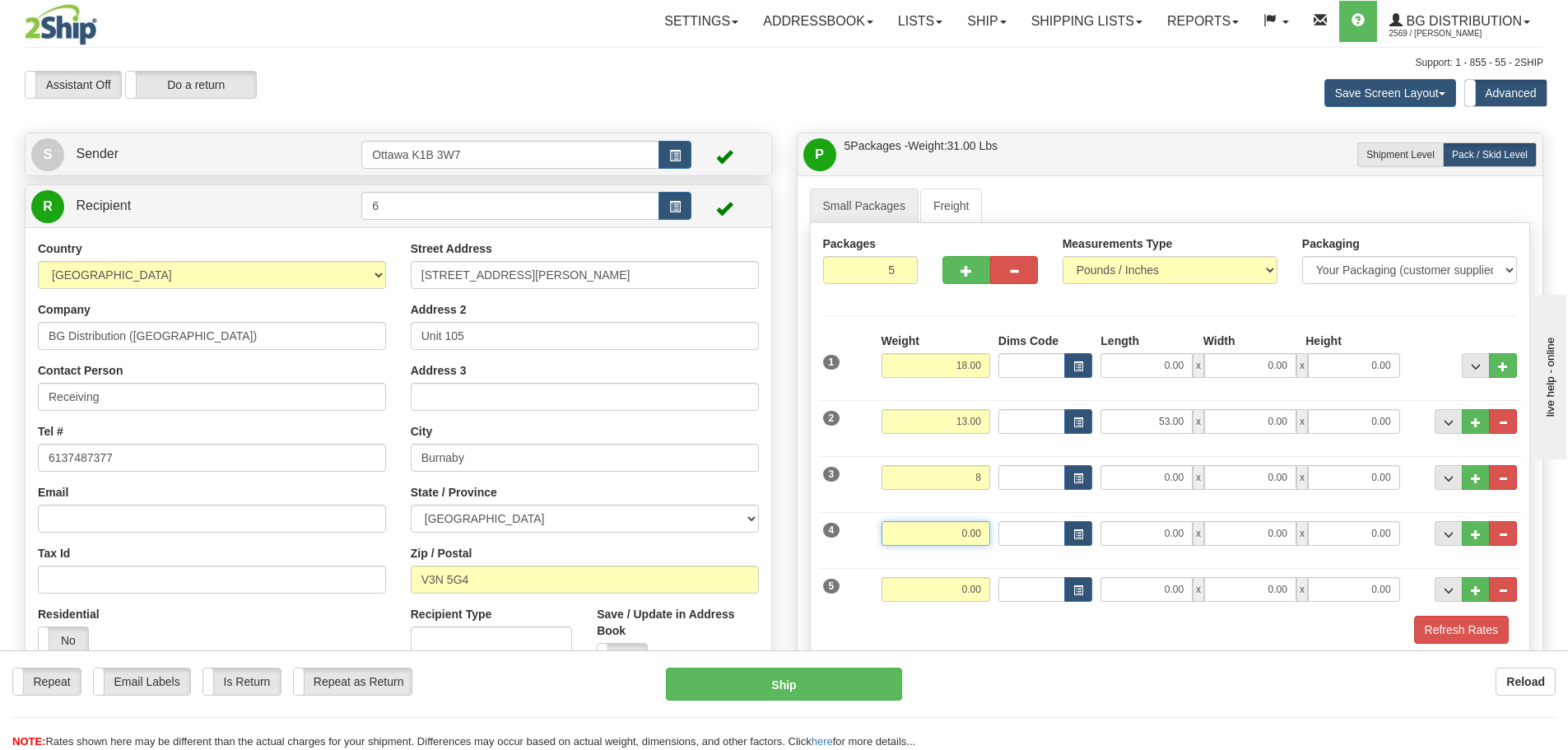
type input "8.00"
click at [962, 541] on input "0.00" at bounding box center [936, 533] width 109 height 25
type input "15.00"
click at [975, 589] on input "0.00" at bounding box center [936, 589] width 109 height 25
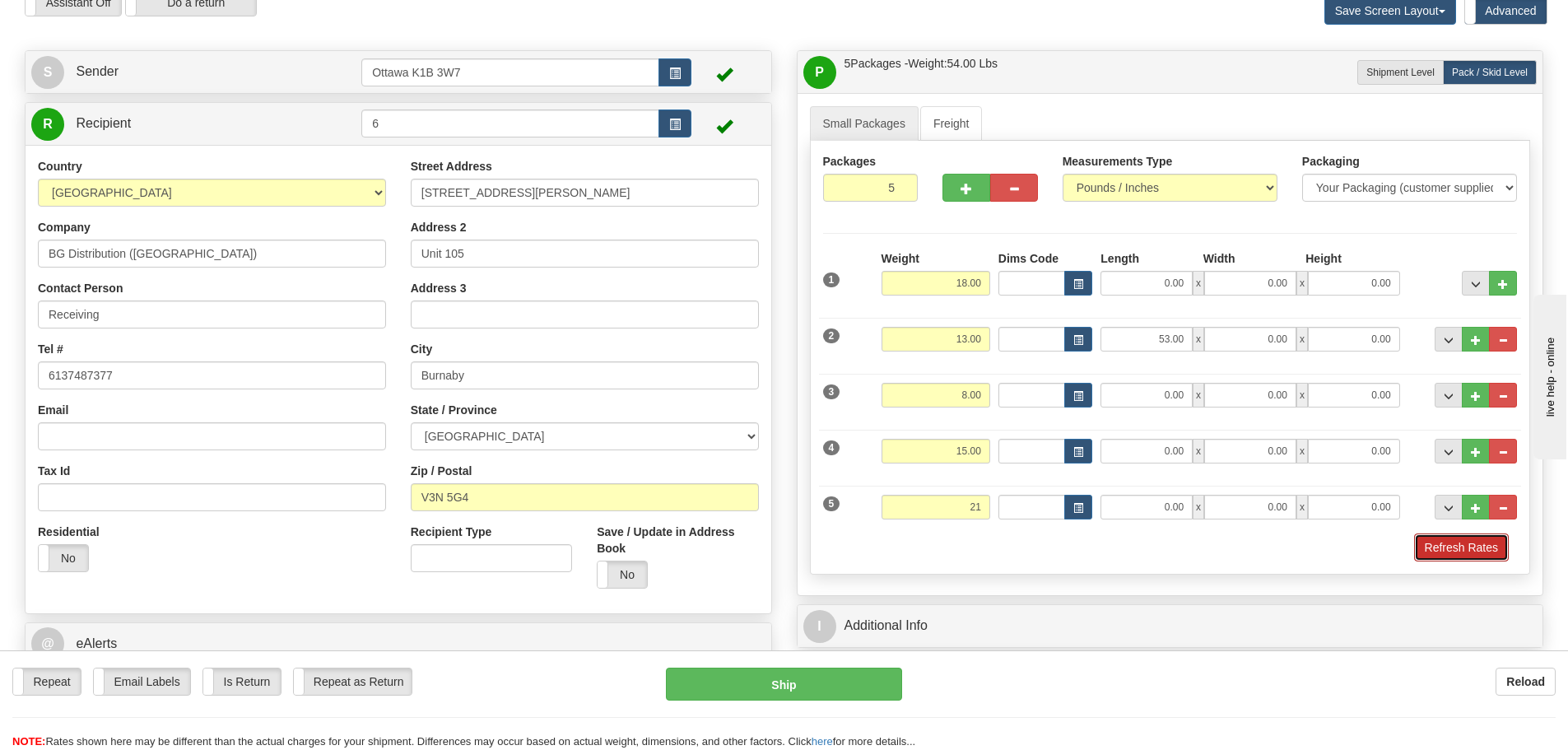
type input "21.00"
click at [1426, 539] on button "Refresh Rates" at bounding box center [1461, 547] width 95 height 28
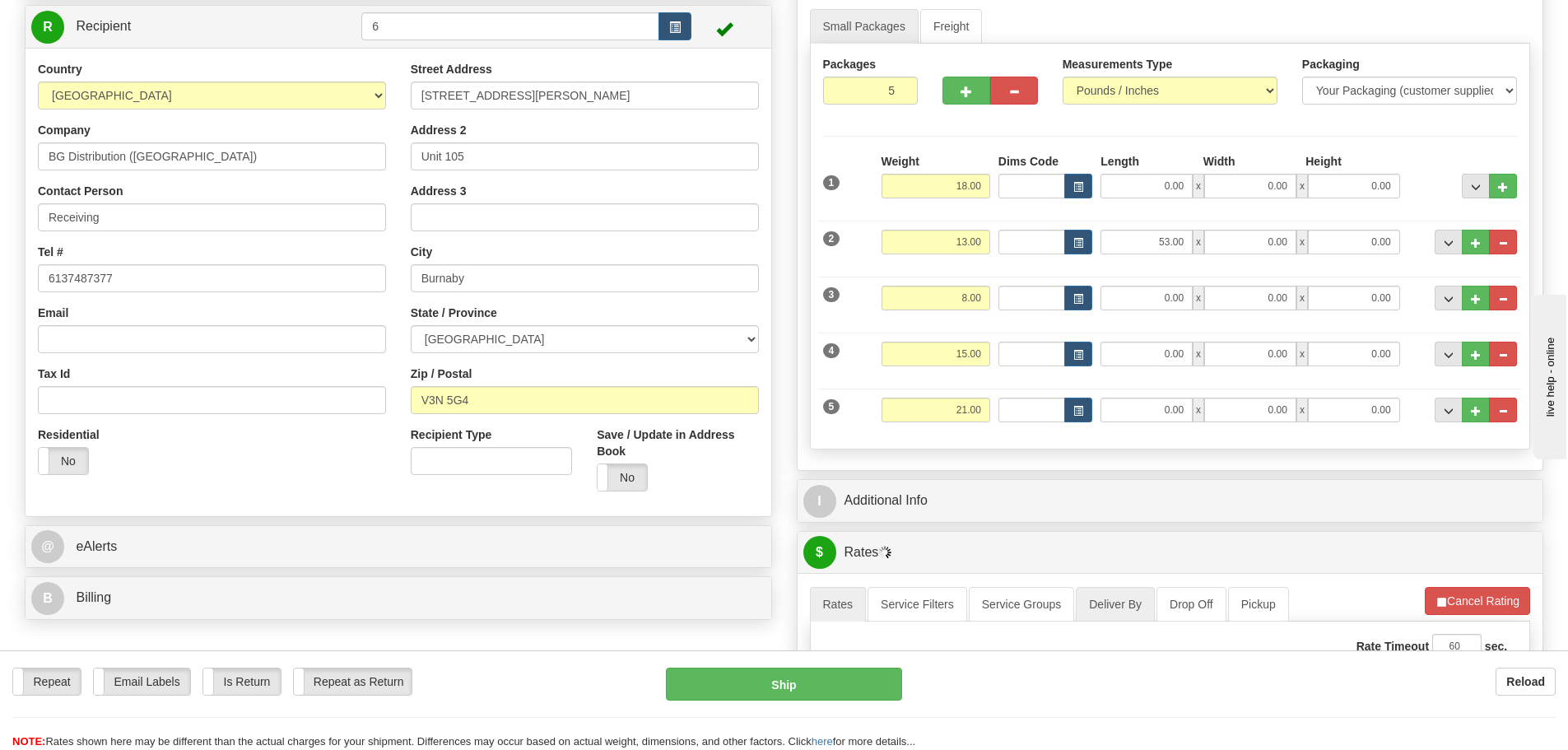
scroll to position [329, 0]
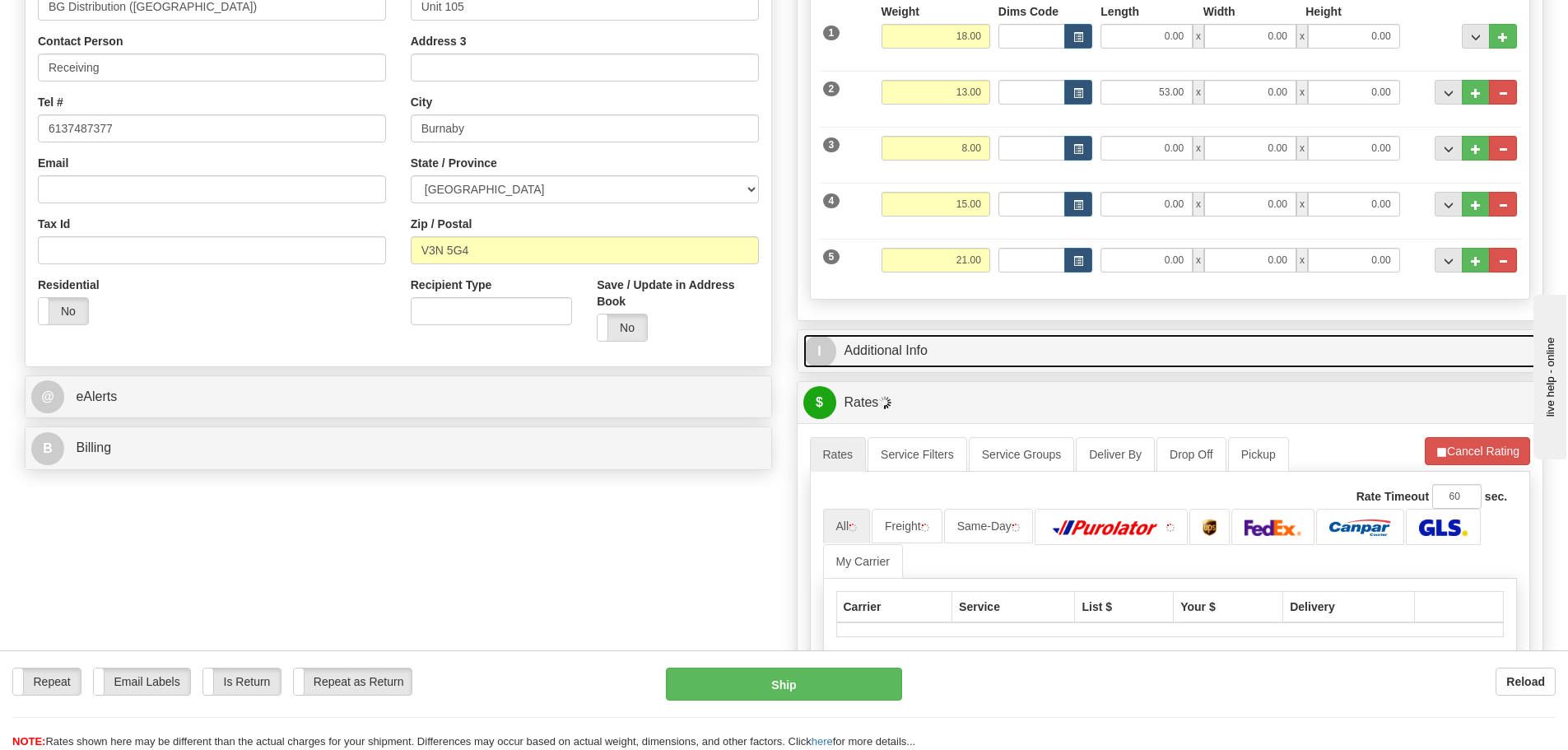
click at [986, 339] on link "I Additional Info" at bounding box center [1170, 351] width 735 height 34
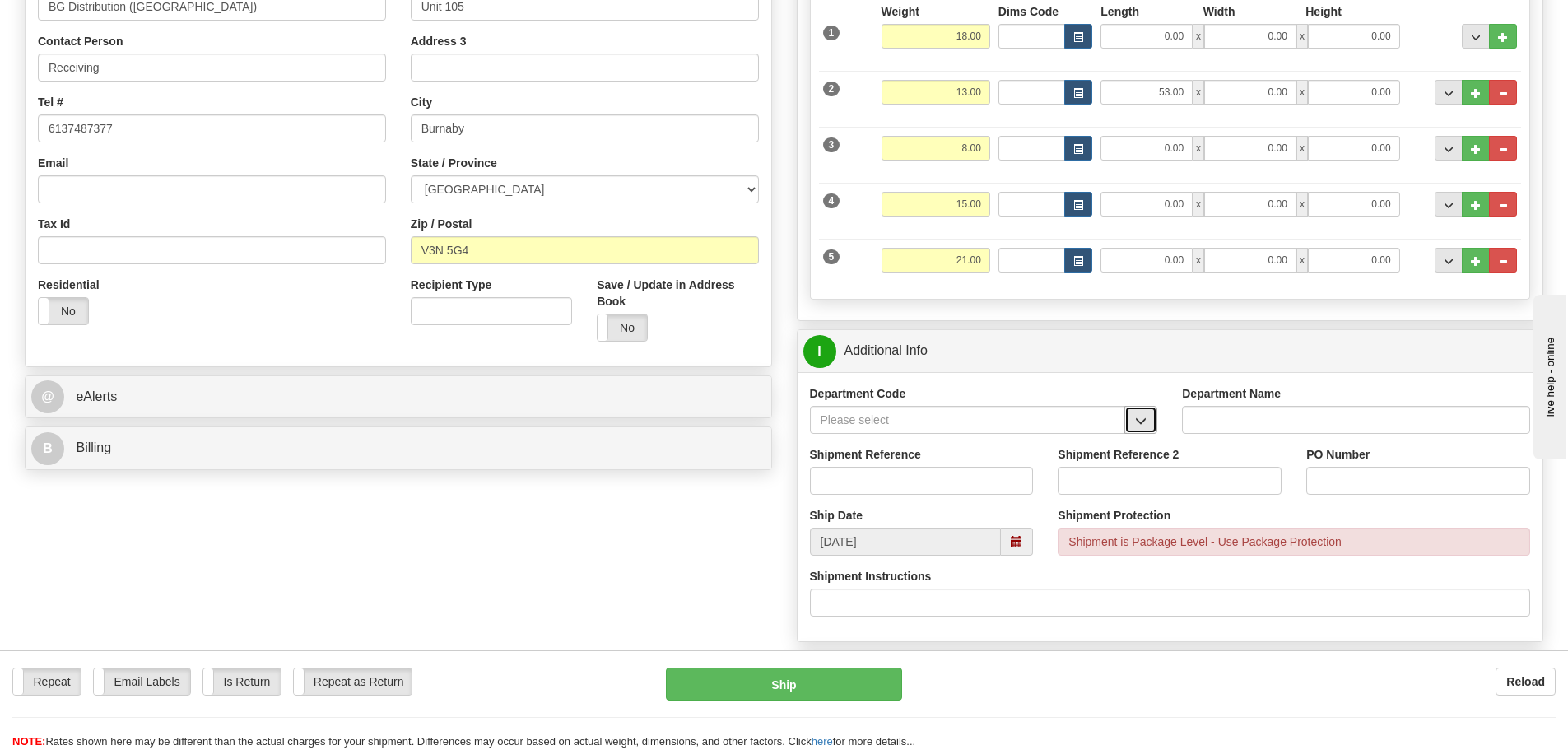
click at [1141, 418] on span "button" at bounding box center [1141, 421] width 11 height 11
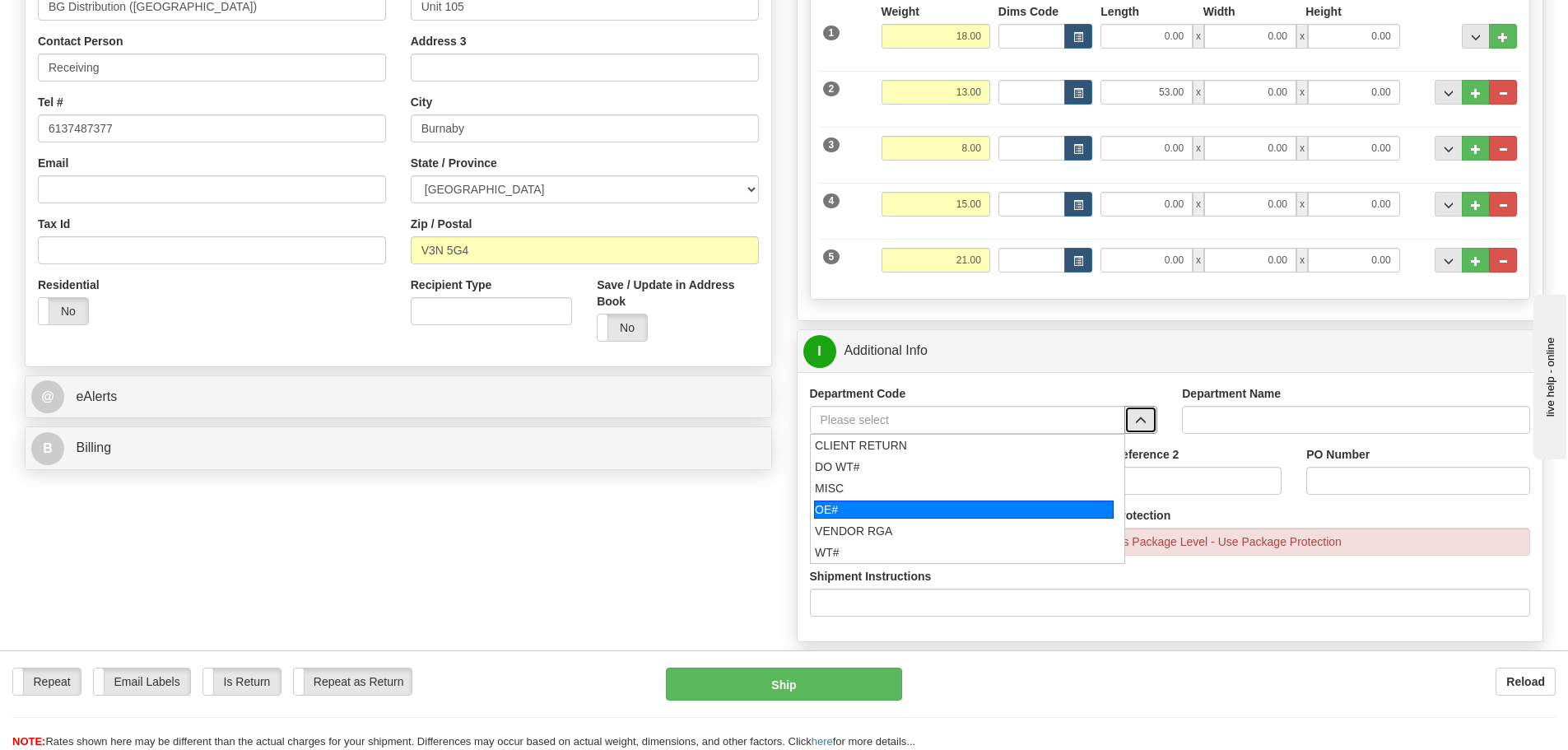
click at [879, 506] on div "OE#" at bounding box center [964, 509] width 300 height 18
type input "OE#"
type input "ORDERS"
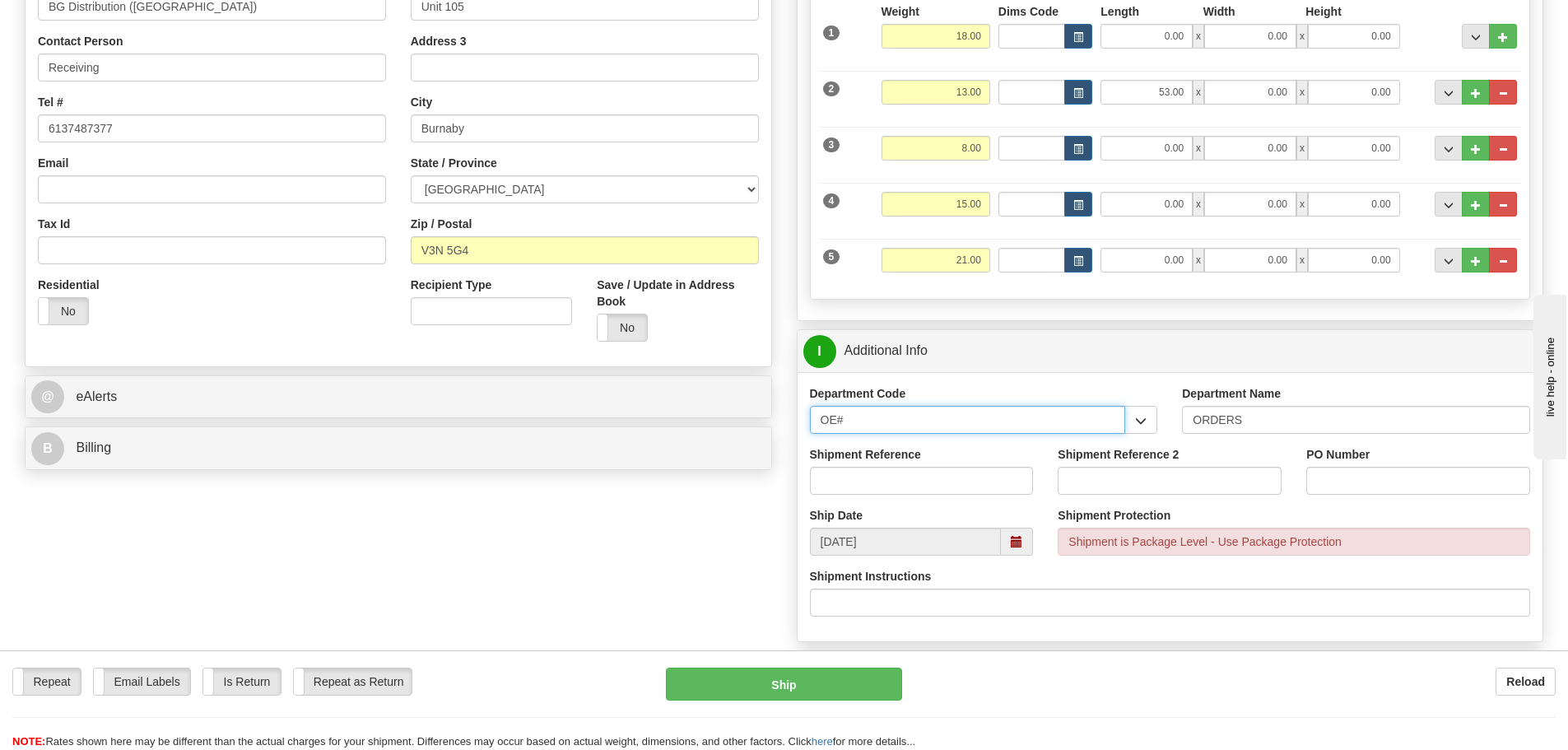
drag, startPoint x: 940, startPoint y: 423, endPoint x: 534, endPoint y: 459, distance: 407.6
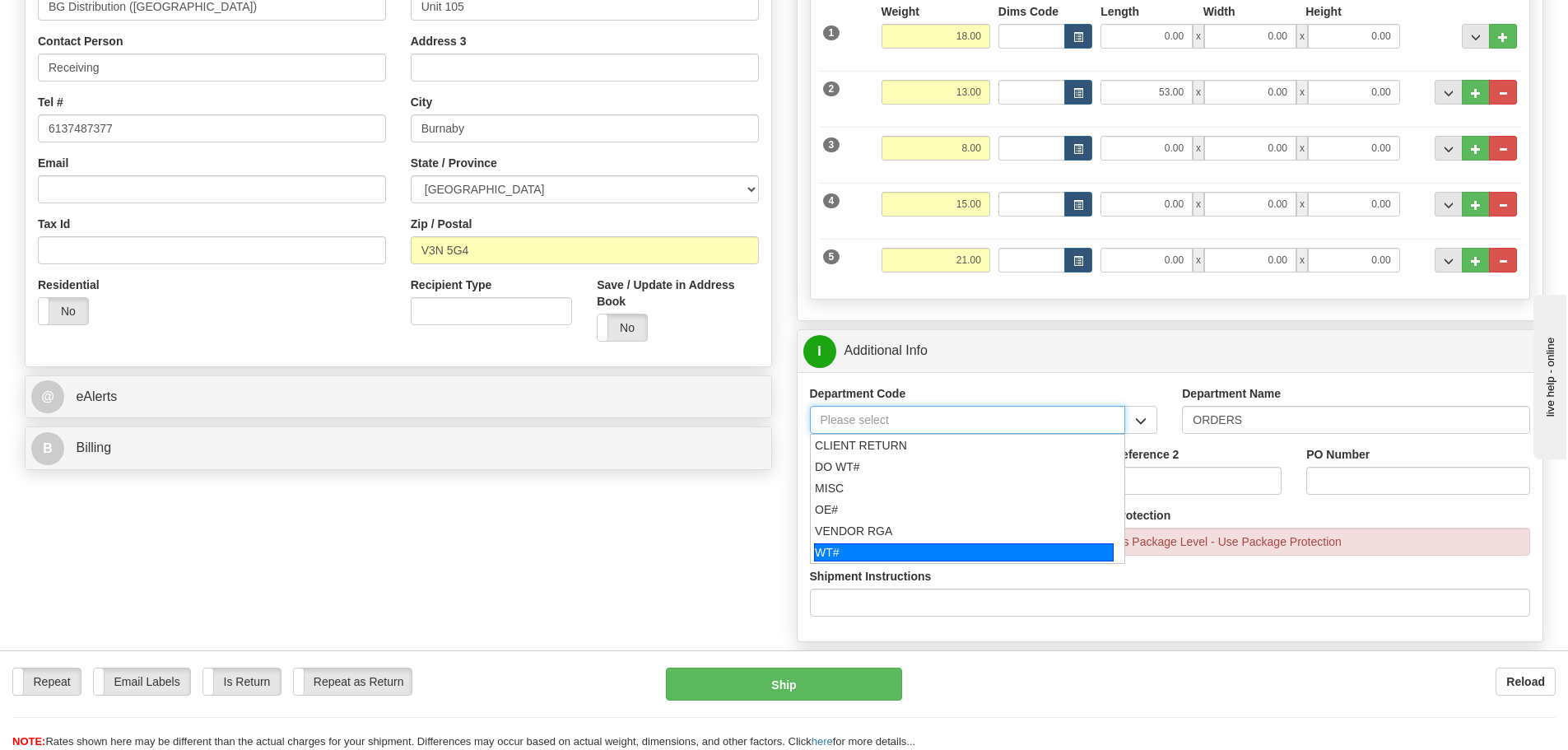
click at [858, 543] on div "WT#" at bounding box center [964, 553] width 300 height 18
type input "WT#"
type input "WAREHOUSE TRANSFERS"
type input "WT#"
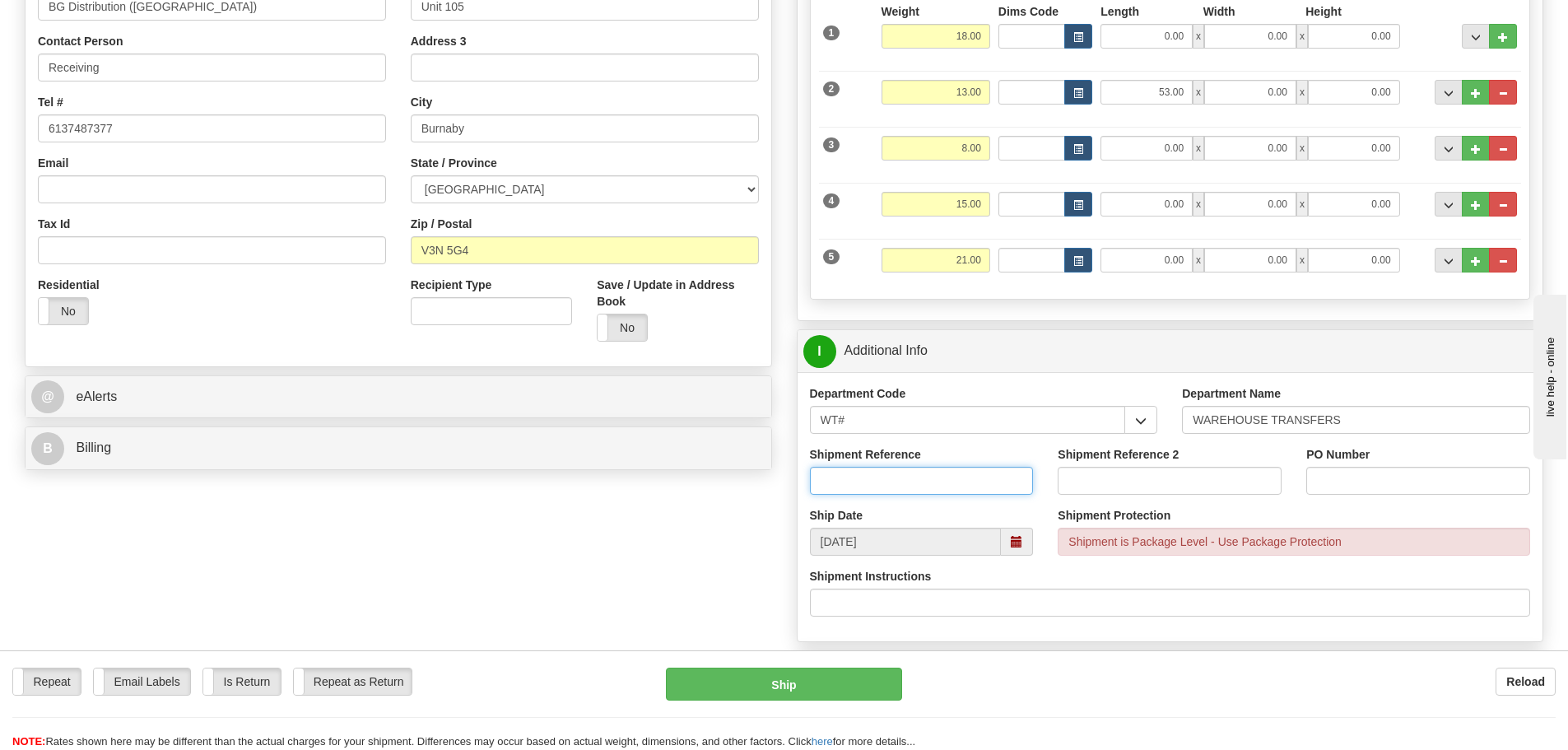
click at [865, 478] on input "Shipment Reference" at bounding box center [922, 481] width 224 height 28
type input "163748-00"
type input "167130-00"
click at [1374, 471] on input "PO Number" at bounding box center [1418, 481] width 224 height 28
type input "N/A"
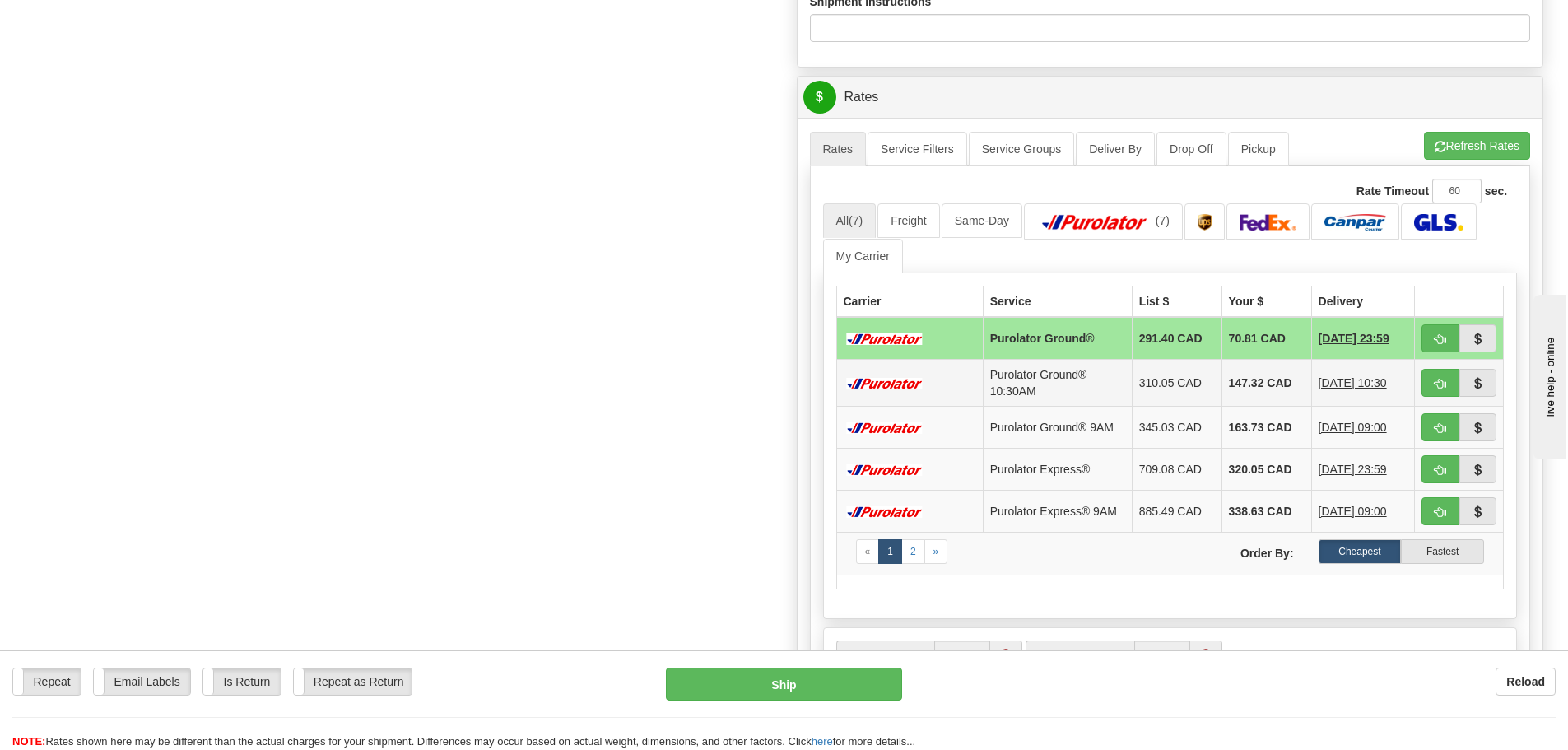
scroll to position [905, 0]
click at [1439, 332] on span "button" at bounding box center [1441, 338] width 11 height 11
type input "260"
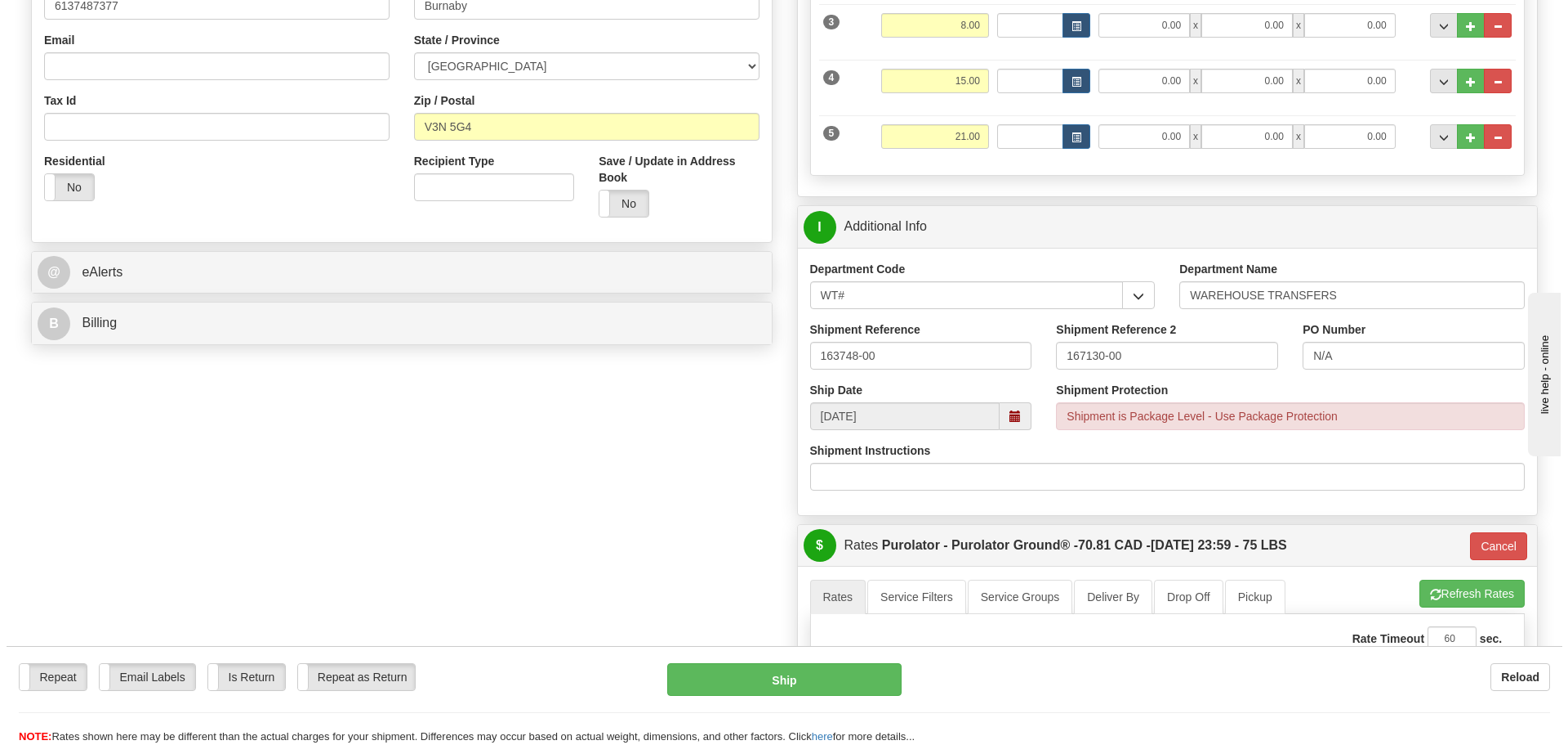
scroll to position [409, 0]
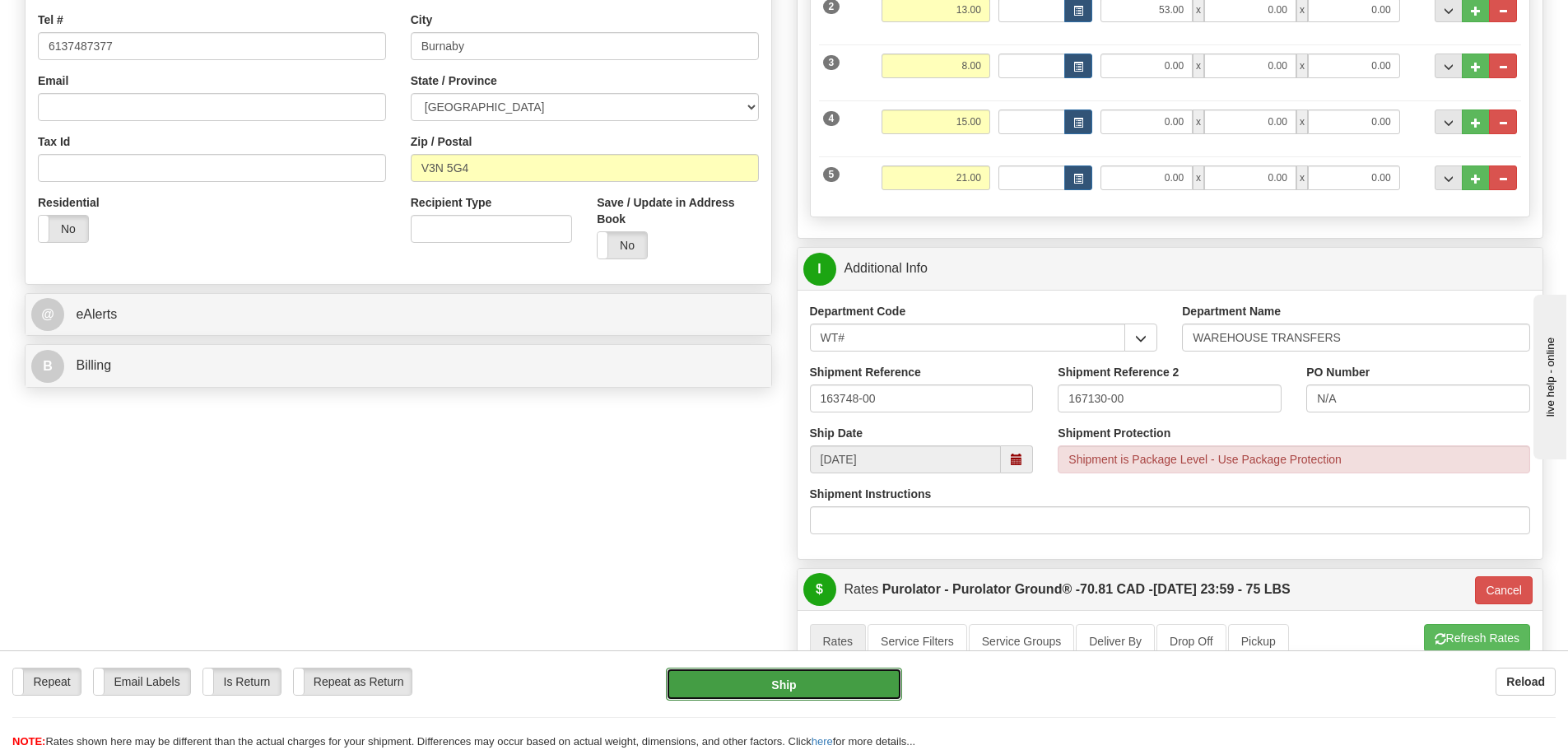
click at [762, 691] on button "Ship" at bounding box center [784, 684] width 236 height 33
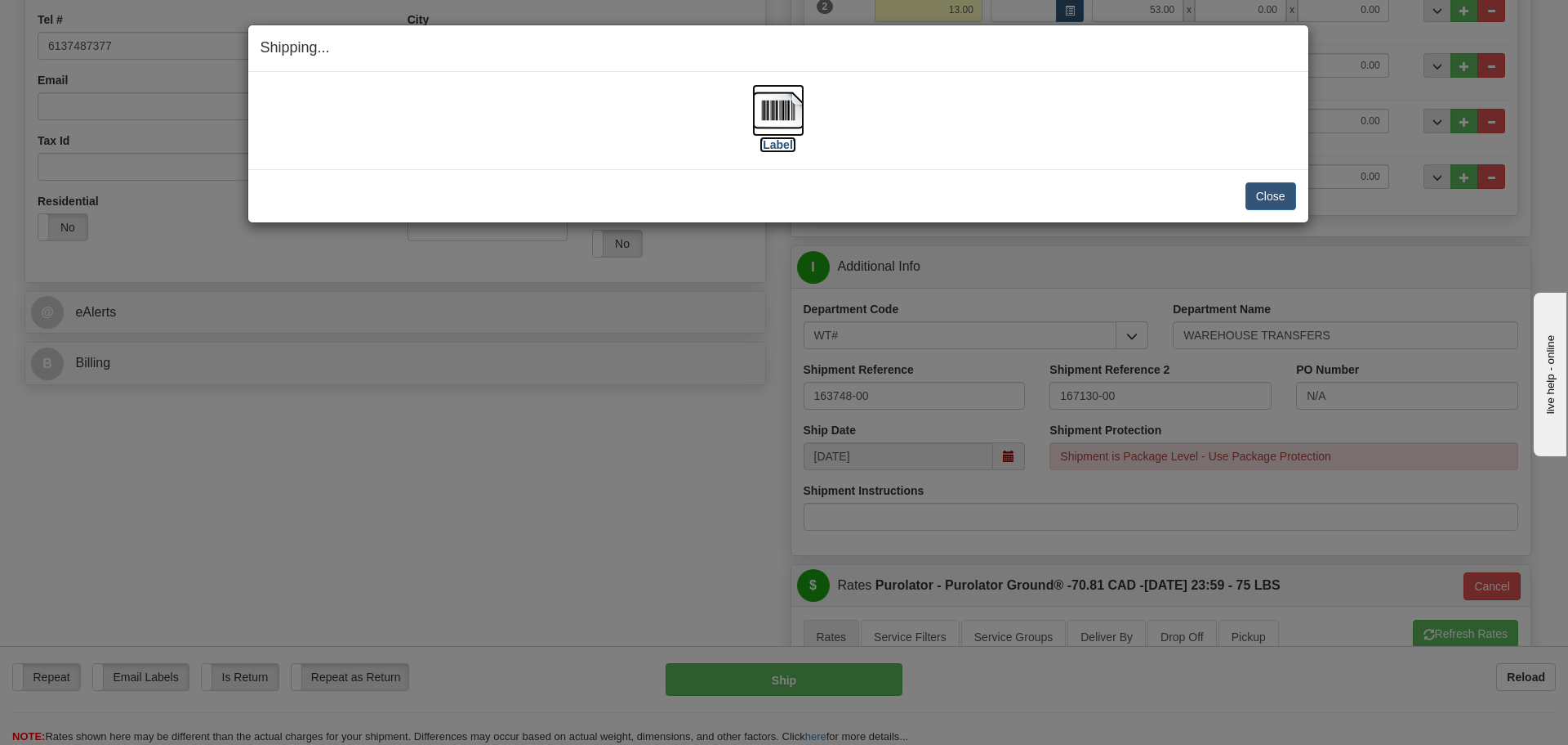
click at [791, 140] on label "[Label]" at bounding box center [778, 145] width 38 height 16
click at [1249, 193] on button "Close" at bounding box center [1270, 196] width 50 height 27
